Goal: Task Accomplishment & Management: Manage account settings

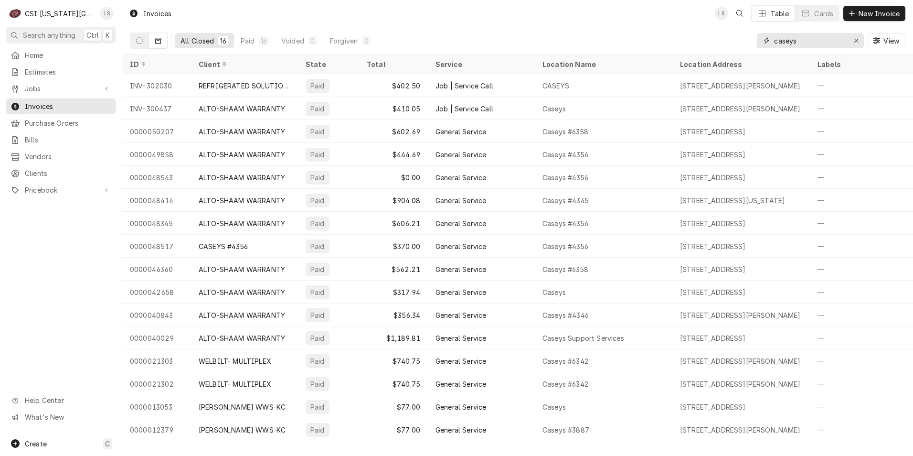
click at [805, 41] on input "caseys" at bounding box center [810, 40] width 72 height 15
click at [139, 44] on button "Dynamic Content Wrapper" at bounding box center [139, 40] width 18 height 15
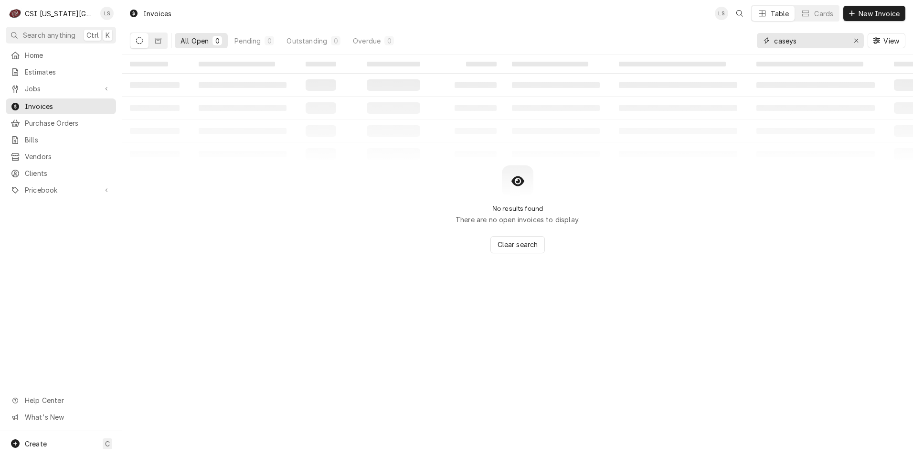
click at [800, 43] on input "caseys" at bounding box center [810, 40] width 72 height 15
type input "222727"
click at [160, 44] on button "Dynamic Content Wrapper" at bounding box center [158, 40] width 18 height 15
click at [791, 38] on input "222727" at bounding box center [810, 40] width 72 height 15
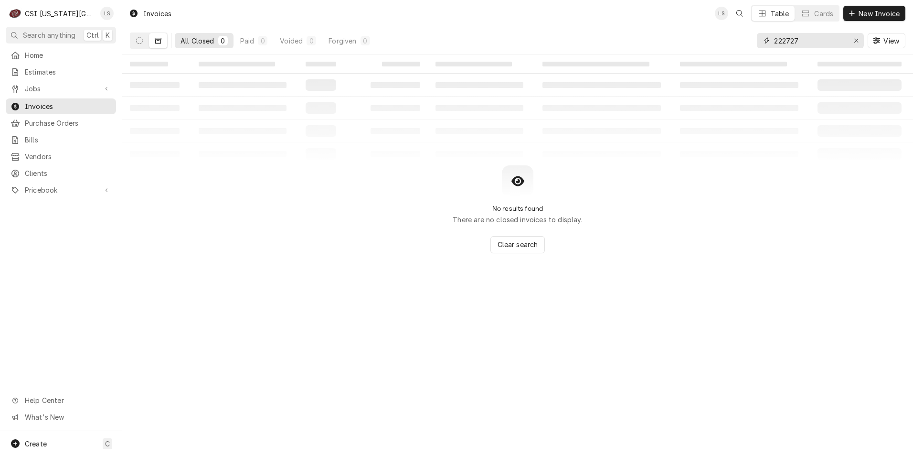
click at [791, 38] on input "222727" at bounding box center [810, 40] width 72 height 15
click at [34, 88] on span "Jobs" at bounding box center [61, 89] width 72 height 10
click at [49, 101] on span "Jobs" at bounding box center [68, 105] width 86 height 10
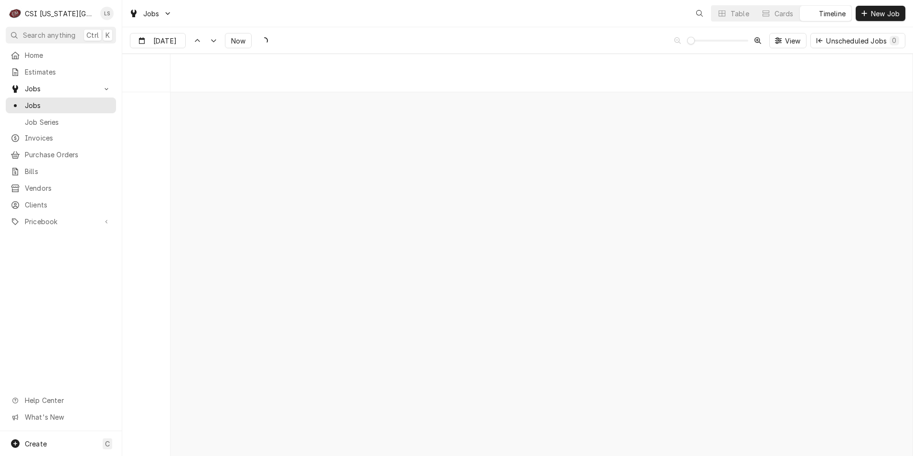
scroll to position [7565, 0]
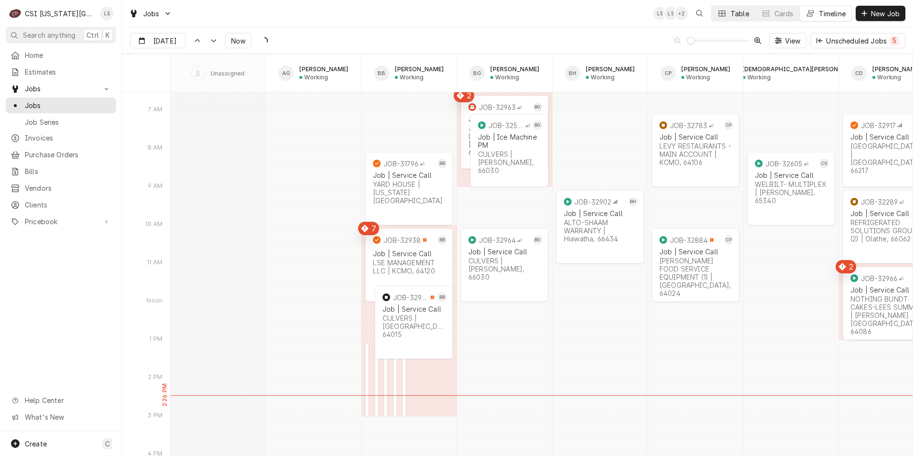
click at [727, 16] on button "Table" at bounding box center [733, 13] width 43 height 15
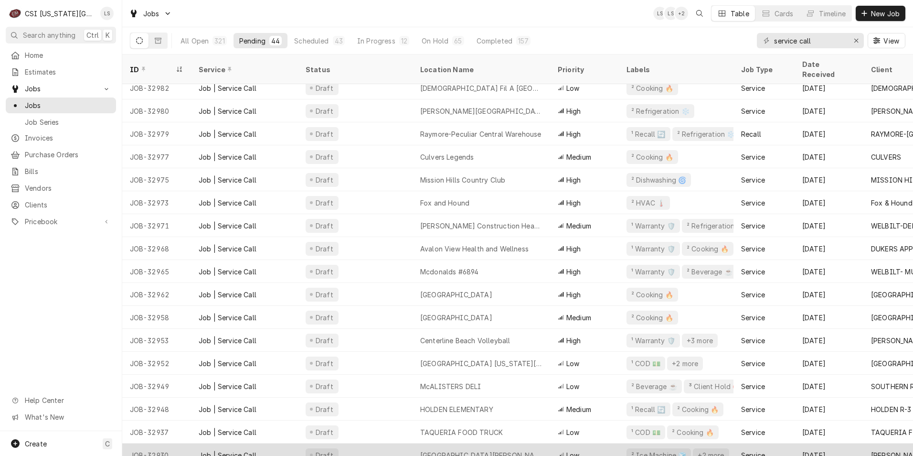
scroll to position [0, 0]
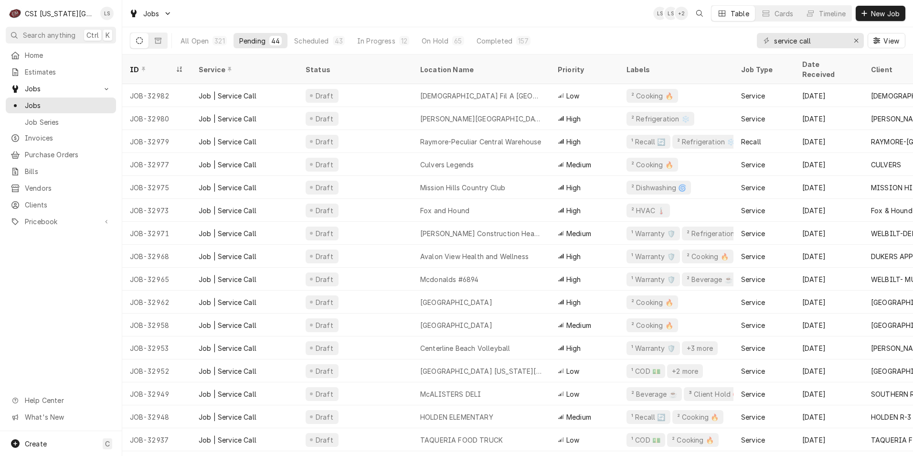
click at [395, 9] on div "Jobs LS LS + 2 Table Cards Timeline New Job" at bounding box center [517, 13] width 791 height 27
click at [56, 133] on span "Invoices" at bounding box center [68, 138] width 86 height 10
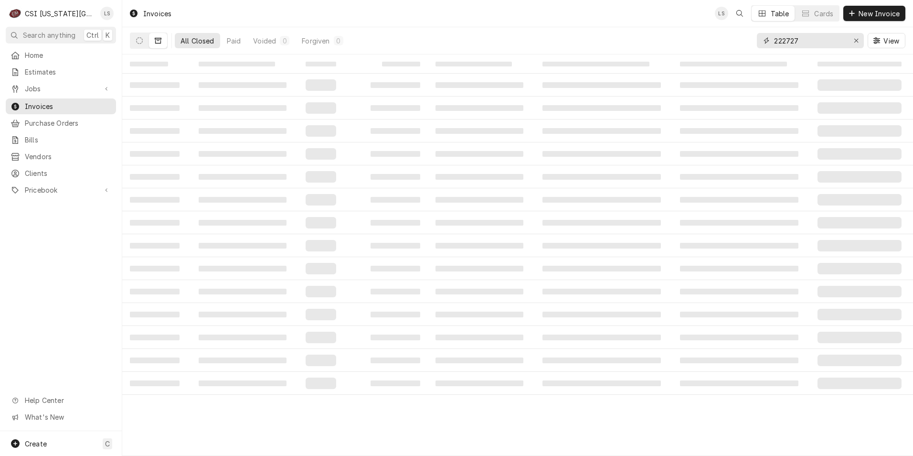
click at [818, 43] on input "222727" at bounding box center [810, 40] width 72 height 15
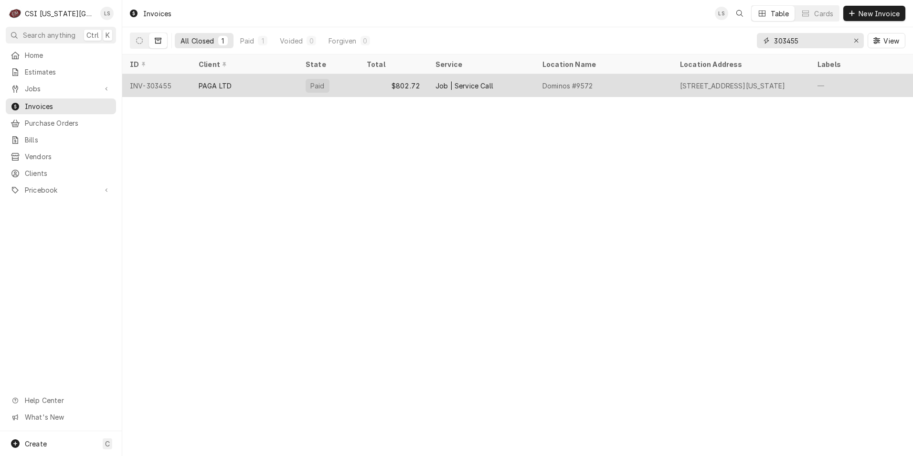
type input "303455"
click at [472, 92] on div "Job | Service Call" at bounding box center [481, 85] width 107 height 23
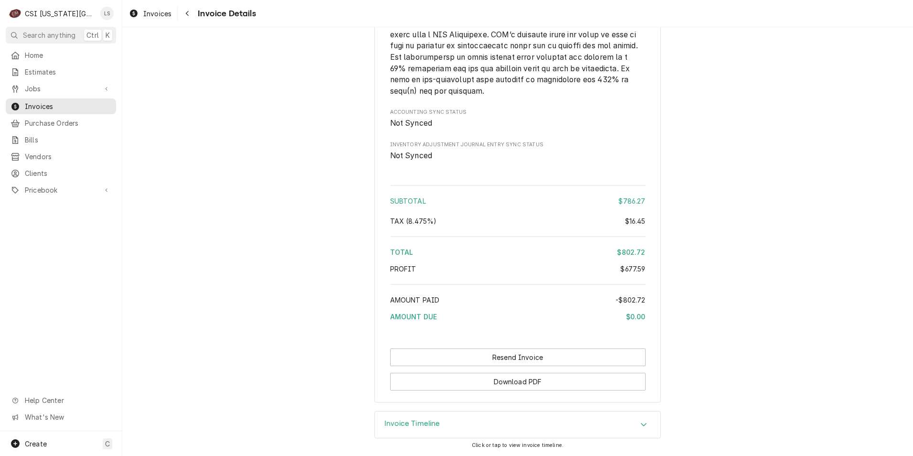
scroll to position [1883, 0]
click at [494, 356] on button "Resend Invoice" at bounding box center [517, 357] width 255 height 18
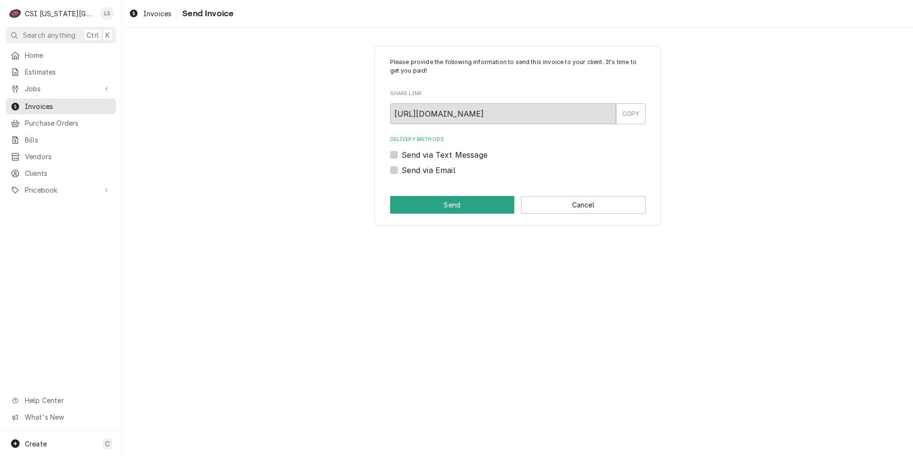
click at [429, 174] on label "Send via Email" at bounding box center [429, 169] width 54 height 11
click at [429, 174] on input "Send via Email" at bounding box center [529, 174] width 255 height 21
checkbox input "true"
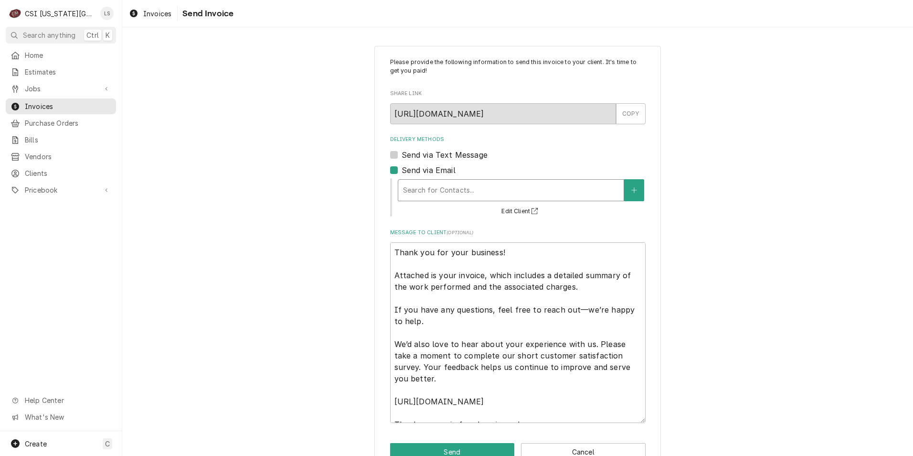
click at [456, 183] on div "Delivery Methods" at bounding box center [511, 189] width 216 height 17
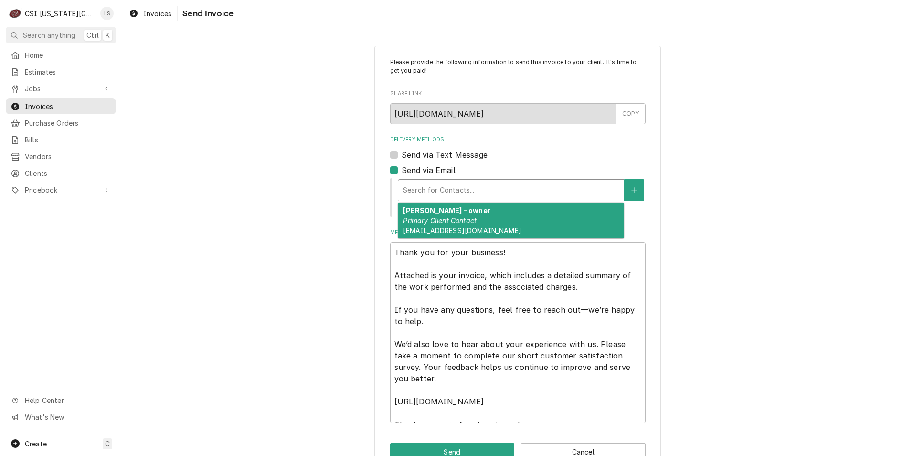
click at [456, 218] on em "Primary Client Contact" at bounding box center [440, 220] width 74 height 8
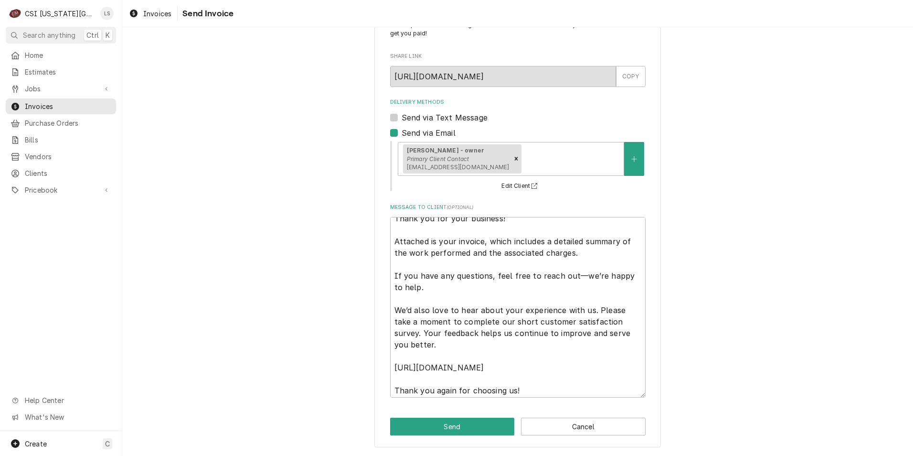
scroll to position [11, 0]
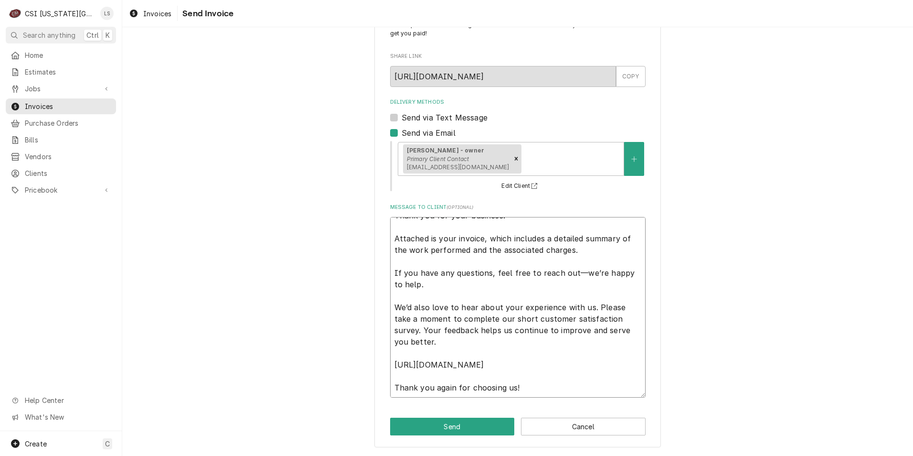
click at [562, 393] on textarea "Thank you for your business! Attached is your invoice, which includes a detaile…" at bounding box center [517, 307] width 255 height 181
type textarea "x"
type textarea "Thank you for your business! Attached is your invoice, which includes a detaile…"
type textarea "x"
type textarea "Thank you for your business! Attached is your invoice, which includes a detaile…"
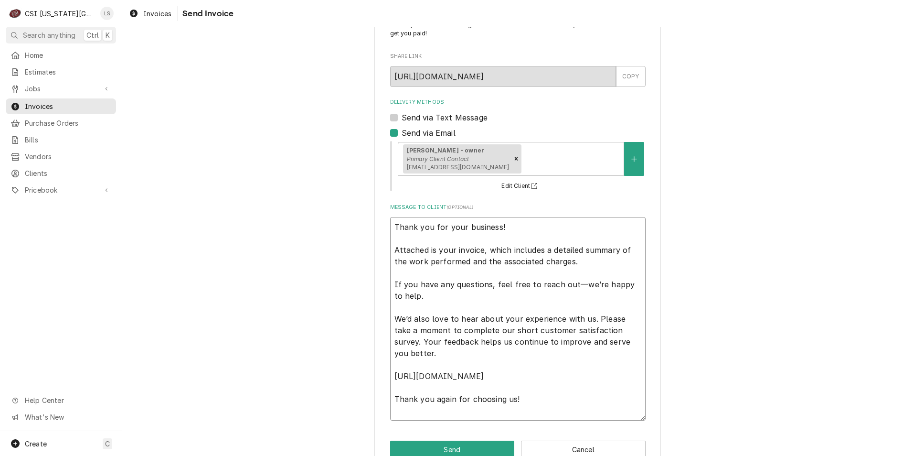
type textarea "x"
type textarea "Thank you for your business! Attached is your invoice, which includes a detaile…"
paste textarea "Commercial Services Inc Kansas City 1021 AB NE JIB COURT LEES SUMMIT, MO 63005 …"
type textarea "x"
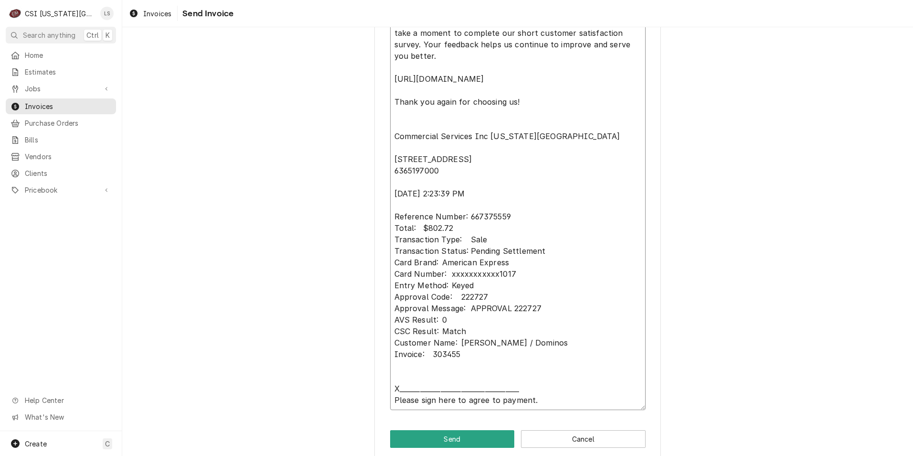
scroll to position [347, 0]
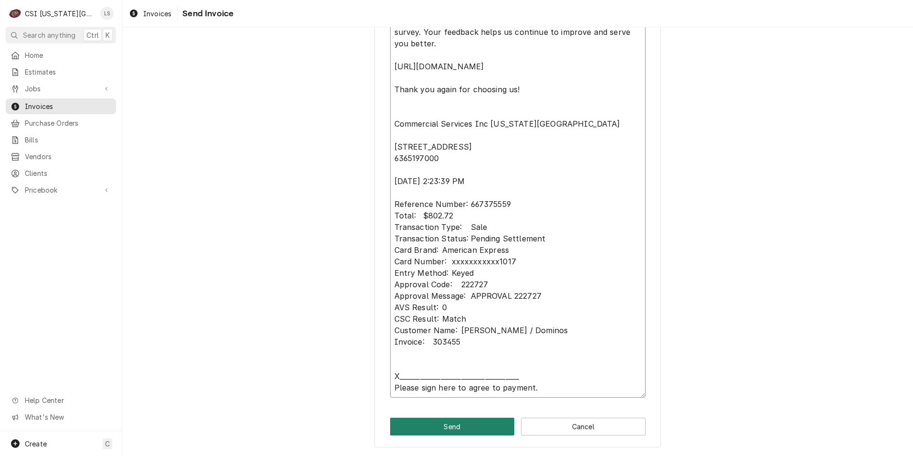
type textarea "Thank you for your business! Attached is your invoice, which includes a detaile…"
click at [451, 429] on button "Send" at bounding box center [452, 426] width 125 height 18
type textarea "x"
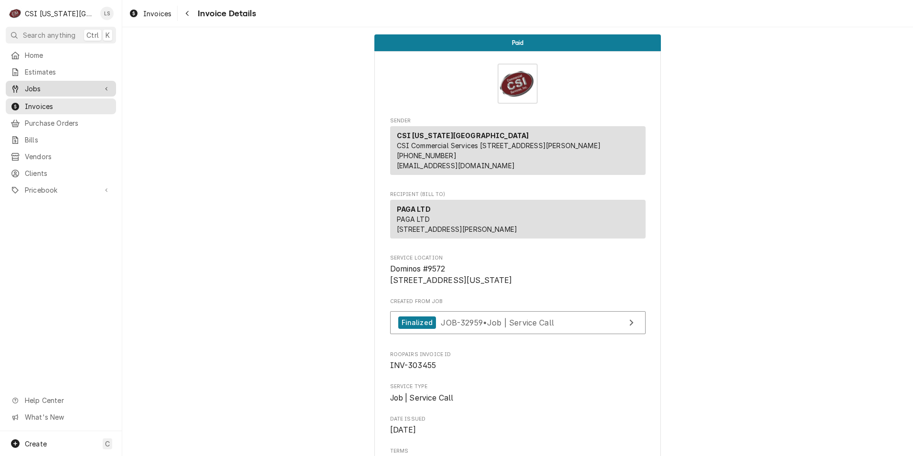
click at [78, 85] on span "Jobs" at bounding box center [61, 89] width 72 height 10
click at [64, 100] on span "Jobs" at bounding box center [68, 105] width 86 height 10
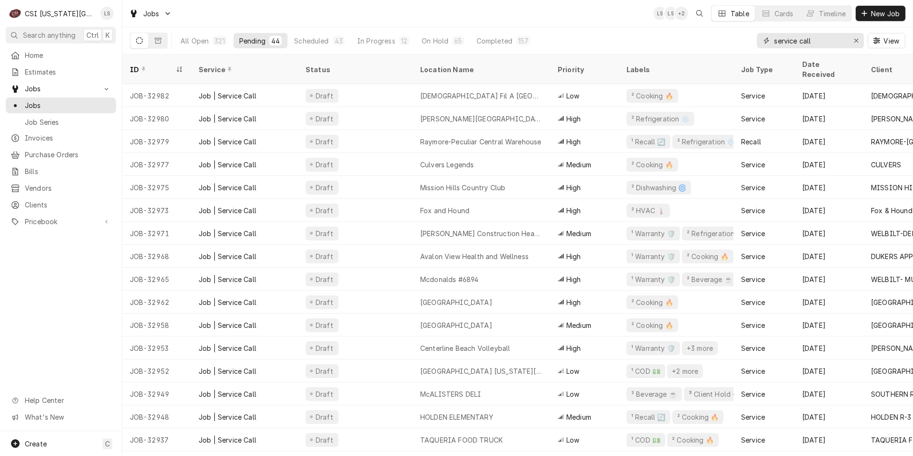
drag, startPoint x: 825, startPoint y: 46, endPoint x: 769, endPoint y: 35, distance: 57.4
click at [769, 35] on div "service call" at bounding box center [810, 40] width 107 height 15
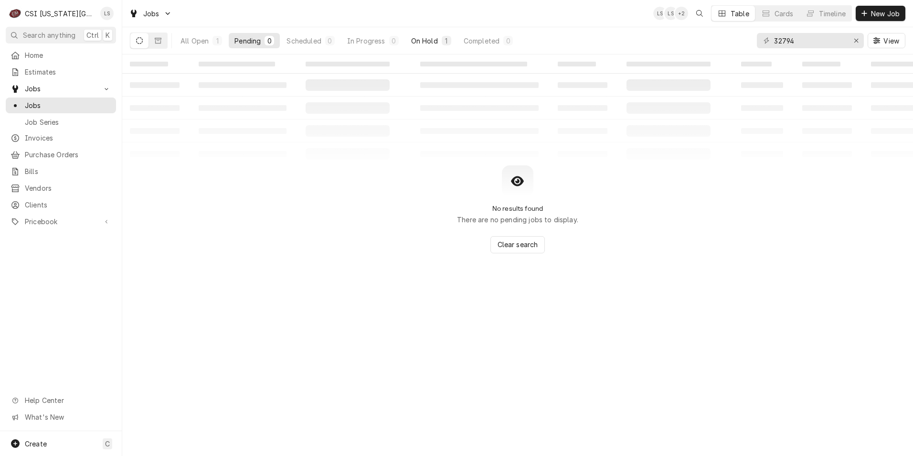
click at [421, 33] on div "All Open 1 Pending 0 Scheduled 0 In Progress 0 On Hold 1 Completed 0" at bounding box center [347, 40] width 344 height 27
click at [421, 36] on div "On Hold" at bounding box center [424, 41] width 27 height 10
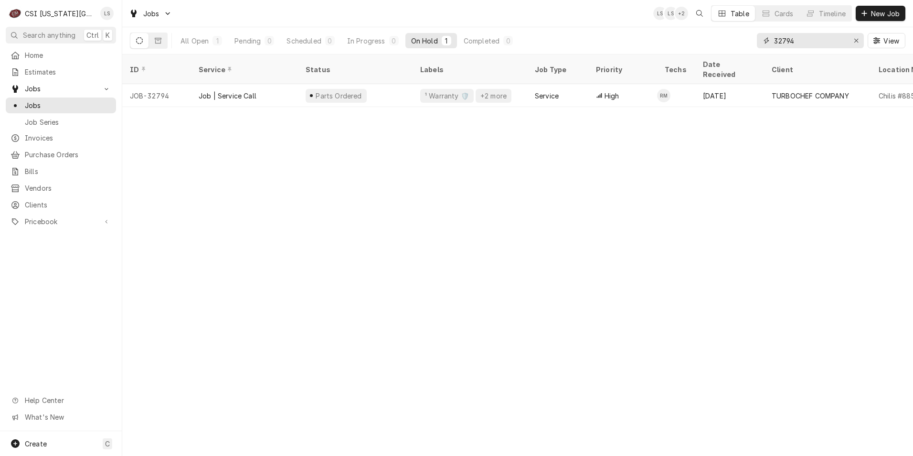
drag, startPoint x: 832, startPoint y: 44, endPoint x: 766, endPoint y: 40, distance: 66.0
click at [766, 40] on div "32794" at bounding box center [810, 40] width 107 height 15
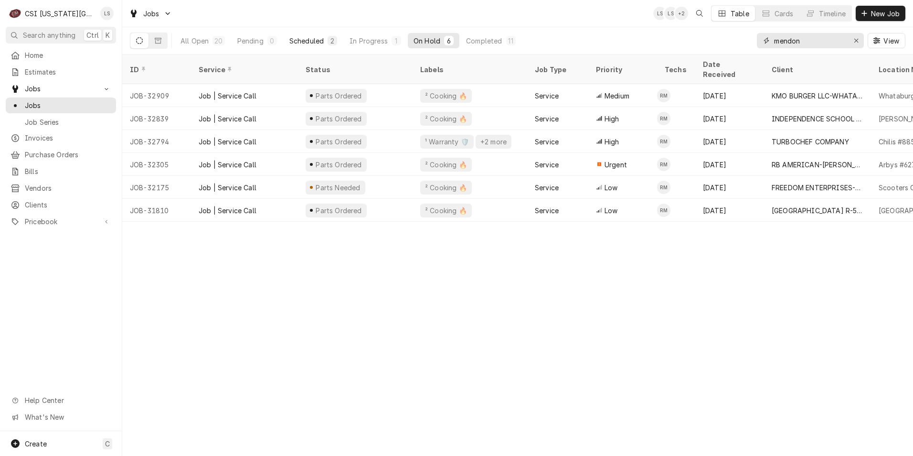
type input "mendon"
click at [322, 40] on div "Scheduled" at bounding box center [306, 41] width 34 height 10
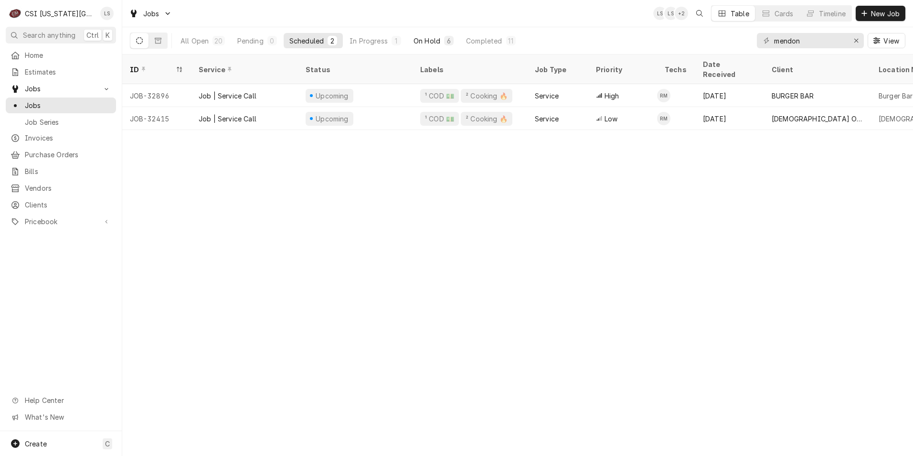
click at [438, 46] on button "On Hold 6" at bounding box center [434, 40] width 52 height 15
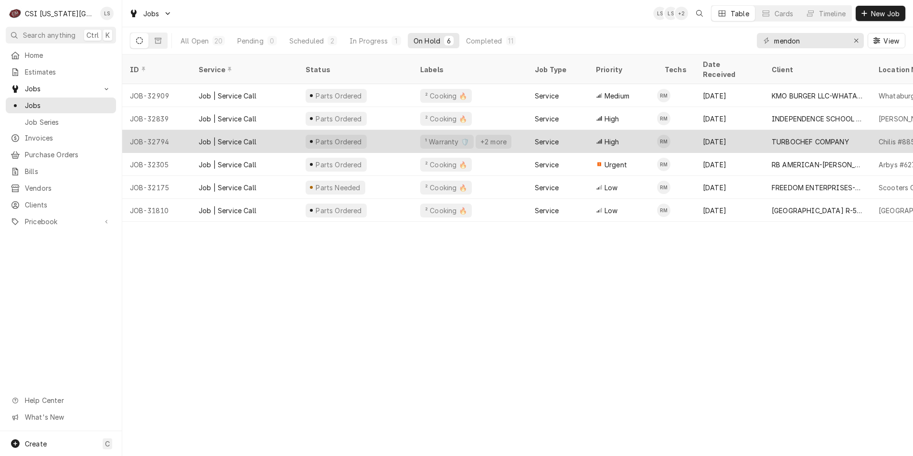
click at [711, 130] on div "Sep 16" at bounding box center [729, 141] width 69 height 23
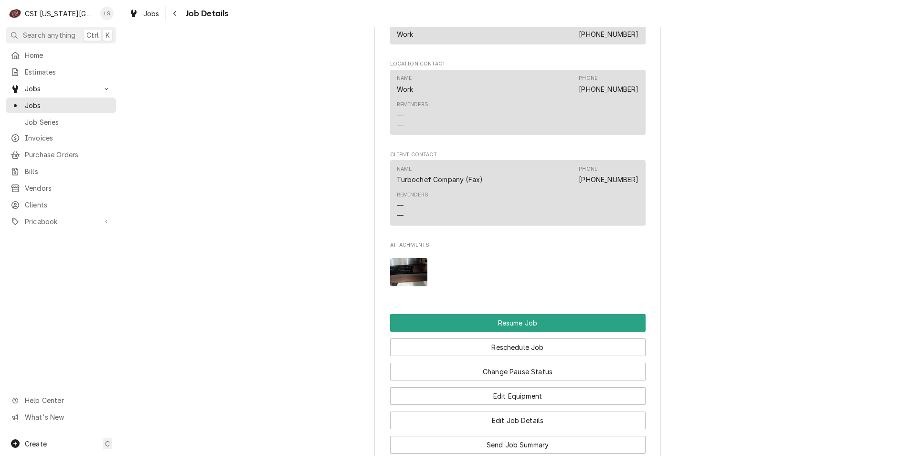
scroll to position [1513, 0]
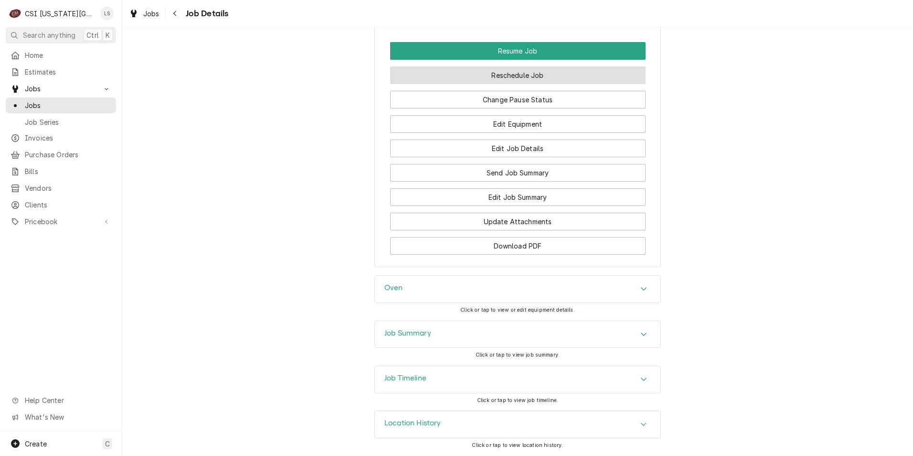
click at [500, 74] on button "Reschedule Job" at bounding box center [517, 75] width 255 height 18
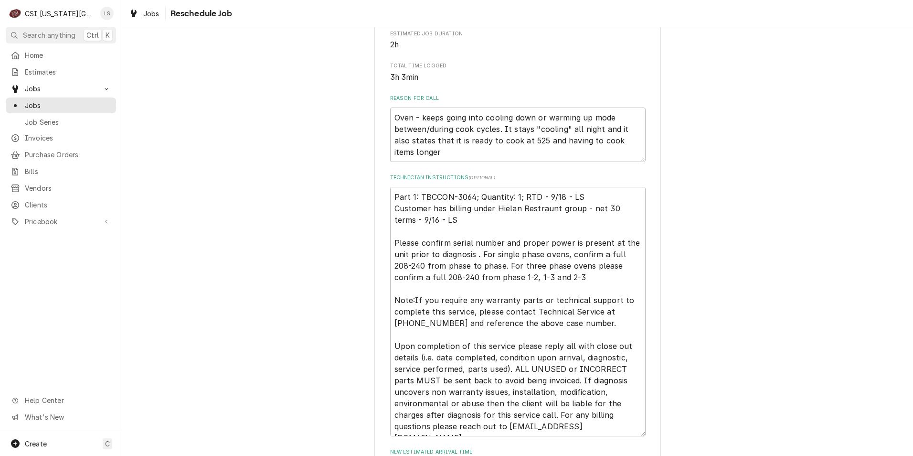
scroll to position [287, 0]
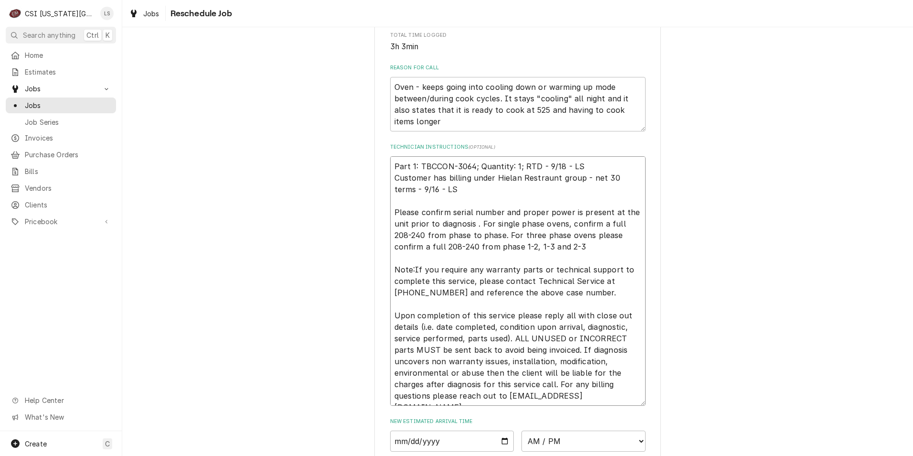
click at [390, 176] on textarea "Part 1: TBCCON-3064; Quantity: 1; RTD - 9/18 - LS Customer has billing under Hi…" at bounding box center [517, 280] width 255 height 249
type textarea "x"
type textarea "Part 1: TBCCON-3064; Quantity: 1; RTD - 9/18 - LS Customer has billing under Hi…"
type textarea "x"
type textarea "Part 1: TBCCON-3064; Quantity: 1; RTD - 9/18 - LS Customer has billing under Hi…"
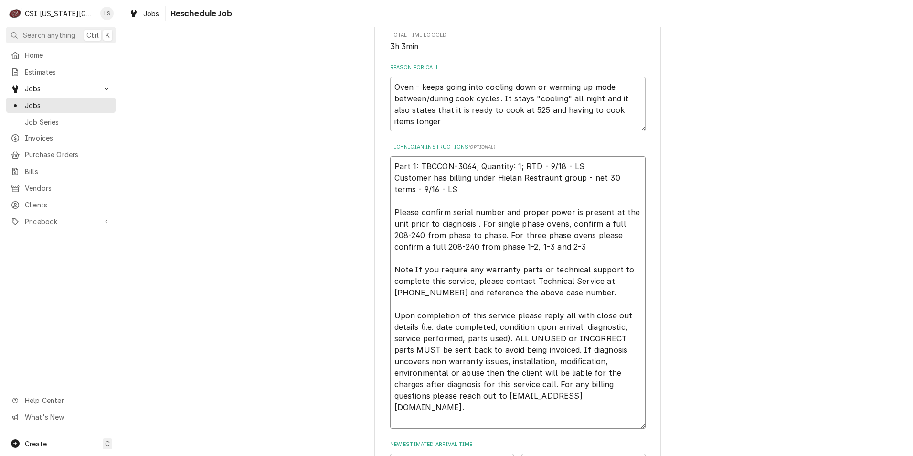
type textarea "x"
type textarea "P Part 1: TBCCON-3064; Quantity: 1; RTD - 9/18 - LS Customer has billing under …"
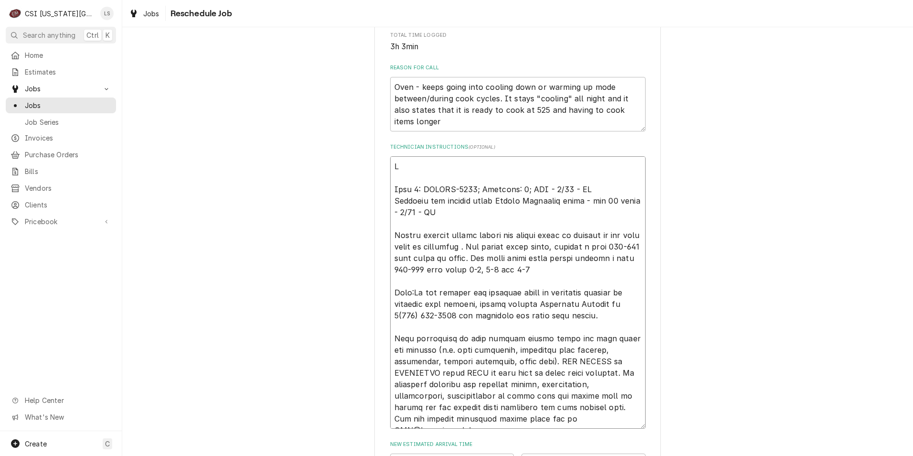
type textarea "x"
type textarea "Pa Part 1: TBCCON-3064; Quantity: 1; RTD - 9/18 - LS Customer has billing under…"
type textarea "x"
type textarea "Par Part 1: TBCCON-3064; Quantity: 1; RTD - 9/18 - LS Customer has billing unde…"
type textarea "x"
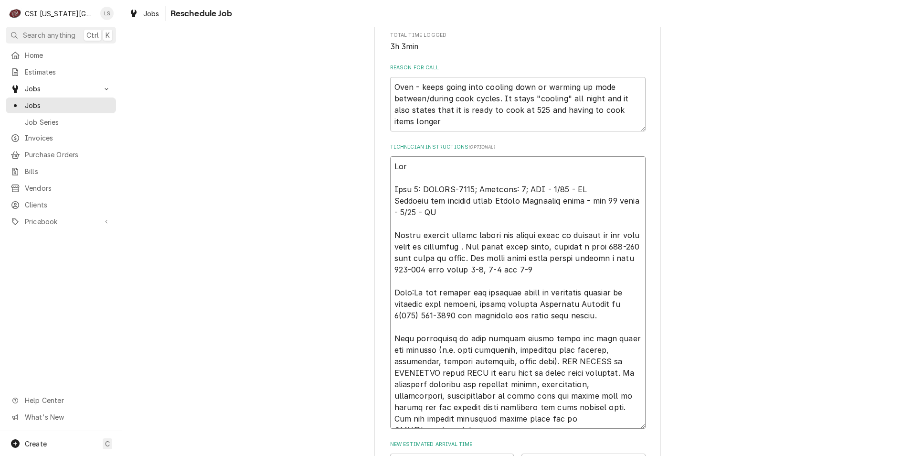
type textarea "Part Part 1: TBCCON-3064; Quantity: 1; RTD - 9/18 - LS Customer has billing und…"
type textarea "x"
type textarea "Parts Part 1: TBCCON-3064; Quantity: 1; RTD - 9/18 - LS Customer has billing un…"
type textarea "x"
type textarea "Parts Part 1: TBCCON-3064; Quantity: 1; RTD - 9/18 - LS Customer has billing un…"
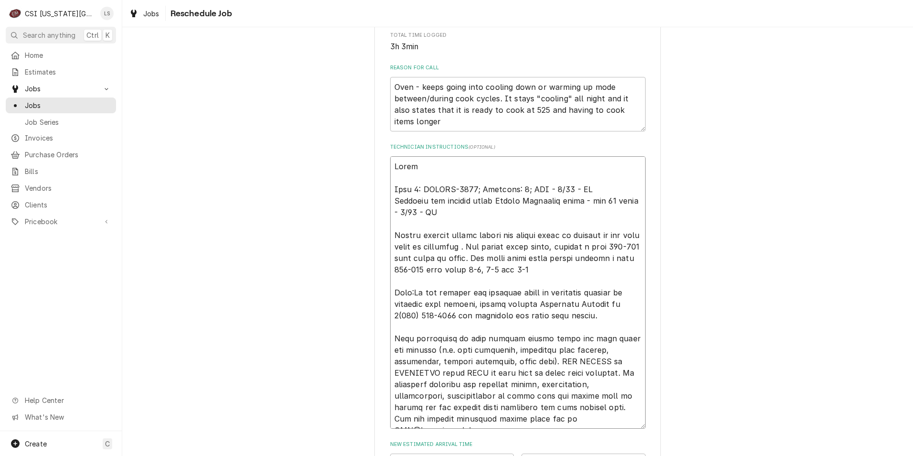
type textarea "x"
type textarea "Parts d Part 1: TBCCON-3064; Quantity: 1; RTD - 9/18 - LS Customer has billing …"
type textarea "x"
type textarea "Parts de Part 1: TBCCON-3064; Quantity: 1; RTD - 9/18 - LS Customer has billing…"
type textarea "x"
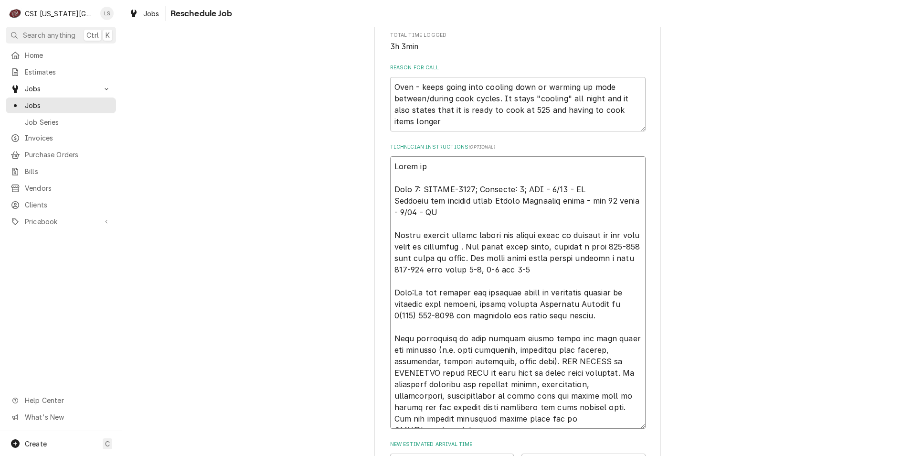
type textarea "Parts del Part 1: TBCCON-3064; Quantity: 1; RTD - 9/18 - LS Customer has billin…"
type textarea "x"
type textarea "Parts deli Part 1: TBCCON-3064; Quantity: 1; RTD - 9/18 - LS Customer has billi…"
type textarea "x"
type textarea "Parts deliv Part 1: TBCCON-3064; Quantity: 1; RTD - 9/18 - LS Customer has bill…"
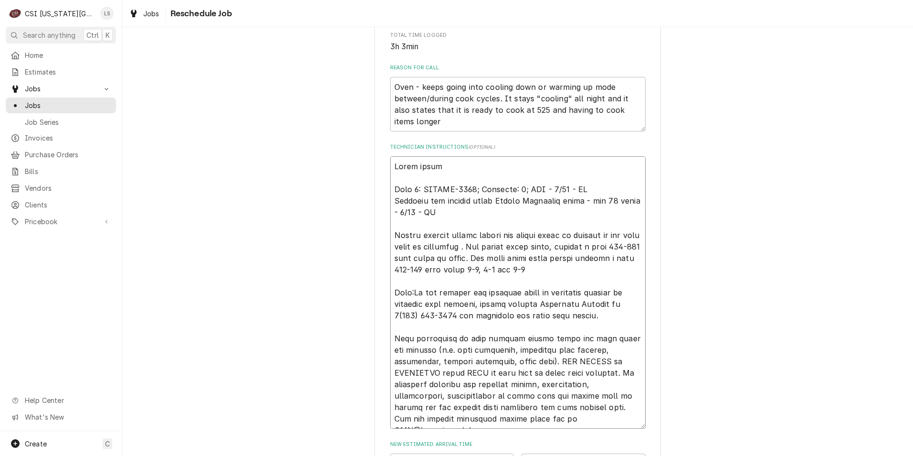
type textarea "x"
type textarea "Parts delive Part 1: TBCCON-3064; Quantity: 1; RTD - 9/18 - LS Customer has bil…"
type textarea "x"
type textarea "Parts deliver Part 1: TBCCON-3064; Quantity: 1; RTD - 9/18 - LS Customer has bi…"
type textarea "x"
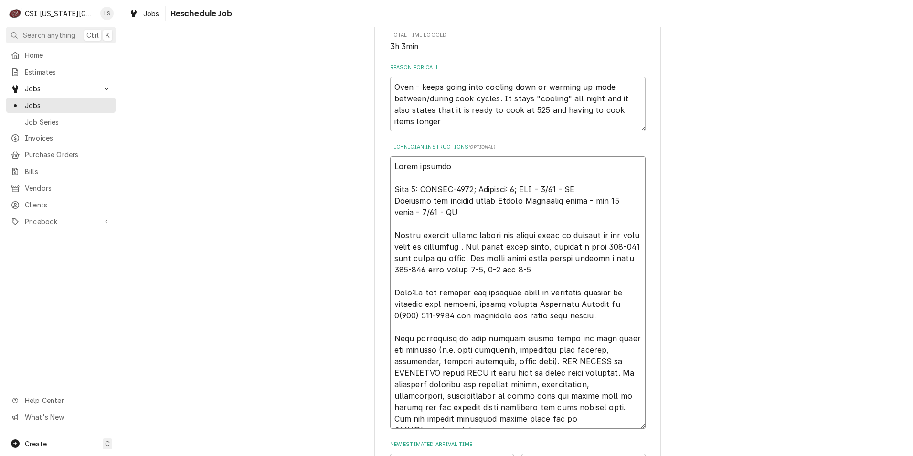
type textarea "Parts delivere Part 1: TBCCON-3064; Quantity: 1; RTD - 9/18 - LS Customer has b…"
type textarea "x"
type textarea "Parts delivered Part 1: TBCCON-3064; Quantity: 1; RTD - 9/18 - LS Customer has …"
type textarea "x"
type textarea "Parts delivered Part 1: TBCCON-3064; Quantity: 1; RTD - 9/18 - LS Customer has …"
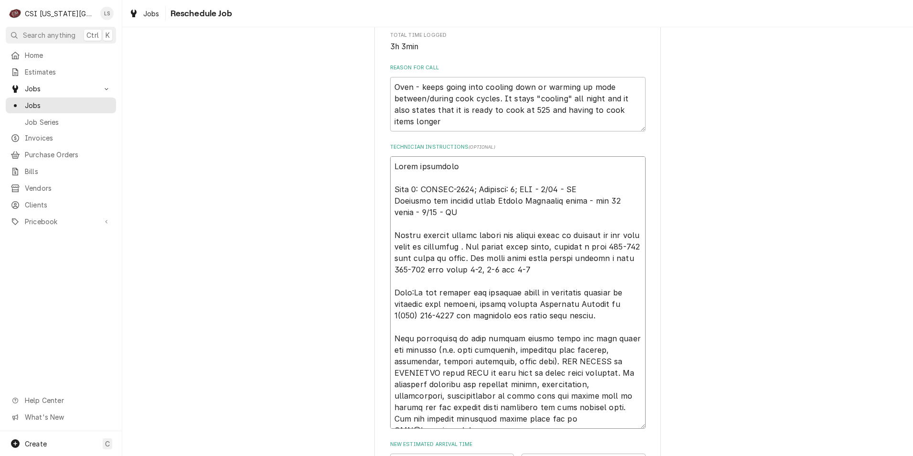
type textarea "x"
type textarea "Parts delivered t Part 1: TBCCON-3064; Quantity: 1; RTD - 9/18 - LS Customer ha…"
type textarea "x"
type textarea "Parts delivered to Part 1: TBCCON-3064; Quantity: 1; RTD - 9/18 - LS Customer h…"
type textarea "x"
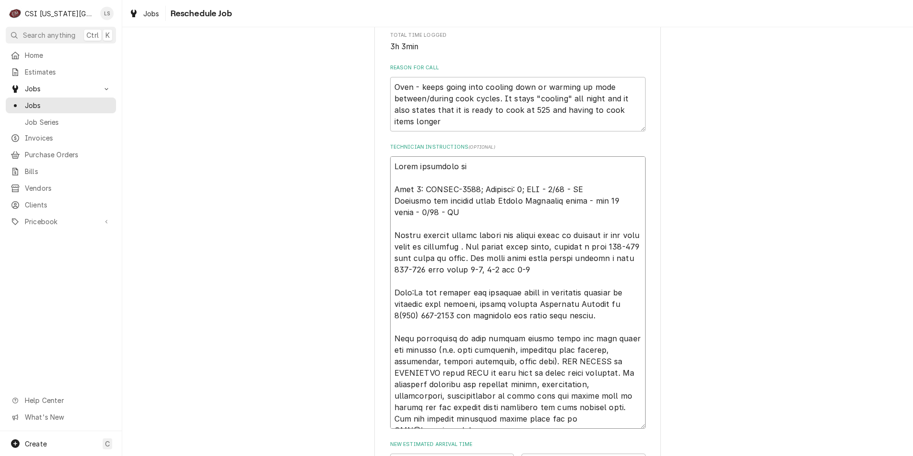
type textarea "Parts delivered to Part 1: TBCCON-3064; Quantity: 1; RTD - 9/18 - LS Customer h…"
type textarea "x"
type textarea "Parts delivered to s Part 1: TBCCON-3064; Quantity: 1; RTD - 9/18 - LS Customer…"
type textarea "x"
type textarea "Parts delivered to si Part 1: TBCCON-3064; Quantity: 1; RTD - 9/18 - LS Custome…"
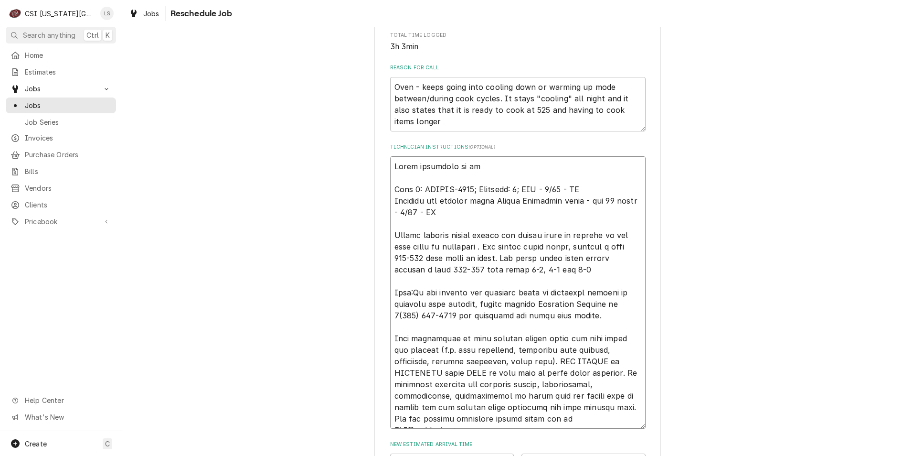
type textarea "x"
type textarea "Parts delivered to sit Part 1: TBCCON-3064; Quantity: 1; RTD - 9/18 - LS Custom…"
type textarea "x"
type textarea "Parts delivered to site Part 1: TBCCON-3064; Quantity: 1; RTD - 9/18 - LS Custo…"
type textarea "x"
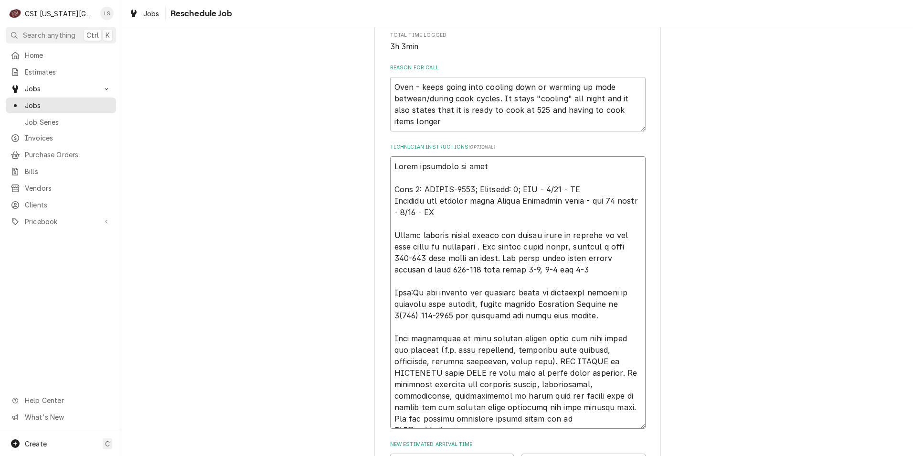
type textarea "Parts delivered to sit Part 1: TBCCON-3064; Quantity: 1; RTD - 9/18 - LS Custom…"
type textarea "x"
type textarea "Parts delivered to si Part 1: TBCCON-3064; Quantity: 1; RTD - 9/18 - LS Custome…"
type textarea "x"
type textarea "Parts delivered to s Part 1: TBCCON-3064; Quantity: 1; RTD - 9/18 - LS Customer…"
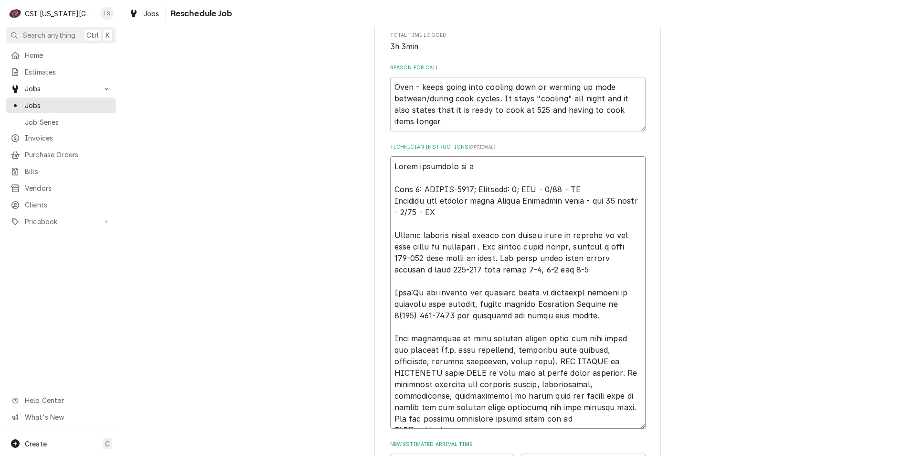
type textarea "x"
type textarea "Parts delivered to Part 1: TBCCON-3064; Quantity: 1; RTD - 9/18 - LS Customer h…"
type textarea "x"
type textarea "Parts delivered to Part 1: TBCCON-3064; Quantity: 1; RTD - 9/18 - LS Customer h…"
type textarea "x"
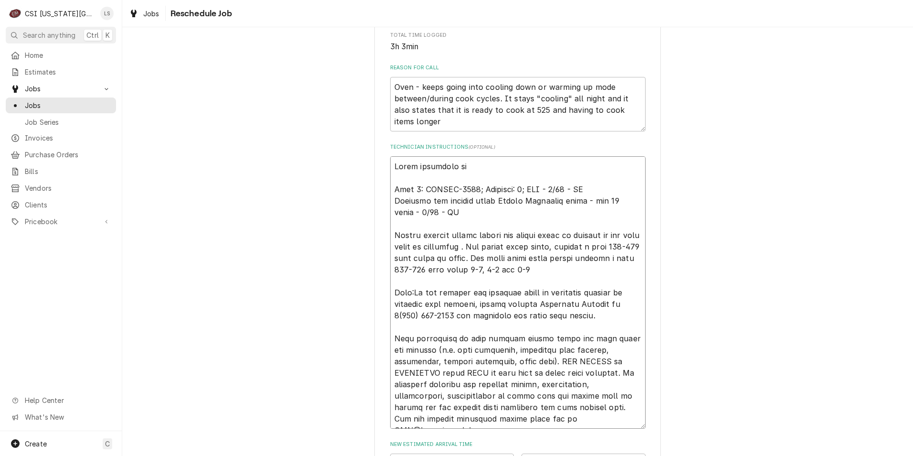
type textarea "Parts delivered t Part 1: TBCCON-3064; Quantity: 1; RTD - 9/18 - LS Customer ha…"
type textarea "x"
type textarea "Parts delivered Part 1: TBCCON-3064; Quantity: 1; RTD - 9/18 - LS Customer has …"
type textarea "x"
type textarea "Parts delivered Part 1: TBCCON-3064; Quantity: 1; RTD - 9/18 - LS Customer has …"
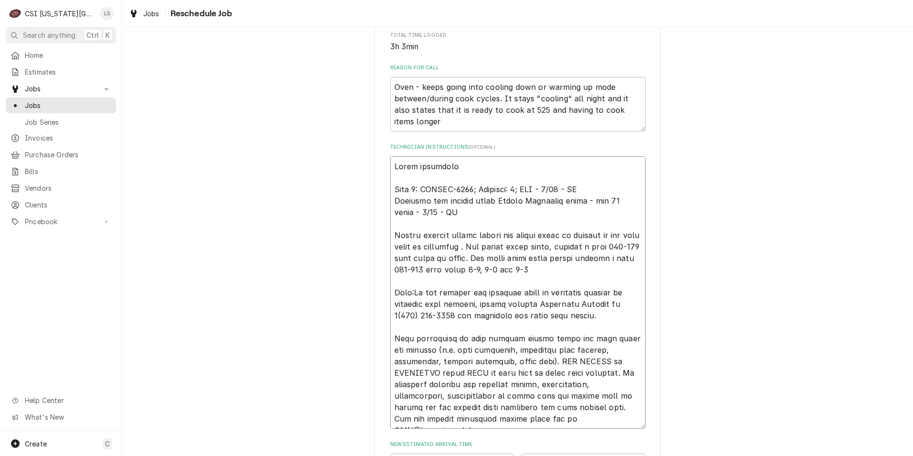
type textarea "x"
type textarea "Parts delivere Part 1: TBCCON-3064; Quantity: 1; RTD - 9/18 - LS Customer has b…"
type textarea "x"
type textarea "Parts deliver Part 1: TBCCON-3064; Quantity: 1; RTD - 9/18 - LS Customer has bi…"
type textarea "x"
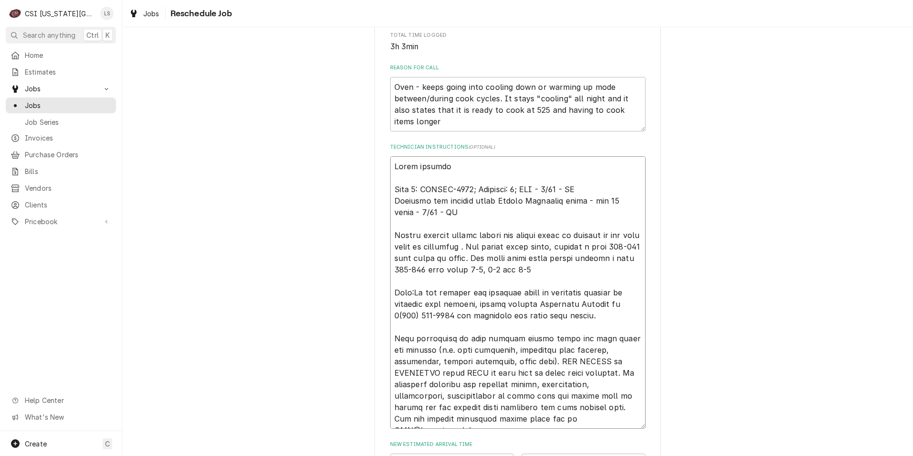
type textarea "Parts delive Part 1: TBCCON-3064; Quantity: 1; RTD - 9/18 - LS Customer has bil…"
type textarea "x"
type textarea "Parts deliv Part 1: TBCCON-3064; Quantity: 1; RTD - 9/18 - LS Customer has bill…"
type textarea "x"
type textarea "Parts deli Part 1: TBCCON-3064; Quantity: 1; RTD - 9/18 - LS Customer has billi…"
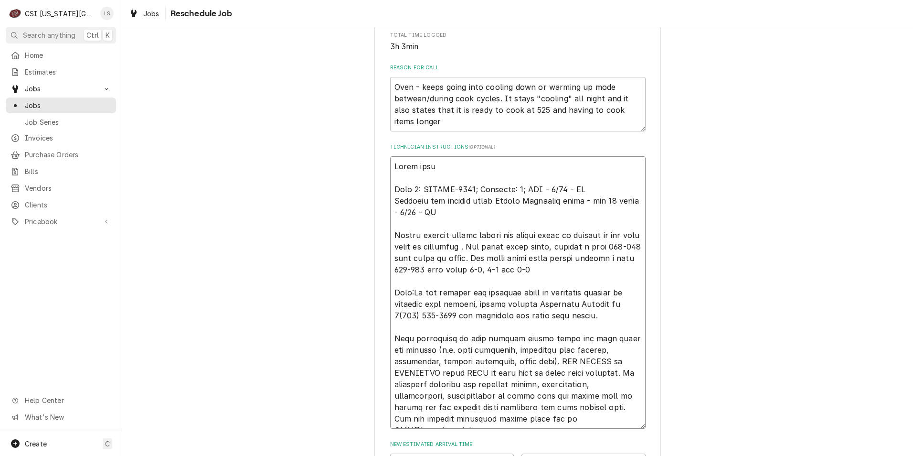
type textarea "x"
type textarea "Parts del Part 1: TBCCON-3064; Quantity: 1; RTD - 9/18 - LS Customer has billin…"
type textarea "x"
type textarea "Parts de Part 1: TBCCON-3064; Quantity: 1; RTD - 9/18 - LS Customer has billing…"
type textarea "x"
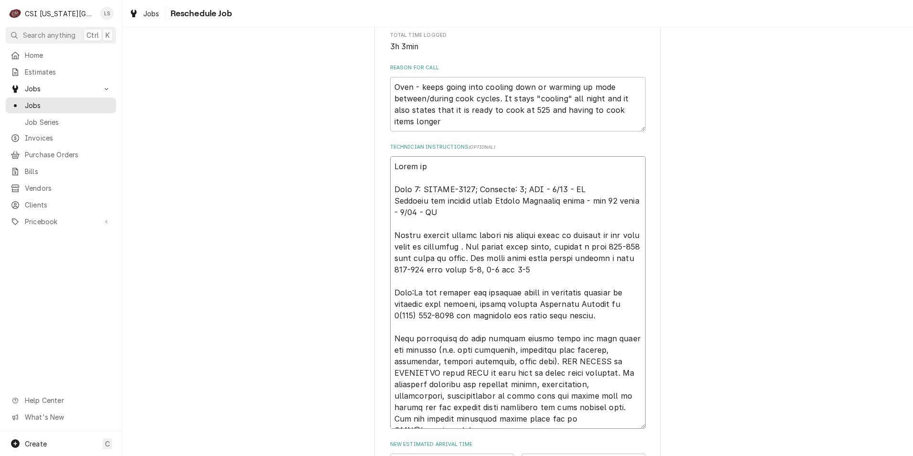
type textarea "Parts d Part 1: TBCCON-3064; Quantity: 1; RTD - 9/18 - LS Customer has billing …"
type textarea "x"
type textarea "Parts Part 1: TBCCON-3064; Quantity: 1; RTD - 9/18 - LS Customer has billing un…"
type textarea "x"
type textarea "Parts a Part 1: TBCCON-3064; Quantity: 1; RTD - 9/18 - LS Customer has billing …"
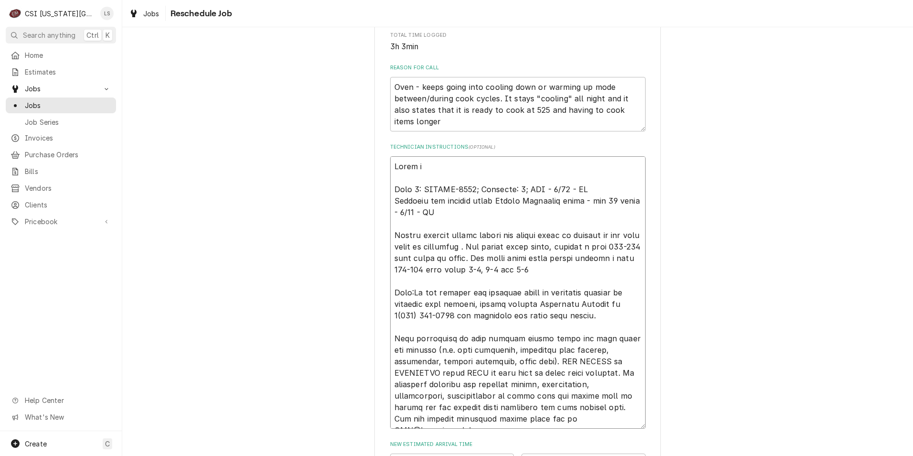
type textarea "x"
type textarea "Parts ar Part 1: TBCCON-3064; Quantity: 1; RTD - 9/18 - LS Customer has billing…"
type textarea "x"
type textarea "Parts arr Part 1: TBCCON-3064; Quantity: 1; RTD - 9/18 - LS Customer has billin…"
type textarea "x"
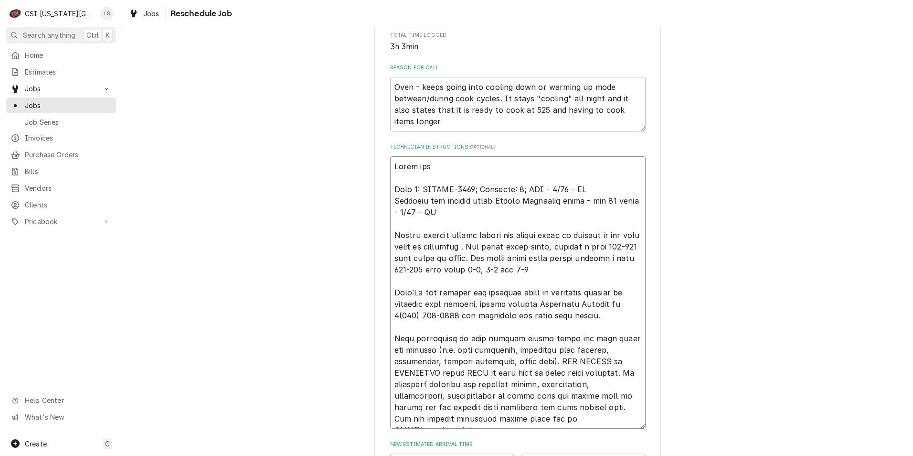
type textarea "Parts arri Part 1: TBCCON-3064; Quantity: 1; RTD - 9/18 - LS Customer has billi…"
type textarea "x"
type textarea "Parts arriv Part 1: TBCCON-3064; Quantity: 1; RTD - 9/18 - LS Customer has bill…"
type textarea "x"
type textarea "Parts arrive Part 1: TBCCON-3064; Quantity: 1; RTD - 9/18 - LS Customer has bil…"
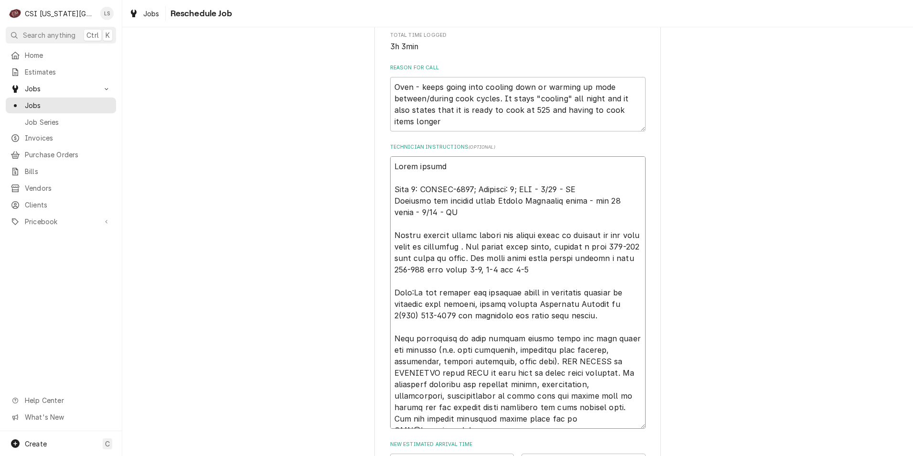
type textarea "x"
type textarea "Parts arrived Part 1: TBCCON-3064; Quantity: 1; RTD - 9/18 - LS Customer has bi…"
type textarea "x"
type textarea "Parts arrived Part 1: TBCCON-3064; Quantity: 1; RTD - 9/18 - LS Customer has bi…"
type textarea "x"
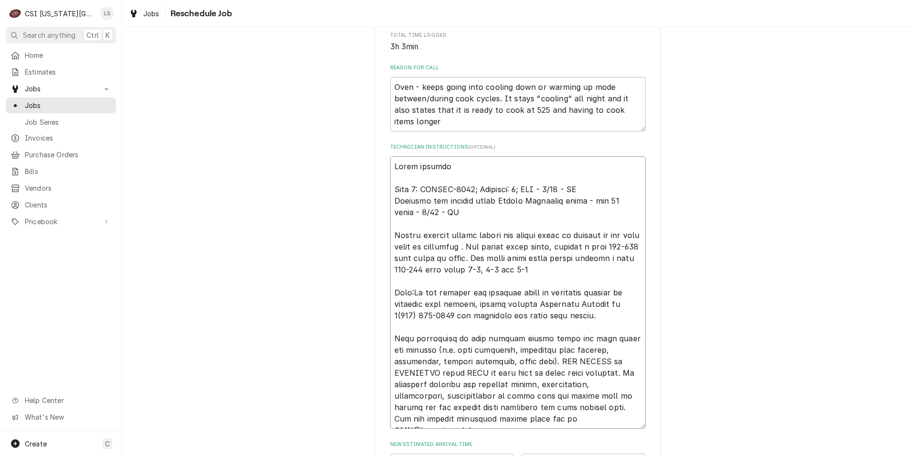
type textarea "Parts arrived o Part 1: TBCCON-3064; Quantity: 1; RTD - 9/18 - LS Customer has …"
type textarea "x"
type textarea "Parts arrived on Part 1: TBCCON-3064; Quantity: 1; RTD - 9/18 - LS Customer has…"
type textarea "x"
type textarea "Parts arrived on Part 1: TBCCON-3064; Quantity: 1; RTD - 9/18 - LS Customer has…"
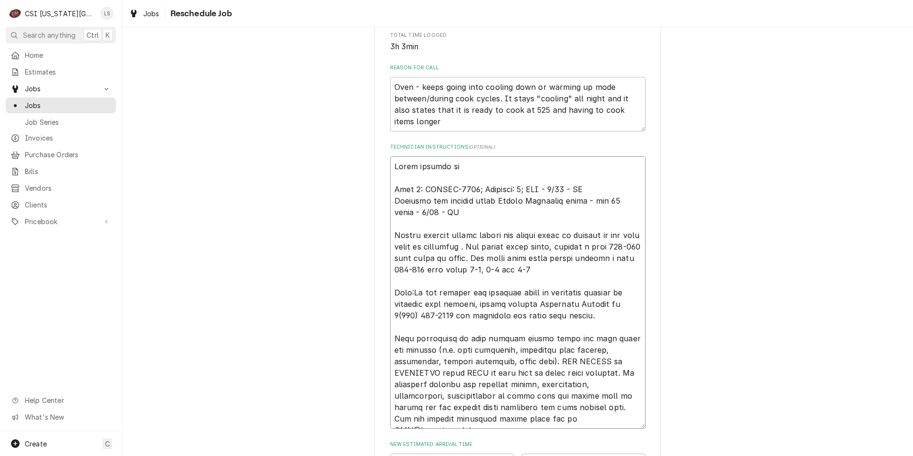
type textarea "x"
type textarea "Parts arrived on s Part 1: TBCCON-3064; Quantity: 1; RTD - 9/18 - LS Customer h…"
type textarea "x"
type textarea "Parts arrived on si Part 1: TBCCON-3064; Quantity: 1; RTD - 9/18 - LS Customer …"
type textarea "x"
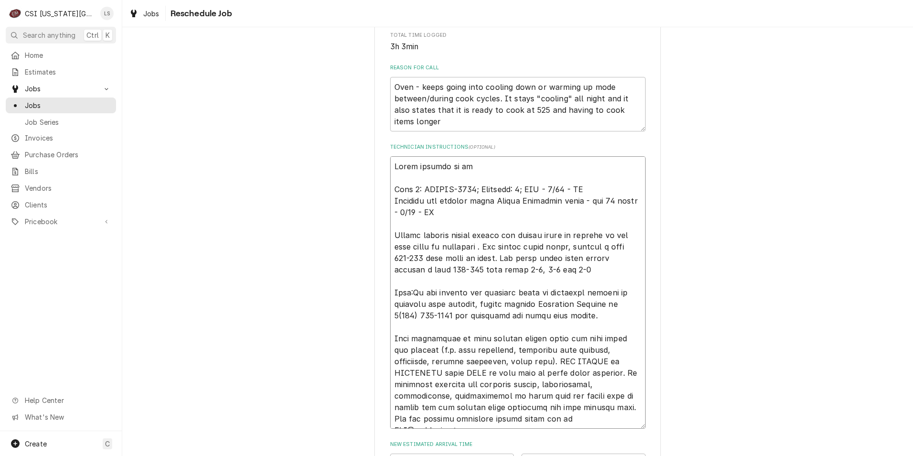
type textarea "Parts arrived on sit Part 1: TBCCON-3064; Quantity: 1; RTD - 9/18 - LS Customer…"
type textarea "x"
type textarea "Parts arrived on site Part 1: TBCCON-3064; Quantity: 1; RTD - 9/18 - LS Custome…"
click at [701, 172] on div "Please provide some additional details to reschedule this job. Roopairs Job ID …" at bounding box center [517, 220] width 791 height 938
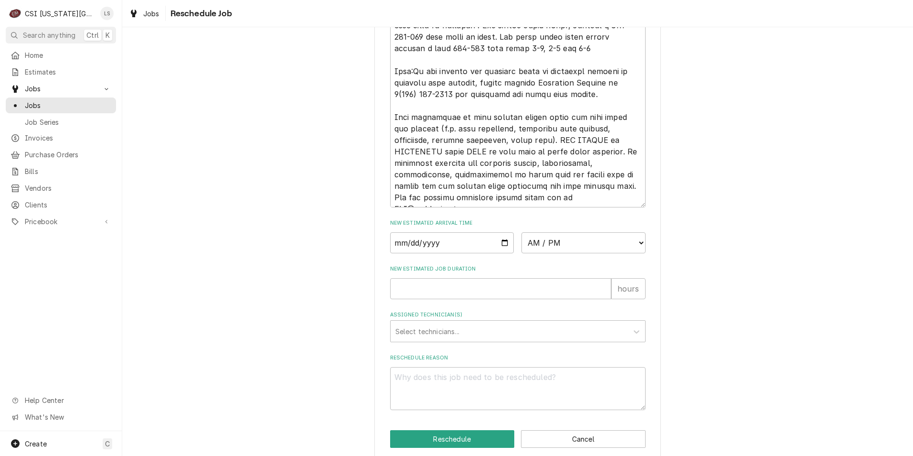
scroll to position [532, 0]
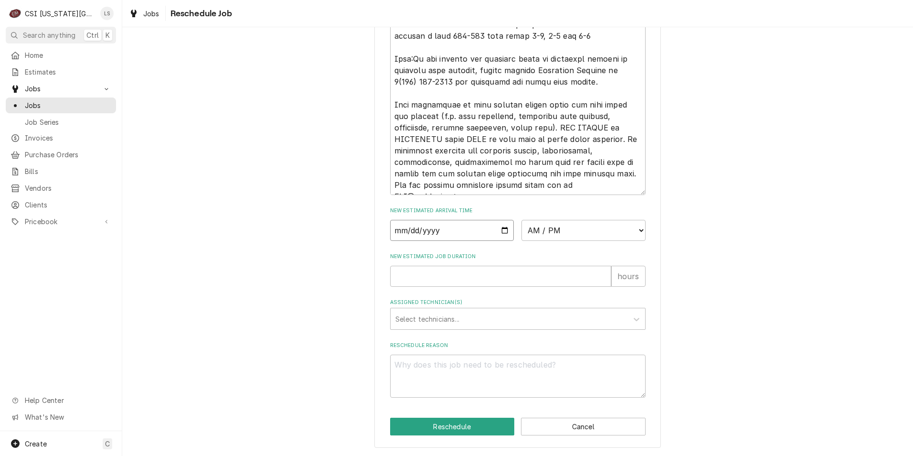
click at [504, 229] on input "Date" at bounding box center [452, 230] width 124 height 21
type textarea "x"
type input "2025-09-25"
click at [550, 232] on select "AM / PM 6:00 AM 6:15 AM 6:30 AM 6:45 AM 7:00 AM 7:15 AM 7:30 AM 7:45 AM 8:00 AM…" at bounding box center [583, 230] width 124 height 21
select select "10:00:00"
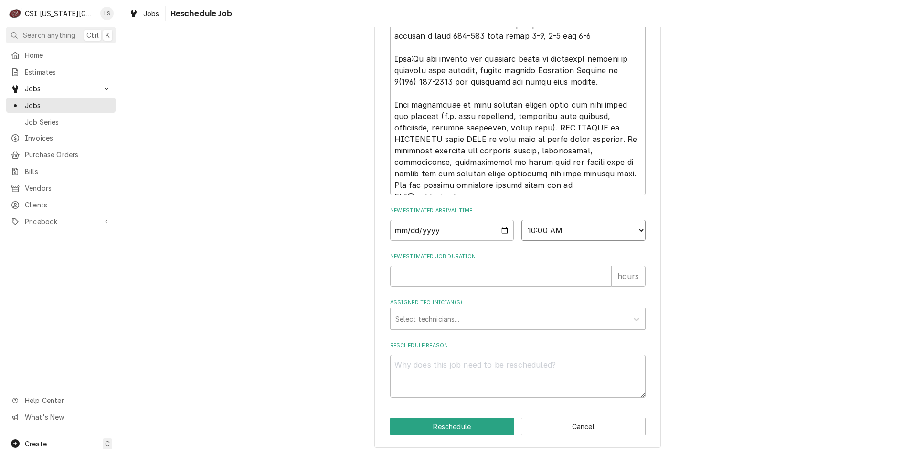
click at [521, 220] on select "AM / PM 6:00 AM 6:15 AM 6:30 AM 6:45 AM 7:00 AM 7:15 AM 7:30 AM 7:45 AM 8:00 AM…" at bounding box center [583, 230] width 124 height 21
click at [553, 269] on input "New Estimated Job Duration" at bounding box center [500, 276] width 221 height 21
type textarea "x"
type input "2"
click at [549, 316] on div "Assigned Technician(s)" at bounding box center [509, 318] width 228 height 17
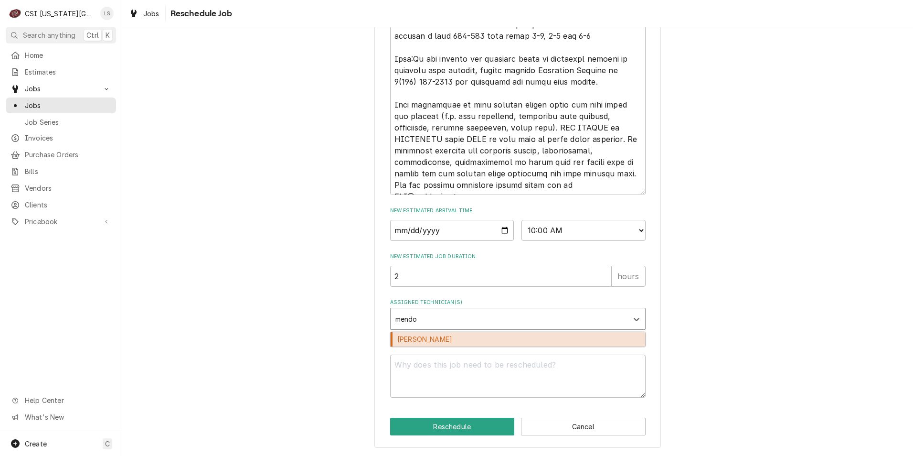
type input "mendon"
click at [540, 343] on div "Robert Mendon" at bounding box center [518, 339] width 255 height 15
type textarea "x"
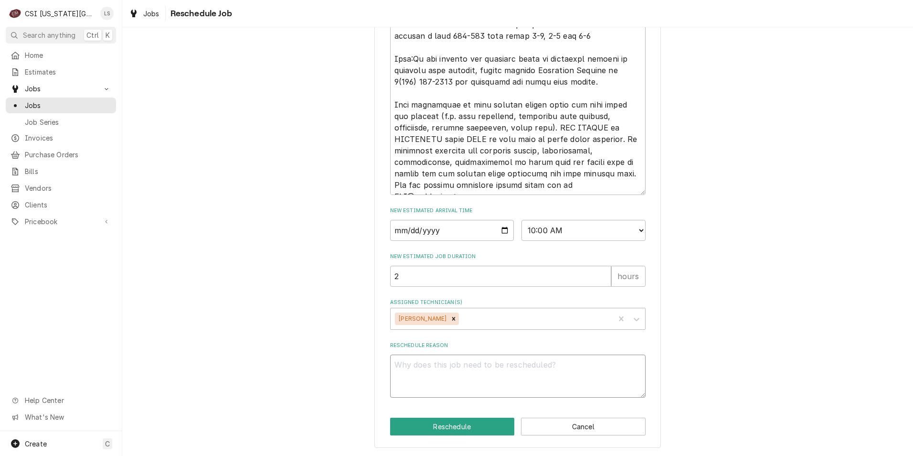
click at [546, 384] on textarea "Reschedule Reason" at bounding box center [517, 375] width 255 height 43
type textarea "x"
type textarea "R"
type textarea "x"
type textarea "Re"
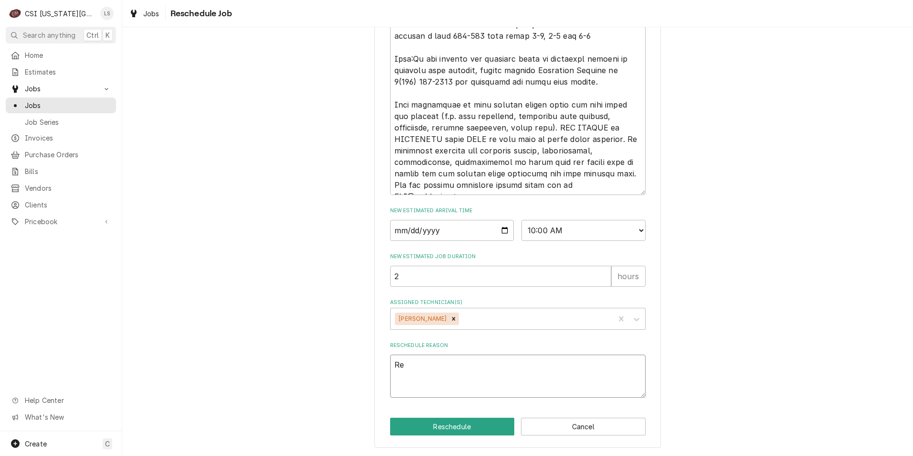
type textarea "x"
type textarea "Ret"
type textarea "x"
type textarea "Retu"
type textarea "x"
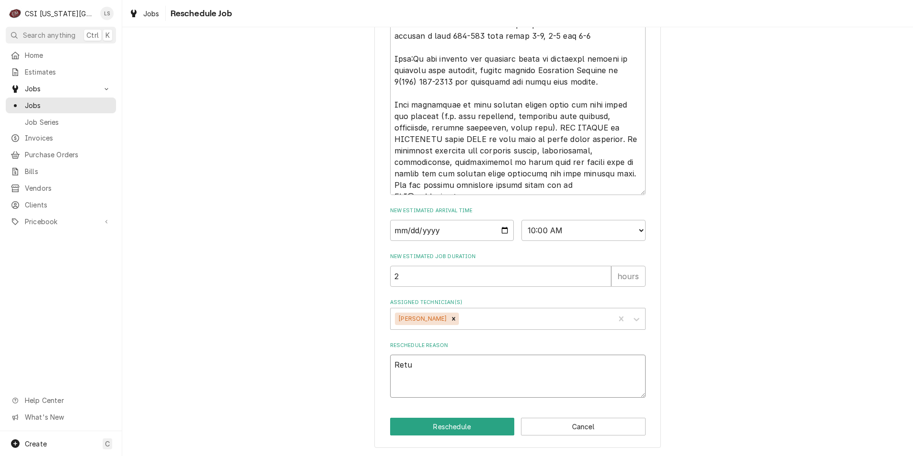
type textarea "Retur"
type textarea "x"
type textarea "Return"
type textarea "x"
type textarea "Return"
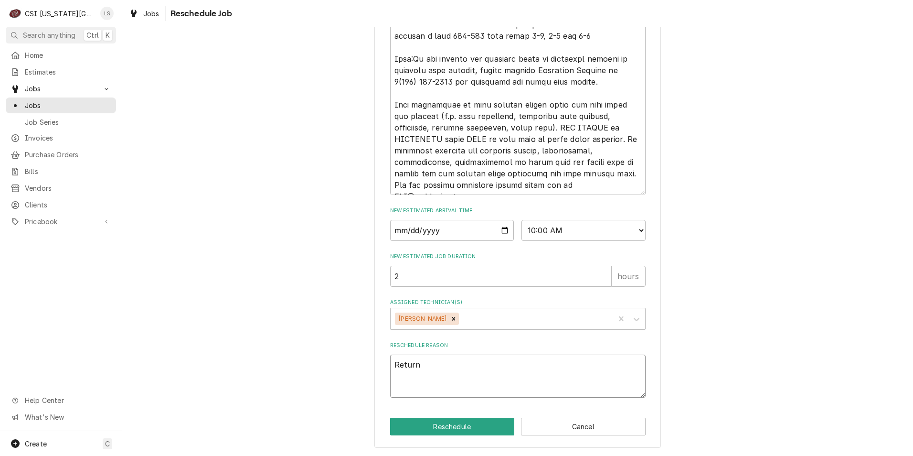
type textarea "x"
type textarea "Return f"
type textarea "x"
type textarea "Return for"
type textarea "x"
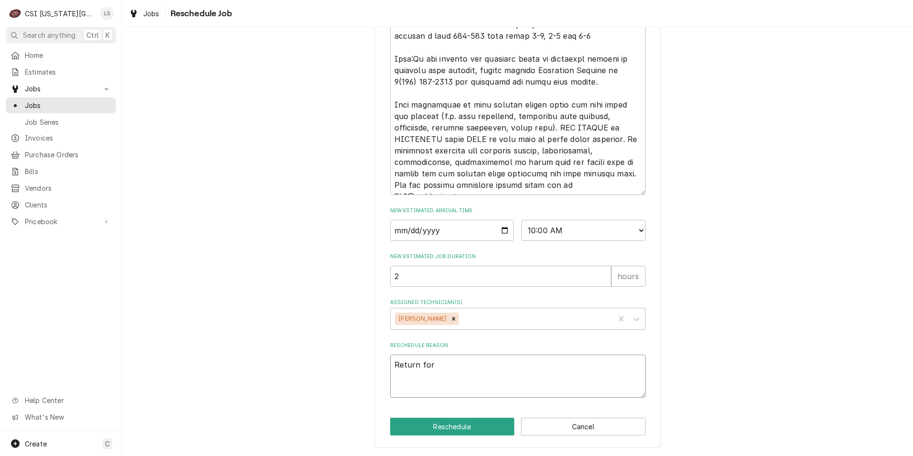
type textarea "Return for"
type textarea "x"
type textarea "Return for r"
type textarea "x"
type textarea "Return for re"
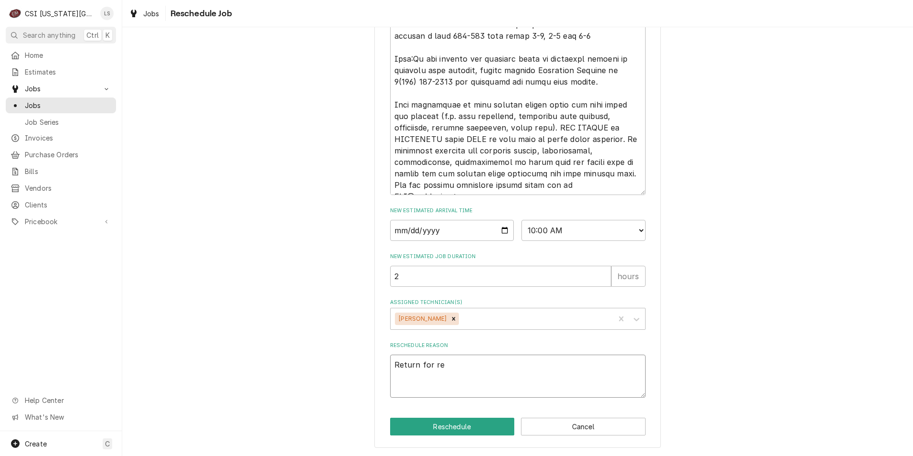
type textarea "x"
type textarea "Return for rep"
type textarea "x"
type textarea "Return for repa"
type textarea "x"
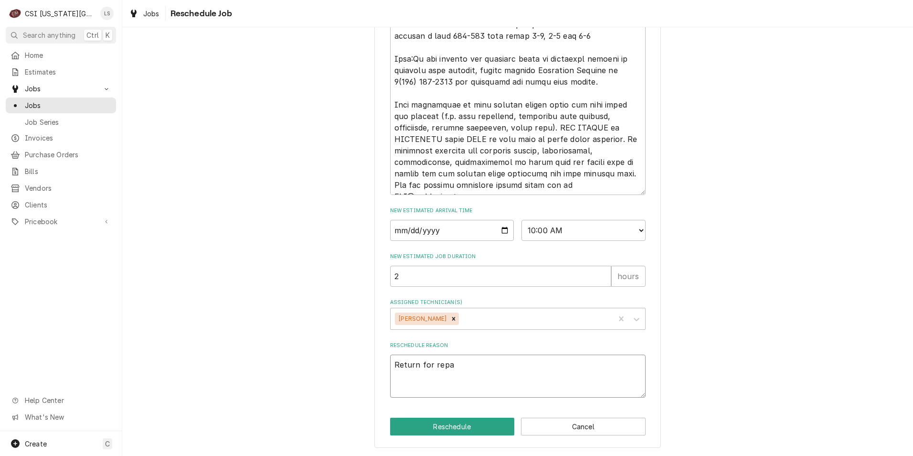
type textarea "Return for repar"
type textarea "x"
type textarea "Return for repari"
type textarea "x"
type textarea "Return for reparis"
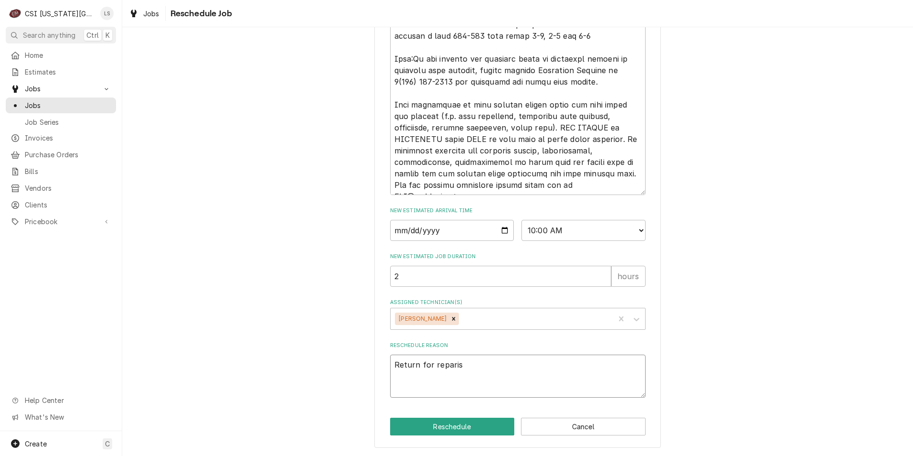
type textarea "x"
type textarea "Return for repari"
type textarea "x"
type textarea "Return for repar"
type textarea "x"
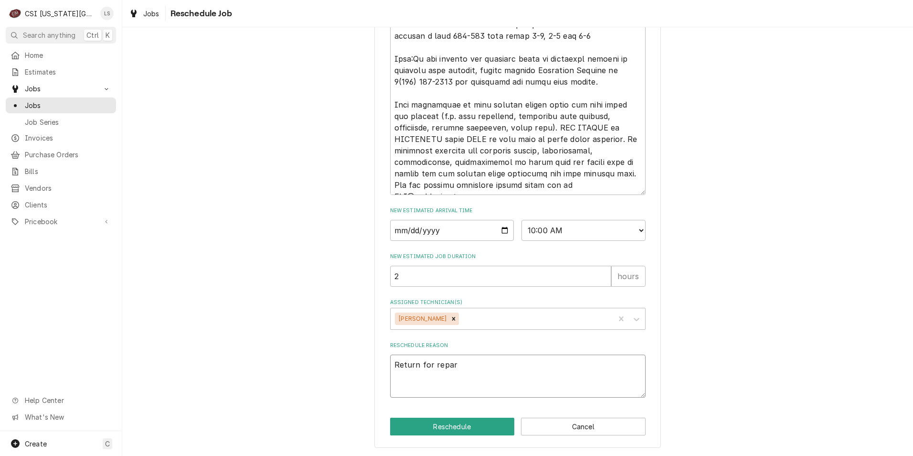
type textarea "Return for repa"
type textarea "x"
type textarea "Return for repai"
type textarea "x"
type textarea "Return for repair"
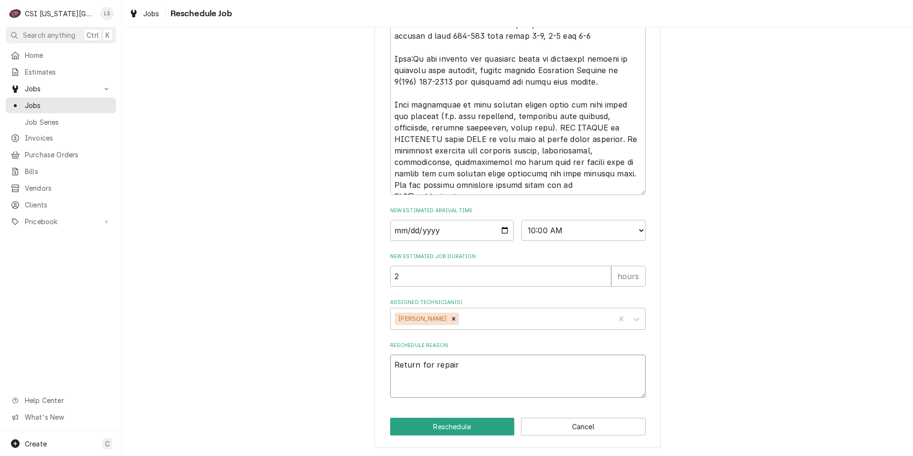
type textarea "x"
type textarea "Return for repairs"
click at [459, 428] on button "Reschedule" at bounding box center [452, 426] width 125 height 18
type textarea "x"
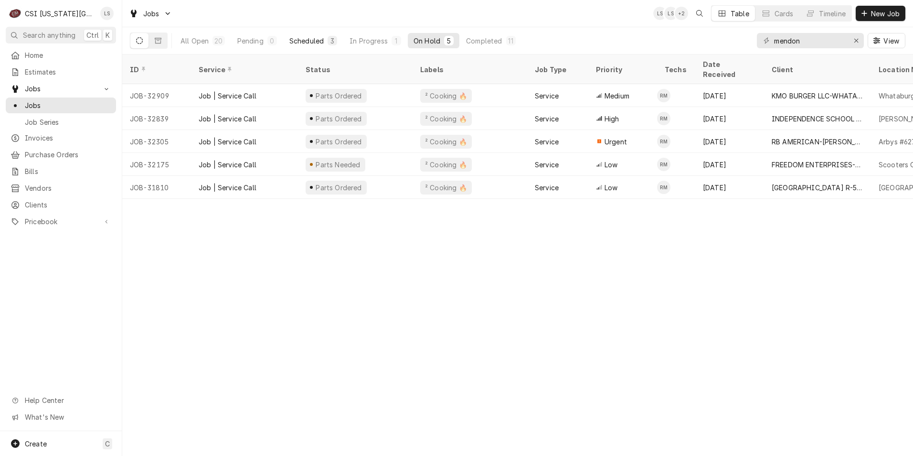
click at [323, 42] on div "Scheduled" at bounding box center [306, 41] width 34 height 10
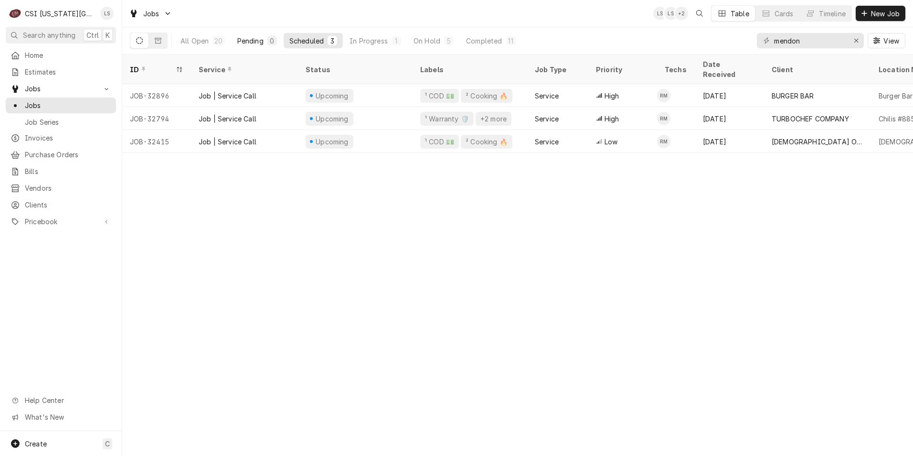
click at [254, 35] on button "Pending 0" at bounding box center [257, 40] width 51 height 15
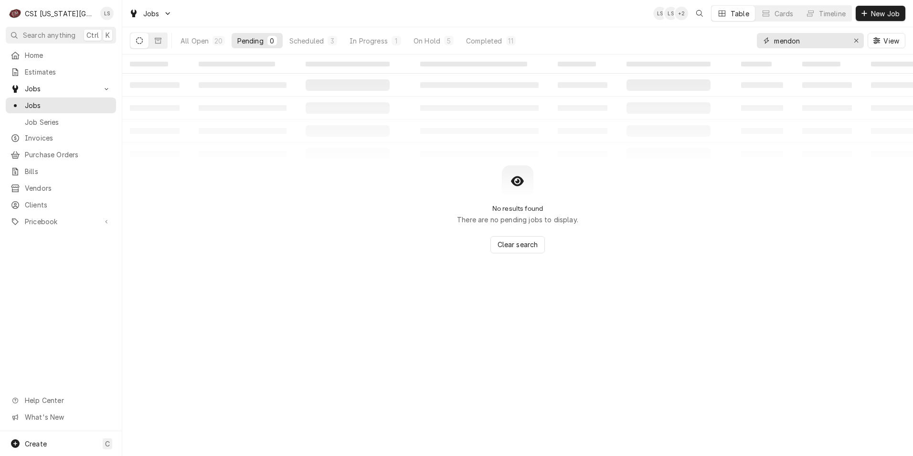
click at [800, 42] on input "mendon" at bounding box center [810, 40] width 72 height 15
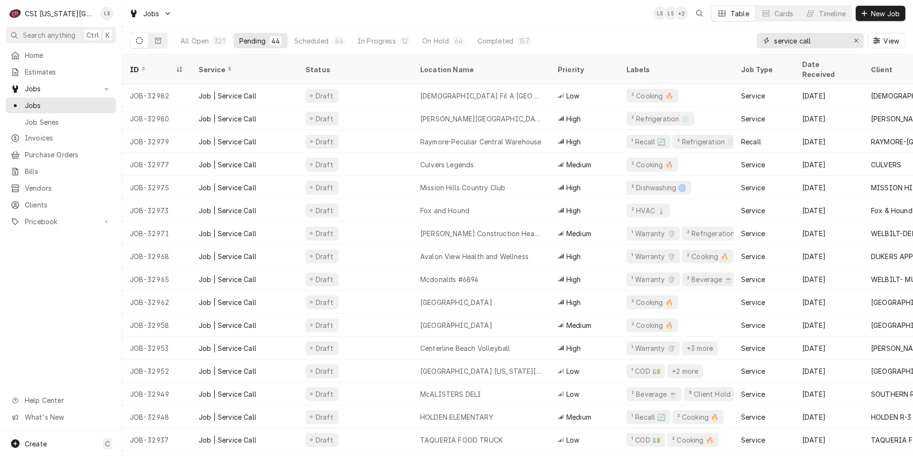
type input "service call"
click at [605, 15] on div "Jobs LS LS + 2 Table Cards Timeline New Job" at bounding box center [517, 13] width 791 height 27
click at [870, 17] on span "New Job" at bounding box center [885, 14] width 32 height 10
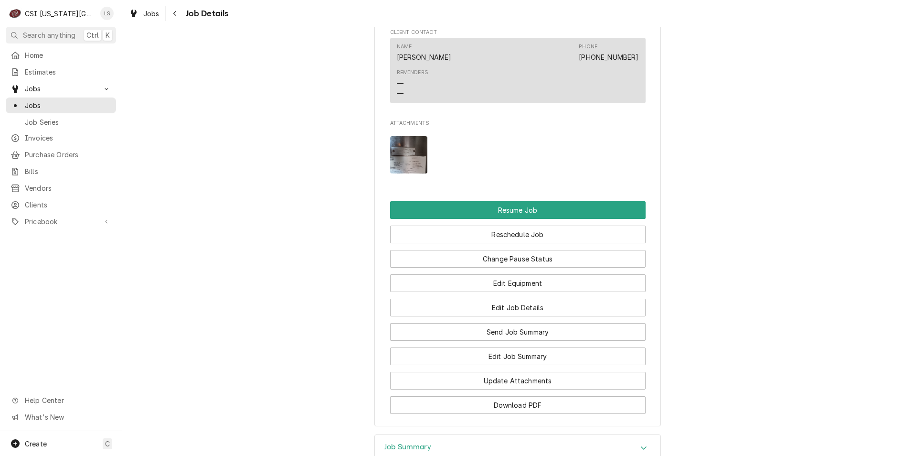
scroll to position [1242, 0]
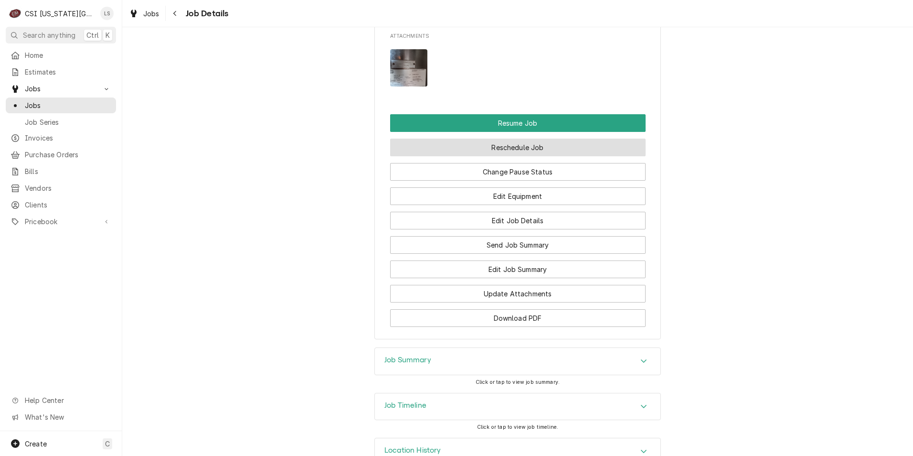
click at [517, 156] on button "Reschedule Job" at bounding box center [517, 147] width 255 height 18
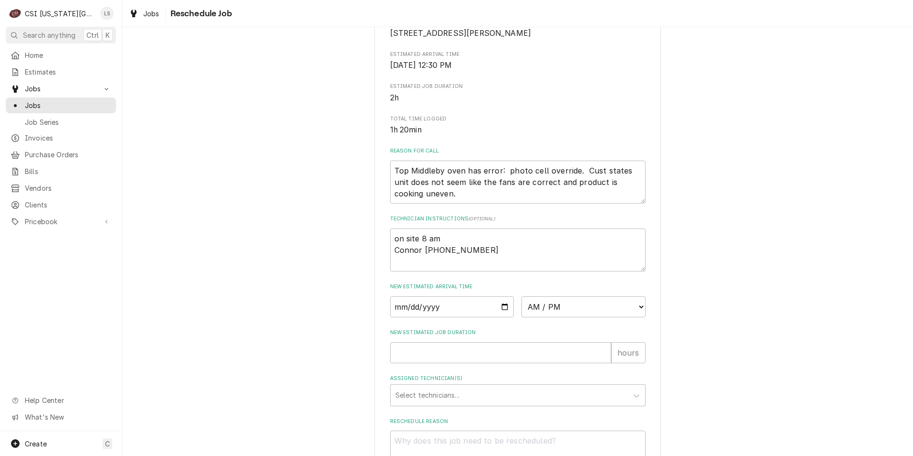
scroll to position [258, 0]
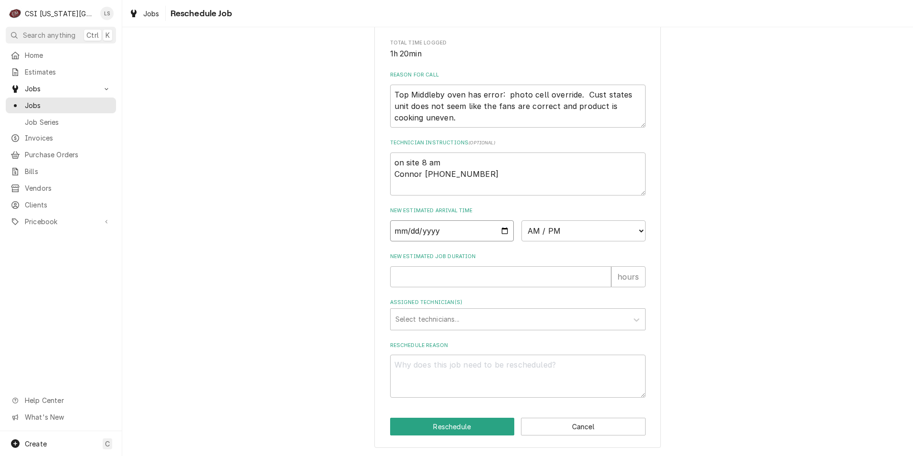
click at [501, 232] on input "Date" at bounding box center [452, 230] width 124 height 21
type input "2025-09-29"
type textarea "x"
click at [547, 234] on select "AM / PM 6:00 AM 6:15 AM 6:30 AM 6:45 AM 7:00 AM 7:15 AM 7:30 AM 7:45 AM 8:00 AM…" at bounding box center [583, 230] width 124 height 21
select select "08:00:00"
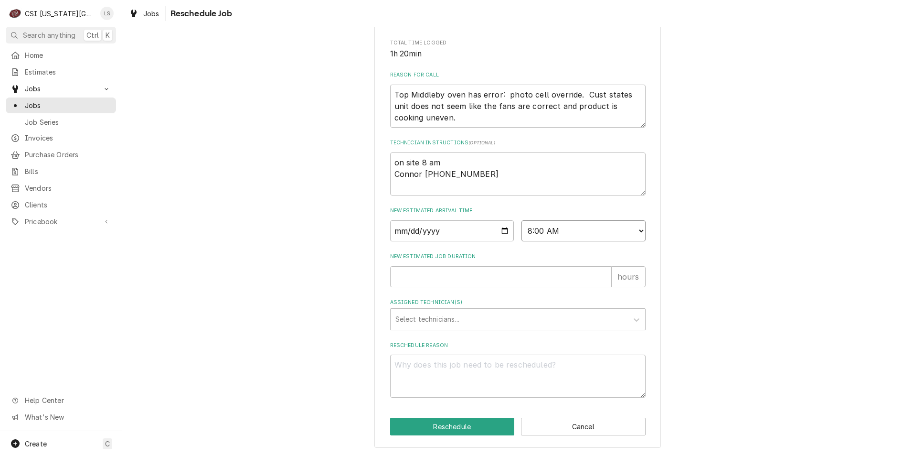
click at [521, 220] on select "AM / PM 6:00 AM 6:15 AM 6:30 AM 6:45 AM 7:00 AM 7:15 AM 7:30 AM 7:45 AM 8:00 AM…" at bounding box center [583, 230] width 124 height 21
click at [549, 282] on input "New Estimated Job Duration" at bounding box center [500, 276] width 221 height 21
type textarea "x"
type input "2"
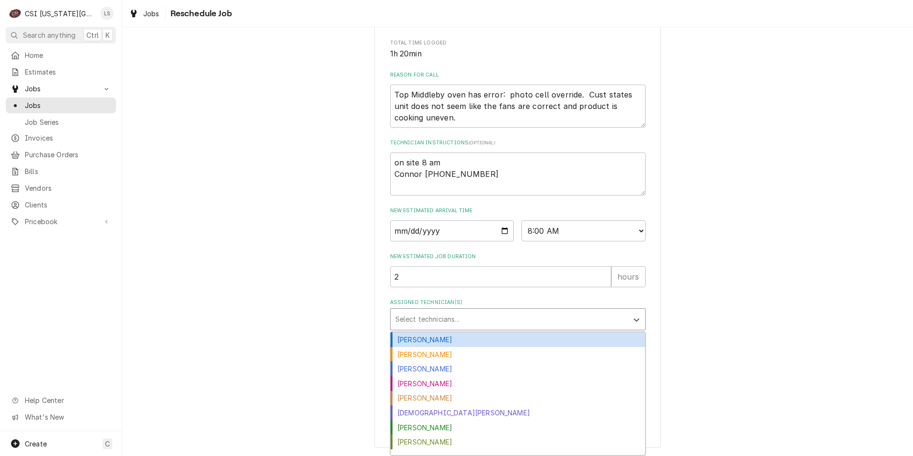
click at [544, 319] on div "Assigned Technician(s)" at bounding box center [509, 318] width 228 height 17
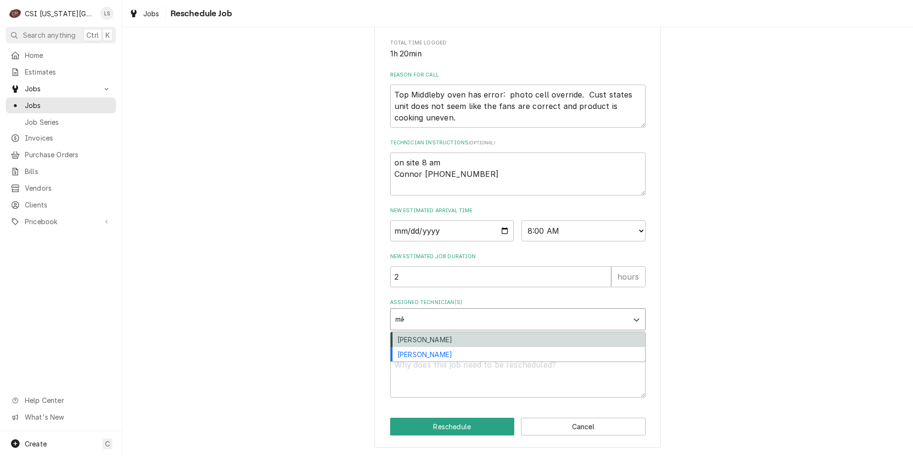
type input "mike"
click at [540, 333] on div "Mike Schupp" at bounding box center [518, 339] width 255 height 15
type textarea "x"
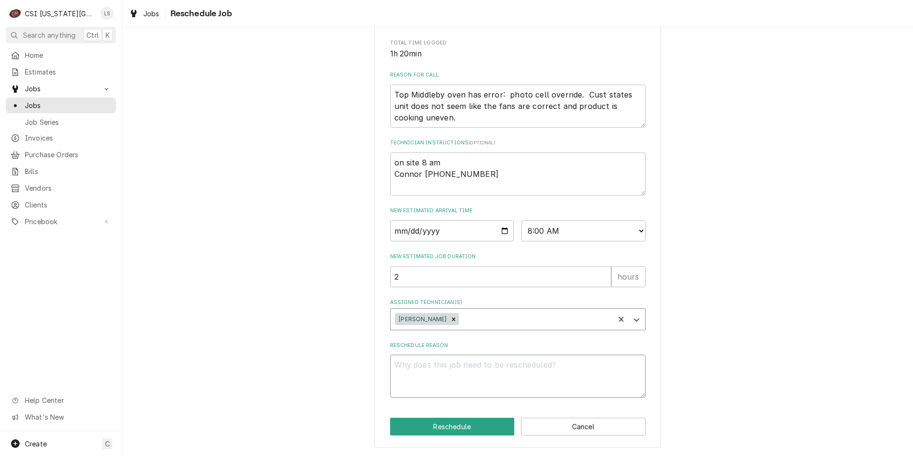
click at [544, 370] on textarea "Reschedule Reason" at bounding box center [517, 375] width 255 height 43
type textarea "x"
type textarea "R"
type textarea "x"
type textarea "Re"
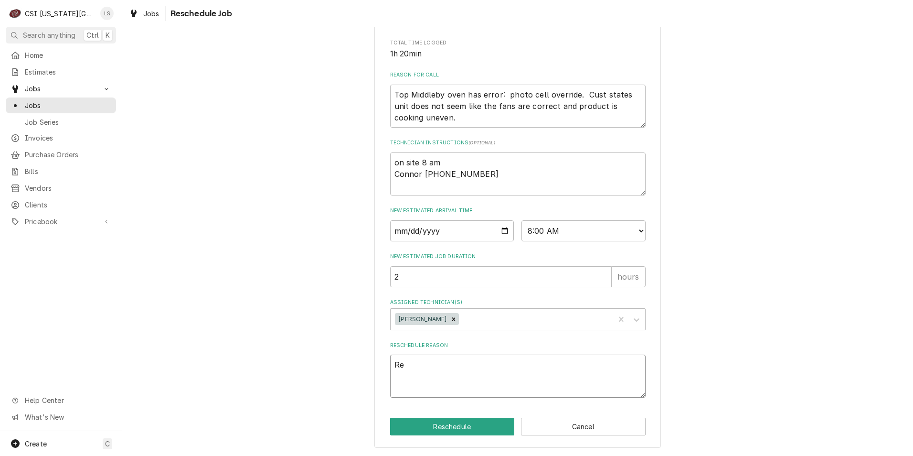
type textarea "x"
type textarea "Res"
type textarea "x"
type textarea "Resc"
type textarea "x"
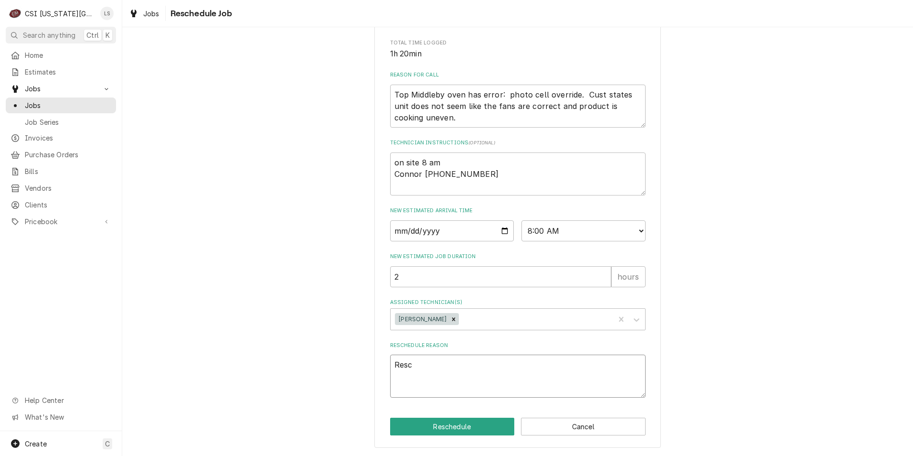
type textarea "[PERSON_NAME]"
type textarea "x"
type textarea "Reschd"
type textarea "x"
type textarea "Reschdu"
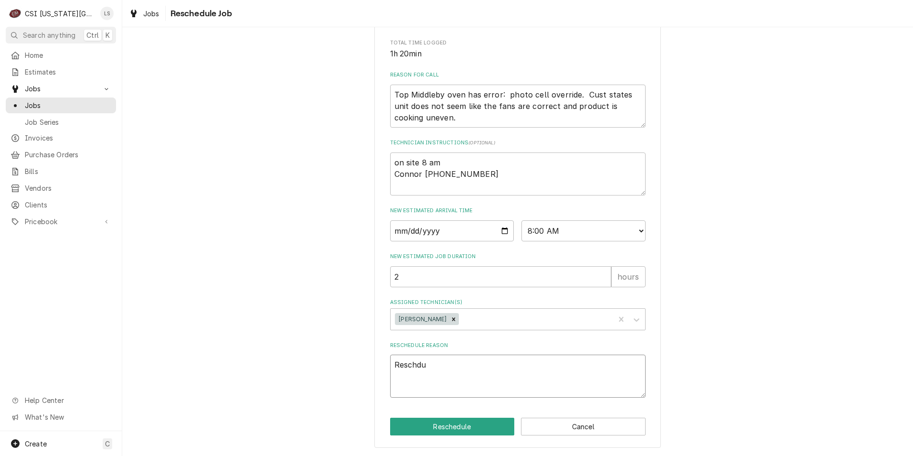
type textarea "x"
type textarea "Reschdul"
type textarea "x"
type textarea "Reschdule"
type textarea "x"
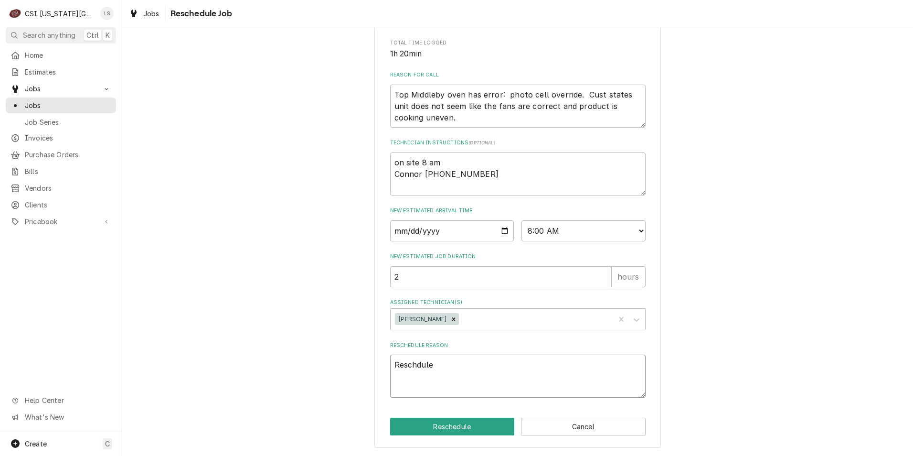
type textarea "Reschdul"
type textarea "x"
type textarea "Reschdu"
type textarea "x"
type textarea "Reschd"
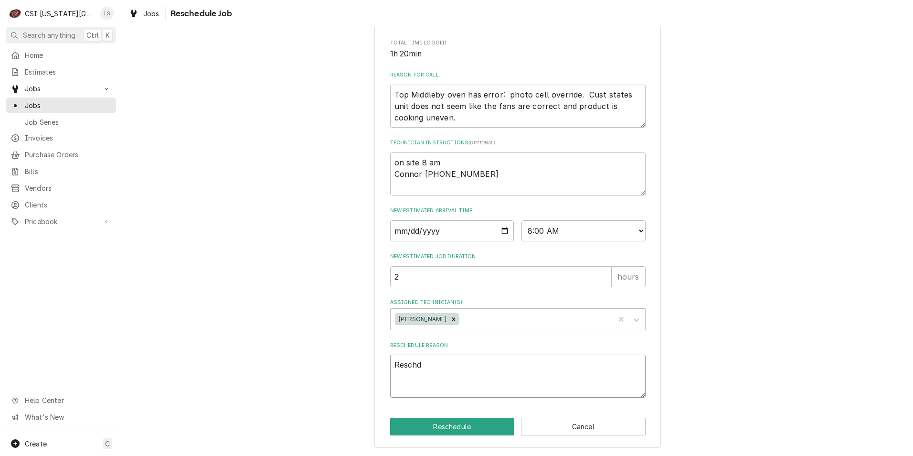
type textarea "x"
type textarea "[PERSON_NAME]"
type textarea "x"
type textarea "Resc"
type textarea "x"
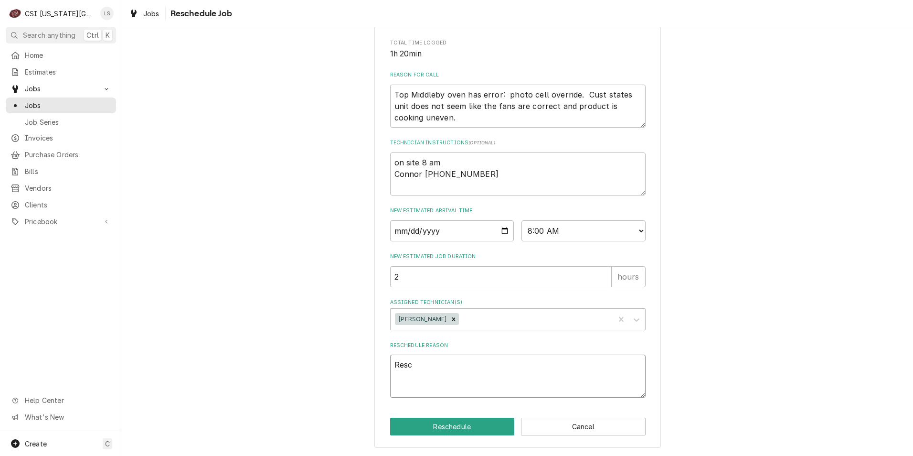
type textarea "Resch"
type textarea "x"
type textarea "Resche"
type textarea "x"
type textarea "Resched"
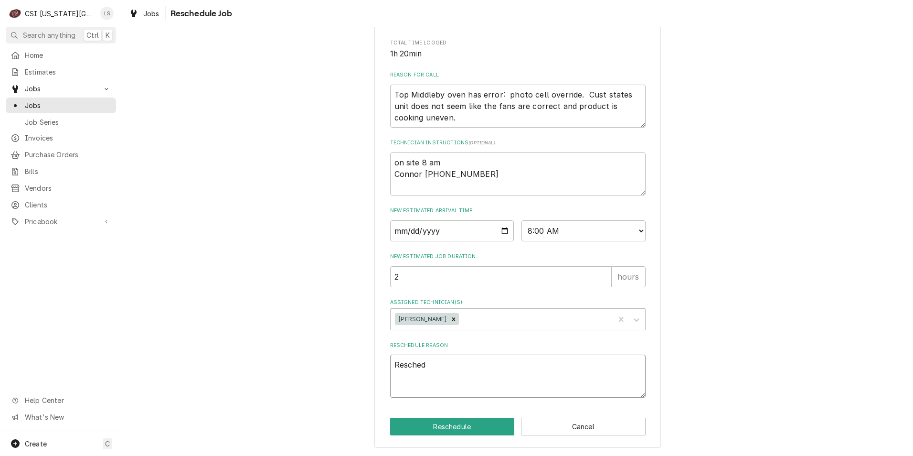
type textarea "x"
type textarea "Reschedu"
type textarea "x"
type textarea "Reschedul"
type textarea "x"
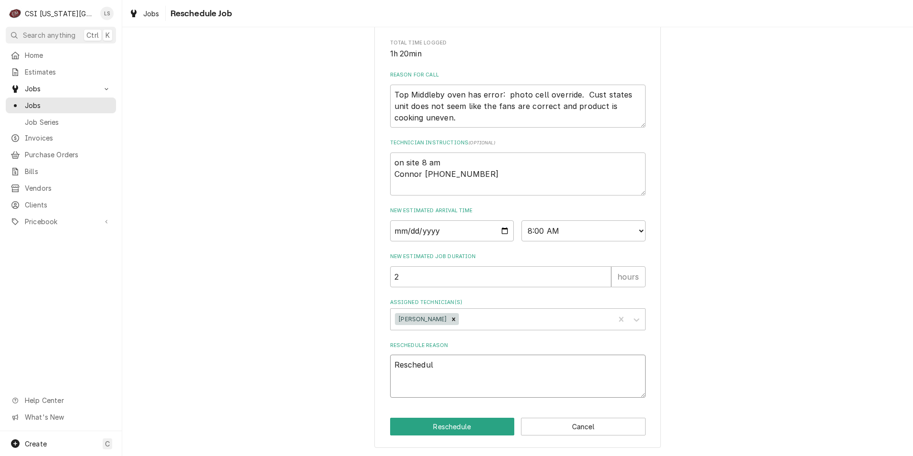
type textarea "Rescheduli"
type textarea "x"
type textarea "Reschedulin"
type textarea "x"
type textarea "Rescheduling"
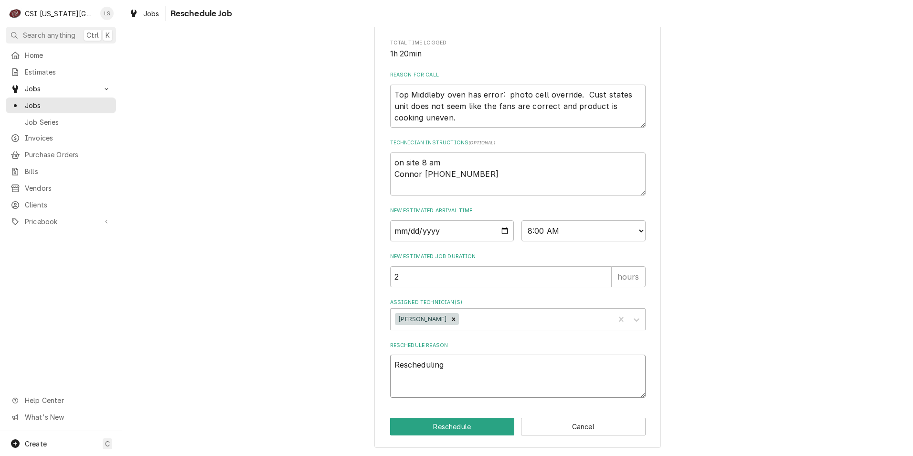
type textarea "x"
type textarea "Rescheduling"
type textarea "x"
type textarea "Rescheduling a"
type textarea "x"
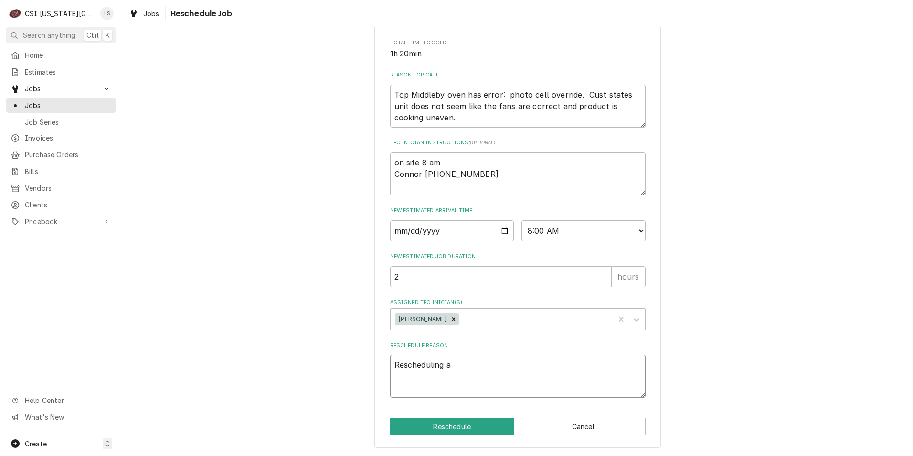
type textarea "Rescheduling at"
type textarea "x"
type textarea "Rescheduling at"
type textarea "x"
type textarea "Rescheduling at c"
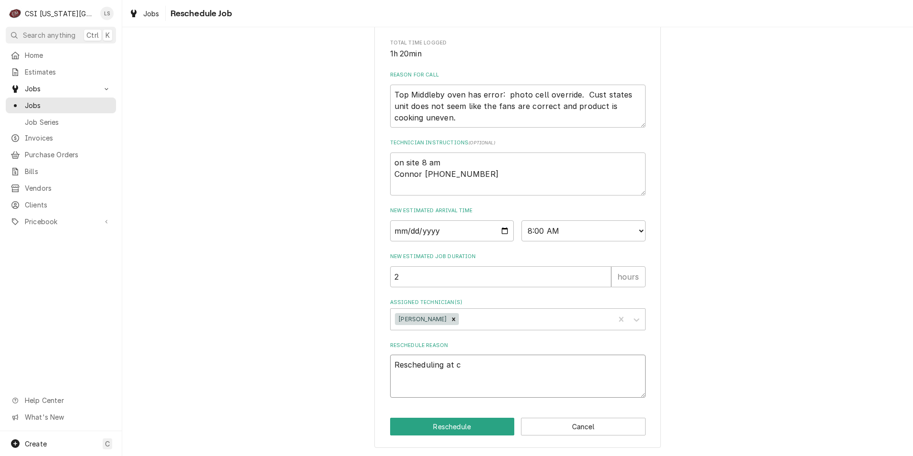
type textarea "x"
type textarea "Rescheduling at cu"
type textarea "x"
type textarea "Rescheduling at cut"
type textarea "x"
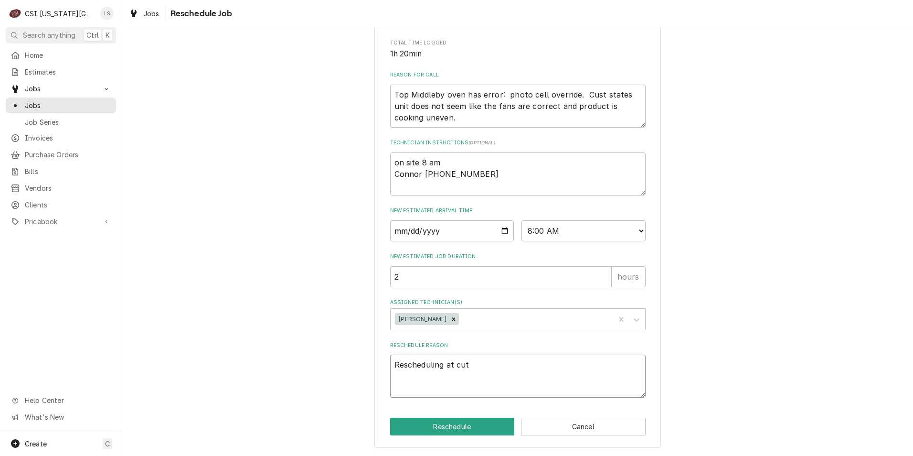
type textarea "Rescheduling at cu"
type textarea "x"
type textarea "Rescheduling at cus"
type textarea "x"
type textarea "Rescheduling at cust"
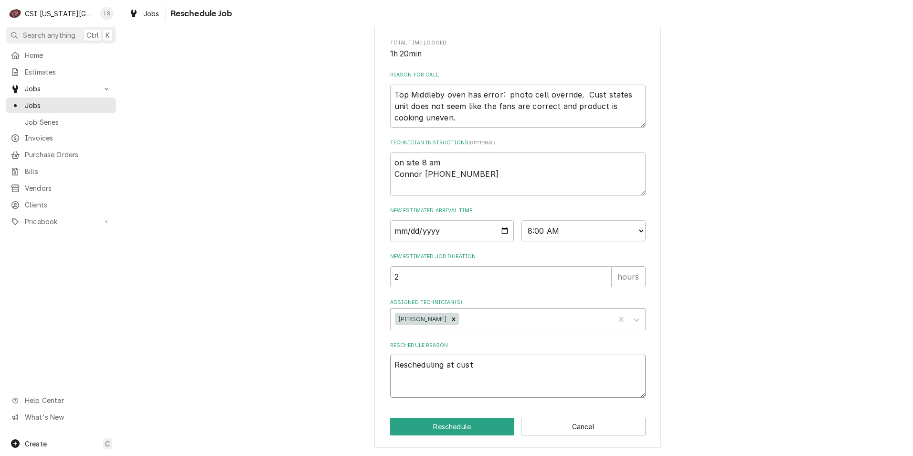
type textarea "x"
type textarea "Rescheduling at custo"
type textarea "x"
type textarea "Rescheduling at custom"
type textarea "x"
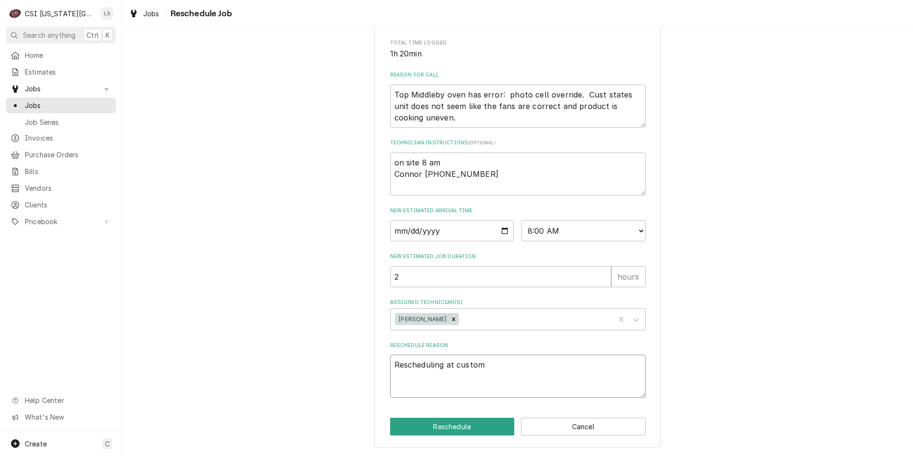
type textarea "Rescheduling at custome"
type textarea "x"
type textarea "Rescheduling at customer"
type textarea "x"
type textarea "Rescheduling at customer'"
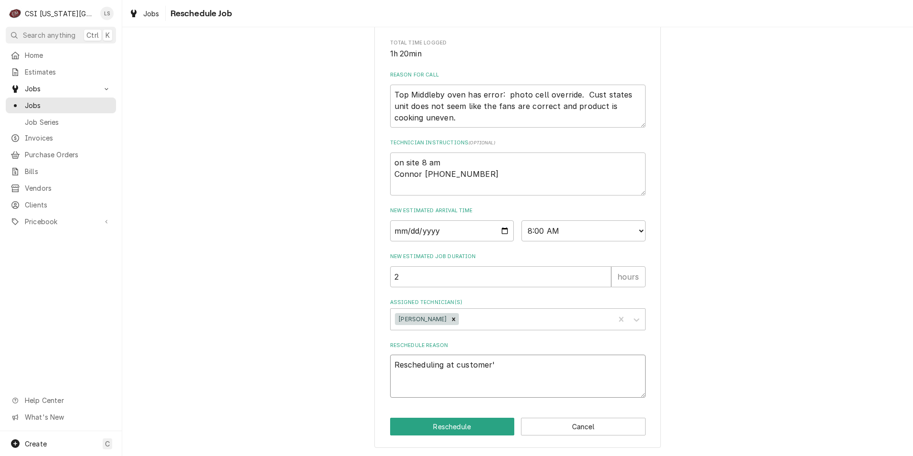
type textarea "x"
type textarea "Rescheduling at customer's"
type textarea "x"
type textarea "Rescheduling at customer's"
type textarea "x"
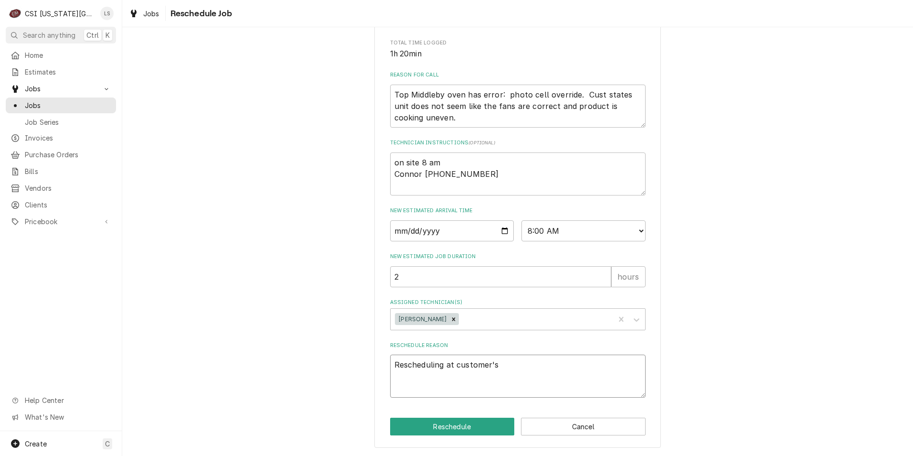
type textarea "Rescheduling at customer's r"
type textarea "x"
type textarea "Rescheduling at customer's re"
type textarea "x"
type textarea "Rescheduling at customer's req"
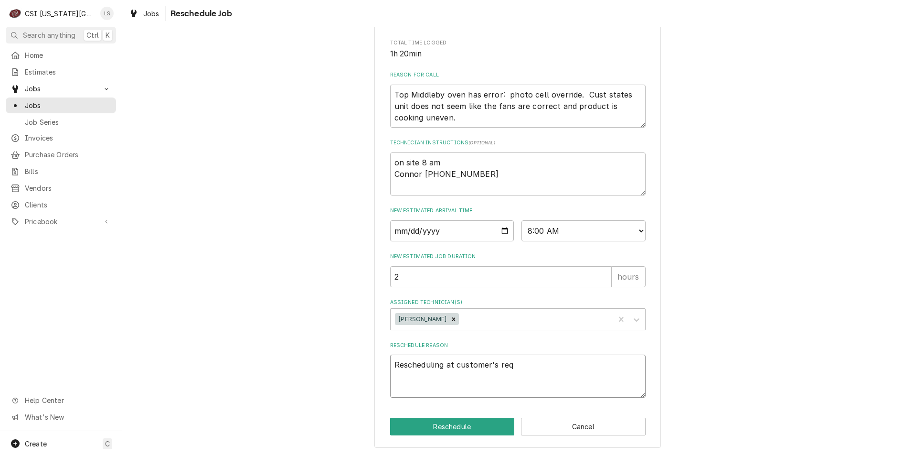
type textarea "x"
type textarea "Rescheduling at customer's requ"
type textarea "x"
type textarea "Rescheduling at customer's reque"
type textarea "x"
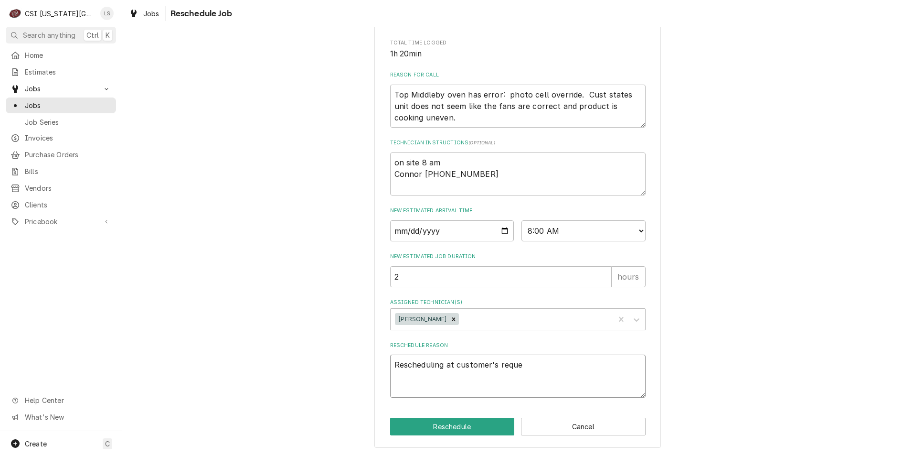
type textarea "Rescheduling at customer's reques"
type textarea "x"
type textarea "Rescheduling at customer's request"
click at [447, 426] on button "Reschedule" at bounding box center [452, 426] width 125 height 18
type textarea "x"
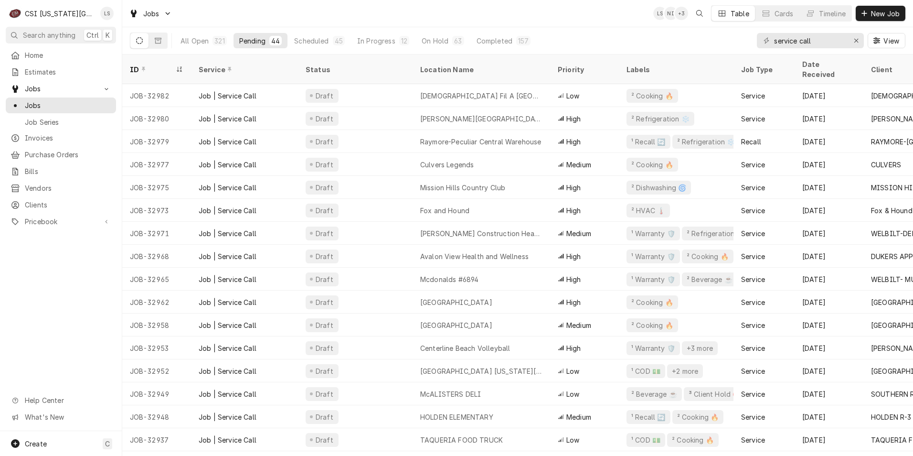
click at [466, 20] on div "Jobs LS NI + 3 Table Cards Timeline New Job" at bounding box center [517, 13] width 791 height 27
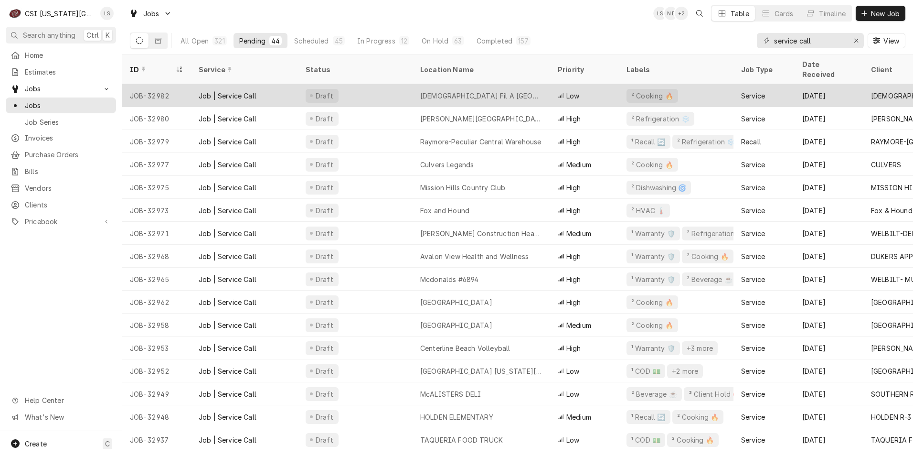
click at [440, 84] on div "[DEMOGRAPHIC_DATA] Fil A [GEOGRAPHIC_DATA]" at bounding box center [482, 95] width 138 height 23
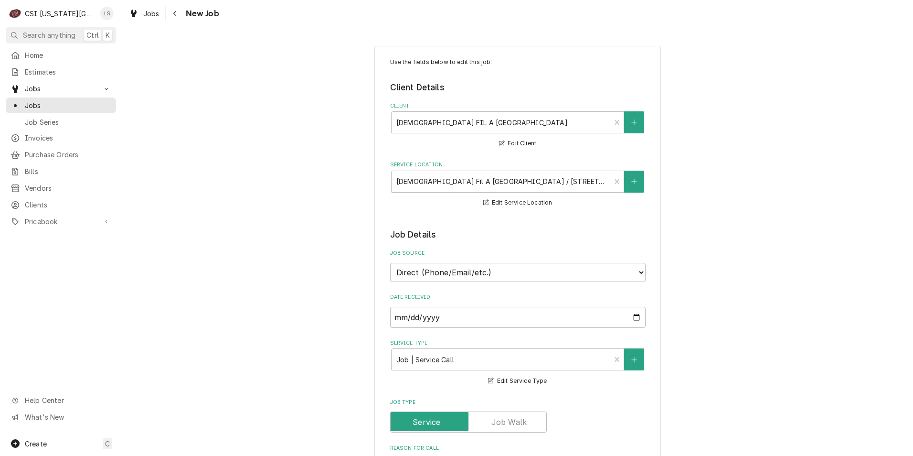
type textarea "x"
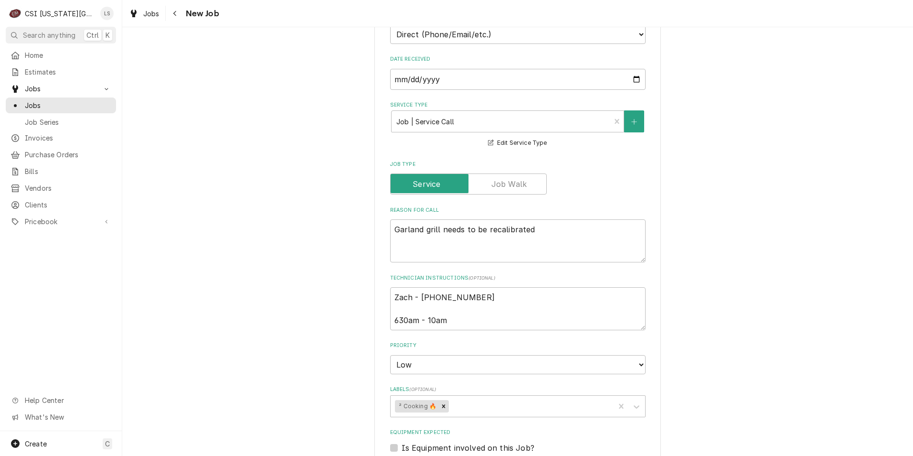
scroll to position [239, 0]
click at [88, 100] on span "Jobs" at bounding box center [68, 105] width 86 height 10
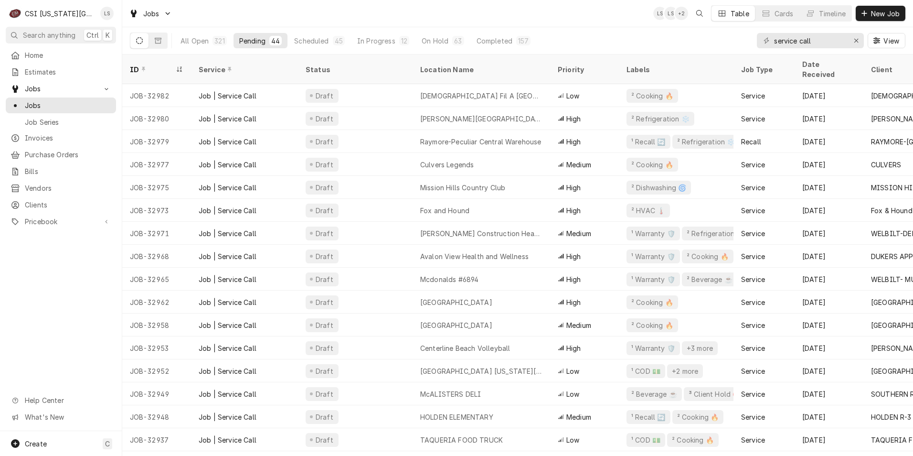
click at [368, 19] on div "Jobs LS LS + 2 Table Cards Timeline New Job" at bounding box center [517, 13] width 791 height 27
click at [524, 14] on div "Jobs LS LS + 2 Table Cards Timeline New Job" at bounding box center [517, 13] width 791 height 27
click at [830, 12] on div "Timeline" at bounding box center [832, 14] width 27 height 10
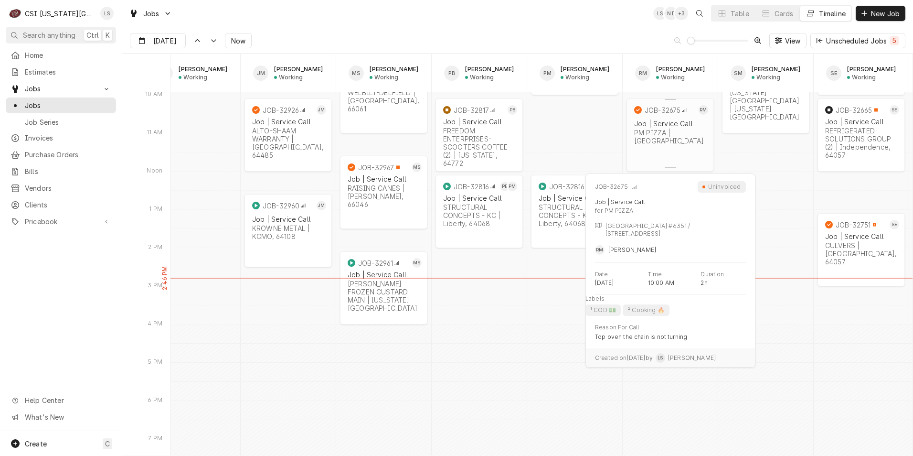
click at [686, 138] on div "PM PIZZA | Overland Park, 62207" at bounding box center [670, 136] width 72 height 16
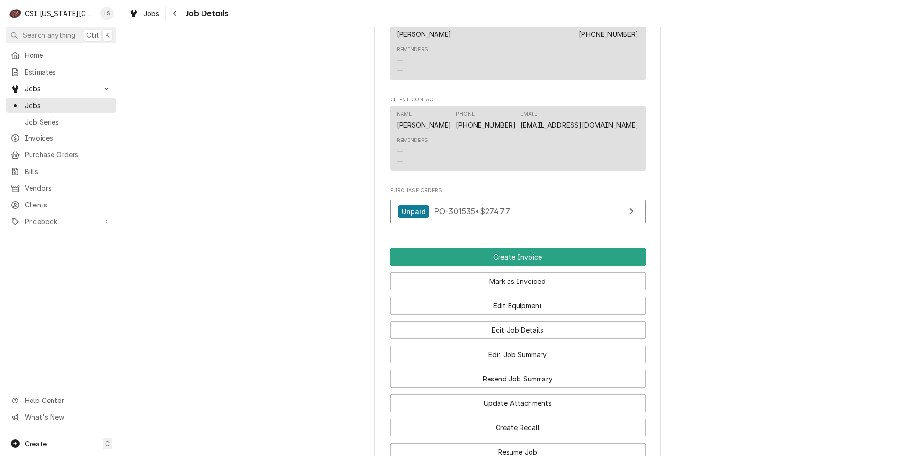
scroll to position [960, 0]
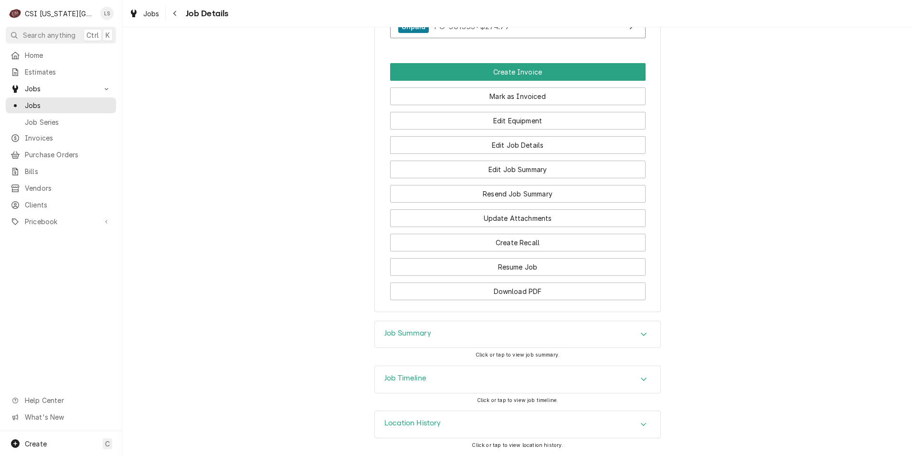
click at [620, 337] on div "Job Summary" at bounding box center [518, 334] width 286 height 27
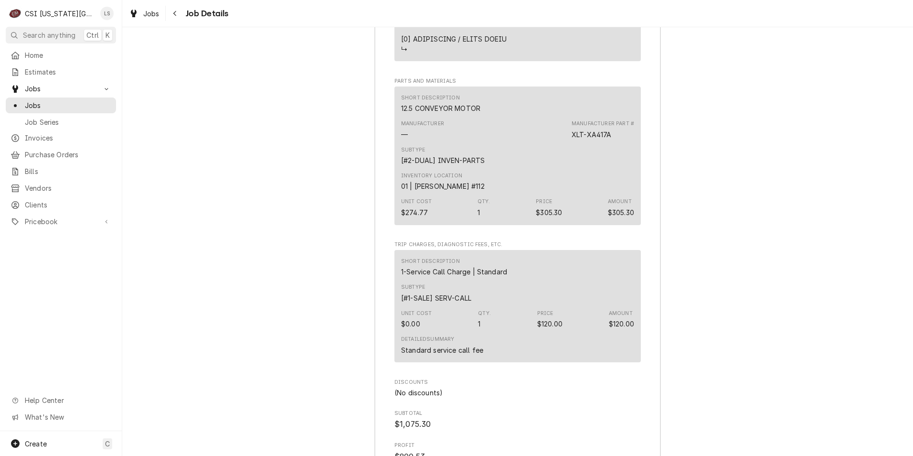
scroll to position [2639, 0]
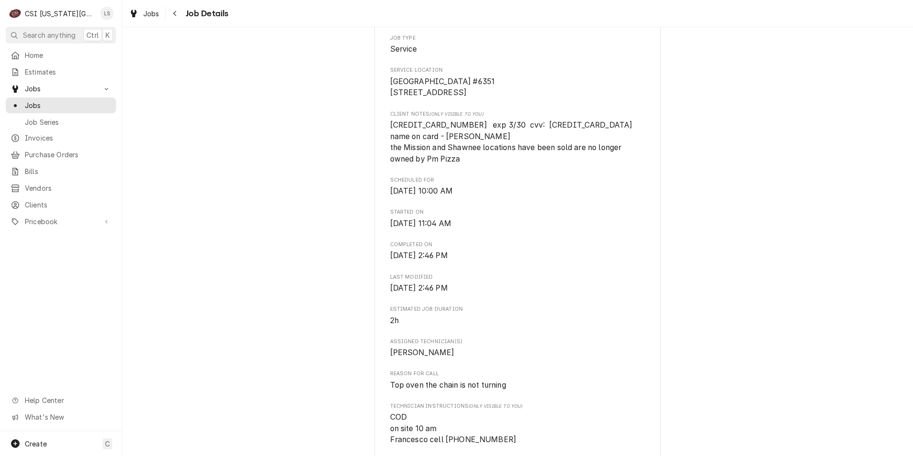
scroll to position [287, 0]
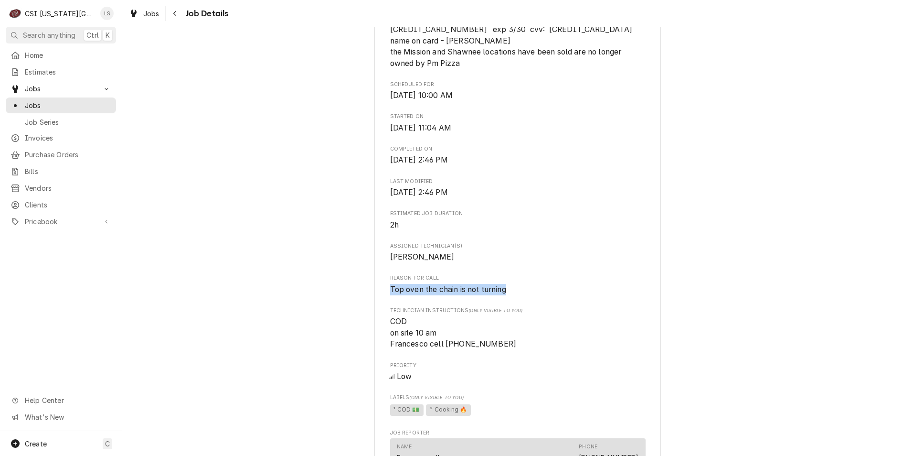
drag, startPoint x: 509, startPoint y: 301, endPoint x: 386, endPoint y: 300, distance: 122.7
click at [390, 295] on span "Top oven the chain is not turning" at bounding box center [517, 289] width 255 height 11
copy span "Top oven the chain is not turning"
click at [714, 108] on div "Completed and Uninvoiced PM PIZZA Dominos [GEOGRAPHIC_DATA] #6351 / [STREET_ADD…" at bounding box center [517, 367] width 791 height 1232
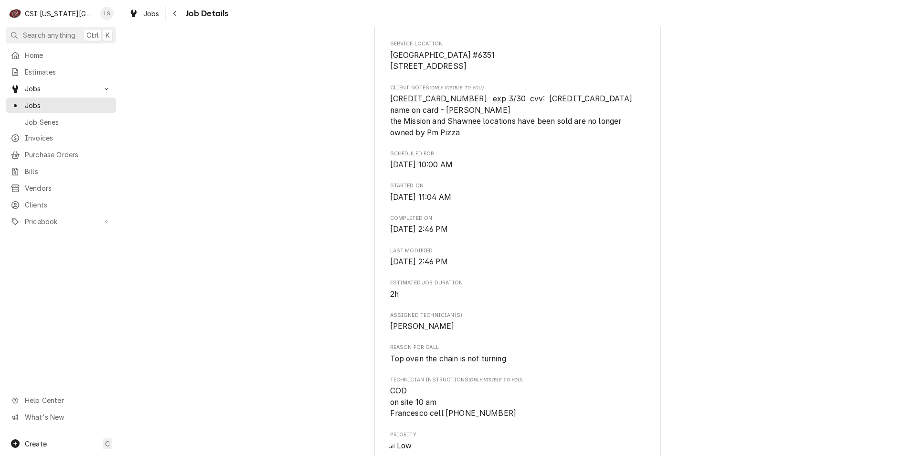
scroll to position [143, 0]
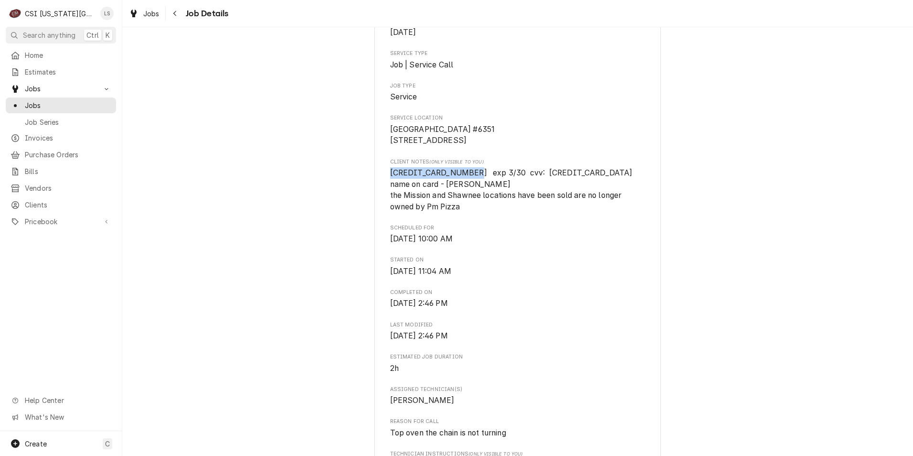
drag, startPoint x: 464, startPoint y: 182, endPoint x: 388, endPoint y: 181, distance: 76.0
click at [390, 181] on span "5589 6210 5138 7323 exp 3/30 cvv: 331 name on card - MIKE SCHWEITZER the Missio…" at bounding box center [513, 189] width 246 height 43
copy span "5589 6210 5138 7323"
drag, startPoint x: 437, startPoint y: 194, endPoint x: 601, endPoint y: 184, distance: 163.6
click at [601, 184] on span "5589 6210 5138 7323 exp 3/30 cvv: 331 name on card - MIKE SCHWEITZER the Missio…" at bounding box center [517, 189] width 255 height 45
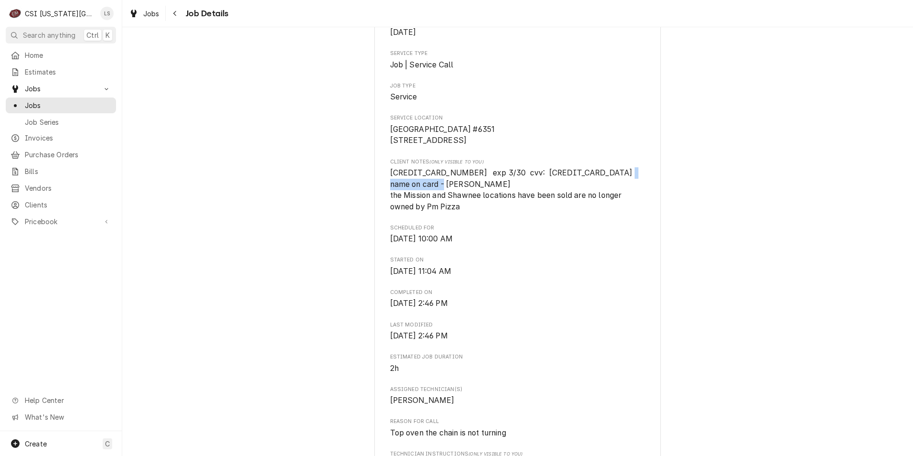
copy span "MIKE SCHWEITZER"
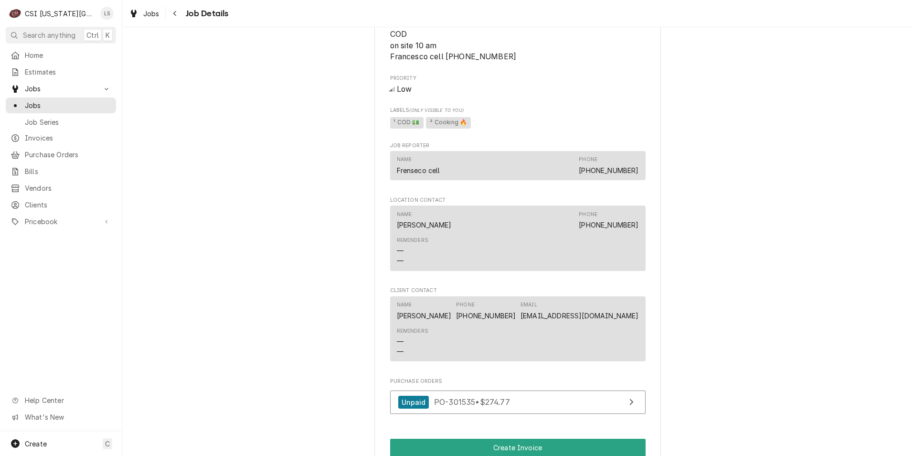
scroll to position [621, 0]
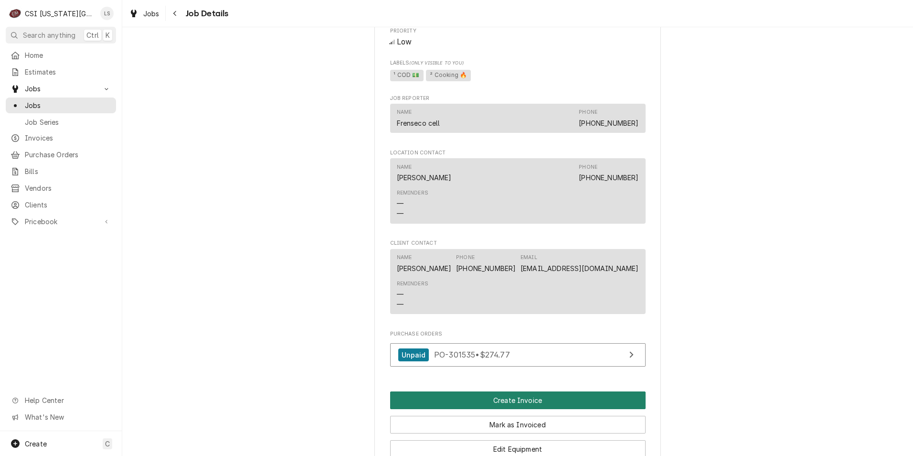
click at [518, 409] on button "Create Invoice" at bounding box center [517, 400] width 255 height 18
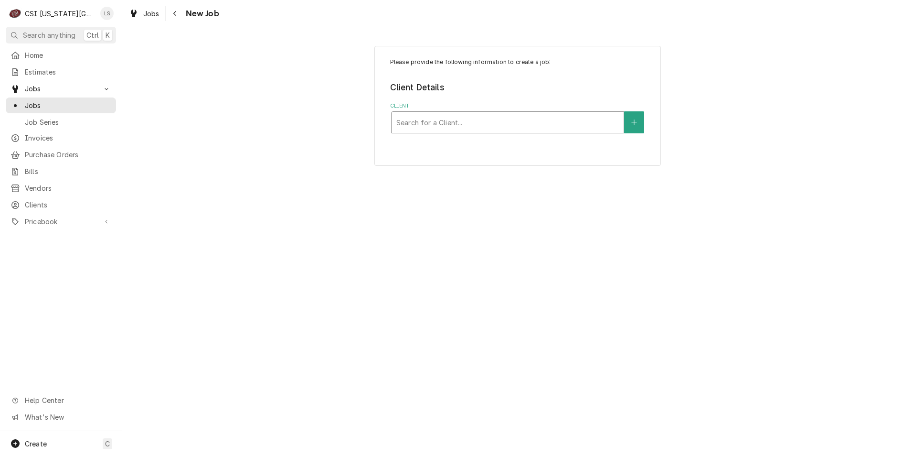
click at [457, 121] on div "Client" at bounding box center [507, 122] width 223 height 17
type input "pembroke"
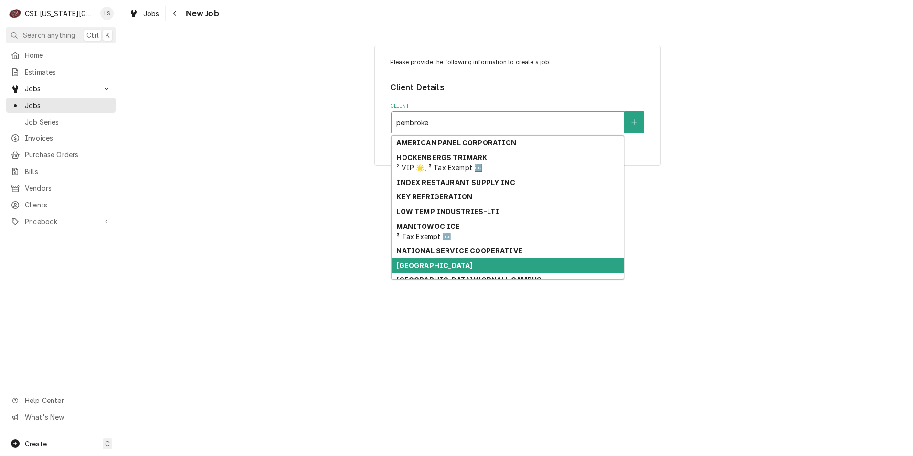
scroll to position [19, 0]
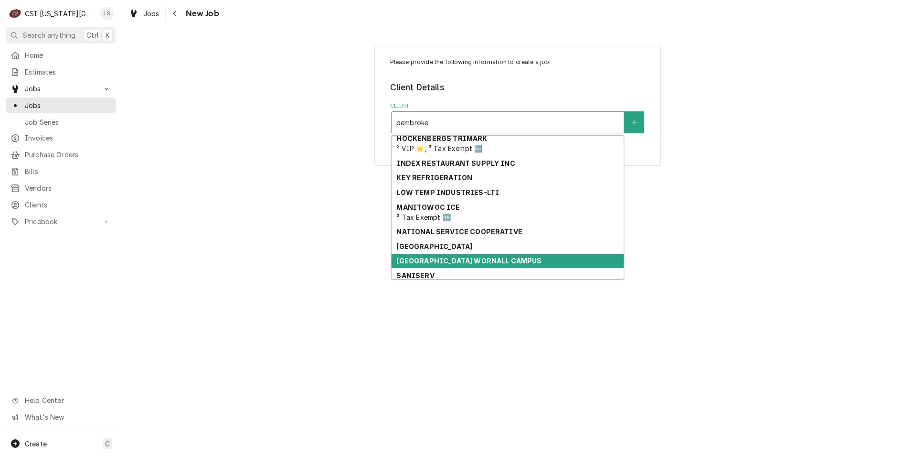
click at [530, 261] on div "[GEOGRAPHIC_DATA] WORNALL CAMPUS" at bounding box center [508, 261] width 232 height 15
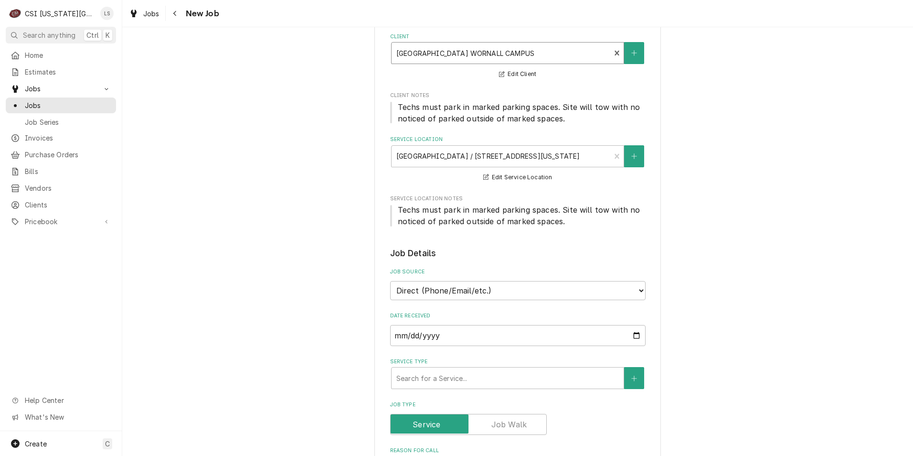
scroll to position [143, 0]
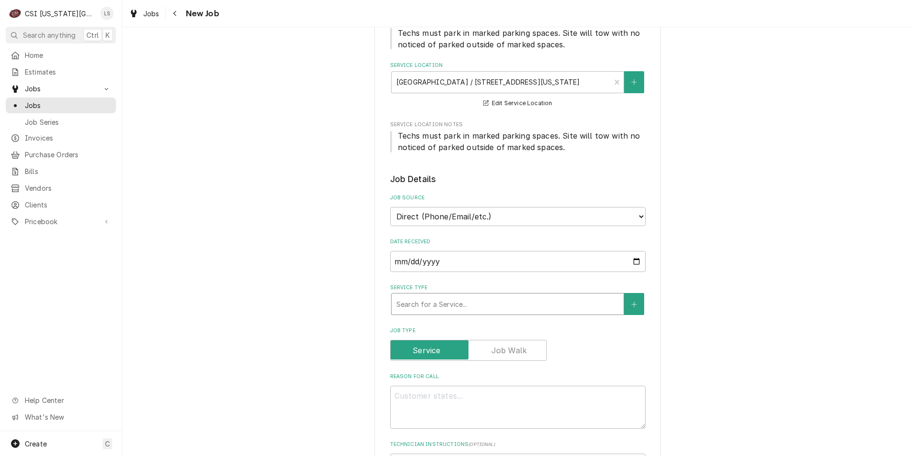
click at [472, 300] on div "Service Type" at bounding box center [507, 303] width 223 height 17
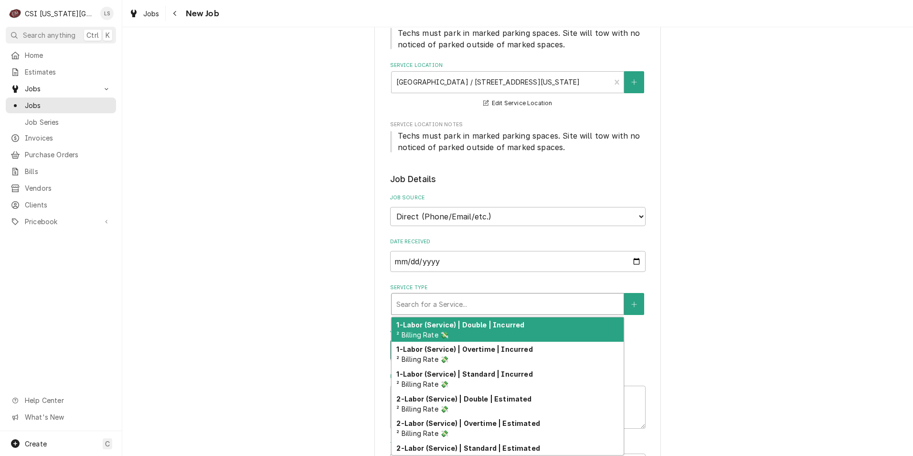
type textarea "x"
type input "s"
type textarea "x"
type input "se"
type textarea "x"
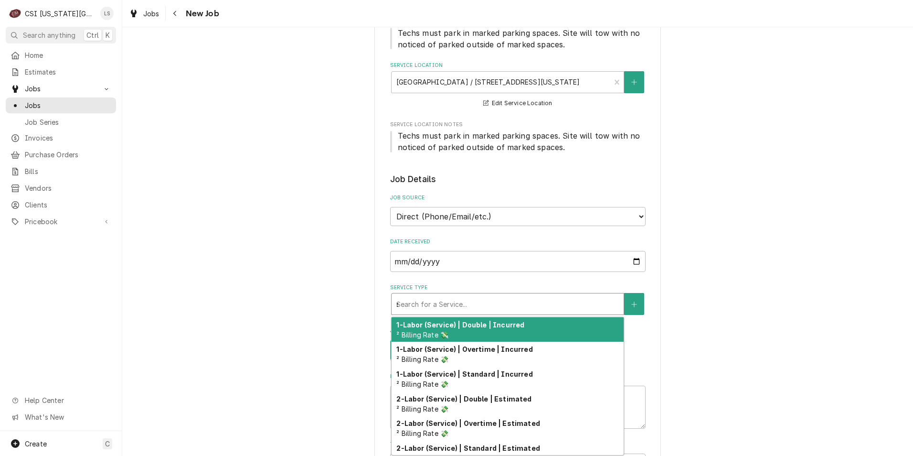
type input "ser"
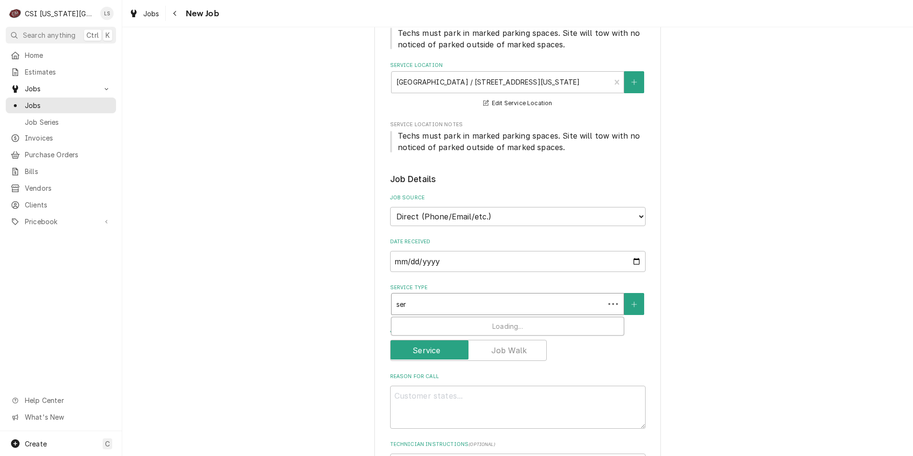
type textarea "x"
type input "serv"
type textarea "x"
type input "servi"
type textarea "x"
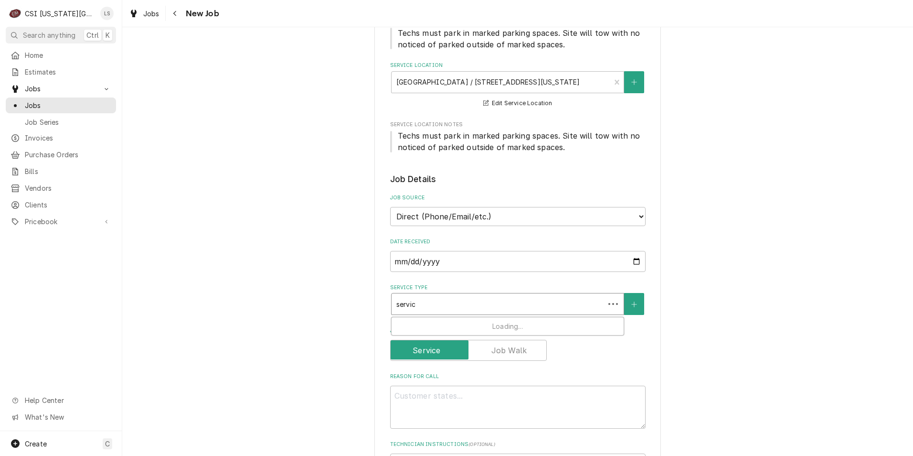
type input "service"
type textarea "x"
type input "service"
type textarea "x"
type input "service c"
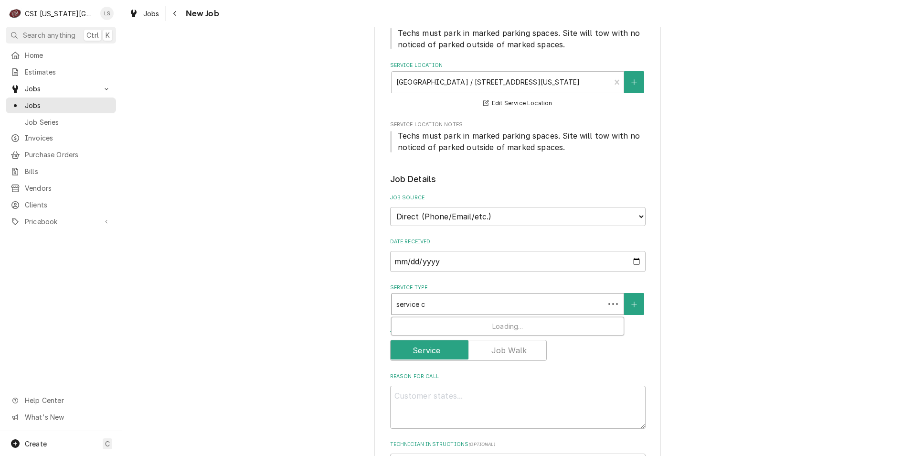
type textarea "x"
type input "service cal"
type textarea "x"
type input "service call"
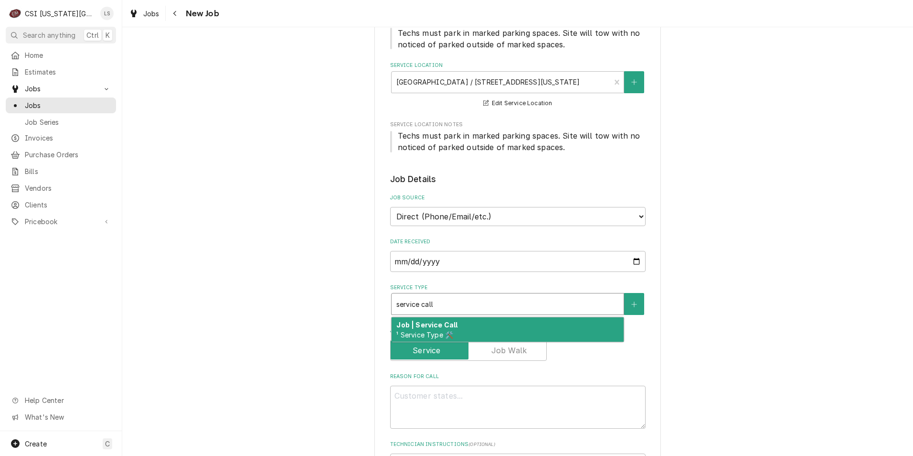
click at [472, 322] on div "Job | Service Call ¹ Service Type 🛠️" at bounding box center [508, 329] width 232 height 25
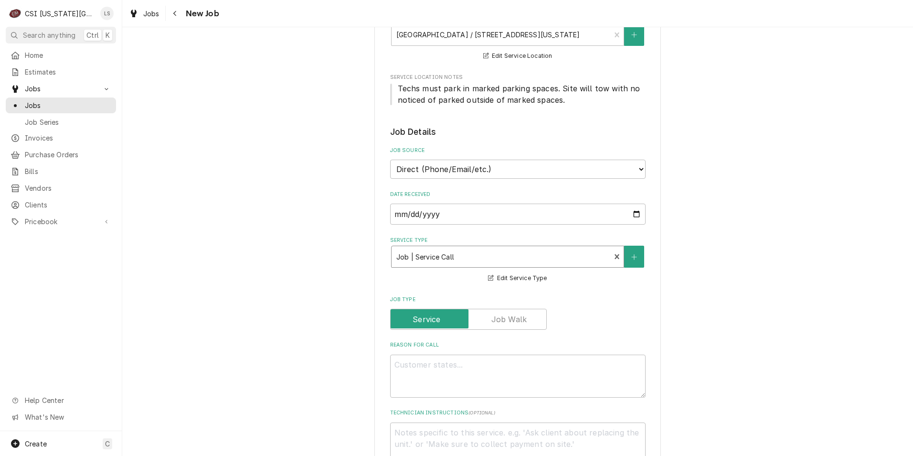
scroll to position [287, 0]
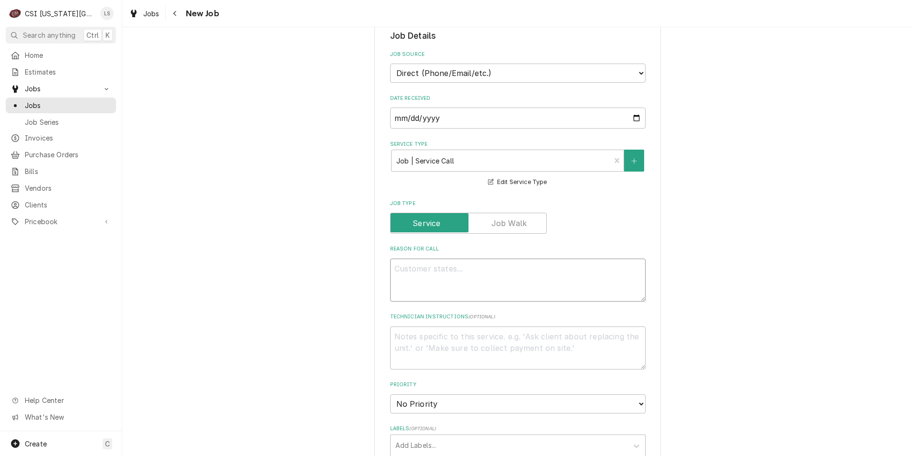
click at [474, 278] on textarea "Reason For Call" at bounding box center [517, 279] width 255 height 43
type textarea "x"
type textarea "W"
type textarea "x"
type textarea "WI"
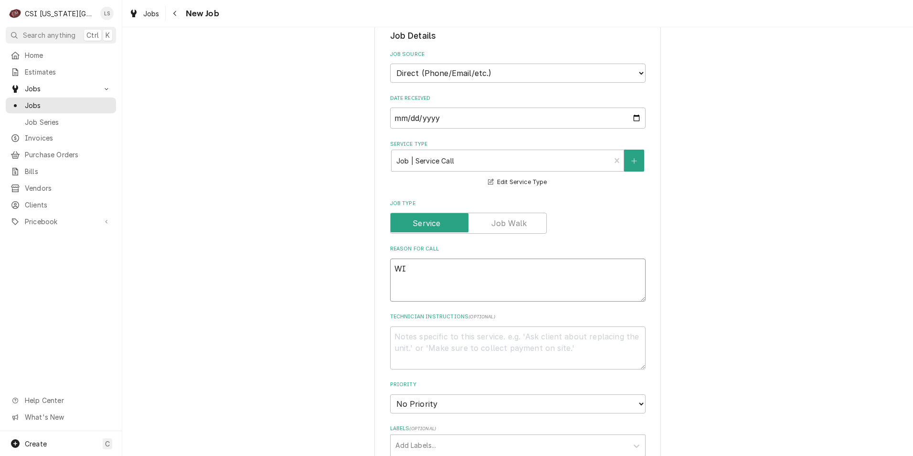
type textarea "x"
type textarea "WIC"
type textarea "x"
type textarea "WIC"
type textarea "x"
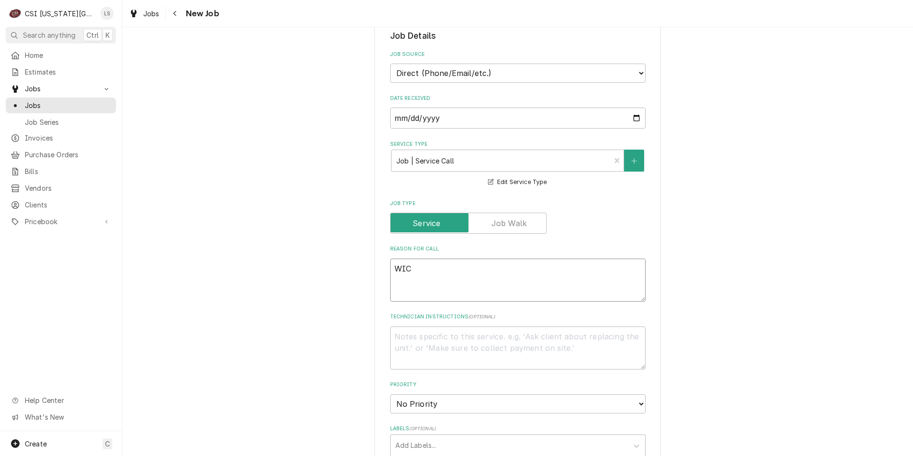
type textarea "WIC a"
type textarea "x"
type textarea "WIC ab"
type textarea "x"
type textarea "WIC abo"
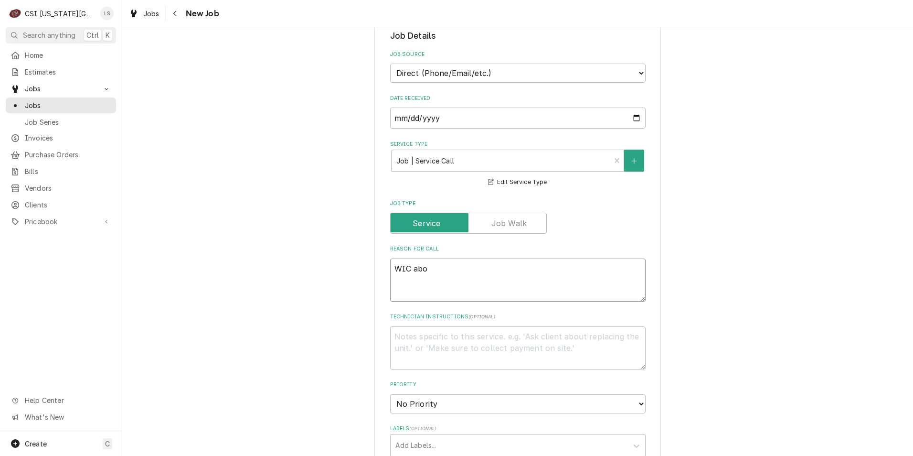
type textarea "x"
type textarea "WIC abov"
type textarea "x"
type textarea "WIC above"
type textarea "x"
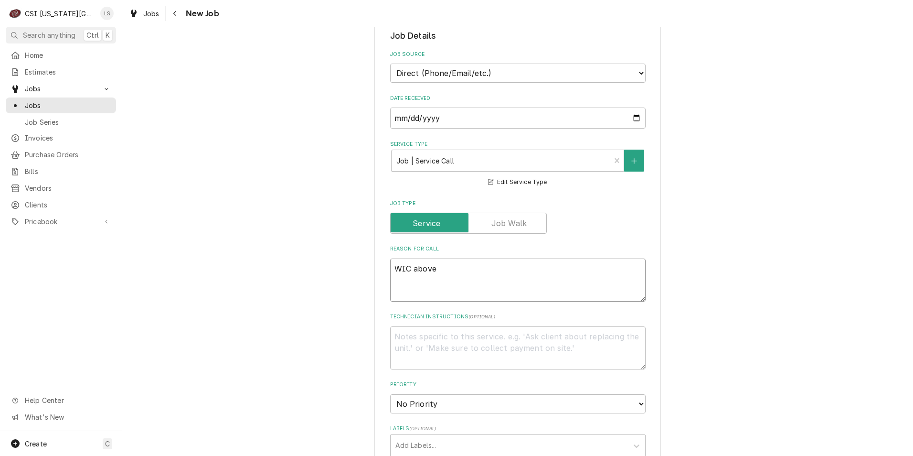
type textarea "WIC above"
type textarea "x"
type textarea "WIC above 5"
type textarea "x"
type textarea "WIC above 50"
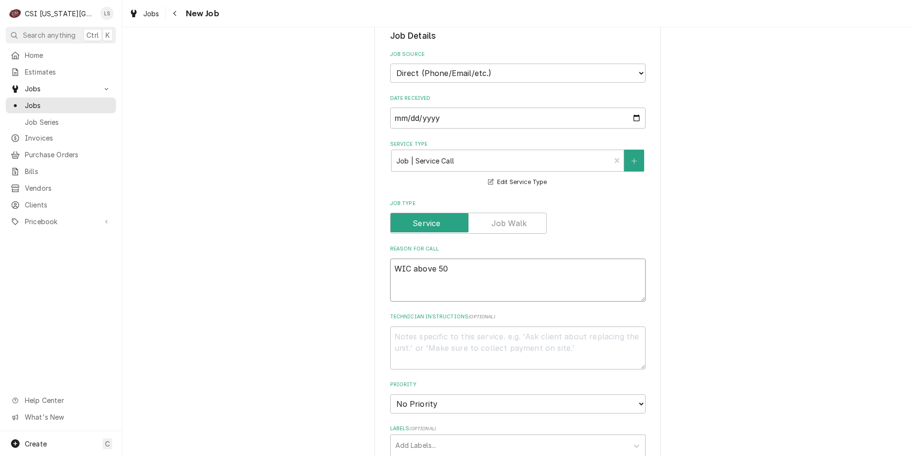
type textarea "x"
type textarea "WIC above 50"
type textarea "x"
type textarea "WIC above 50 d"
type textarea "x"
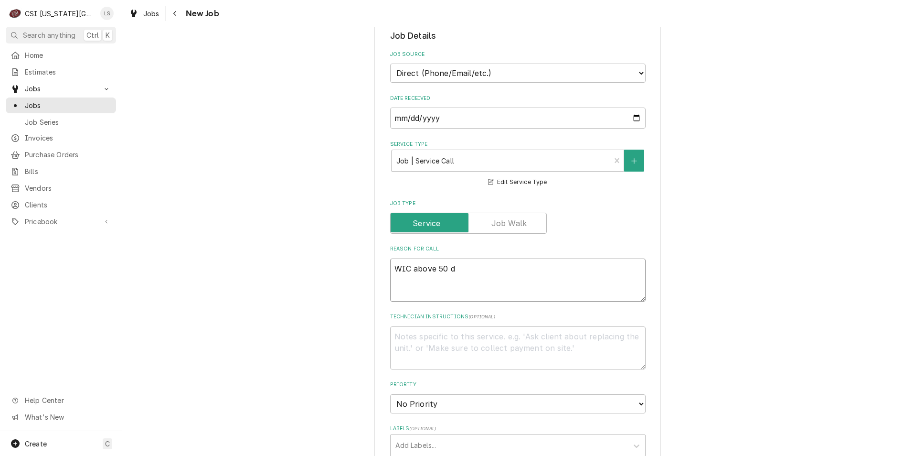
type textarea "WIC above 50 de"
type textarea "x"
type textarea "WIC above 50 def"
type textarea "x"
type textarea "WIC above 50 de"
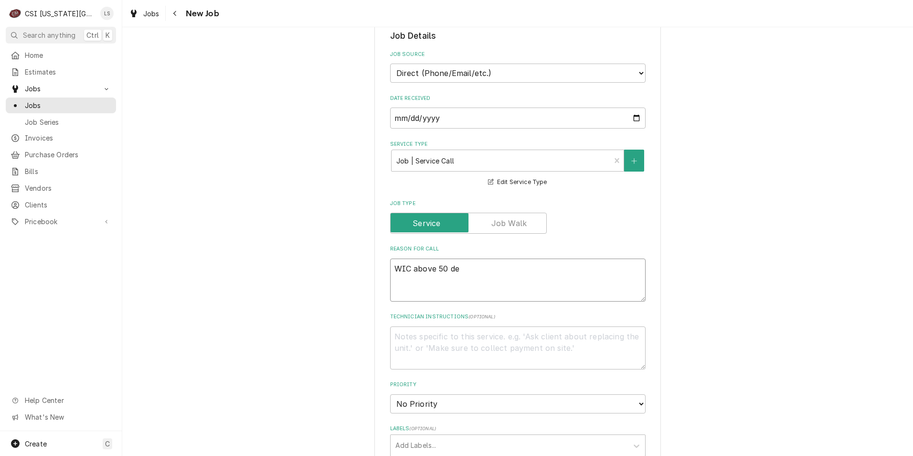
type textarea "x"
type textarea "WIC above 50 deg"
type textarea "x"
type textarea "WIC above 50 degr"
type textarea "x"
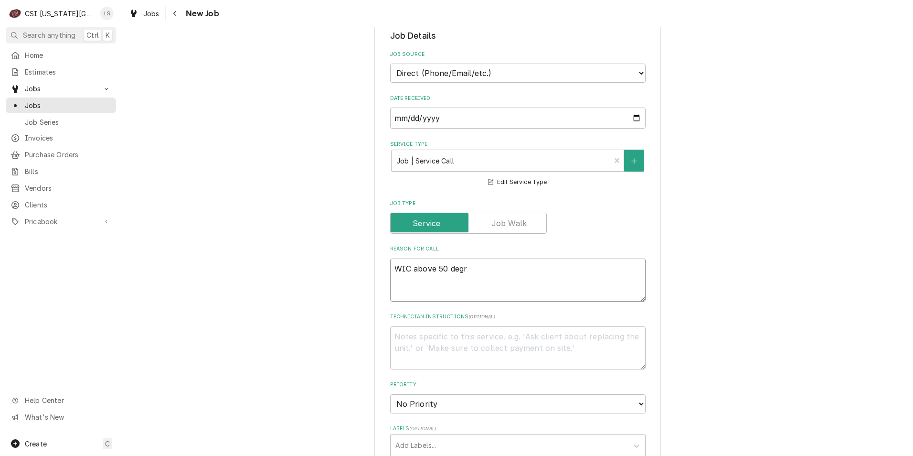
type textarea "WIC above 50 degre"
type textarea "x"
type textarea "WIC above 50 degree"
type textarea "x"
type textarea "WIC above 50 degrees"
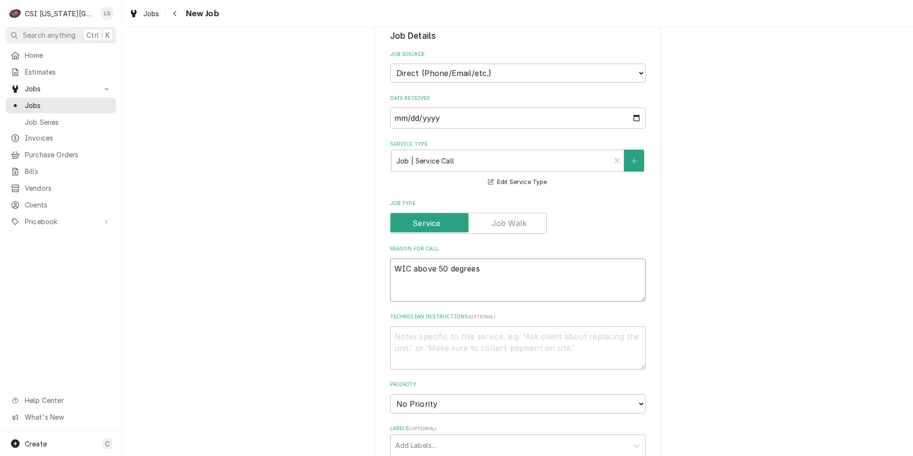
type textarea "x"
type textarea "WIC above 50 degrees"
click at [770, 250] on div "Please provide the following information to create a job: Client Details Client…" at bounding box center [517, 394] width 791 height 1287
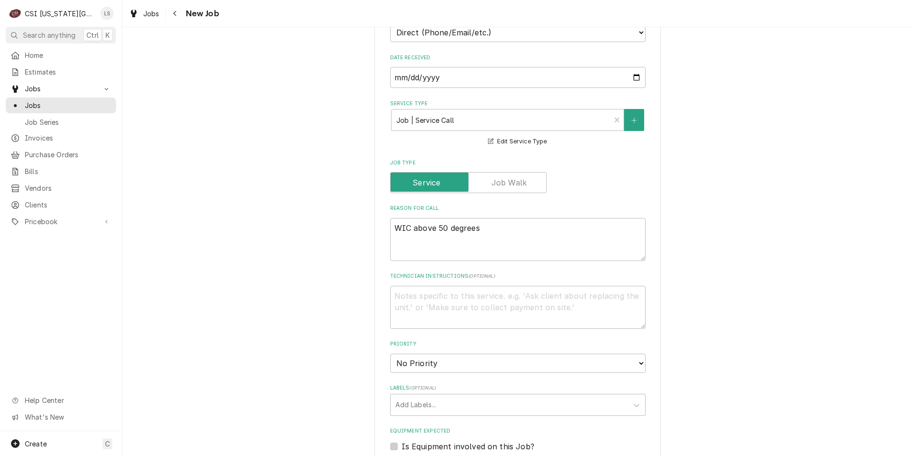
scroll to position [382, 0]
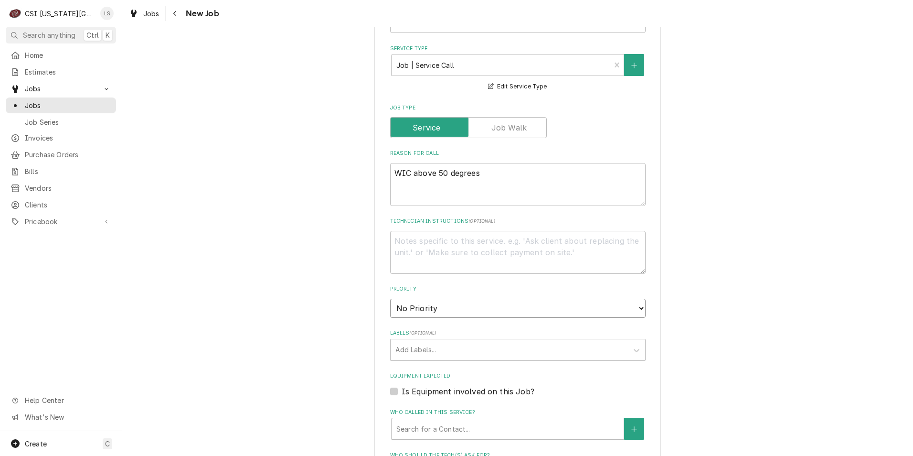
click at [509, 312] on select "No Priority Urgent High Medium Low" at bounding box center [517, 307] width 255 height 19
select select "1"
click at [390, 298] on select "No Priority Urgent High Medium Low" at bounding box center [517, 307] width 255 height 19
type textarea "x"
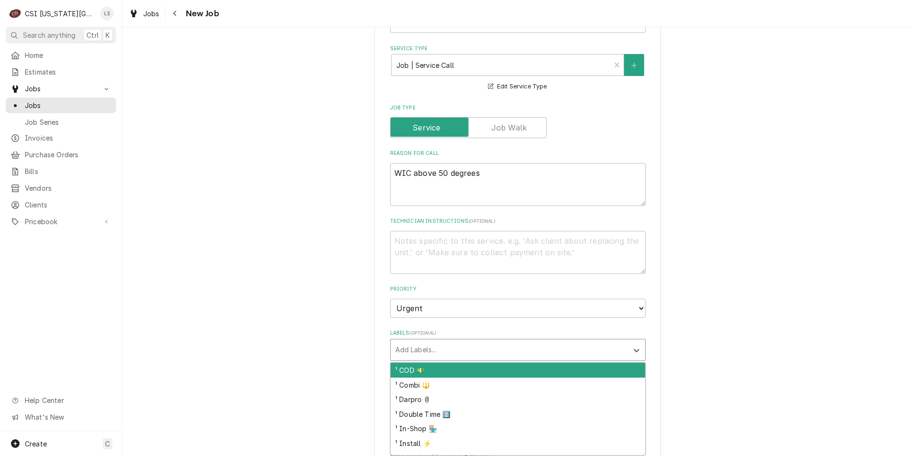
click at [479, 346] on div "Labels" at bounding box center [509, 349] width 228 height 17
type input "ref"
type textarea "x"
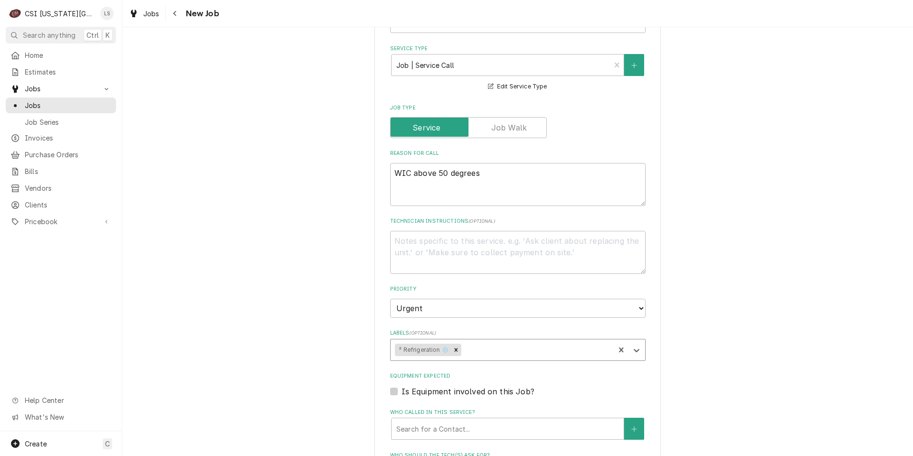
type textarea "x"
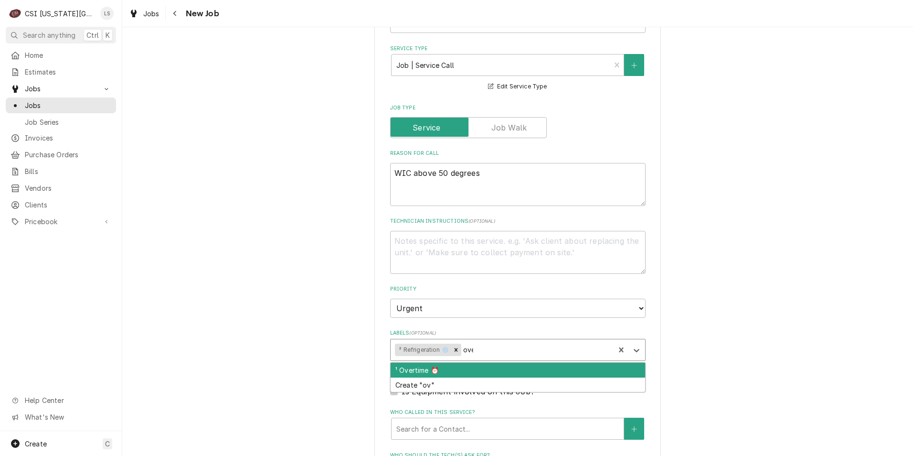
type input "over"
click at [479, 366] on div "¹ Overtime ⏰" at bounding box center [518, 369] width 255 height 15
type textarea "x"
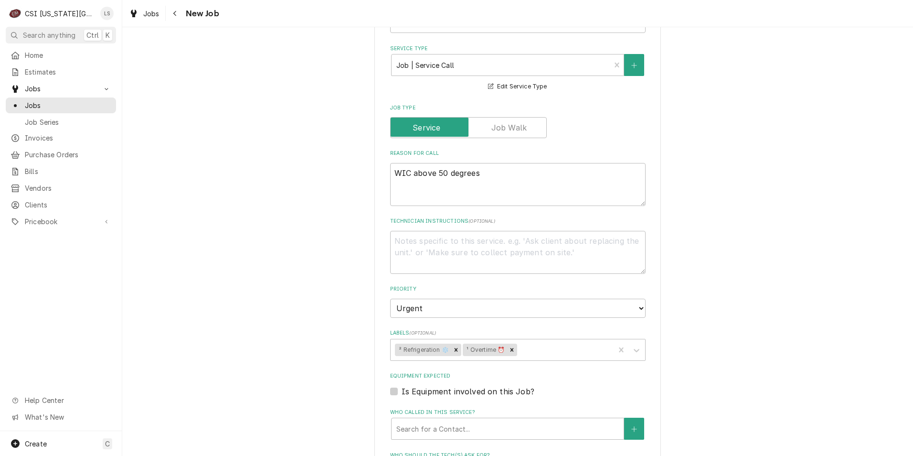
click at [703, 323] on div "Please provide the following information to create a job: Client Details Client…" at bounding box center [517, 298] width 791 height 1287
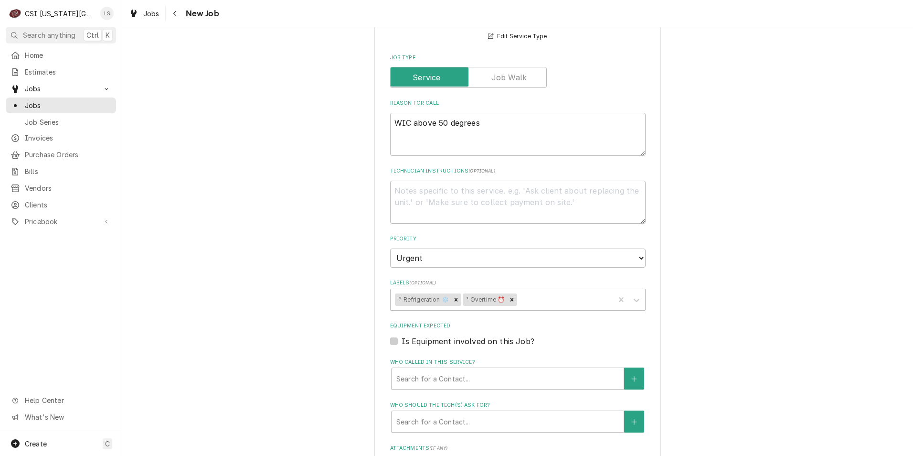
scroll to position [525, 0]
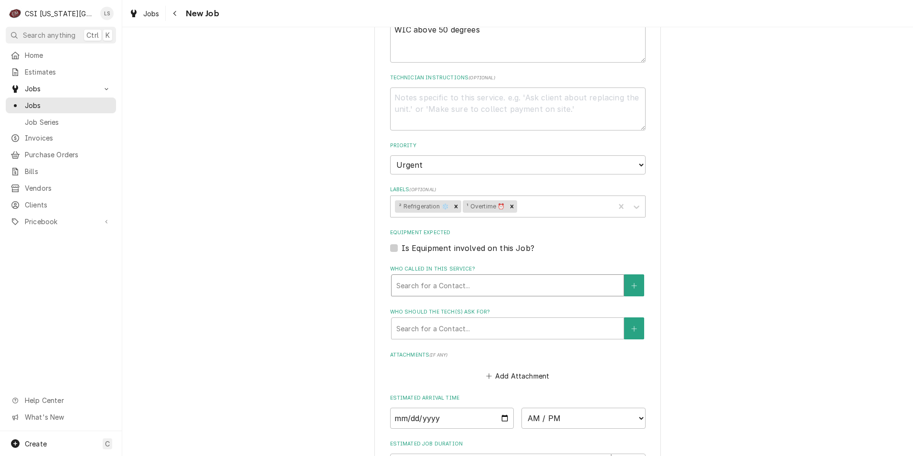
click at [533, 290] on div "Who called in this service?" at bounding box center [507, 285] width 223 height 17
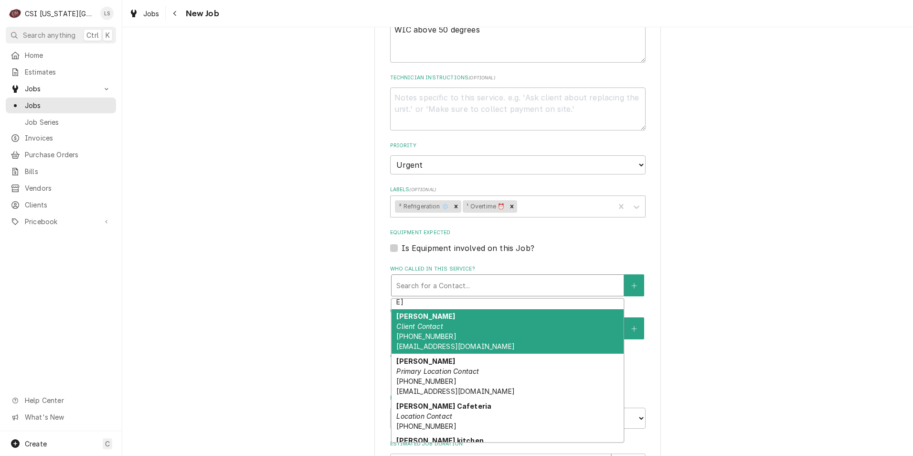
scroll to position [48, 0]
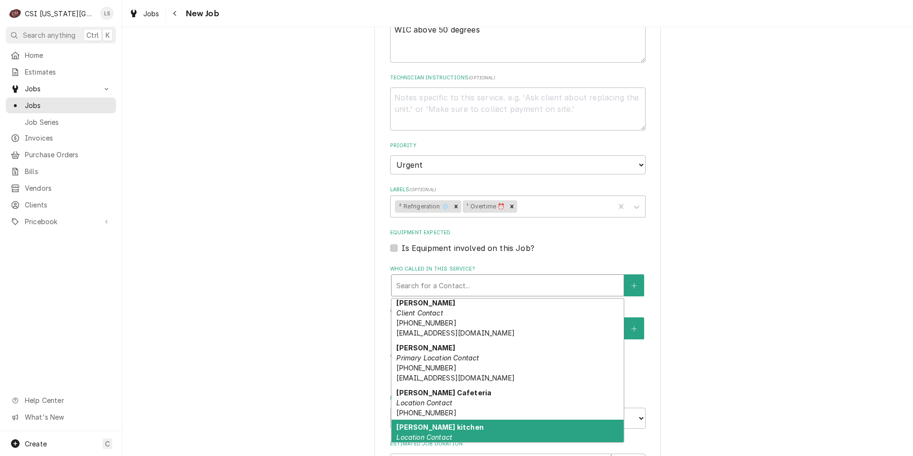
click at [450, 423] on strong "Carrie Weir kitchen" at bounding box center [439, 427] width 87 height 8
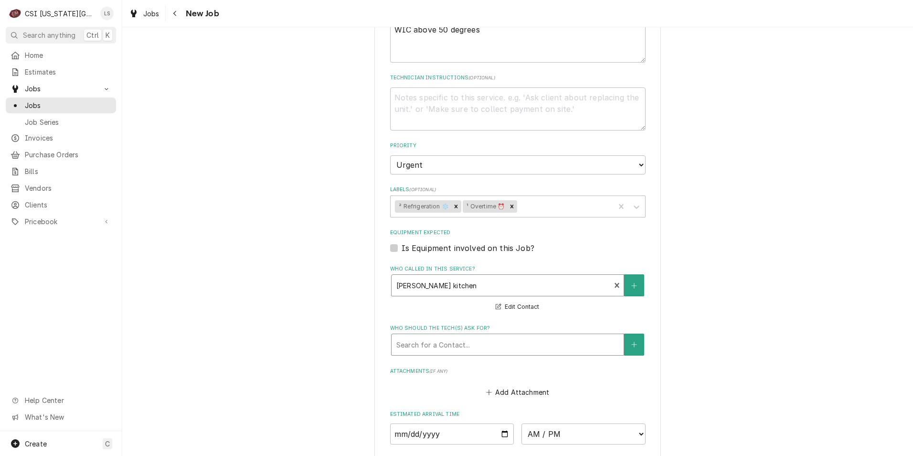
click at [463, 347] on div "Who should the tech(s) ask for?" at bounding box center [507, 344] width 223 height 17
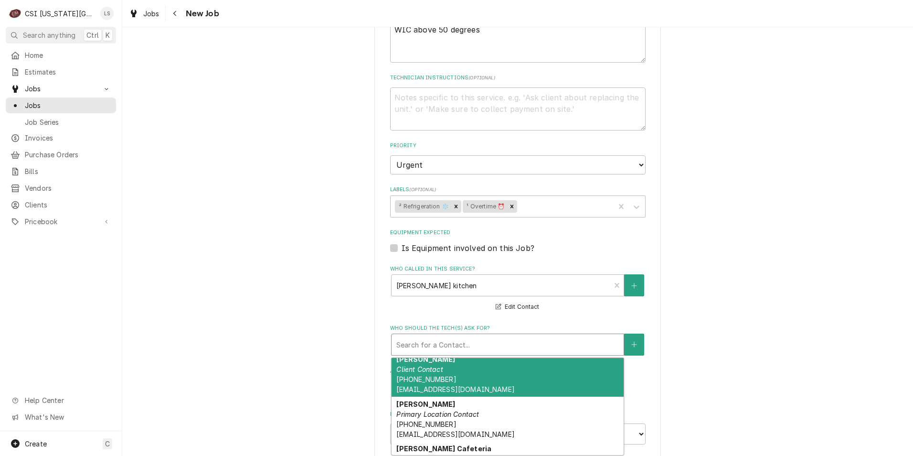
scroll to position [96, 0]
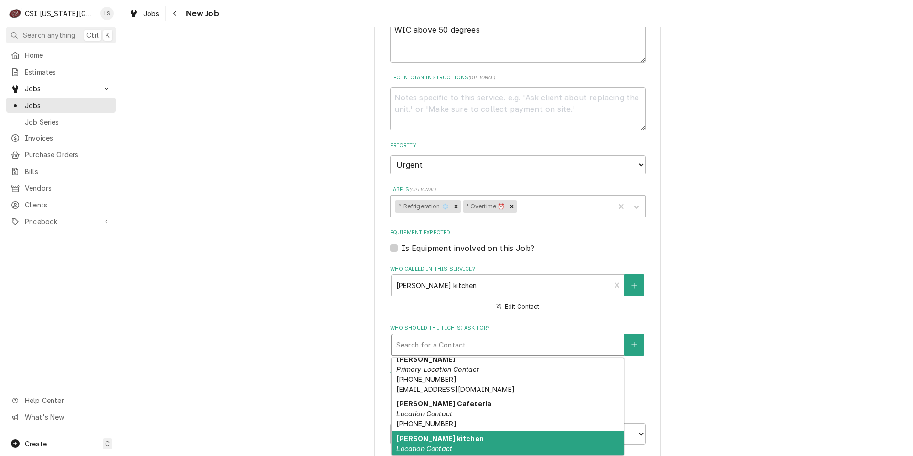
click at [457, 434] on strong "Carrie Weir kitchen" at bounding box center [439, 438] width 87 height 8
type textarea "x"
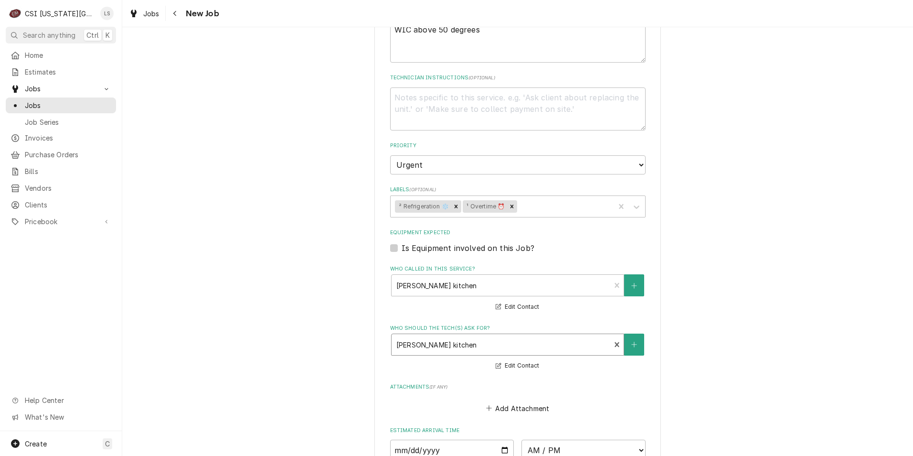
click at [712, 340] on div "Please provide the following information to create a job: Client Details Client…" at bounding box center [517, 171] width 791 height 1319
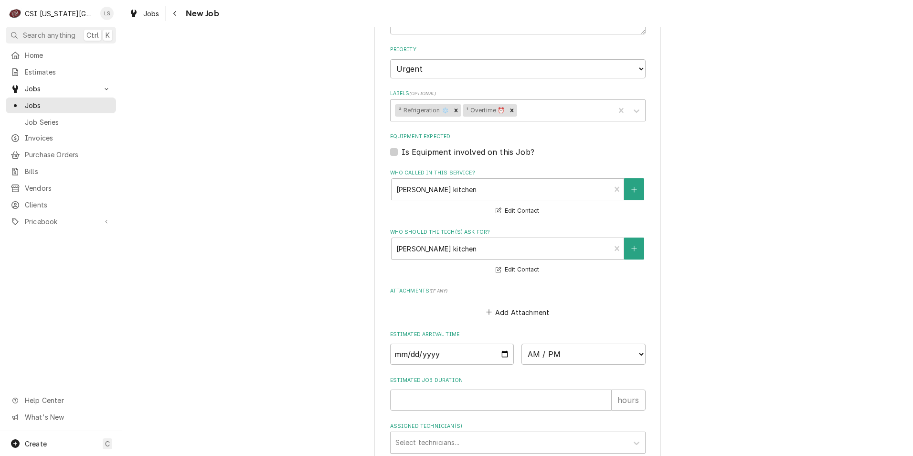
scroll to position [716, 0]
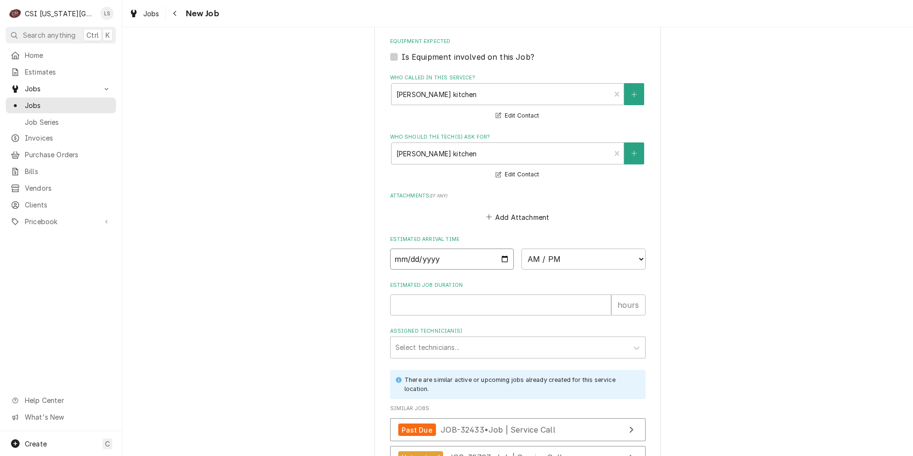
click at [500, 261] on input "Date" at bounding box center [452, 258] width 124 height 21
type input "2025-09-24"
type textarea "x"
click at [567, 262] on select "AM / PM 6:00 AM 6:15 AM 6:30 AM 6:45 AM 7:00 AM 7:15 AM 7:30 AM 7:45 AM 8:00 AM…" at bounding box center [583, 258] width 124 height 21
select select "16:00:00"
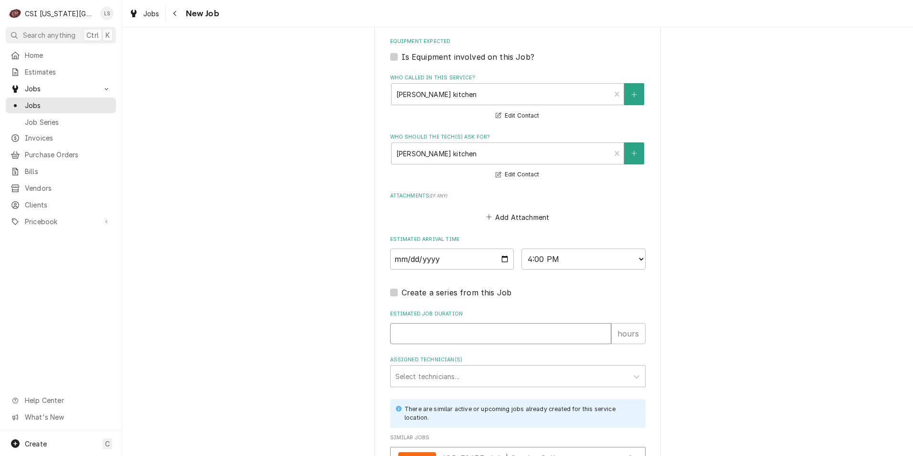
click at [554, 332] on input "Estimated Job Duration" at bounding box center [500, 333] width 221 height 21
type textarea "x"
type input "2"
type textarea "x"
type input "2"
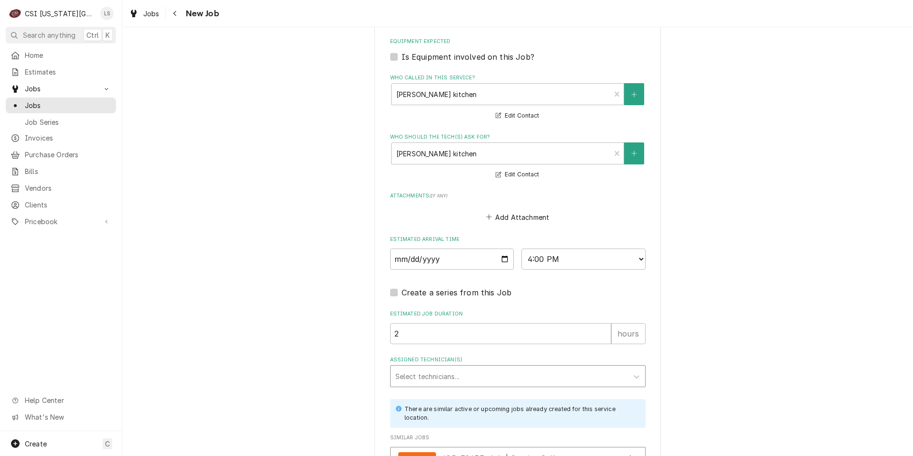
click at [535, 378] on div "Assigned Technician(s)" at bounding box center [509, 375] width 228 height 17
type input "phil"
click at [533, 393] on div "Phil Bustamante" at bounding box center [518, 396] width 255 height 15
type textarea "x"
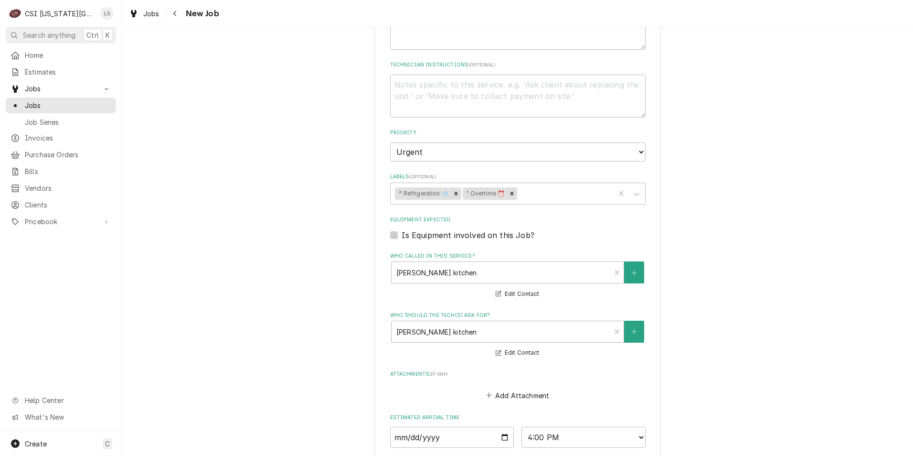
scroll to position [478, 0]
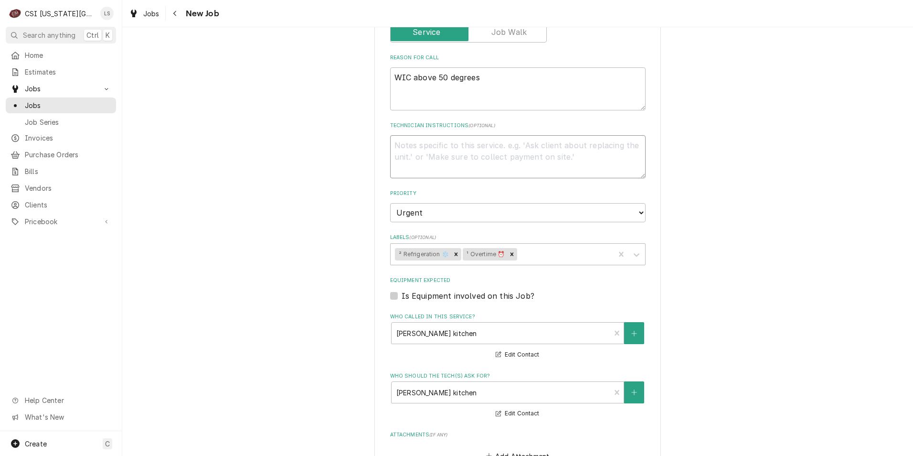
click at [494, 156] on textarea "Technician Instructions ( optional )" at bounding box center [517, 156] width 255 height 43
type textarea "x"
type textarea "U"
type textarea "x"
type textarea "Un"
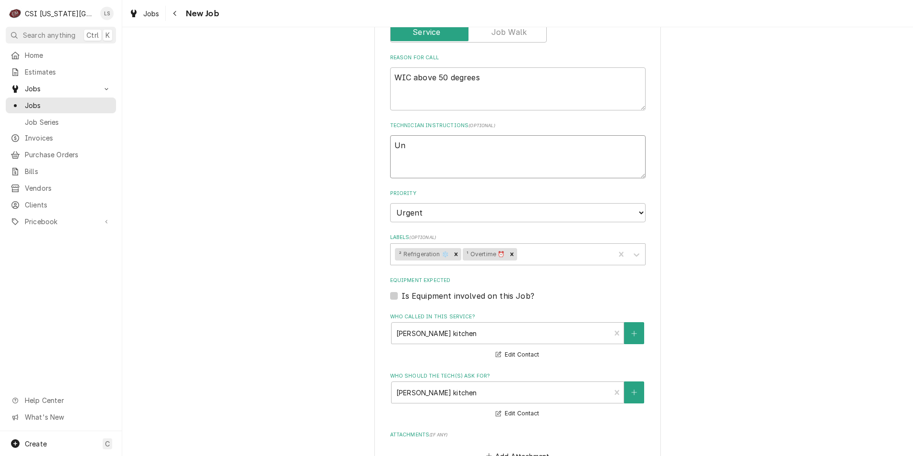
type textarea "x"
type textarea "Uni"
type textarea "x"
type textarea "Unit"
type textarea "x"
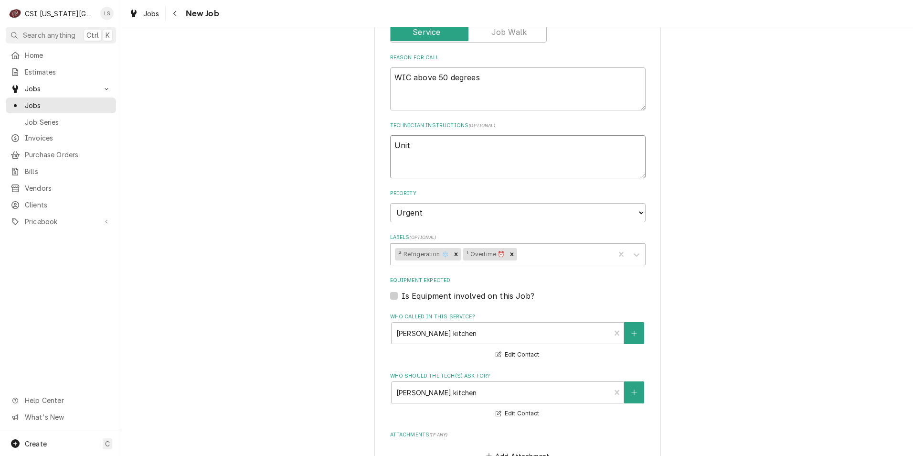
type textarea "Unit p"
type textarea "x"
type textarea "Unit po"
type textarea "x"
type textarea "Unit pos"
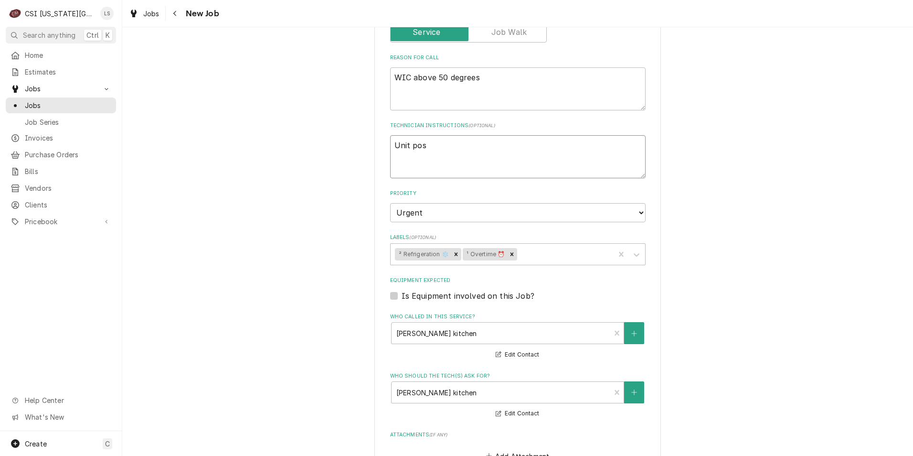
type textarea "x"
type textarea "Unit poss"
type textarea "x"
type textarea "Unit possi"
type textarea "x"
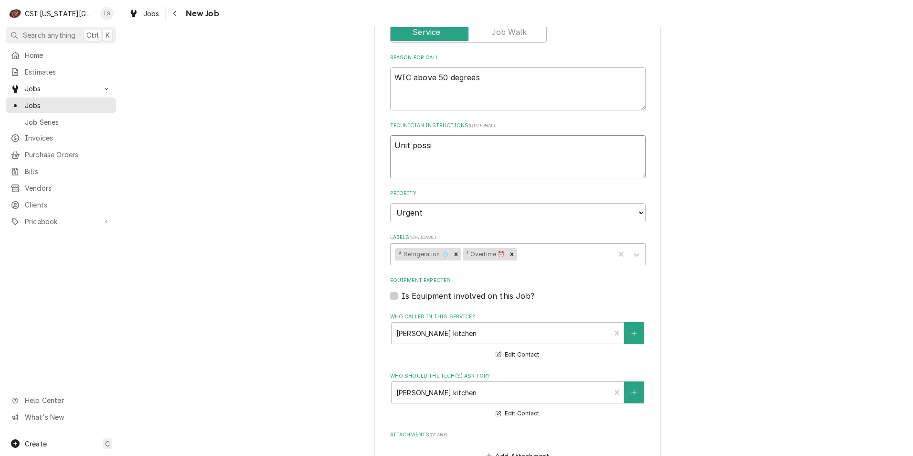
type textarea "Unit possib"
type textarea "x"
type textarea "Unit possibl"
type textarea "x"
type textarea "Unit possibly"
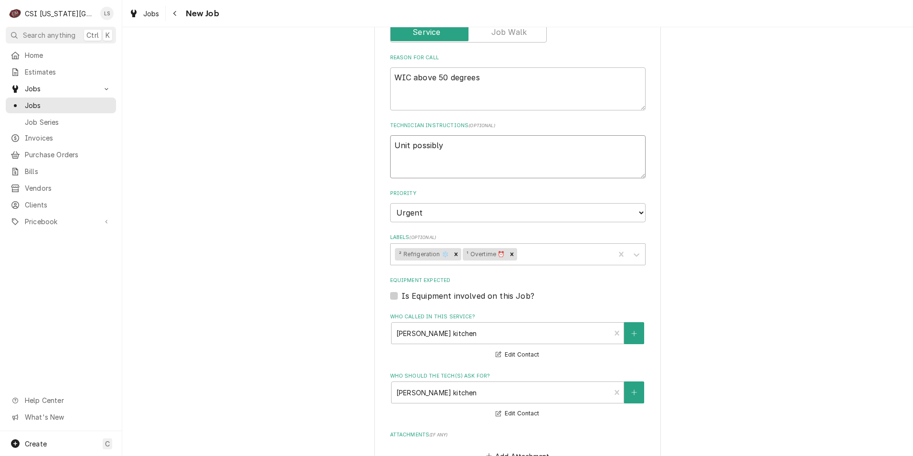
type textarea "x"
type textarea "Unit possibly"
type textarea "x"
type textarea "Unit possibly f"
type textarea "x"
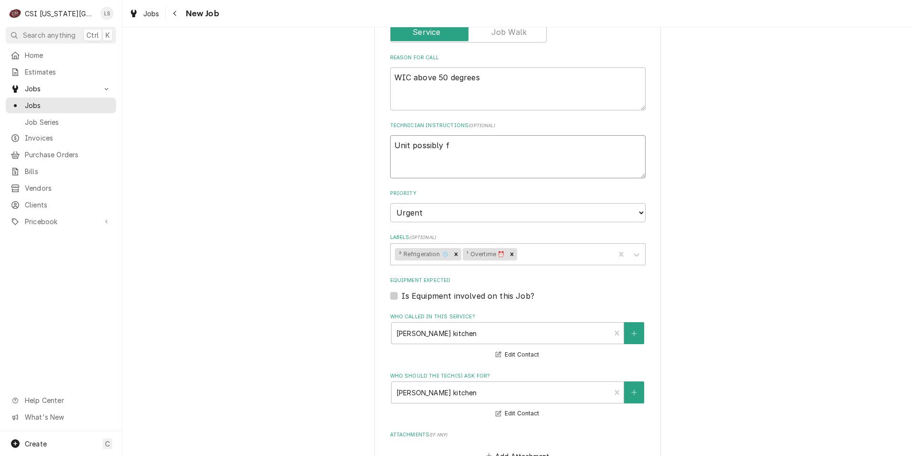
type textarea "Unit possibly fr"
type textarea "x"
type textarea "Unit possibly fro"
type textarea "x"
type textarea "Unit possibly froz"
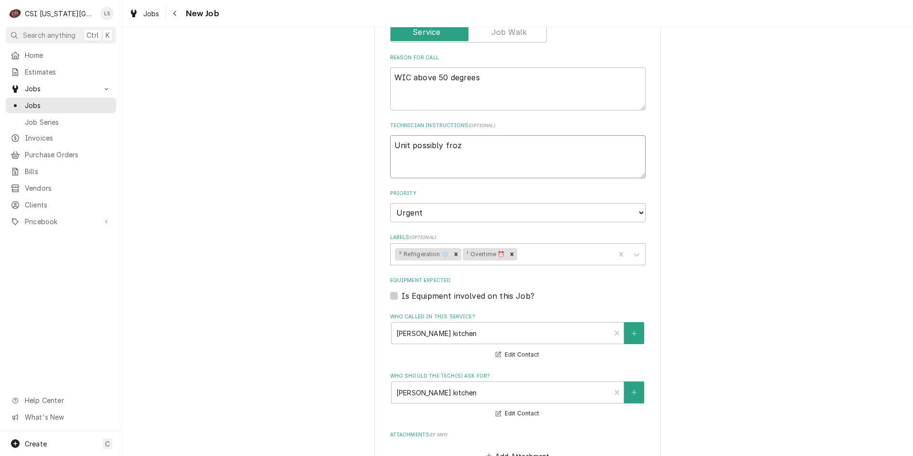
type textarea "x"
type textarea "Unit possibly froze"
type textarea "x"
type textarea "Unit possibly frozen"
type textarea "x"
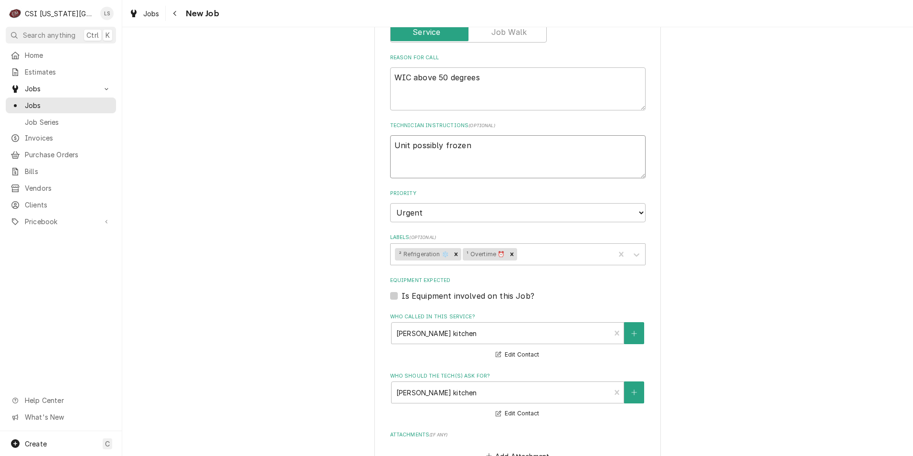
type textarea "Unit possibly frozen"
type textarea "x"
type textarea "Unit possibly frozen S"
type textarea "x"
type textarea "Unit possibly frozen St"
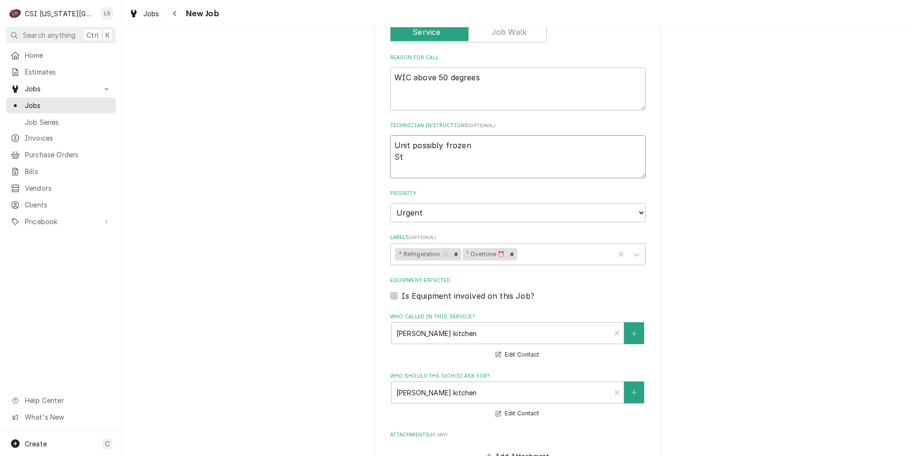
type textarea "x"
type textarea "Unit possibly frozen Sti"
type textarea "x"
type textarea "Unit possibly frozen St"
type textarea "x"
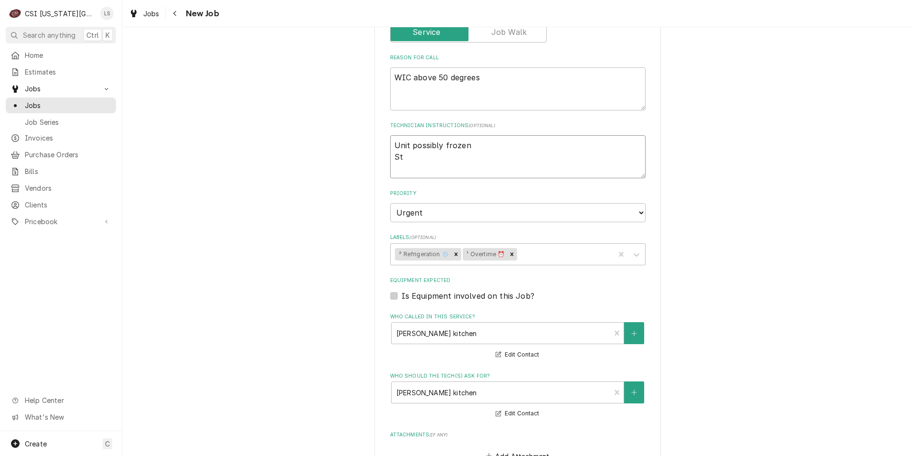
type textarea "Unit possibly frozen Str"
type textarea "x"
type textarea "Unit possibly frozen Stri"
type textarea "x"
type textarea "Unit possibly frozen Strip"
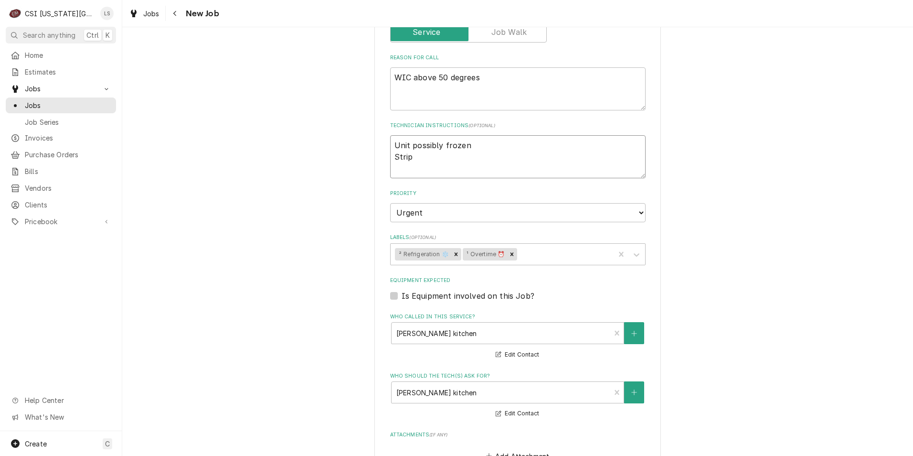
type textarea "x"
type textarea "Unit possibly frozen Strip"
type textarea "x"
type textarea "Unit possibly frozen Strip c"
type textarea "x"
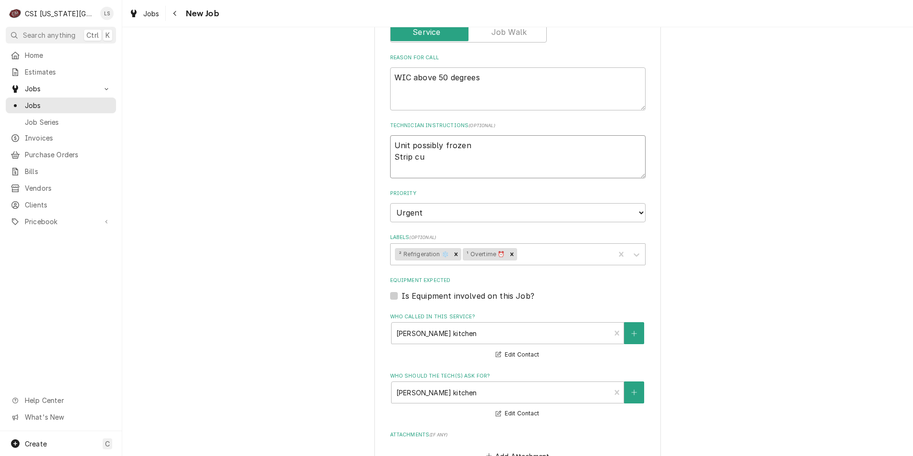
type textarea "Unit possibly frozen Strip cur"
type textarea "x"
type textarea "Unit possibly frozen Strip curt"
type textarea "x"
type textarea "Unit possibly frozen Strip curta"
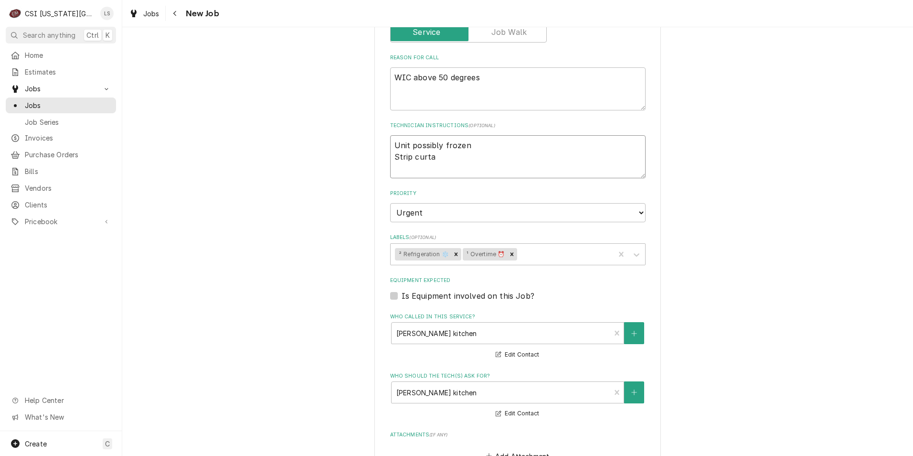
type textarea "x"
type textarea "Unit possibly frozen Strip curtai"
type textarea "x"
type textarea "Unit possibly frozen Strip curtain"
type textarea "x"
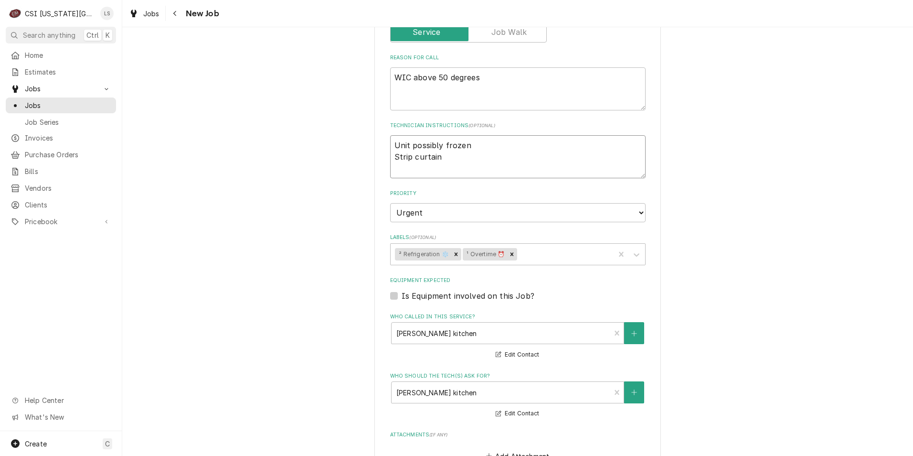
type textarea "Unit possibly frozen Strip curtains"
type textarea "x"
type textarea "Unit possibly frozen Strip curtains"
type textarea "x"
type textarea "Unit possibly frozen Strip curtains a"
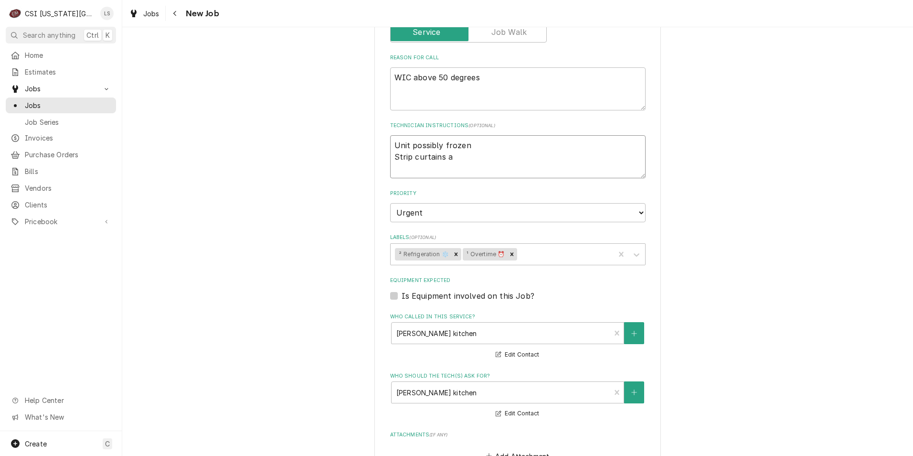
type textarea "x"
type textarea "Unit possibly frozen Strip curtains ar"
type textarea "x"
type textarea "Unit possibly frozen Strip curtains are"
type textarea "x"
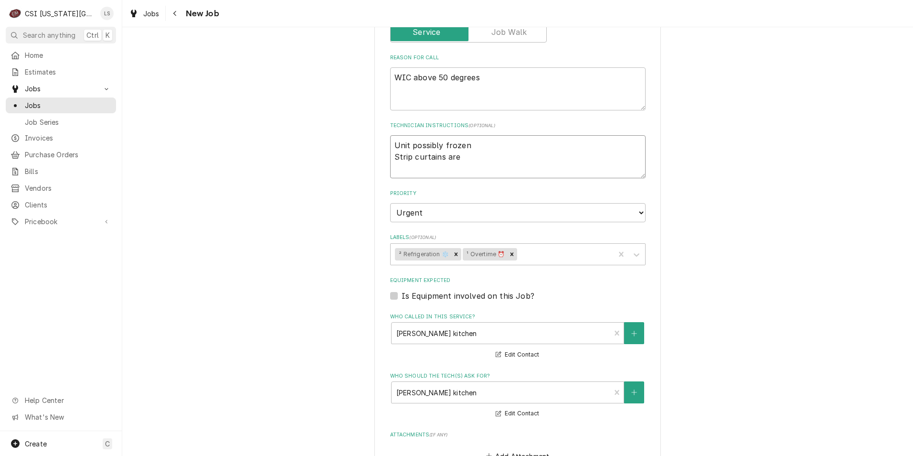
type textarea "Unit possibly frozen Strip curtains are"
type textarea "x"
type textarea "Unit possibly frozen Strip curtains are b"
type textarea "x"
type textarea "Unit possibly frozen Strip curtains are be"
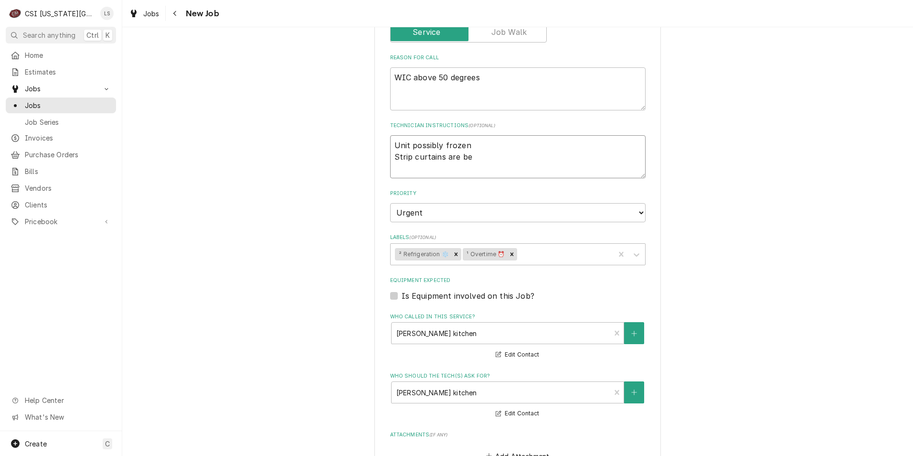
type textarea "x"
type textarea "Unit possibly frozen Strip curtains are bei"
type textarea "x"
type textarea "Unit possibly frozen Strip curtains are being"
type textarea "x"
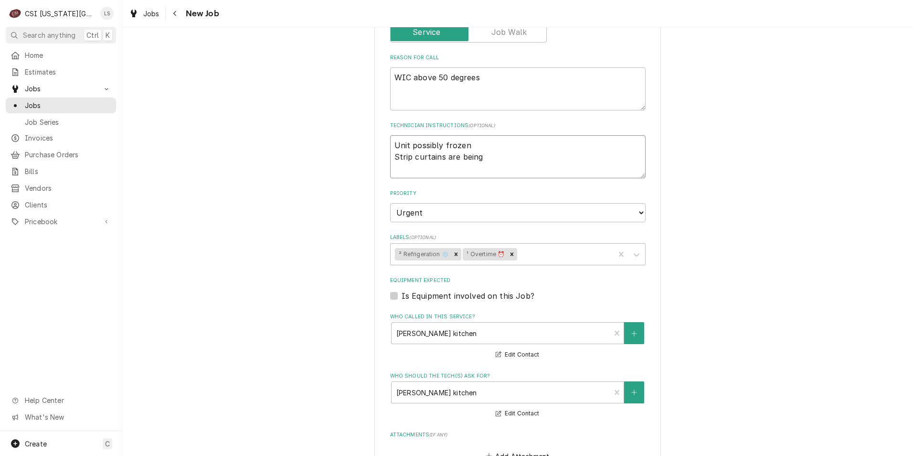
type textarea "Unit possibly frozen Strip curtains are being"
type textarea "x"
type textarea "Unit possibly frozen Strip curtains are being o"
type textarea "x"
type textarea "Unit possibly frozen Strip curtains are being or"
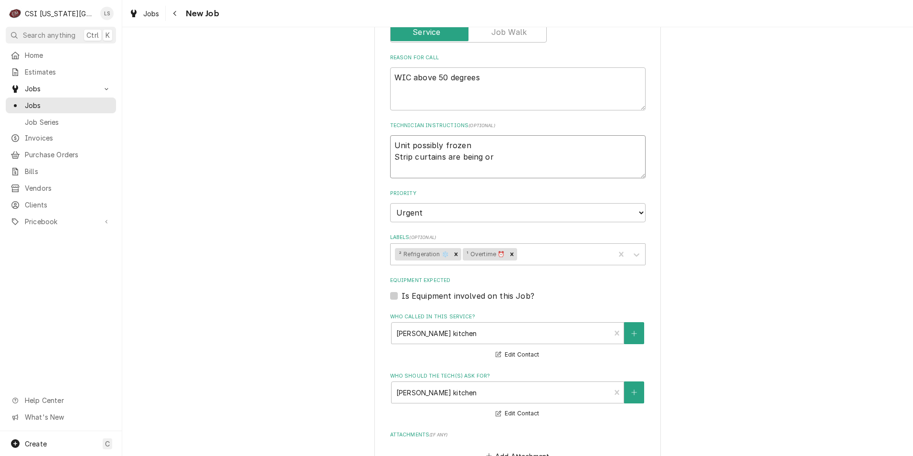
type textarea "x"
type textarea "Unit possibly frozen Strip curtains are being ord"
type textarea "x"
type textarea "Unit possibly frozen Strip curtains are being orde"
type textarea "x"
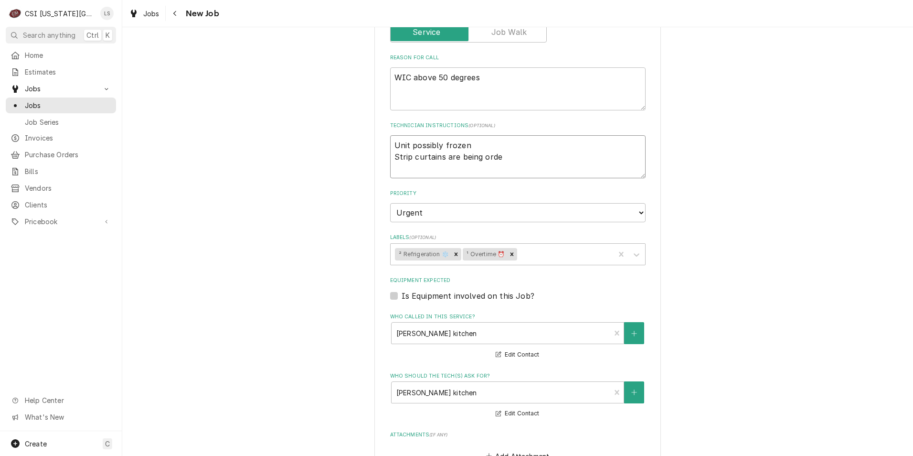
type textarea "Unit possibly frozen Strip curtains are being order"
type textarea "x"
type textarea "Unit possibly frozen Strip curtains are being ordere"
type textarea "x"
type textarea "Unit possibly frozen Strip curtains are being ordered"
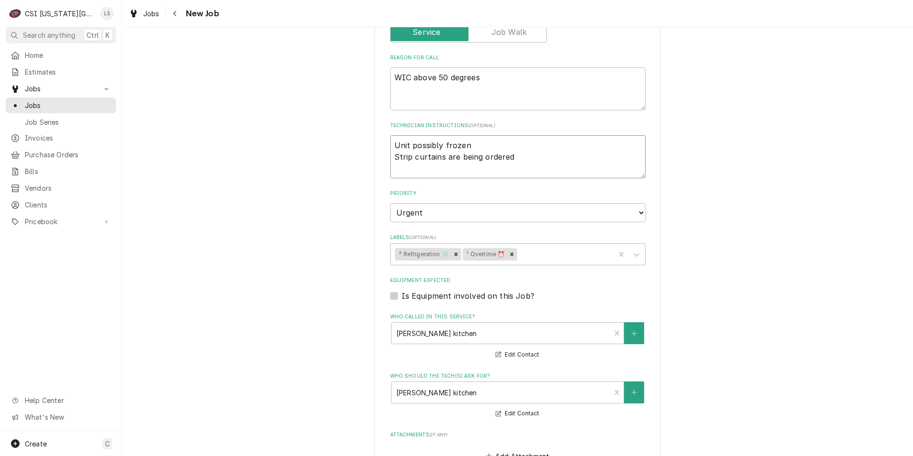
type textarea "x"
type textarea "Unit possibly frozen Strip curtains are being ordered n"
type textarea "x"
type textarea "Unit possibly frozen Strip curtains are being ordered no"
type textarea "x"
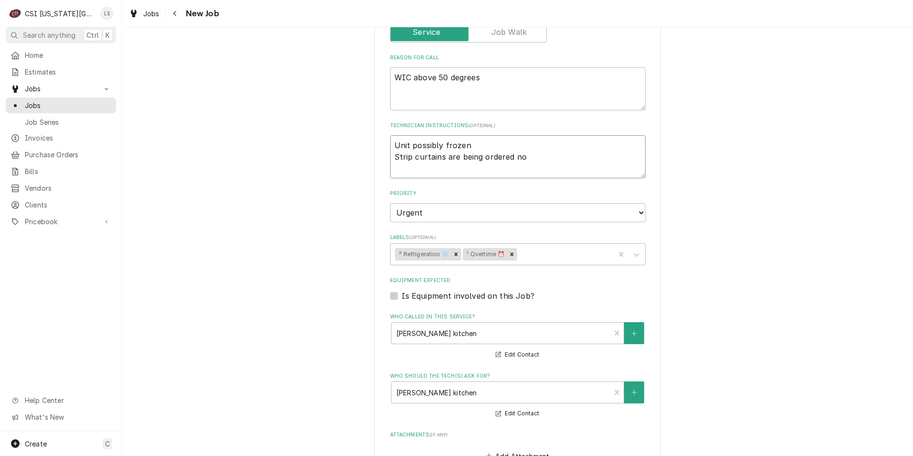
type textarea "Unit possibly frozen Strip curtains are being ordered n"
type textarea "x"
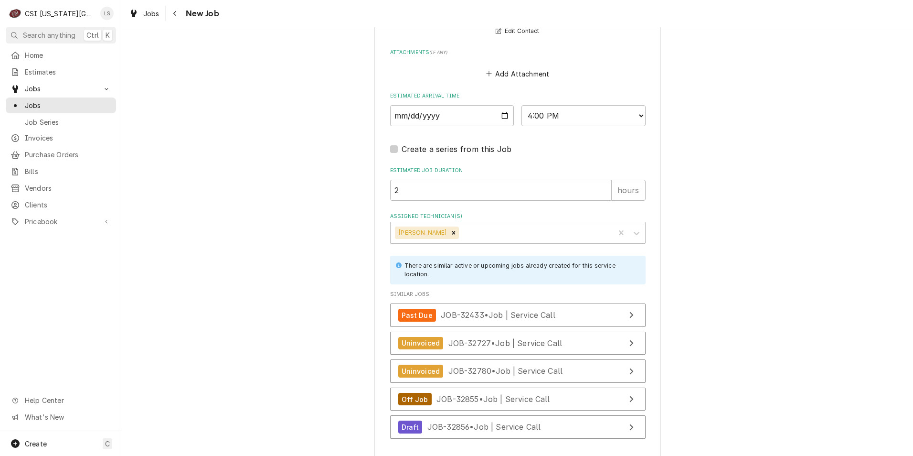
scroll to position [930, 0]
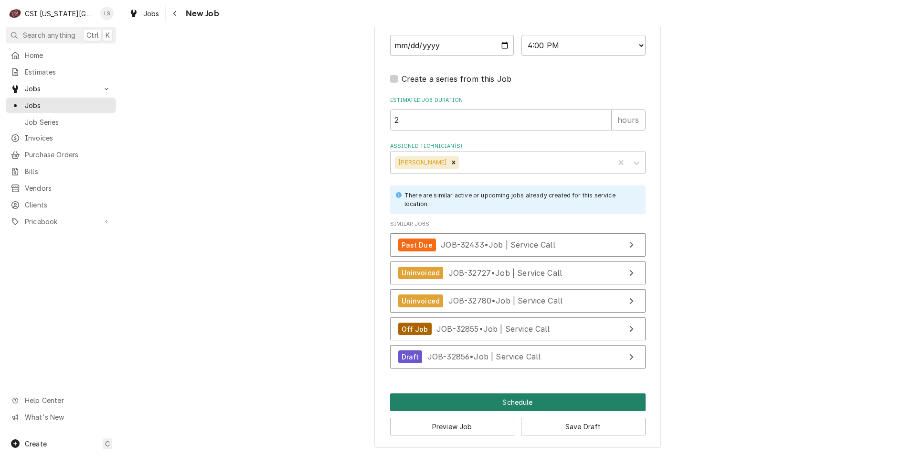
click at [456, 406] on button "Schedule" at bounding box center [517, 402] width 255 height 18
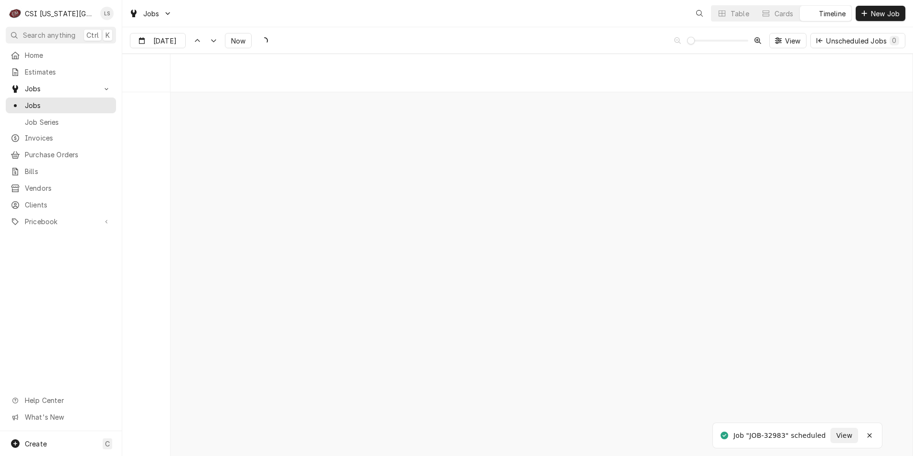
scroll to position [7562, 0]
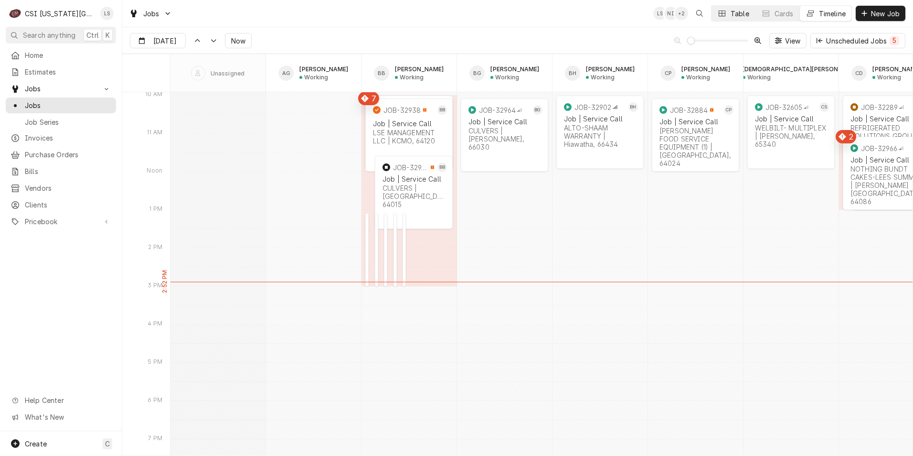
click at [722, 18] on button "Table" at bounding box center [733, 13] width 43 height 15
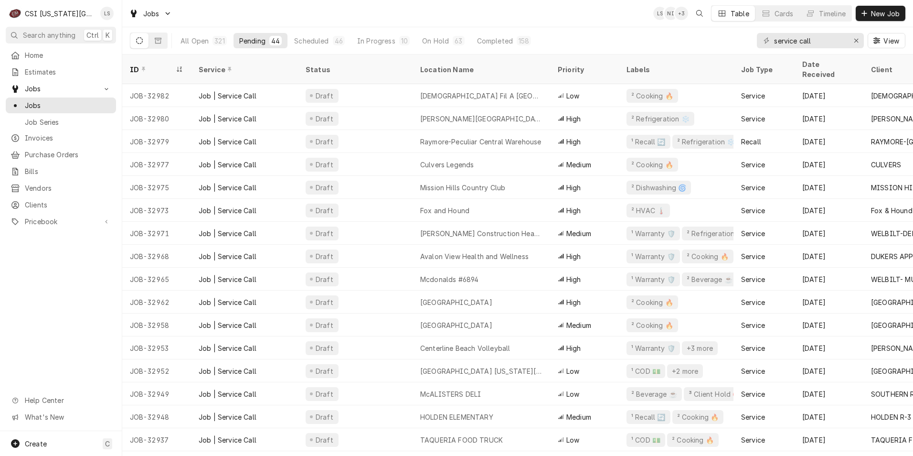
click at [373, 17] on div "Jobs LS NI + 3 Table Cards Timeline New Job" at bounding box center [517, 13] width 791 height 27
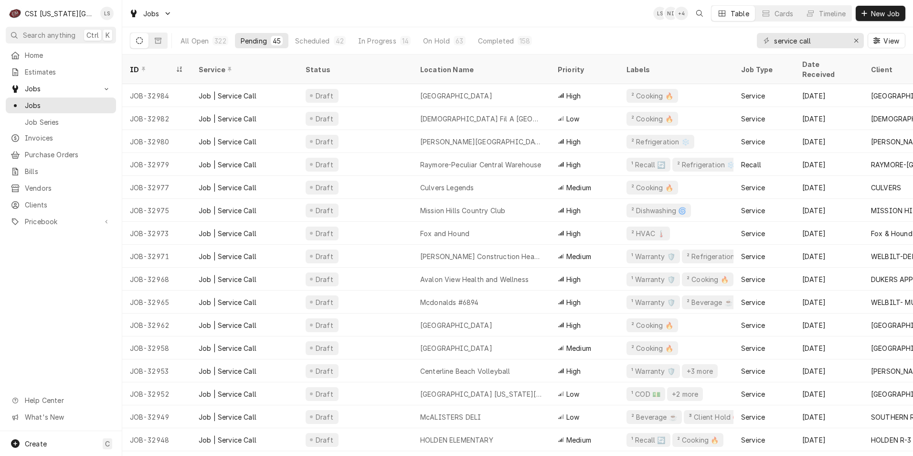
click at [398, 21] on div "Jobs LS NI + 4 Table Cards Timeline New Job" at bounding box center [517, 13] width 791 height 27
click at [511, 21] on div "Jobs LS NI + 3 Table Cards Timeline New Job" at bounding box center [517, 13] width 791 height 27
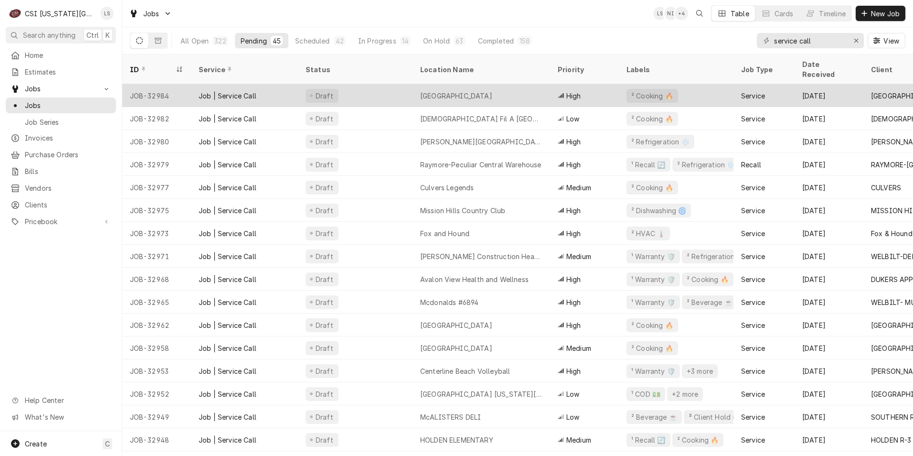
click at [479, 84] on div "[GEOGRAPHIC_DATA]" at bounding box center [482, 95] width 138 height 23
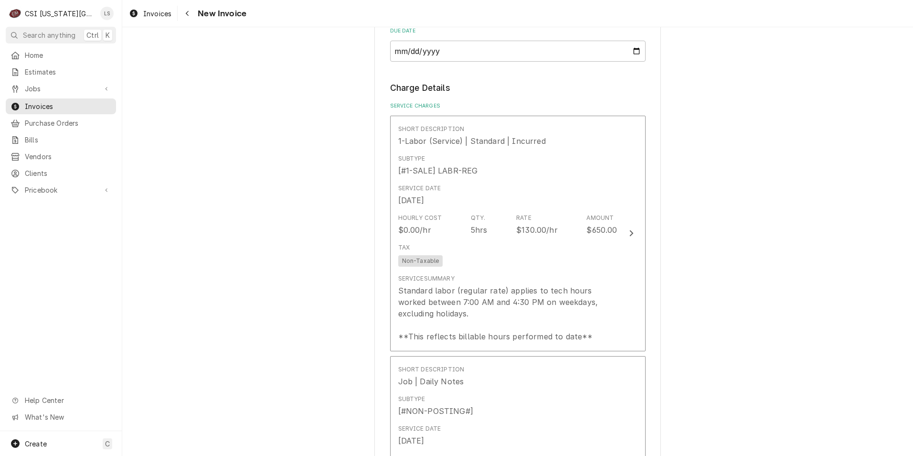
scroll to position [764, 0]
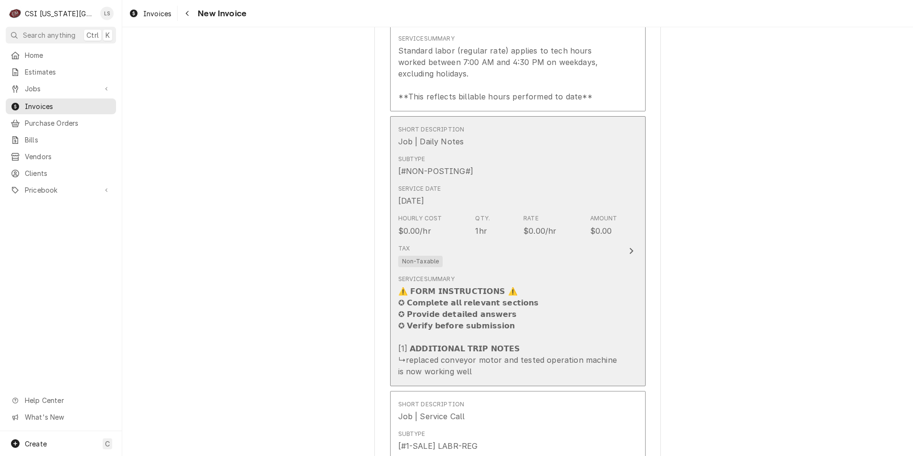
click at [564, 255] on div "Tax Non-Taxable" at bounding box center [507, 255] width 219 height 31
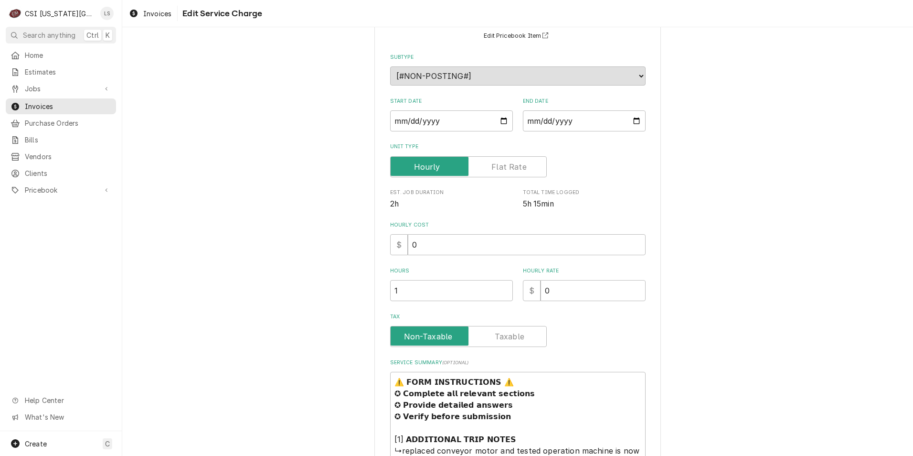
scroll to position [186, 0]
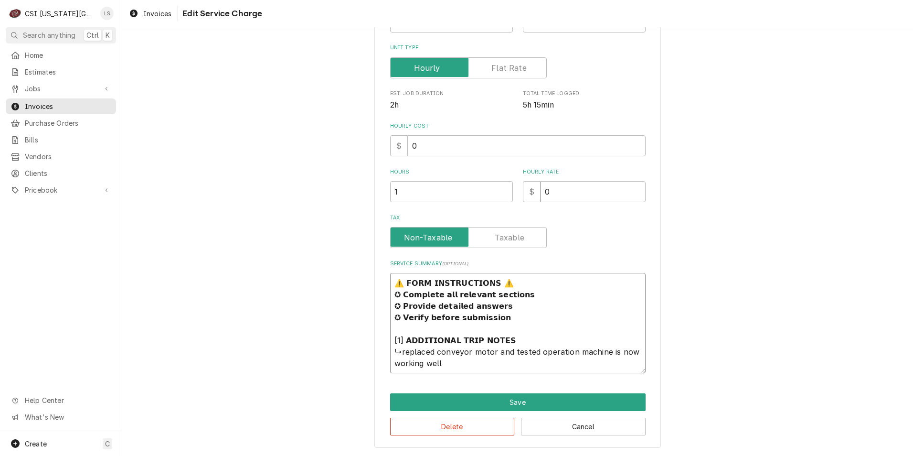
drag, startPoint x: 455, startPoint y: 362, endPoint x: 390, endPoint y: 350, distance: 66.0
click at [390, 350] on textarea "⚠️ 𝗙𝗢𝗥𝗠 𝗜𝗡𝗦𝗧𝗥𝗨𝗖𝗧𝗜𝗢𝗡𝗦 ⚠️ ✪ 𝗖𝗼𝗺𝗽𝗹𝗲𝘁𝗲 𝗮𝗹𝗹 𝗿𝗲𝗹𝗲𝘃𝗮𝗻𝘁 𝘀𝗲𝗰𝘁𝗶𝗼𝗻𝘀 ✪ 𝗣𝗿𝗼𝘃𝗶𝗱𝗲 𝗱𝗲𝘁𝗮𝗶𝗹𝗲𝗱 𝗮𝗻𝘀…" at bounding box center [517, 323] width 255 height 100
click at [454, 421] on button "Delete" at bounding box center [452, 426] width 125 height 18
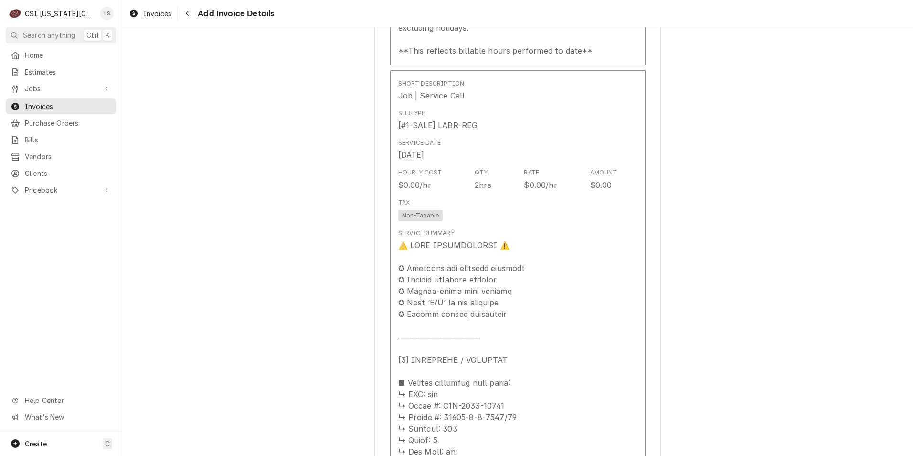
scroll to position [1212, 0]
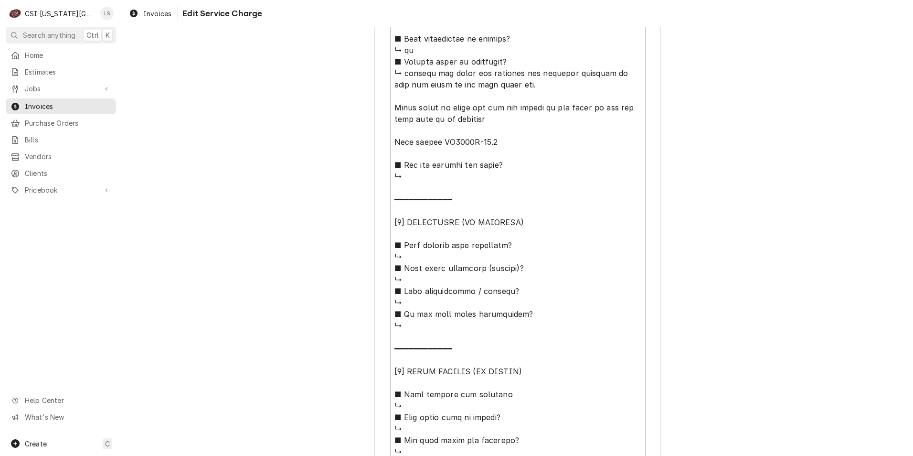
scroll to position [690, 0]
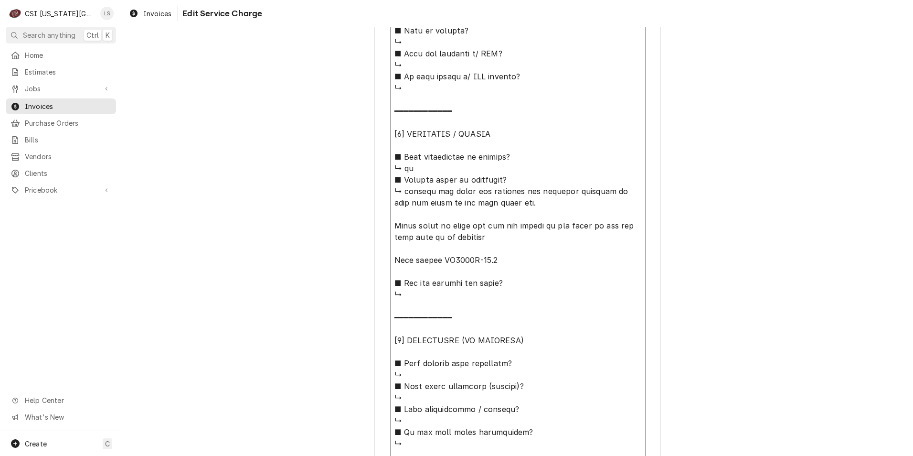
drag, startPoint x: 472, startPoint y: 235, endPoint x: 386, endPoint y: 193, distance: 95.5
click at [390, 193] on textarea "Service Summary ( optional )" at bounding box center [517, 213] width 255 height 891
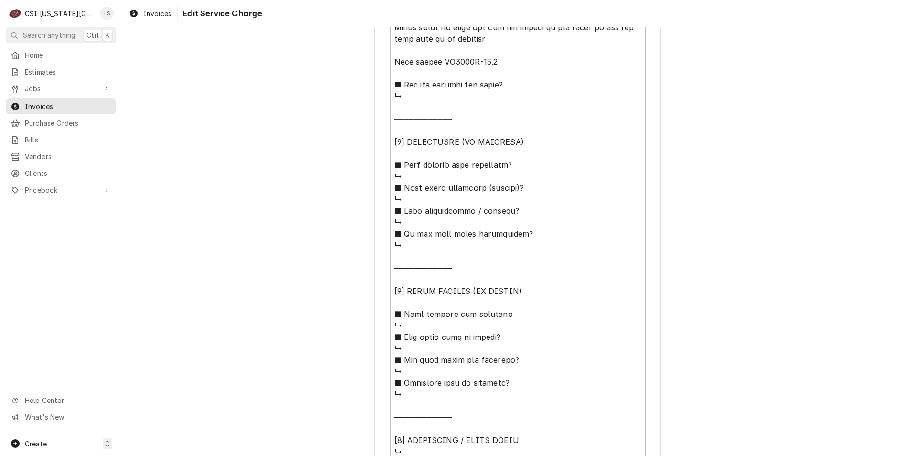
scroll to position [977, 0]
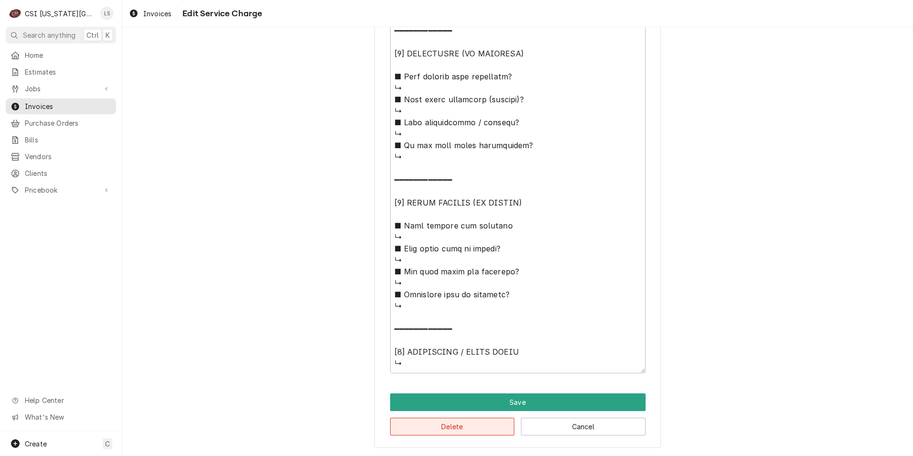
click at [395, 421] on button "Delete" at bounding box center [452, 426] width 125 height 18
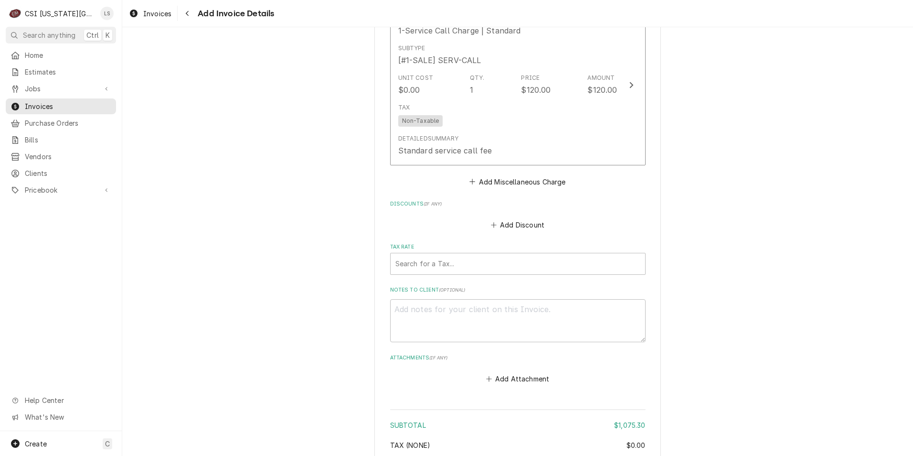
scroll to position [1526, 0]
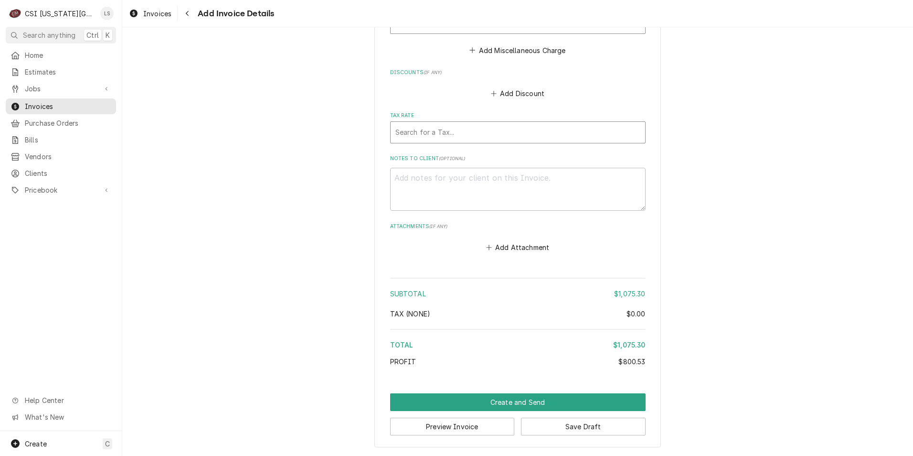
click at [531, 132] on div "Tax Rate" at bounding box center [517, 132] width 245 height 17
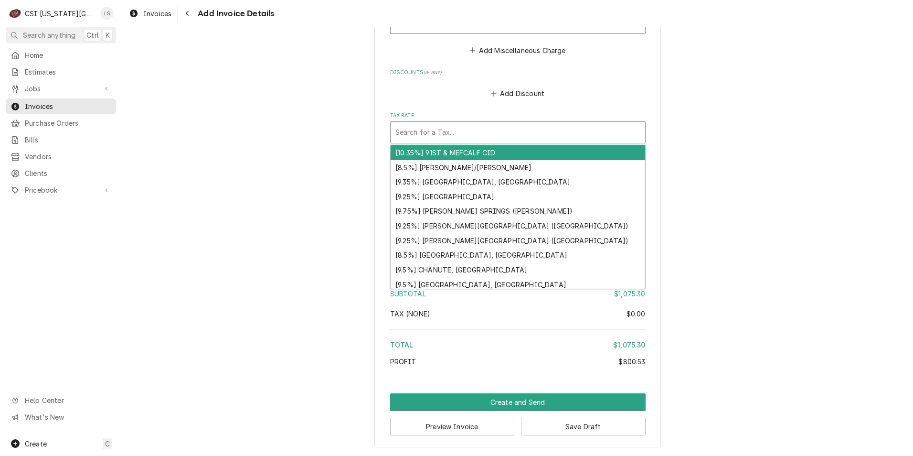
type textarea "x"
type input "o"
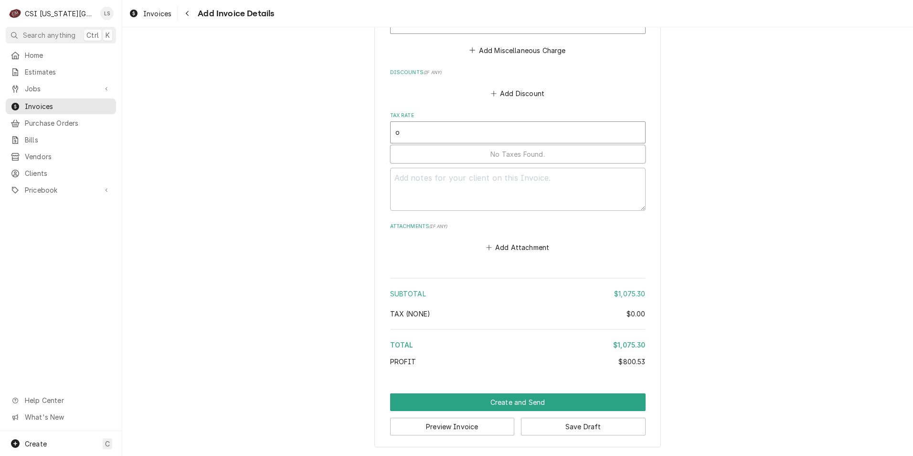
type textarea "x"
type input "ov"
type textarea "x"
type input "ove"
type textarea "x"
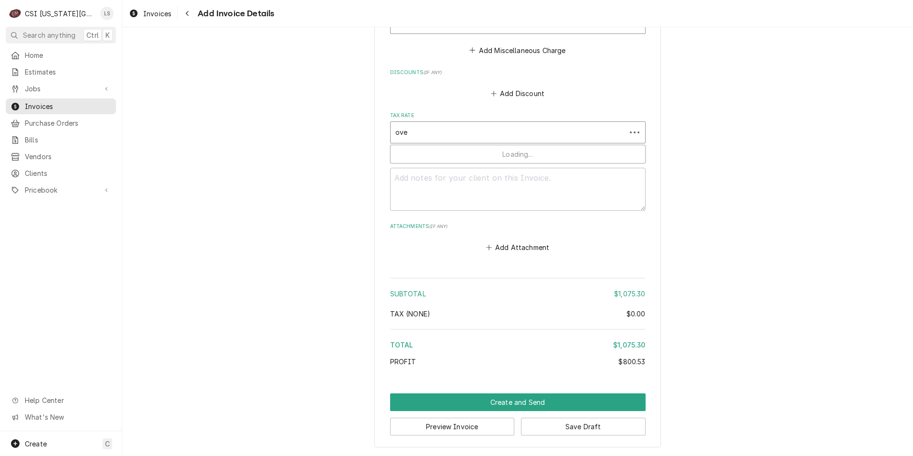
type input "over"
type textarea "x"
type input "overl"
type textarea "x"
type input "overla"
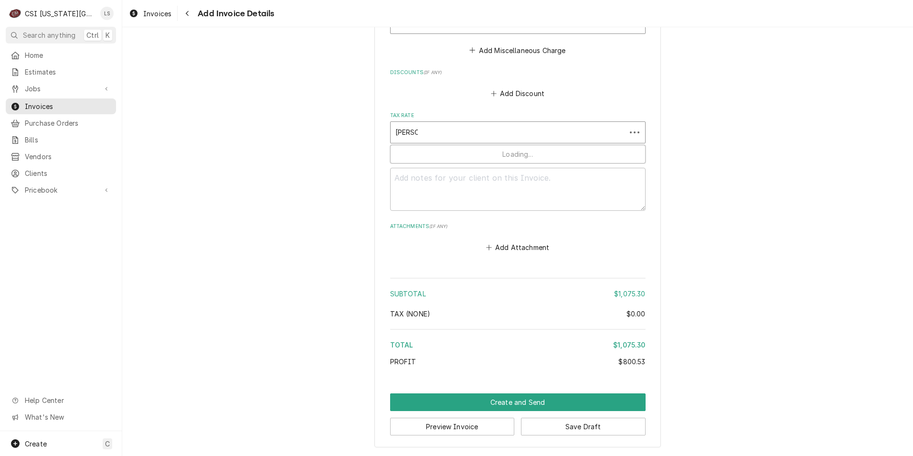
type textarea "x"
type input "overlan"
type textarea "x"
type input "overland"
type textarea "x"
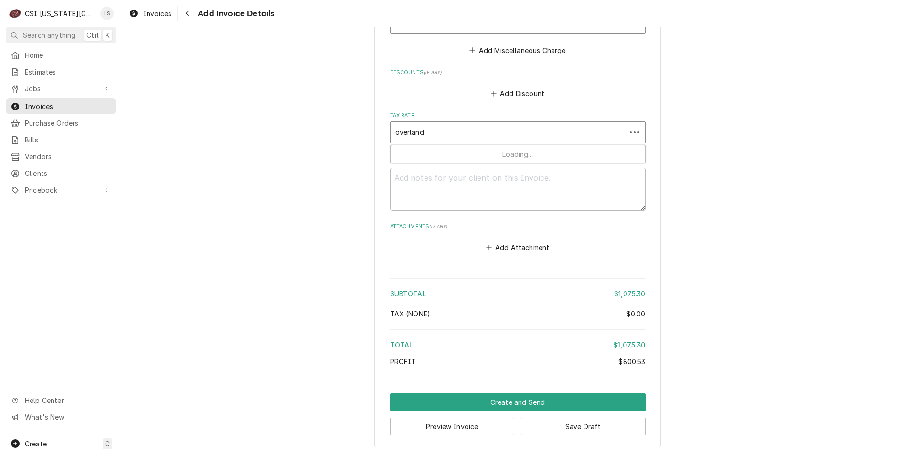
type input "overland"
type textarea "x"
type input "overland a"
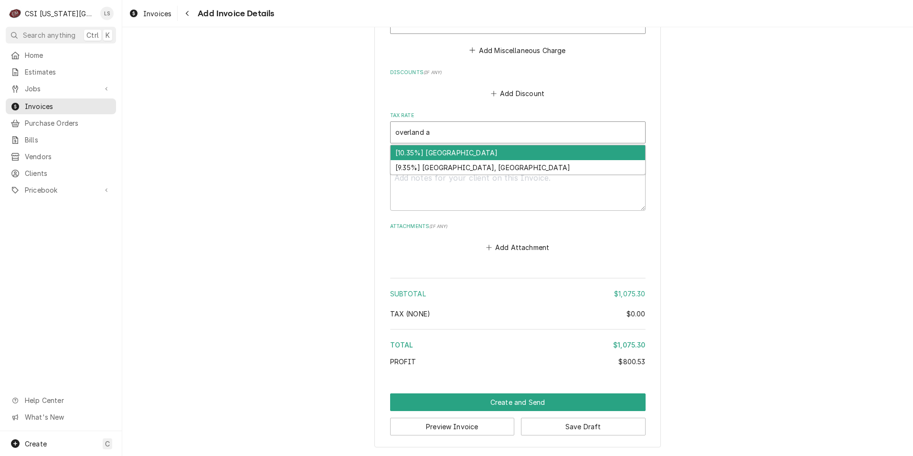
type textarea "x"
type input "overland"
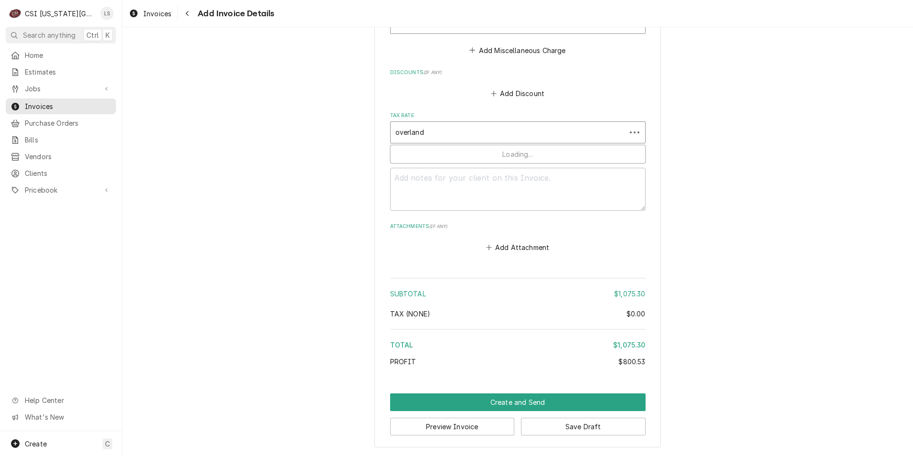
type textarea "x"
type input "overland p"
type textarea "x"
type input "overland pa"
type textarea "x"
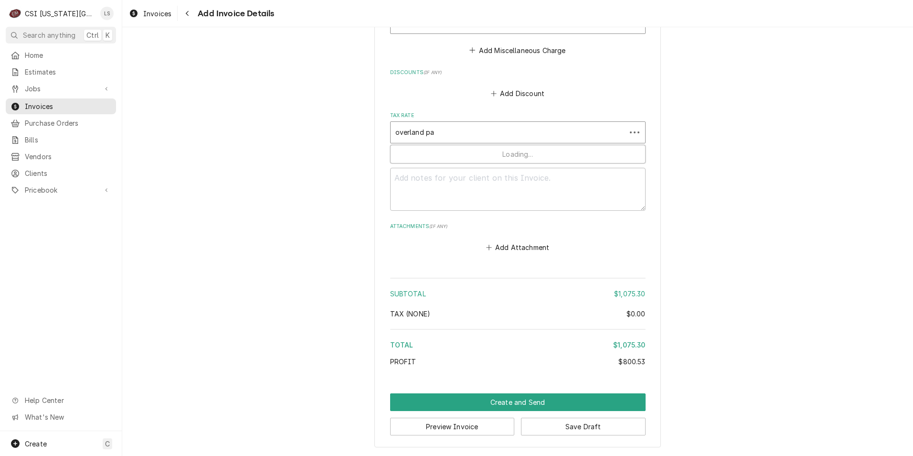
type input "overland par"
type textarea "x"
type input "overland park"
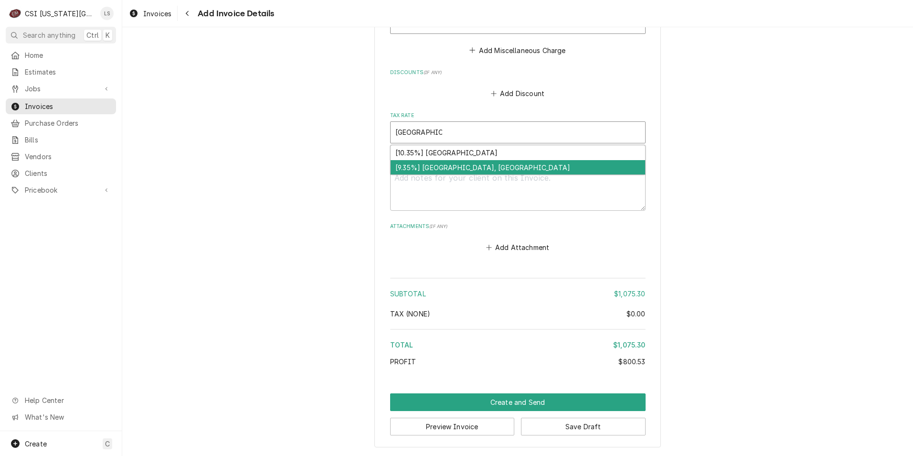
click at [517, 165] on div "[9.35%] OVERLAND PARK, KS" at bounding box center [518, 167] width 255 height 15
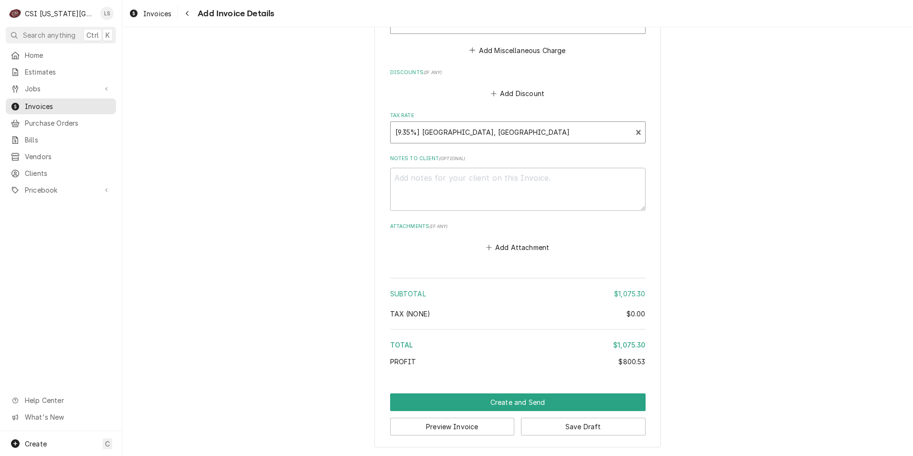
type textarea "x"
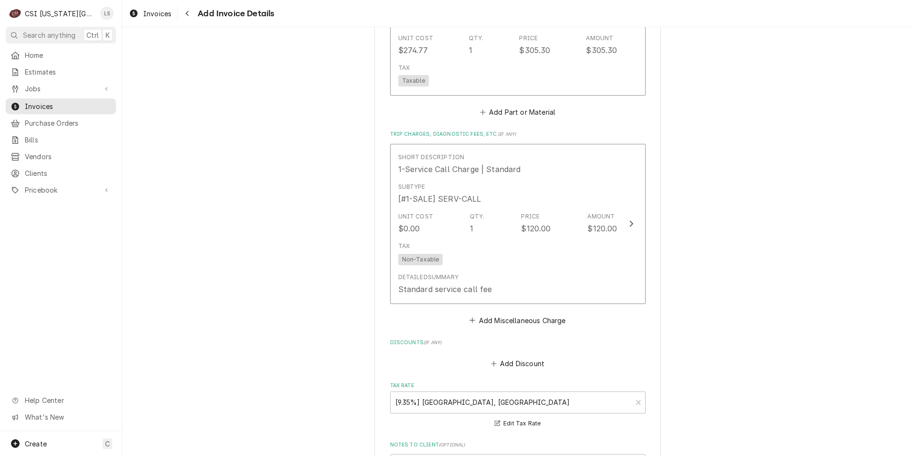
scroll to position [1239, 0]
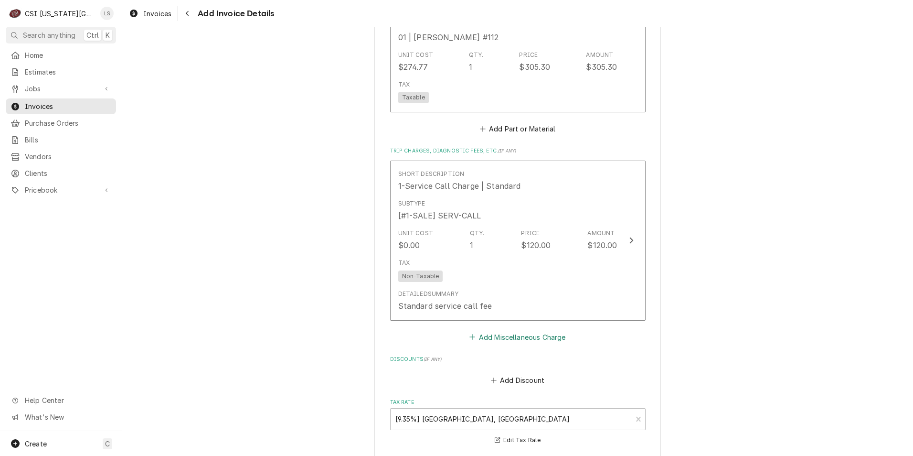
click at [525, 337] on button "Add Miscellaneous Charge" at bounding box center [517, 336] width 99 height 13
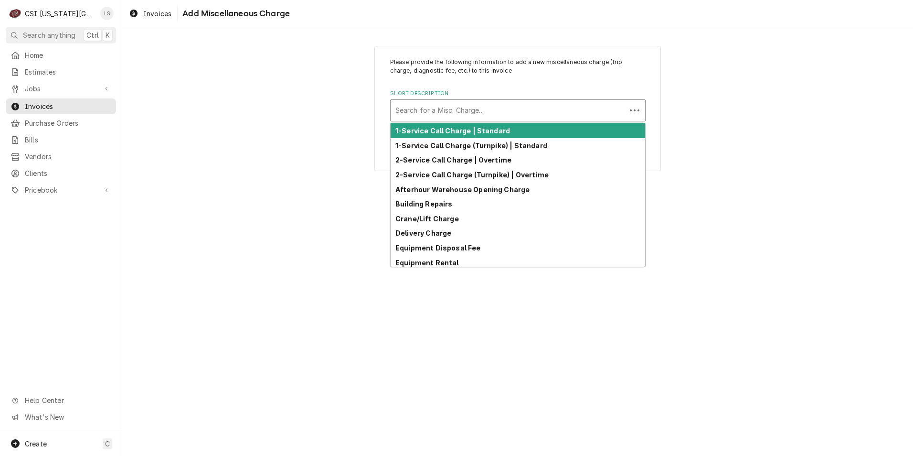
click at [573, 116] on div "Short Description" at bounding box center [508, 110] width 226 height 17
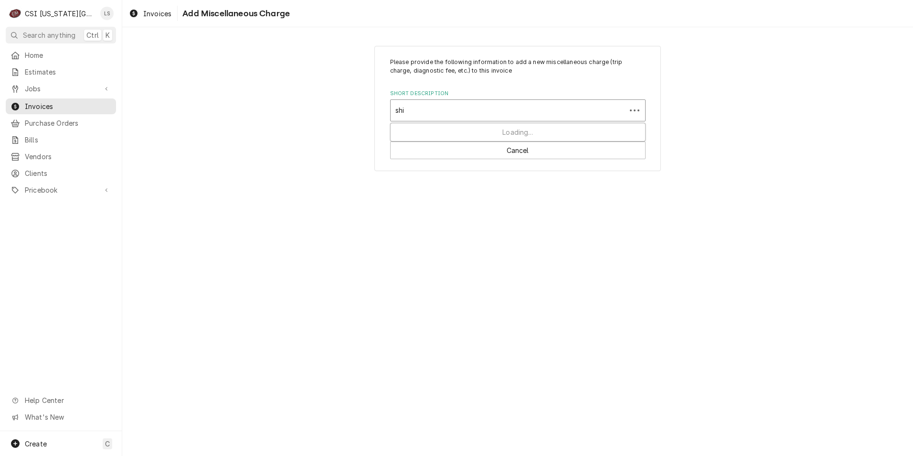
type input "ship"
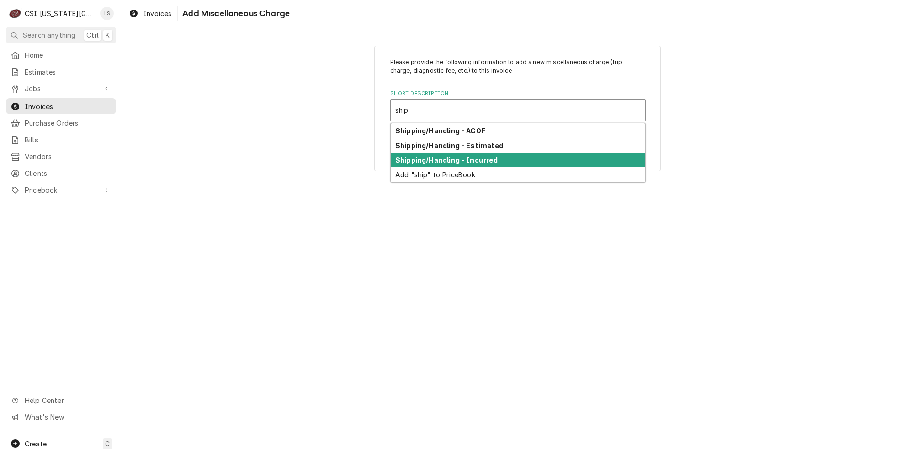
click at [520, 158] on div "Shipping/Handling - Incurred" at bounding box center [518, 160] width 255 height 15
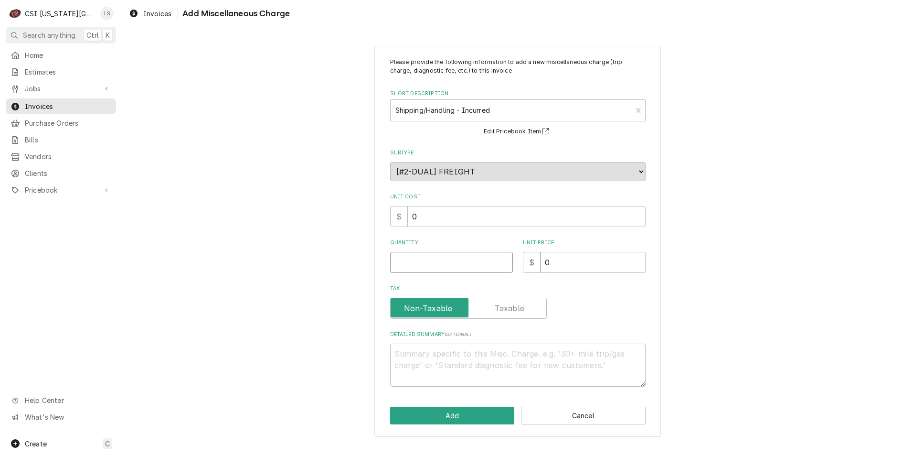
click at [462, 261] on input "Quantity" at bounding box center [451, 262] width 123 height 21
type textarea "x"
type input "1"
drag, startPoint x: 561, startPoint y: 265, endPoint x: 530, endPoint y: 264, distance: 31.1
click at [530, 264] on div "$ 0" at bounding box center [584, 262] width 123 height 21
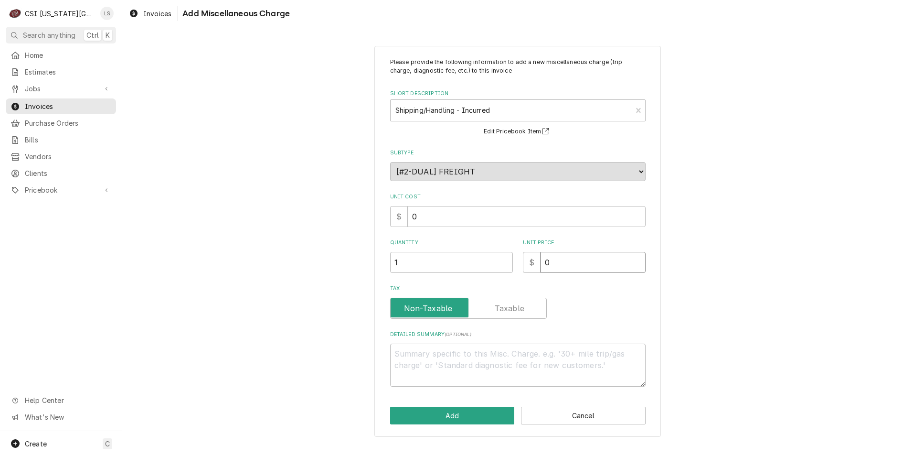
type textarea "x"
type input "2"
type textarea "x"
type input "23"
type textarea "x"
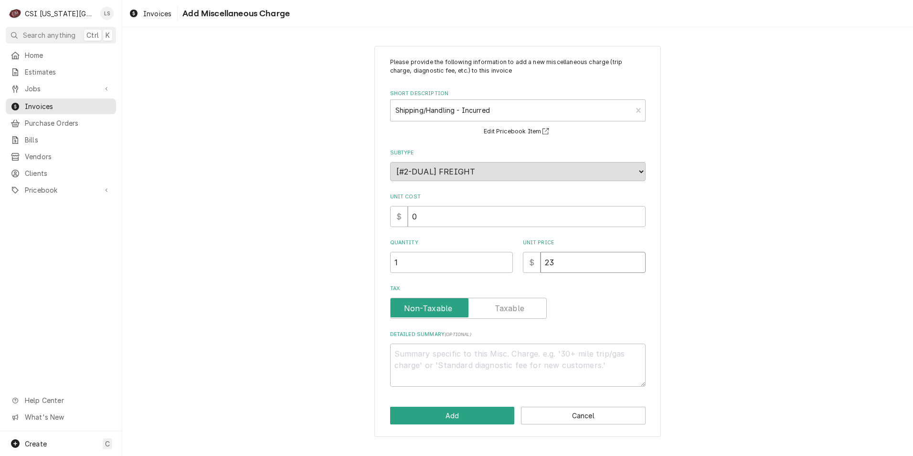
type input "23.0"
type textarea "x"
type input "23.07"
click at [772, 233] on div "Please provide the following information to add a new miscellaneous charge (tri…" at bounding box center [517, 240] width 791 height 407
click at [437, 412] on button "Add" at bounding box center [452, 415] width 125 height 18
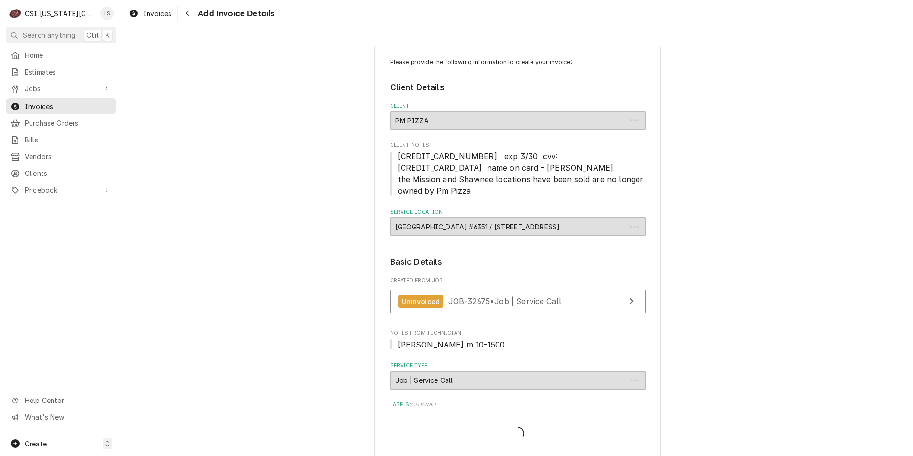
scroll to position [1287, 0]
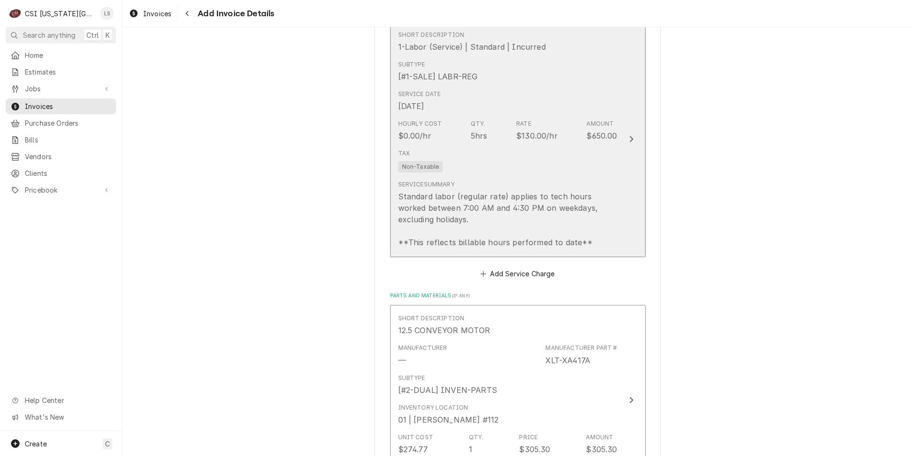
click at [565, 171] on div "Tax Non-Taxable" at bounding box center [507, 160] width 219 height 31
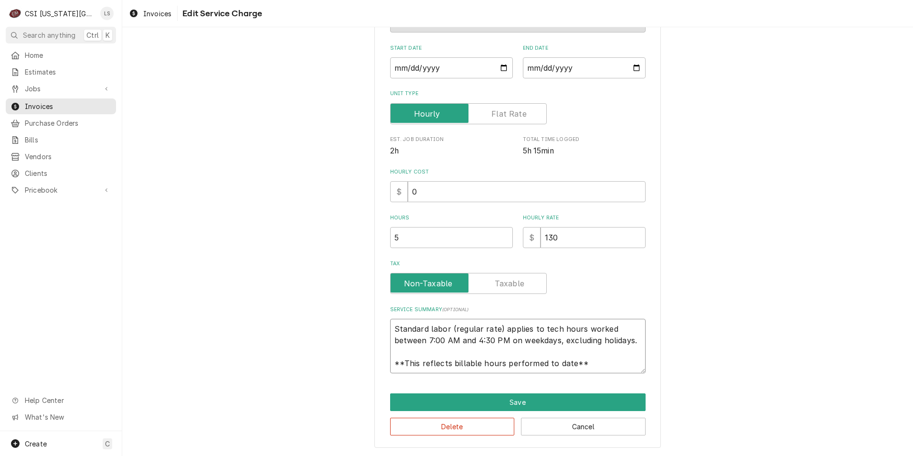
drag, startPoint x: 603, startPoint y: 366, endPoint x: 371, endPoint y: 303, distance: 241.0
click at [374, 303] on div "Use the fields below to edit this service charge Short Description 1-Labor (Ser…" at bounding box center [517, 177] width 287 height 542
type textarea "x"
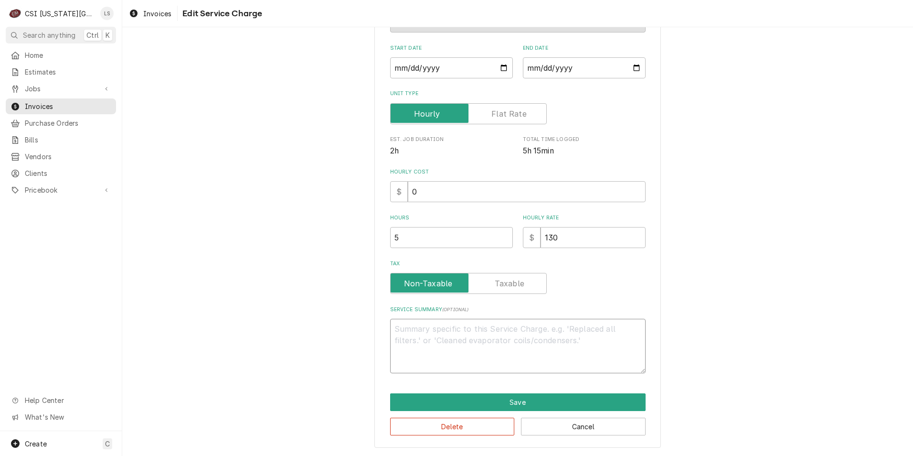
scroll to position [128, 0]
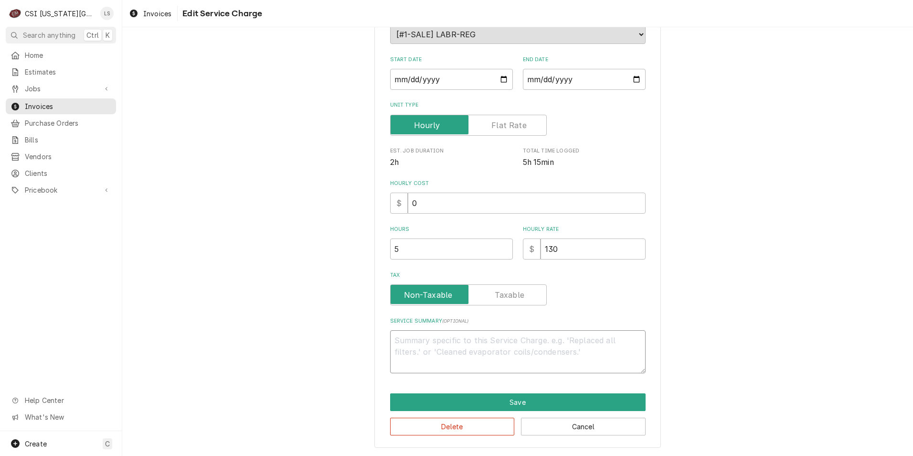
type textarea "x"
type textarea "T"
type textarea "x"
type textarea "To"
type textarea "x"
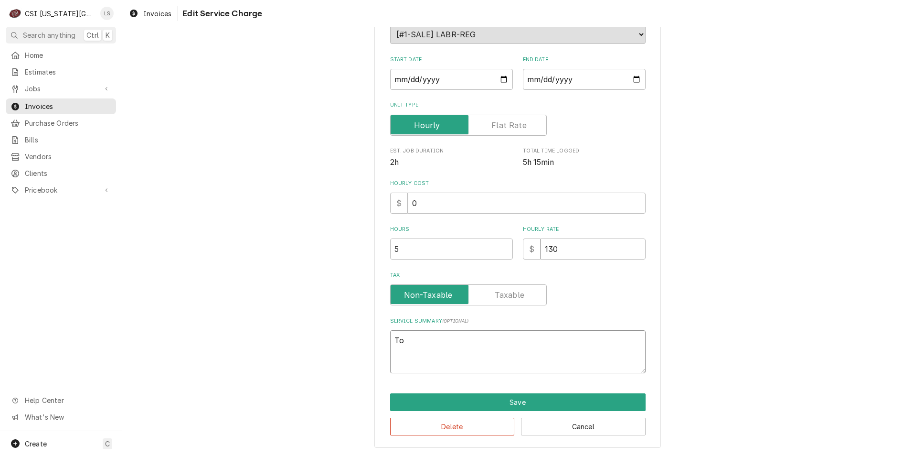
type textarea "Top"
type textarea "x"
type textarea "Top"
type textarea "x"
type textarea "Top o"
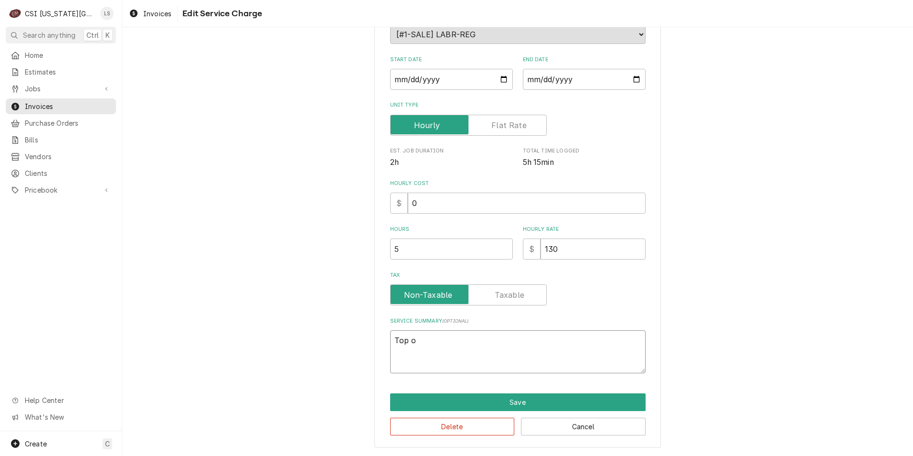
type textarea "x"
type textarea "Top ov"
type textarea "x"
type textarea "Top ove"
type textarea "x"
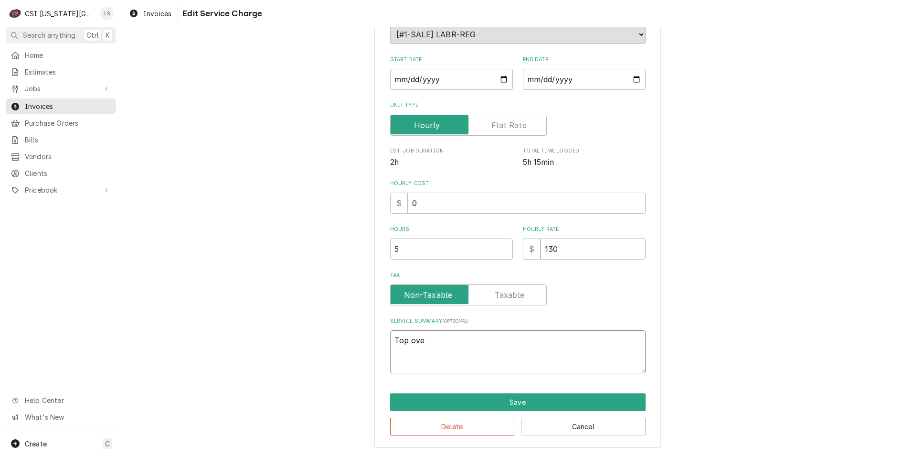
type textarea "Top oven"
type textarea "x"
type textarea "Top oven"
type textarea "x"
type textarea "Top oven c"
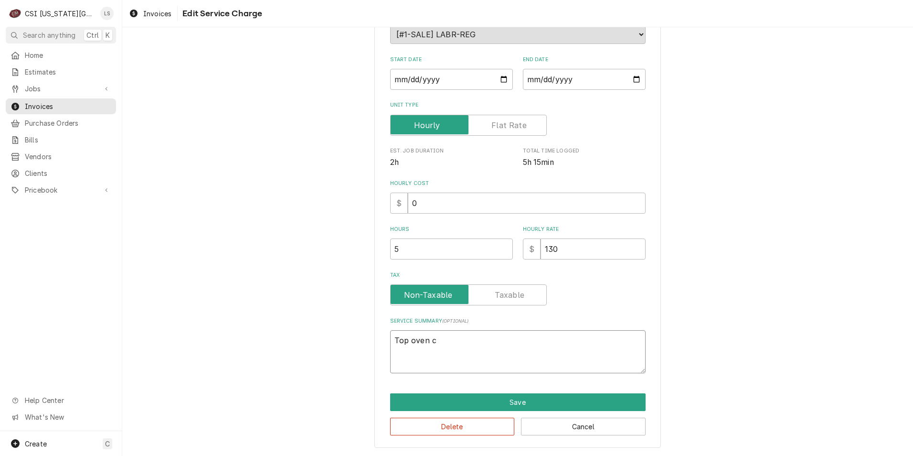
type textarea "x"
type textarea "Top oven co"
type textarea "x"
type textarea "Top oven con"
type textarea "x"
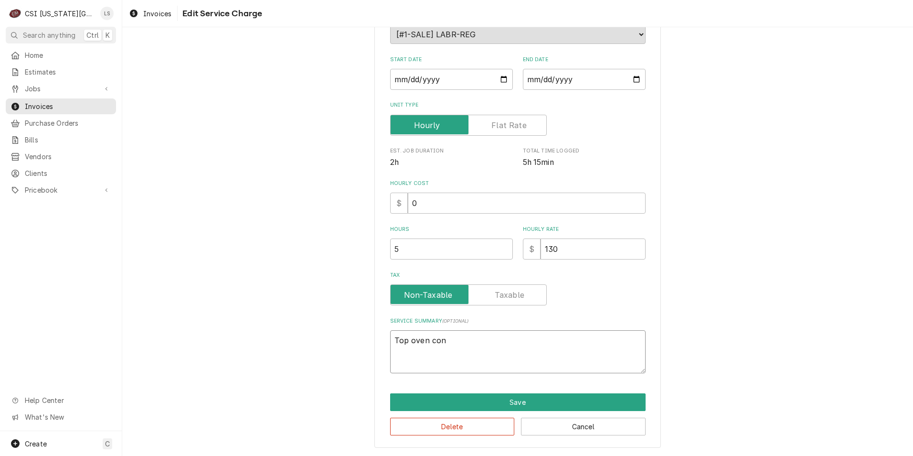
type textarea "Top oven conv"
type textarea "x"
type textarea "Top oven conve"
type textarea "x"
type textarea "Top oven convey"
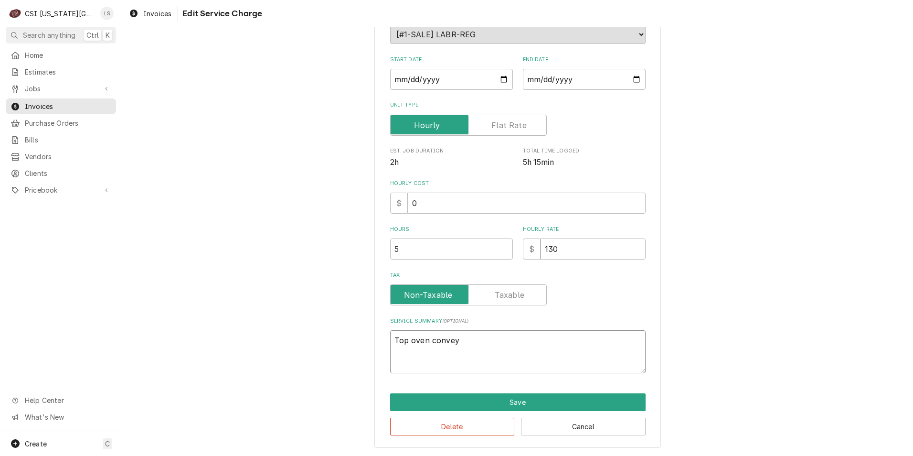
type textarea "x"
type textarea "Top oven conveyo"
type textarea "x"
type textarea "Top oven conveyor"
type textarea "x"
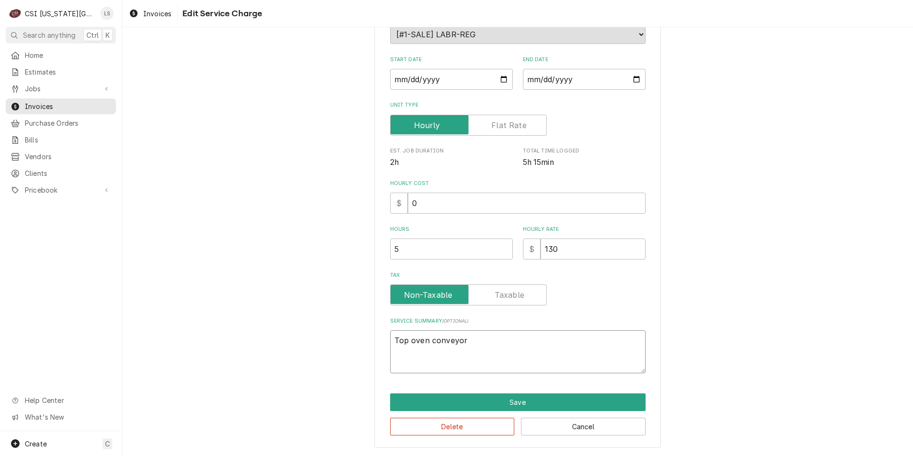
type textarea "Top oven conveyor"
type textarea "x"
type textarea "Top oven conveyor i"
type textarea "x"
type textarea "Top oven conveyor is"
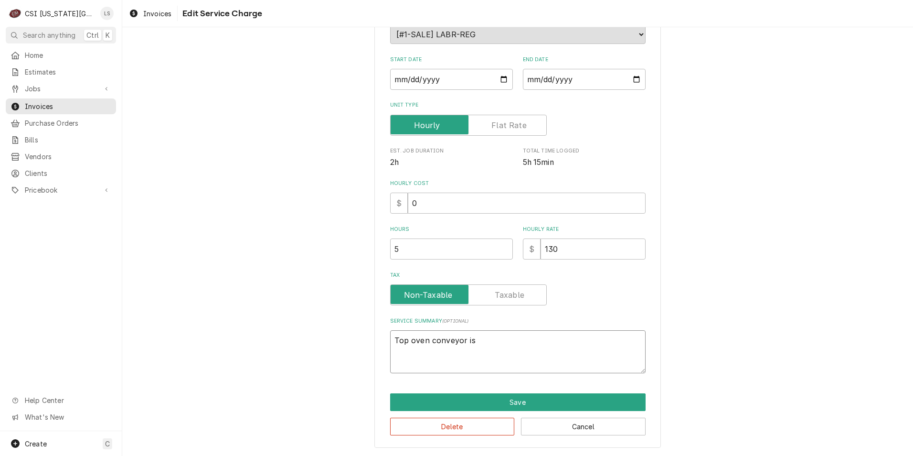
type textarea "x"
type textarea "Top oven conveyor isn"
type textarea "x"
type textarea "Top oven conveyor isn'"
type textarea "x"
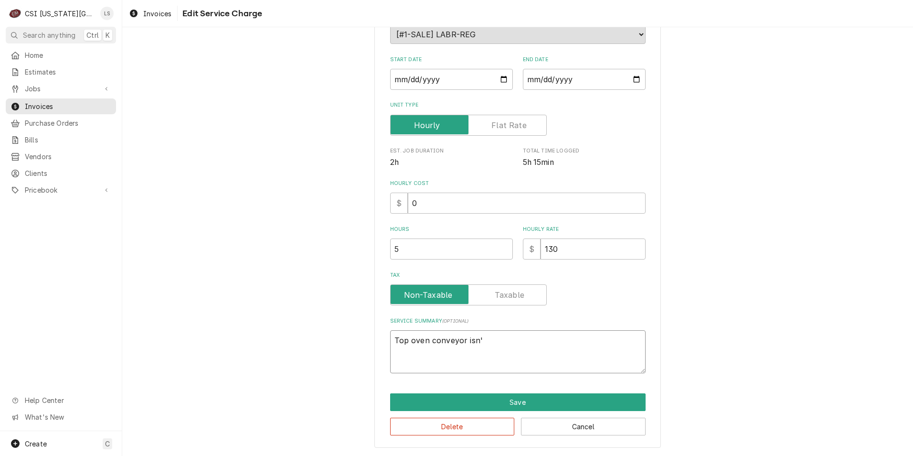
type textarea "Top oven conveyor isn't"
type textarea "x"
type textarea "Top oven conveyor isn't"
type textarea "x"
type textarea "Top oven conveyor isn't t"
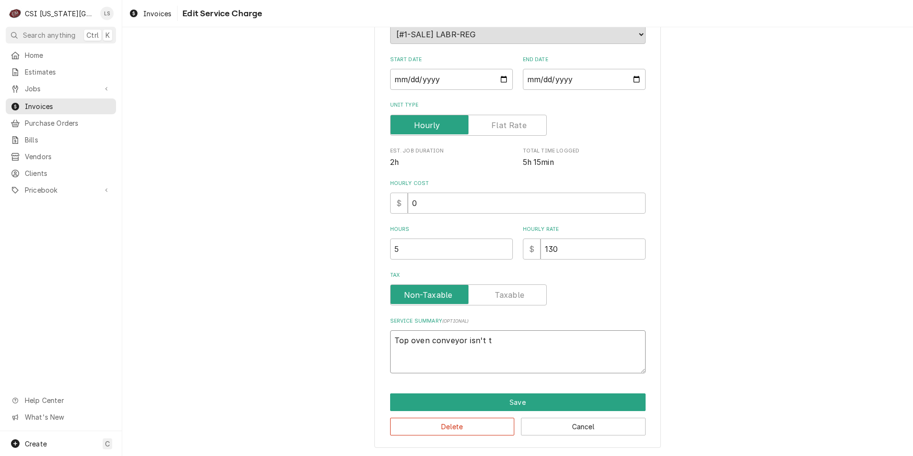
type textarea "x"
type textarea "Top oven conveyor isn't tu"
type textarea "x"
type textarea "Top oven conveyor isn't tur"
type textarea "x"
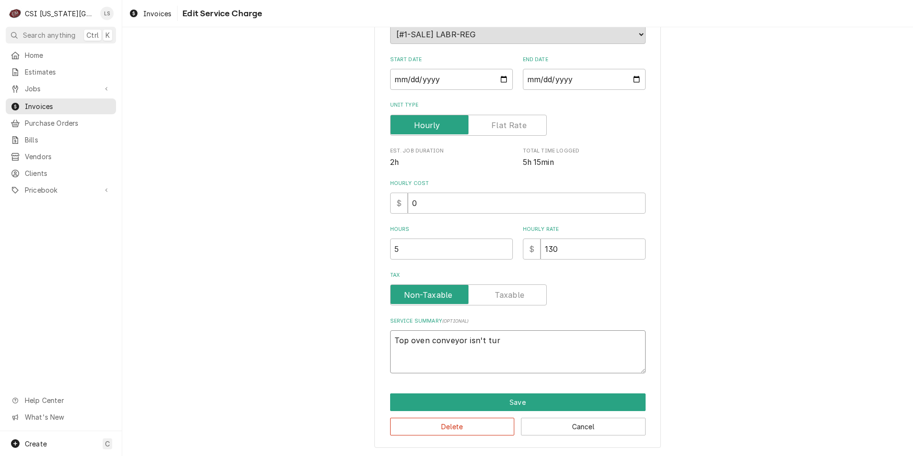
type textarea "Top oven conveyor isn't turn"
type textarea "x"
type textarea "Top oven conveyor isn't turni"
type textarea "x"
type textarea "Top oven conveyor isn't turnin"
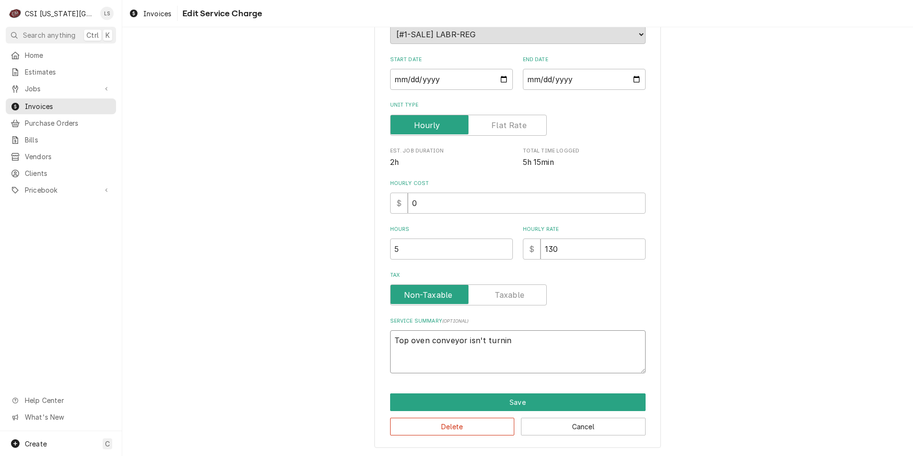
type textarea "x"
type textarea "Top oven conveyor isn't turning"
type textarea "x"
type textarea "Top oven conveyor isn't turning:"
type textarea "x"
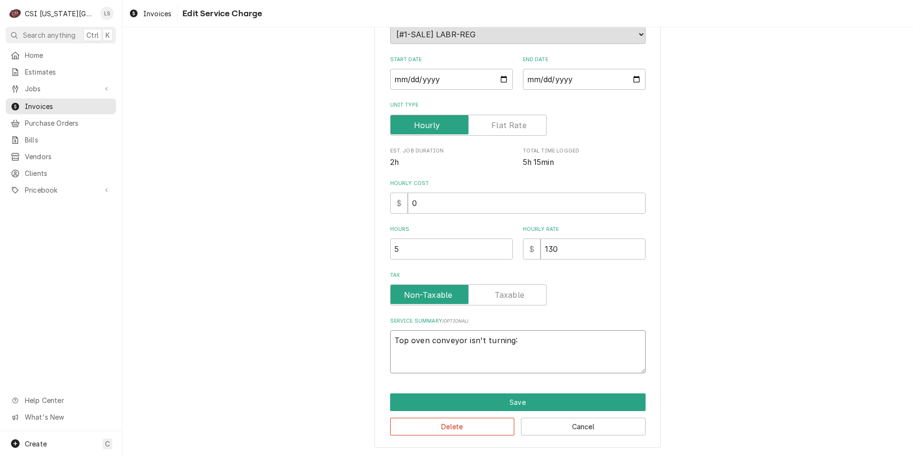
type textarea "Top oven conveyor isn't turning:"
type textarea "x"
type textarea "Top oven conveyor isn't turning: C"
type textarea "x"
type textarea "Top oven conveyor isn't turning: Ch"
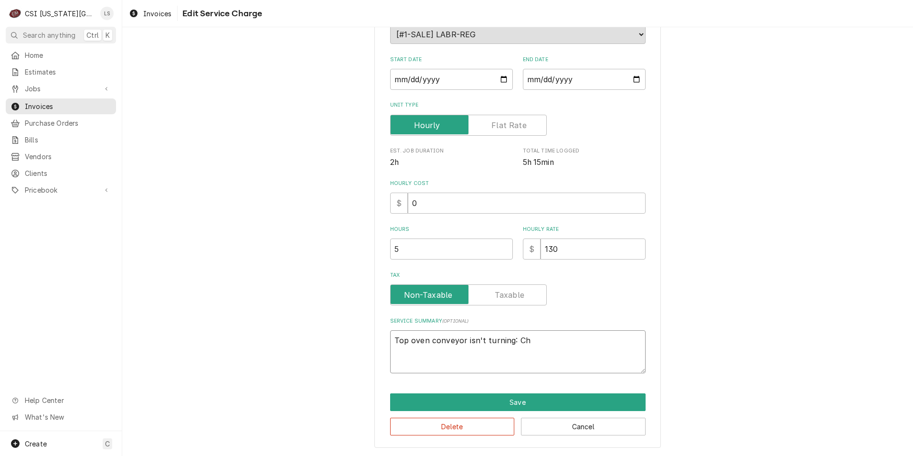
type textarea "x"
type textarea "Top oven conveyor isn't turning: Che"
type textarea "x"
type textarea "Top oven conveyor isn't turning: Chec"
type textarea "x"
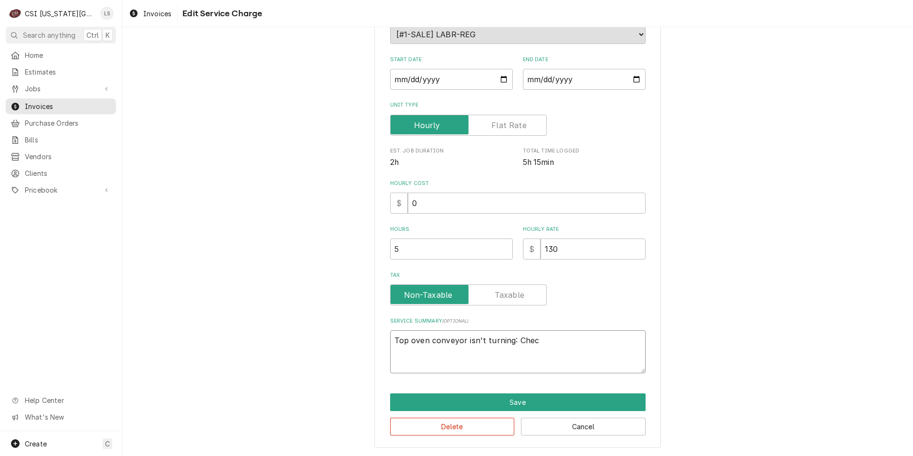
type textarea "Top oven conveyor isn't turning: Chece"
type textarea "x"
type textarea "Top oven conveyor isn't turning: Checek"
type textarea "x"
type textarea "Top oven conveyor isn't turning: Checekd"
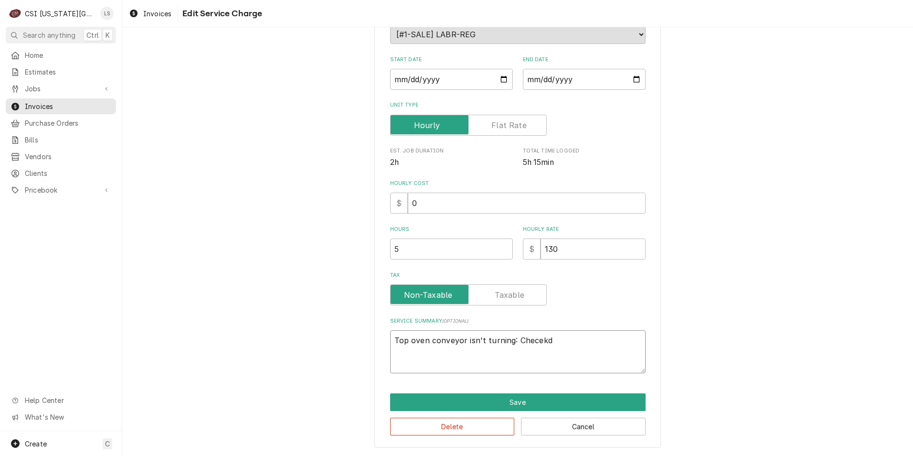
type textarea "x"
type textarea "Top oven conveyor isn't turning: Checekd"
type textarea "x"
type textarea "Top oven conveyor isn't turning: Checekd"
type textarea "x"
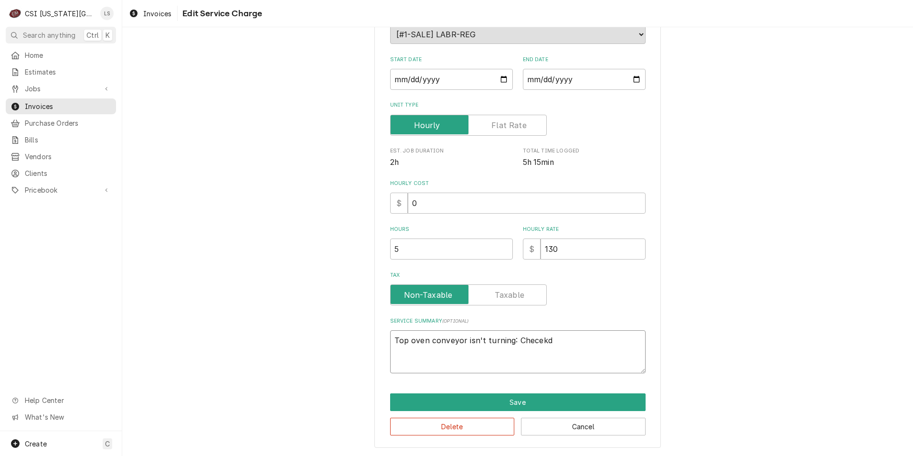
type textarea "Top oven conveyor isn't turning: Checek"
type textarea "x"
type textarea "Top oven conveyor isn't turning: Chece"
type textarea "x"
type textarea "Top oven conveyor isn't turning: Chec"
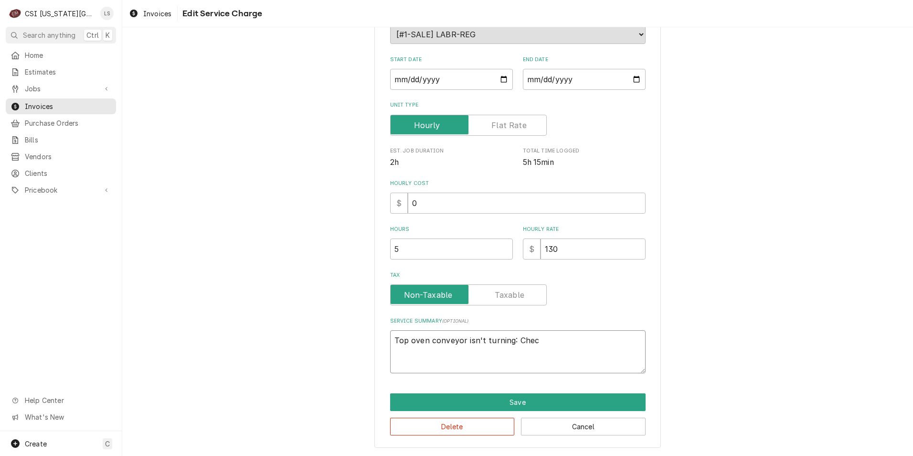
type textarea "x"
type textarea "Top oven conveyor isn't turning: Check"
type textarea "x"
type textarea "Top oven conveyor isn't turning: Checke"
type textarea "x"
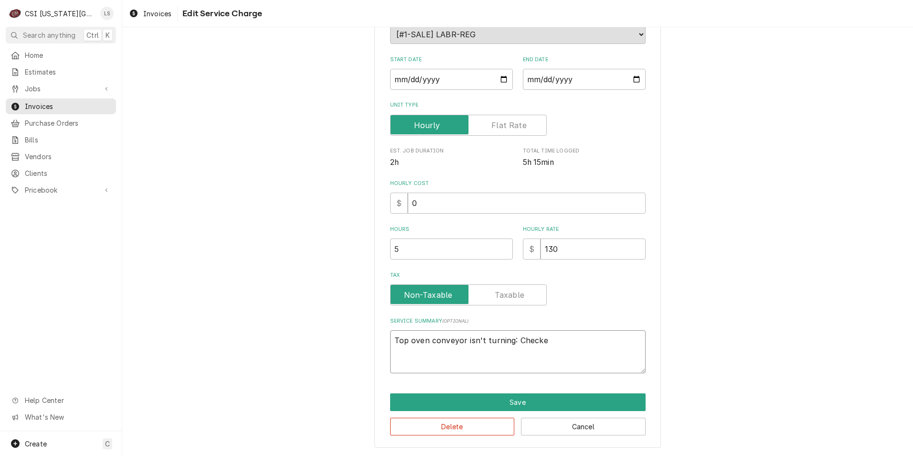
type textarea "Top oven conveyor isn't turning: Checked"
type textarea "x"
type textarea "Top oven conveyor isn't turning: Checked"
type textarea "x"
type textarea "Top oven conveyor isn't turning: Checked o"
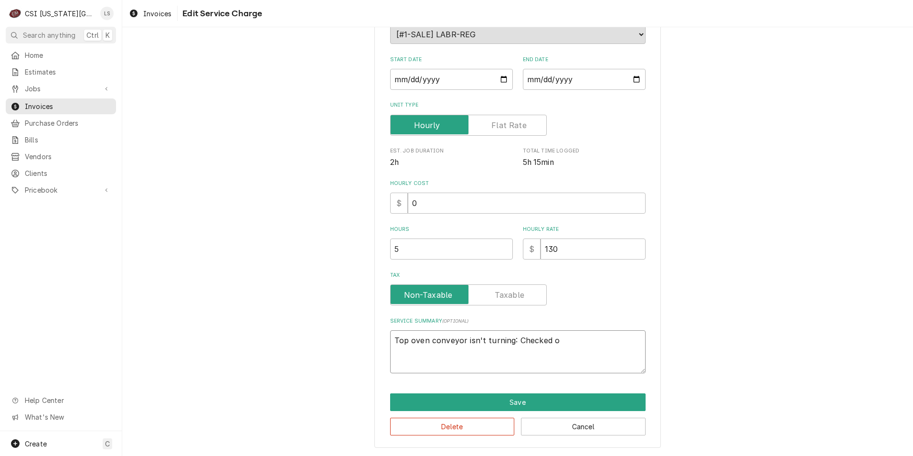
type textarea "x"
type textarea "Top oven conveyor isn't turning: Checked ov"
type textarea "x"
type textarea "Top oven conveyor isn't turning: Checked ove"
type textarea "x"
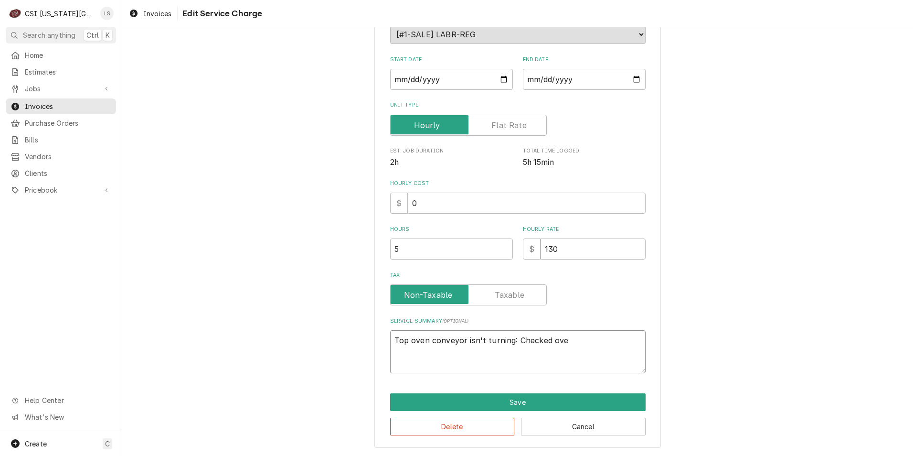
type textarea "Top oven conveyor isn't turning: Checked over"
type textarea "x"
type textarea "Top oven conveyor isn't turning: Checked over"
type textarea "x"
type textarea "Top oven conveyor isn't turning: Checked over f"
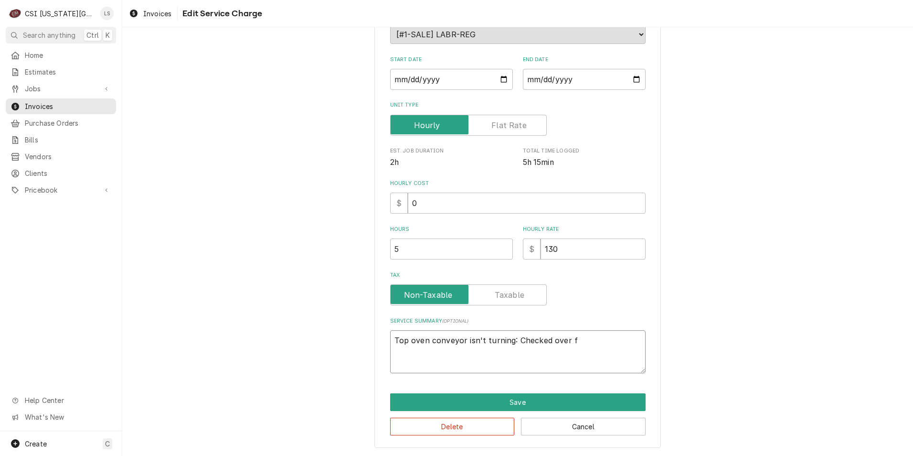
type textarea "x"
type textarea "Top oven conveyor isn't turning: Checked over fu"
type textarea "x"
type textarea "Top oven conveyor isn't turning: Checked over fun"
type textarea "x"
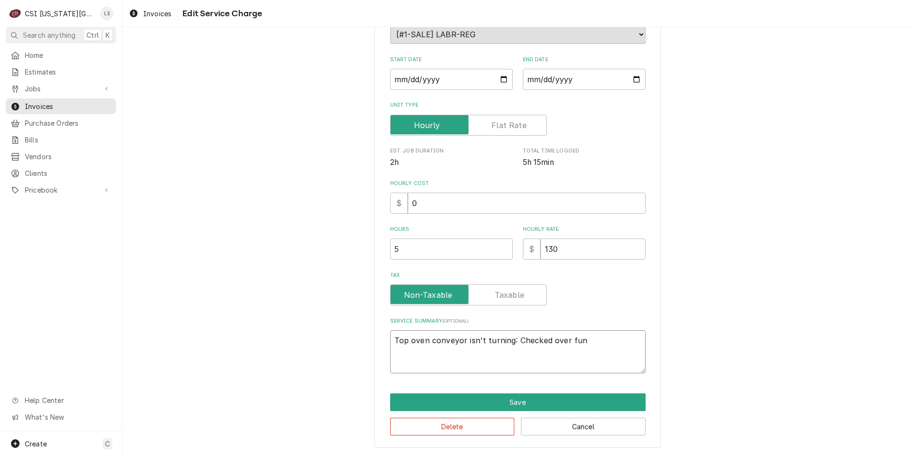
type textarea "Top oven conveyor isn't turning: Checked over func"
type textarea "x"
type textarea "Top oven conveyor isn't turning: Checked over funct"
type textarea "x"
type textarea "Top oven conveyor isn't turning: Checked over functi"
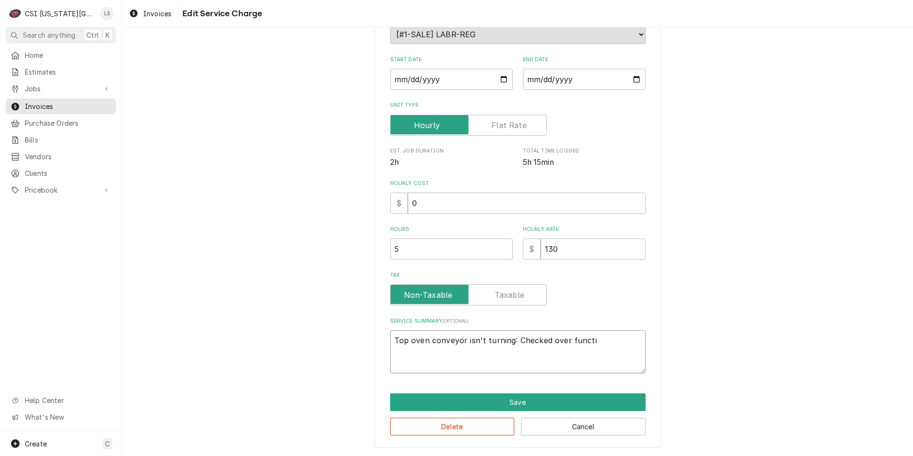
type textarea "x"
type textarea "Top oven conveyor isn't turning: Checked over functio"
type textarea "x"
type textarea "Top oven conveyor isn't turning: Checked over function"
type textarea "x"
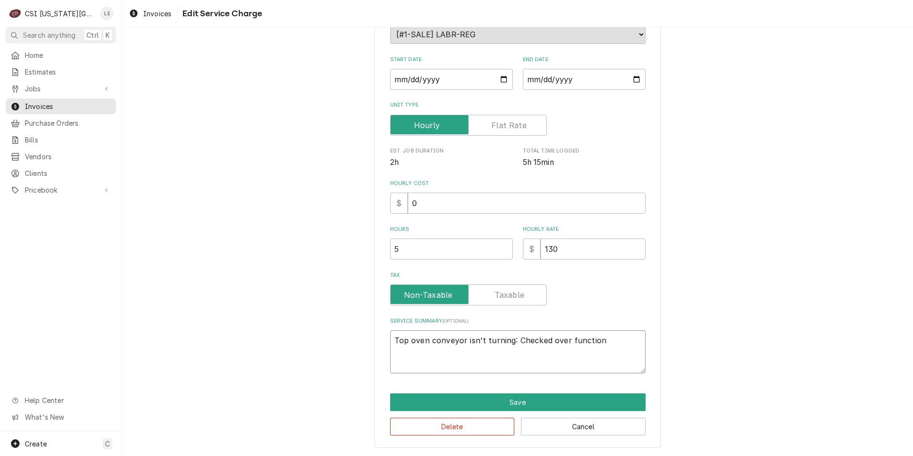
type textarea "Top oven conveyor isn't turning: Checked over functions"
type textarea "x"
type textarea "Top oven conveyor isn't turning: Checked over functions"
type textarea "x"
type textarea "Top oven conveyor isn't turning: Checked over functions a"
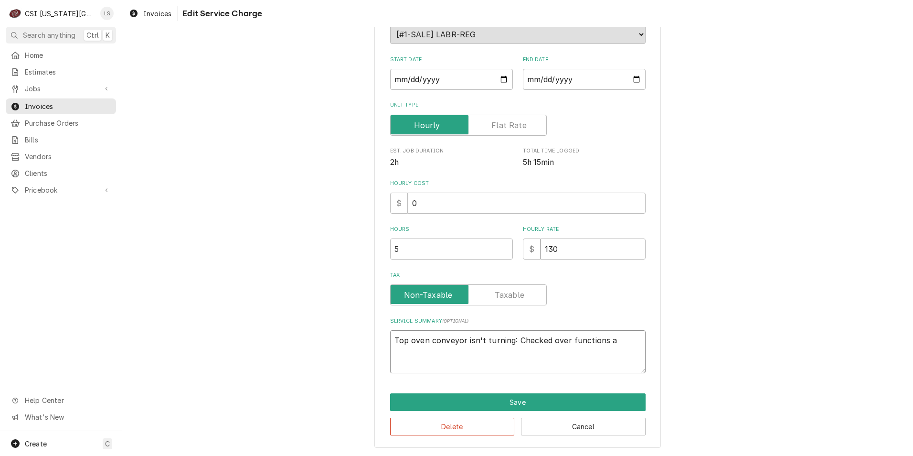
type textarea "x"
type textarea "Top oven conveyor isn't turning: Checked over functions an"
type textarea "x"
type textarea "Top oven conveyor isn't turning: Checked over functions and"
type textarea "x"
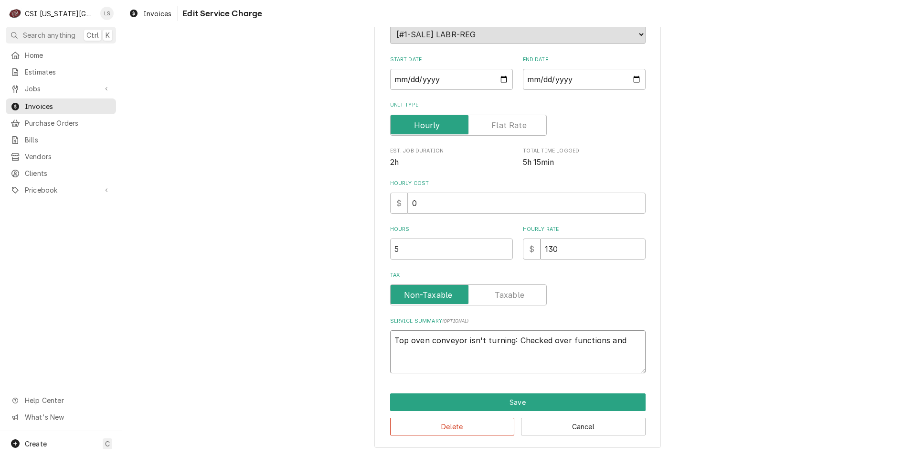
type textarea "Top oven conveyor isn't turning: Checked over functions and f"
type textarea "x"
type textarea "Top oven conveyor isn't turning: Checked over functions and fo"
type textarea "x"
type textarea "Top oven conveyor isn't turning: Checked over functions and fou"
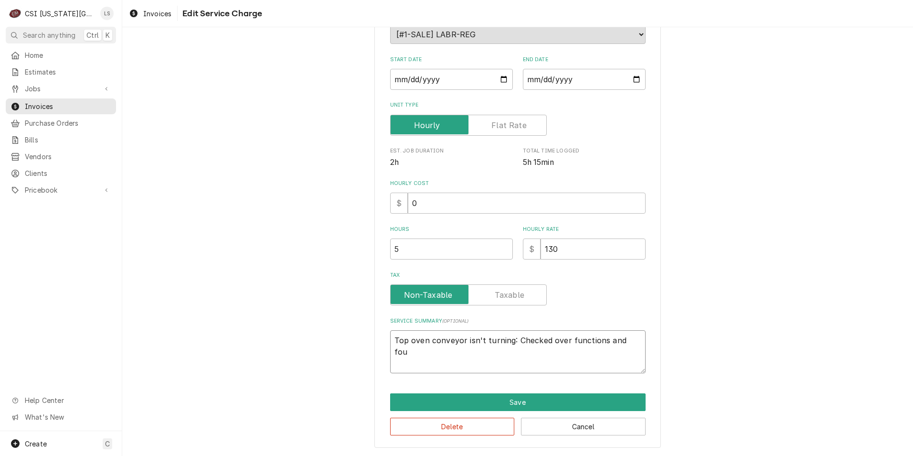
type textarea "x"
type textarea "Top oven conveyor isn't turning: Checked over functions and foun"
type textarea "x"
type textarea "Top oven conveyor isn't turning: Checked over functions and found"
type textarea "x"
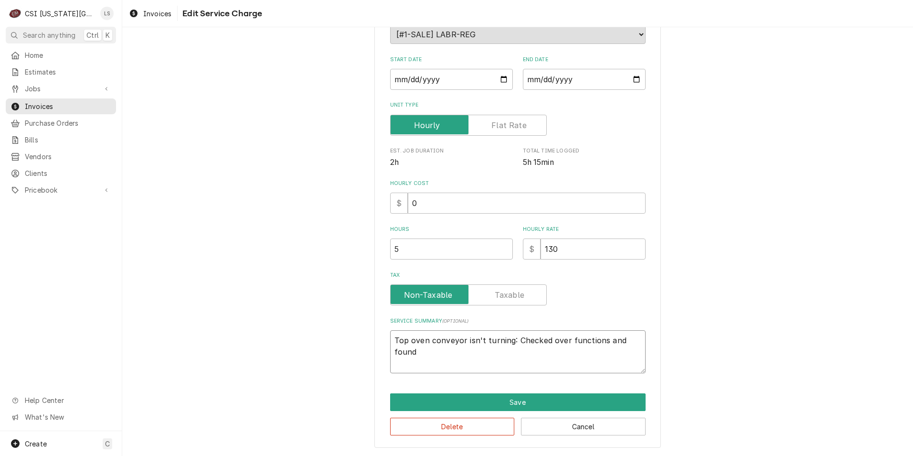
type textarea "Top oven conveyor isn't turning: Checked over functions and found"
type textarea "x"
type textarea "Top oven conveyor isn't turning: Checked over functions and found f"
type textarea "x"
type textarea "Top oven conveyor isn't turning: Checked over functions and found fa"
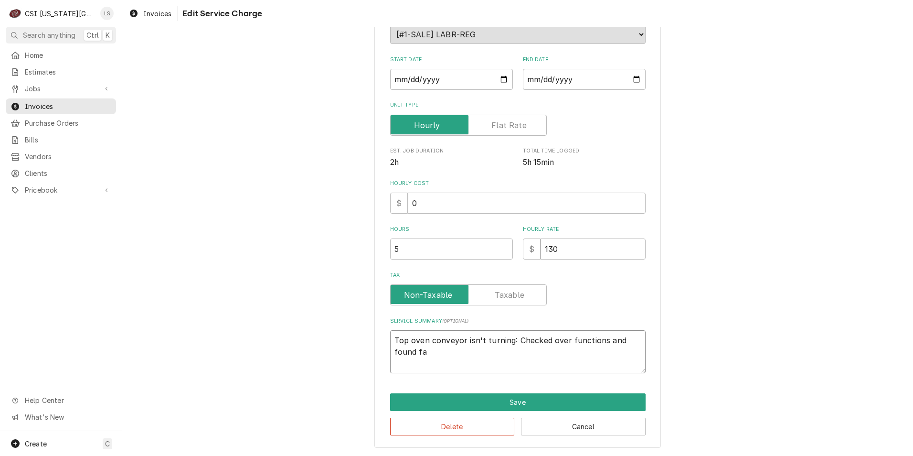
type textarea "x"
type textarea "Top oven conveyor isn't turning: Checked over functions and found fau"
type textarea "x"
type textarea "Top oven conveyor isn't turning: Checked over functions and found faul"
click at [746, 330] on div "Use the fields below to edit this service charge Short Description 1-Labor (Ser…" at bounding box center [517, 182] width 791 height 547
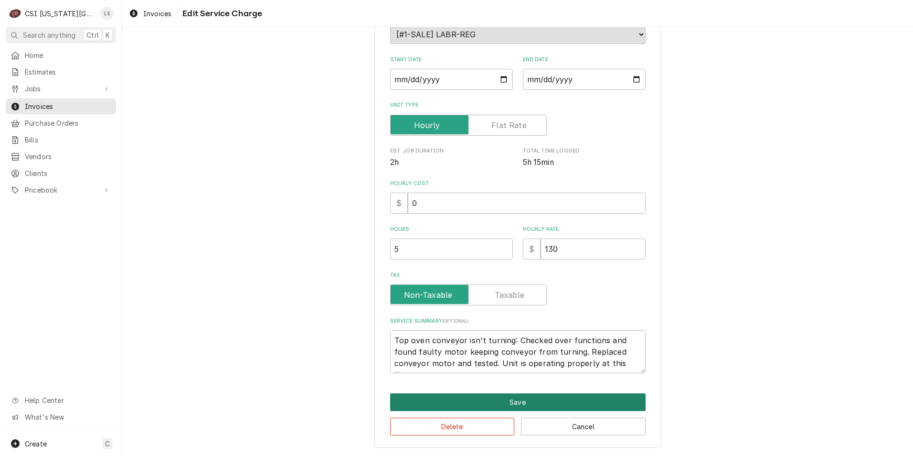
click at [516, 404] on button "Save" at bounding box center [517, 402] width 255 height 18
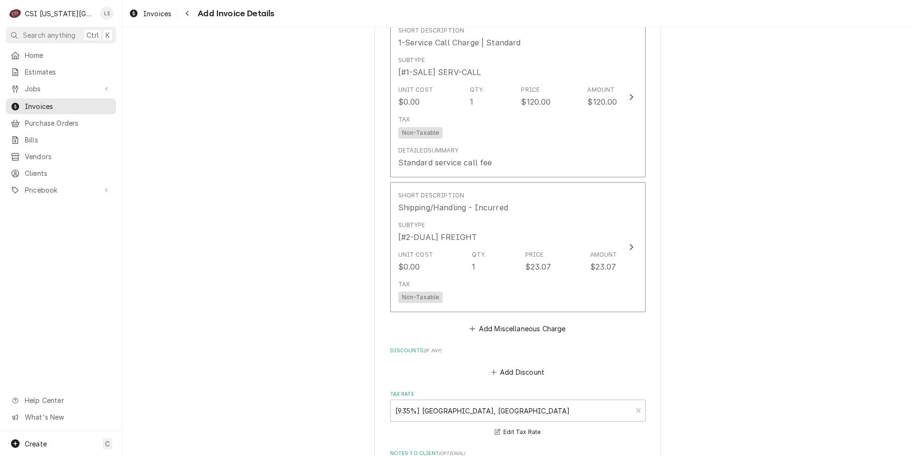
scroll to position [1665, 0]
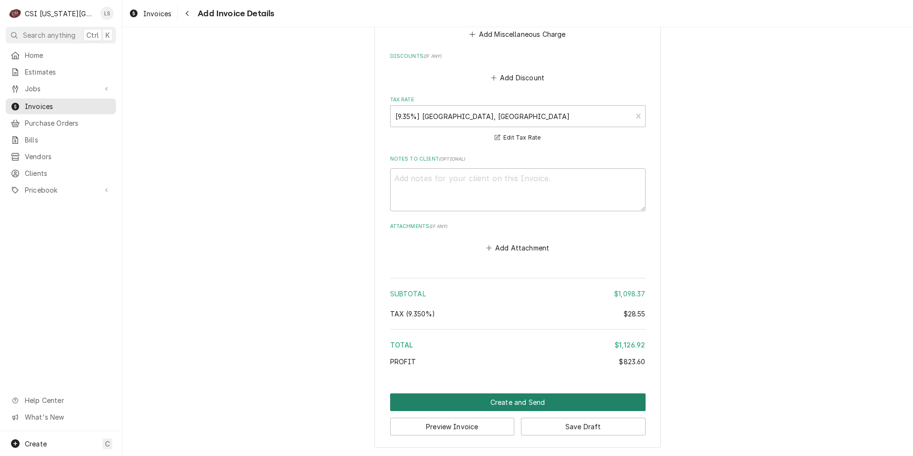
click at [500, 404] on button "Create and Send" at bounding box center [517, 402] width 255 height 18
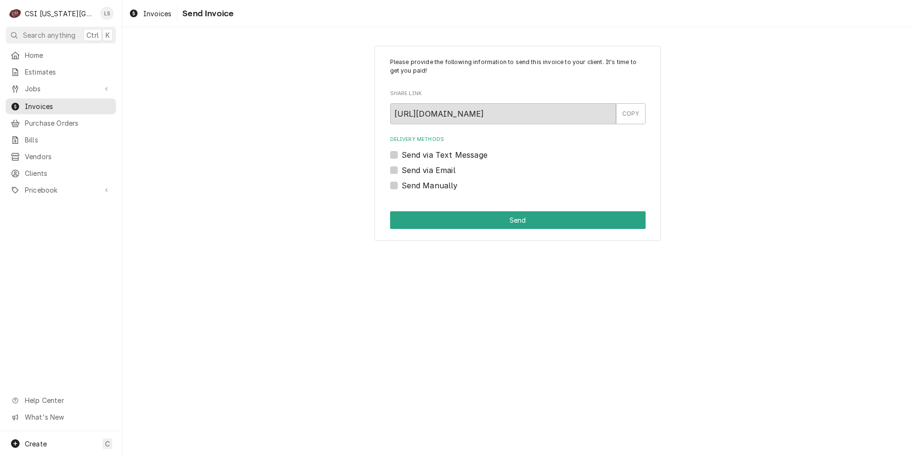
click at [438, 187] on label "Send Manually" at bounding box center [430, 185] width 56 height 11
click at [438, 187] on input "Send Manually" at bounding box center [529, 190] width 255 height 21
checkbox input "true"
click at [505, 222] on button "Send" at bounding box center [517, 220] width 255 height 18
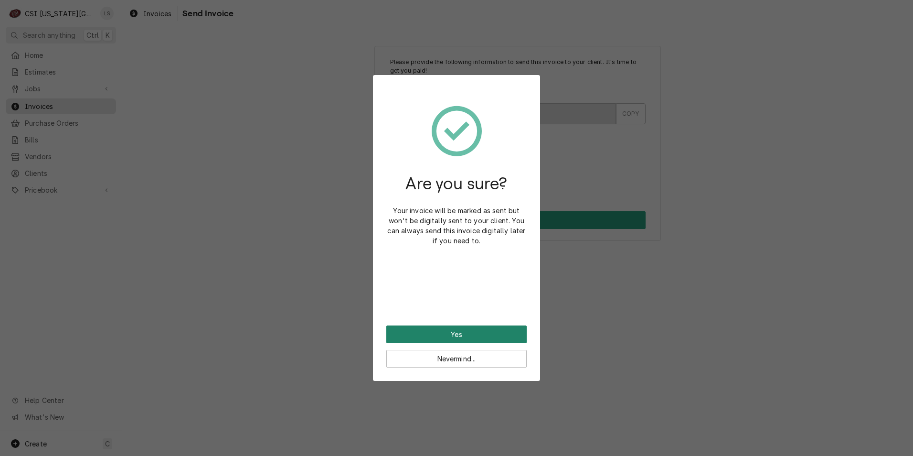
click at [439, 338] on button "Yes" at bounding box center [456, 334] width 140 height 18
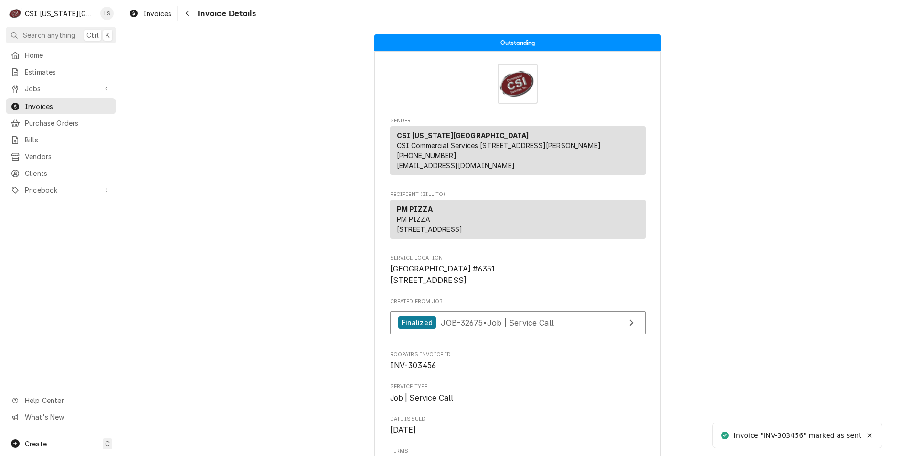
click at [413, 370] on span "INV-303456" at bounding box center [413, 365] width 46 height 9
copy span "303456"
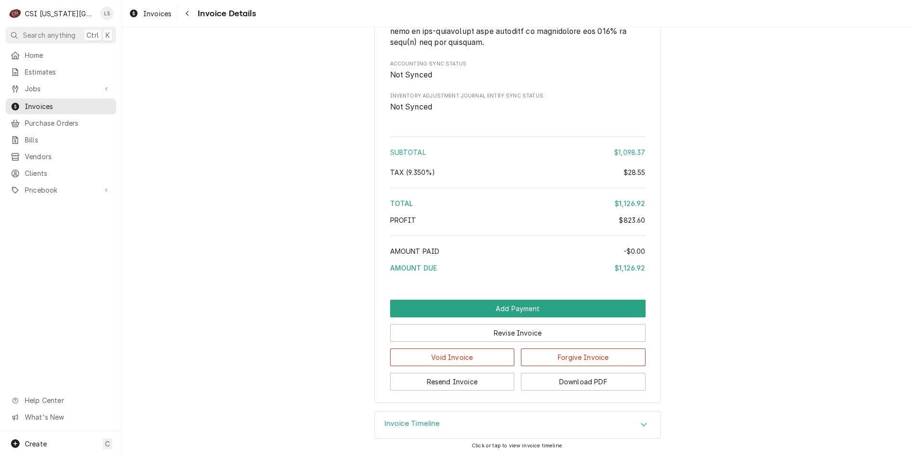
scroll to position [1755, 0]
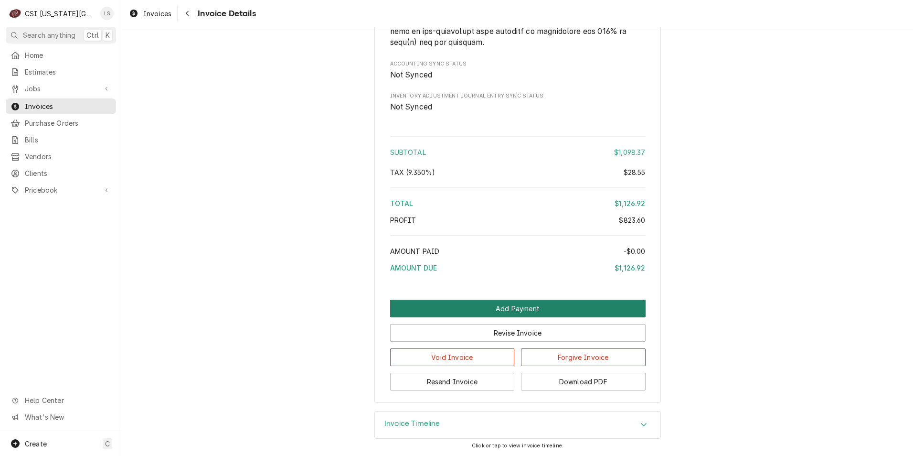
click at [477, 306] on button "Add Payment" at bounding box center [517, 308] width 255 height 18
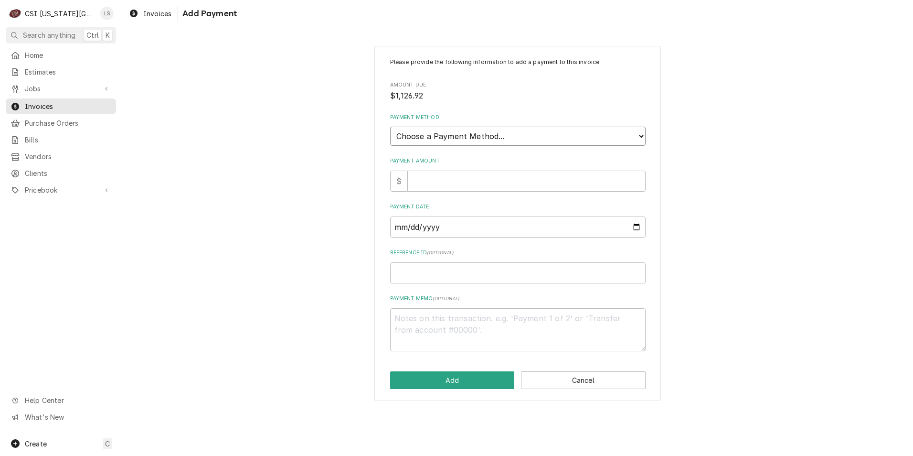
click at [549, 140] on select "Choose a Payment Method... Cash Check Credit/Debit Card ACH/eCheck Other" at bounding box center [517, 136] width 255 height 19
select select "3"
click at [390, 127] on select "Choose a Payment Method... Cash Check Credit/Debit Card ACH/eCheck Other" at bounding box center [517, 136] width 255 height 19
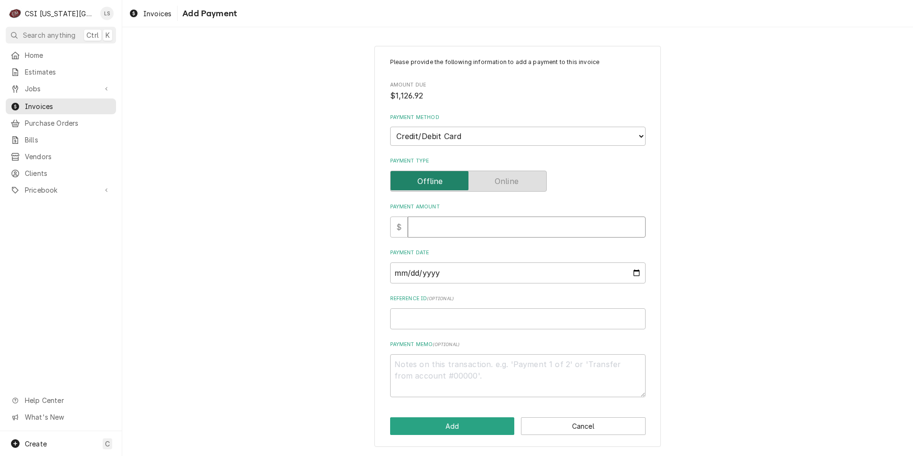
click at [486, 231] on input "Payment Amount" at bounding box center [527, 226] width 238 height 21
type textarea "x"
type input "1"
type textarea "x"
type input "11"
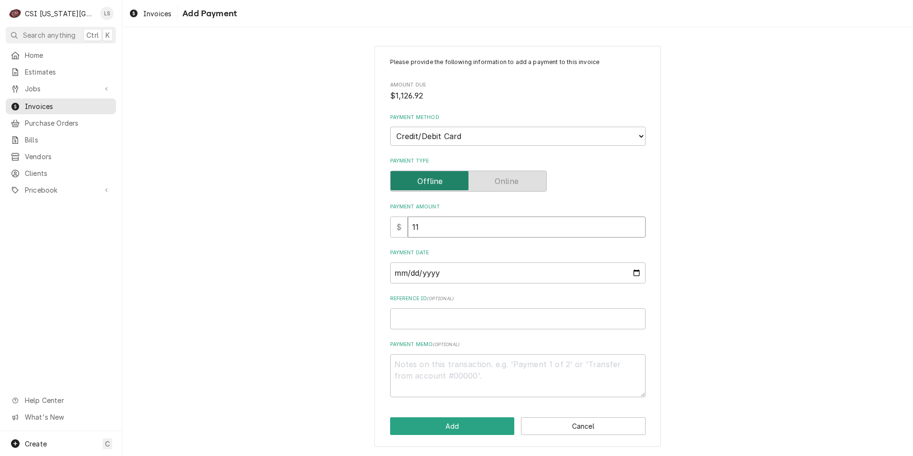
type textarea "x"
type input "112"
type textarea "x"
type input "1126"
type textarea "x"
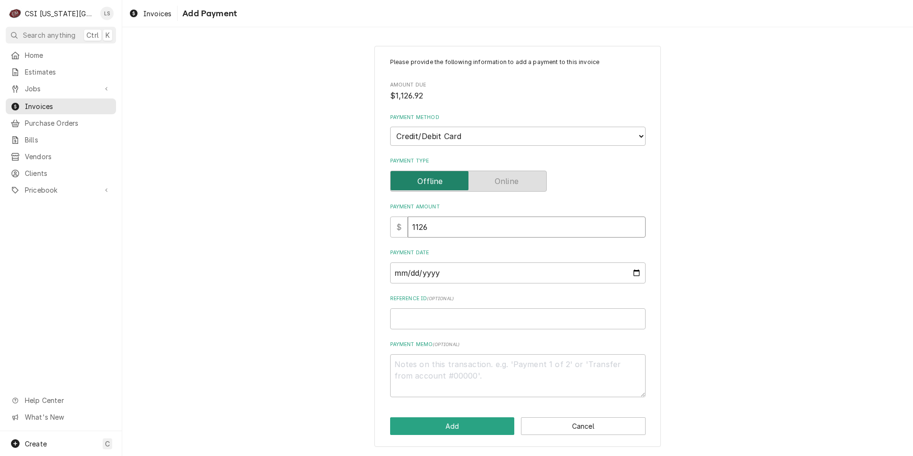
type input "1126.9"
type textarea "x"
type input "1126.92"
click at [465, 269] on input "Payment Date" at bounding box center [517, 272] width 255 height 21
click at [635, 273] on input "Payment Date" at bounding box center [517, 272] width 255 height 21
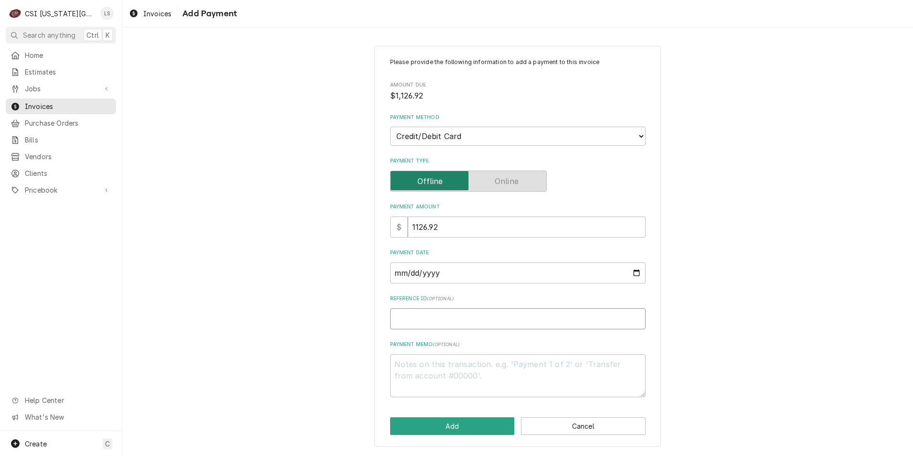
click at [460, 320] on input "Reference ID ( optional )" at bounding box center [517, 318] width 255 height 21
paste input "04261J"
type textarea "x"
type input "04261J"
click at [637, 273] on input "Payment Date" at bounding box center [517, 272] width 255 height 21
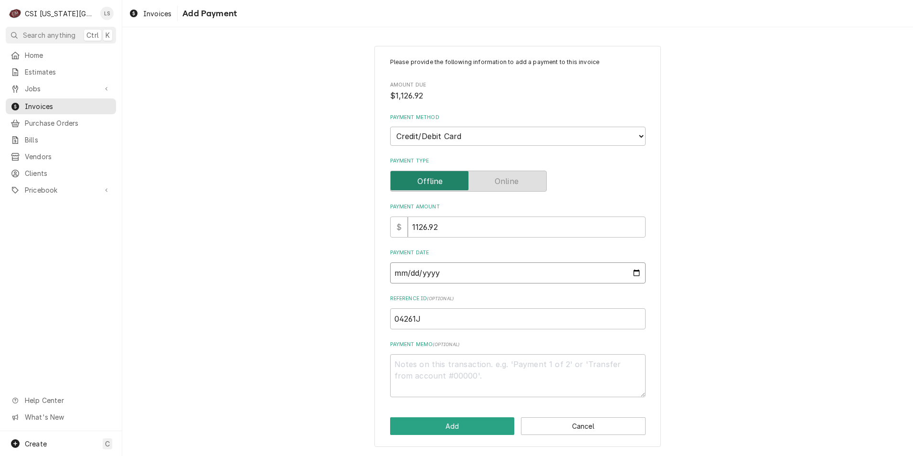
type textarea "x"
type input "[DATE]"
click at [448, 426] on button "Add" at bounding box center [452, 426] width 125 height 18
type textarea "x"
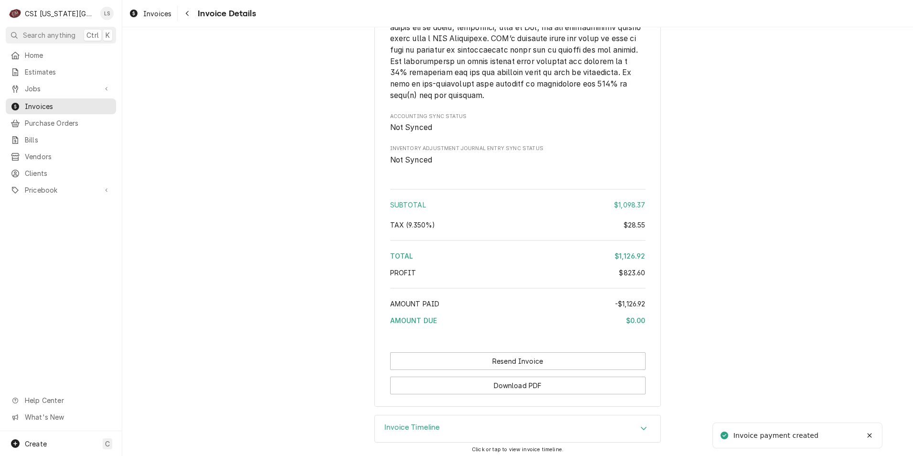
scroll to position [1836, 0]
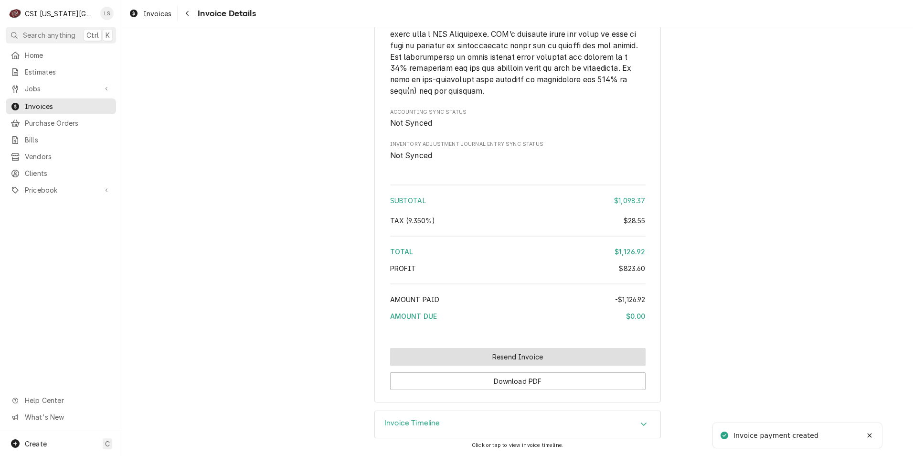
click at [484, 353] on button "Resend Invoice" at bounding box center [517, 357] width 255 height 18
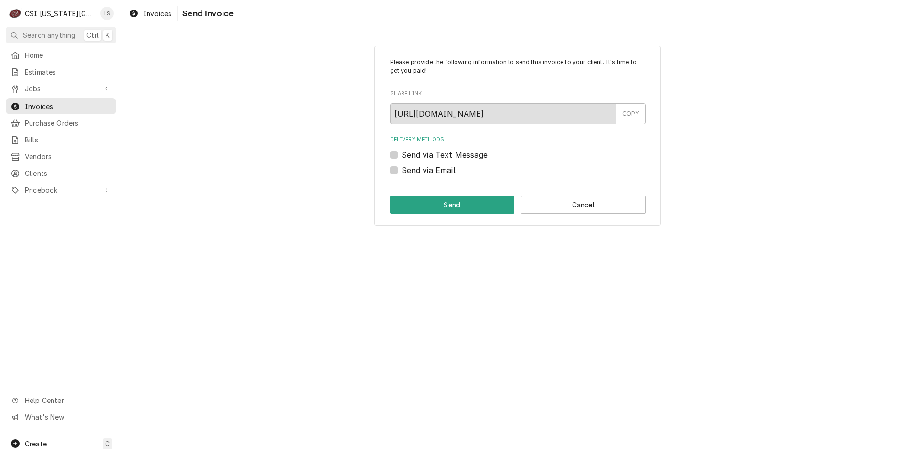
click at [439, 169] on label "Send via Email" at bounding box center [429, 169] width 54 height 11
click at [439, 169] on input "Send via Email" at bounding box center [529, 174] width 255 height 21
checkbox input "true"
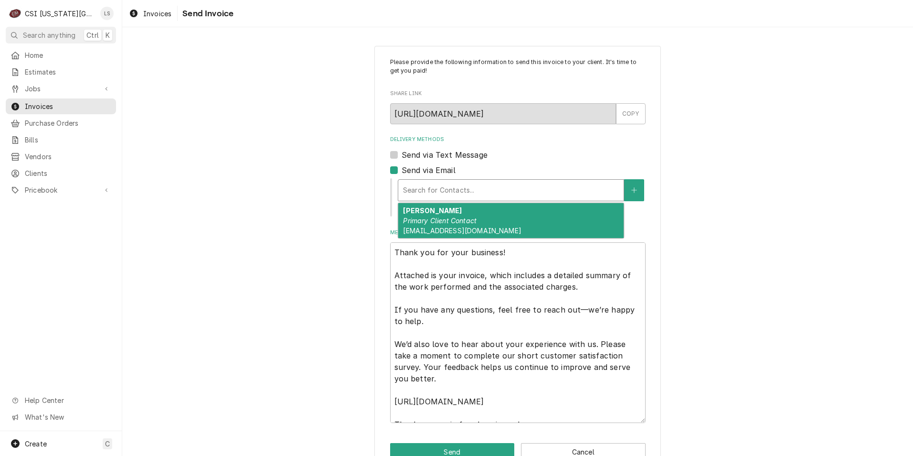
click at [506, 187] on div "Delivery Methods" at bounding box center [511, 189] width 216 height 17
click at [488, 223] on div "[PERSON_NAME] Primary Client Contact [EMAIL_ADDRESS][DOMAIN_NAME]" at bounding box center [510, 220] width 225 height 35
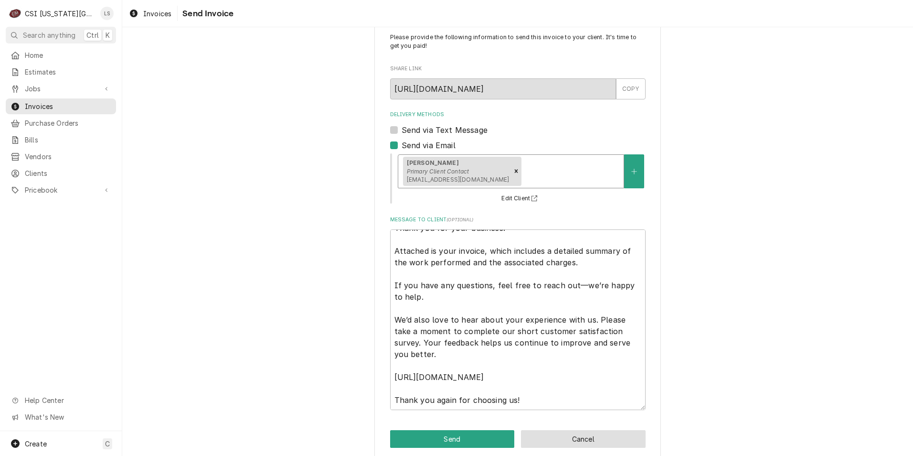
scroll to position [37, 0]
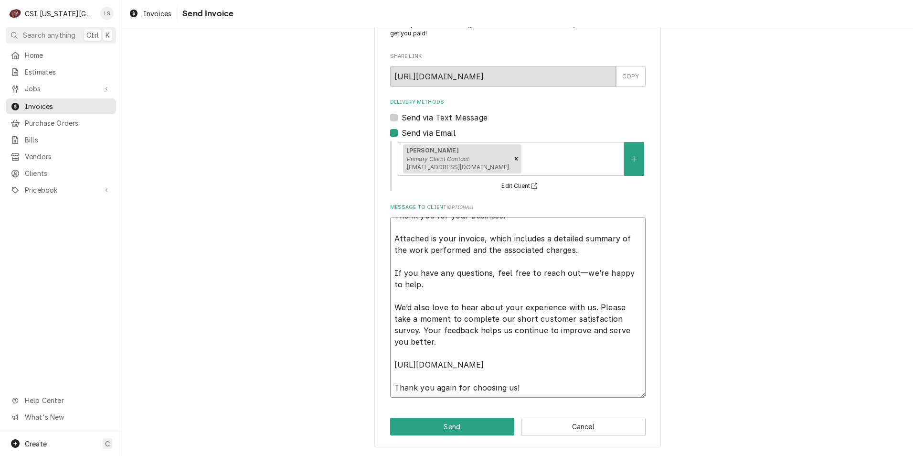
click at [584, 384] on textarea "Thank you for your business! Attached is your invoice, which includes a detaile…" at bounding box center [517, 307] width 255 height 181
type textarea "x"
type textarea "Thank you for your business! Attached is your invoice, which includes a detaile…"
type textarea "x"
type textarea "Thank you for your business! Attached is your invoice, which includes a detaile…"
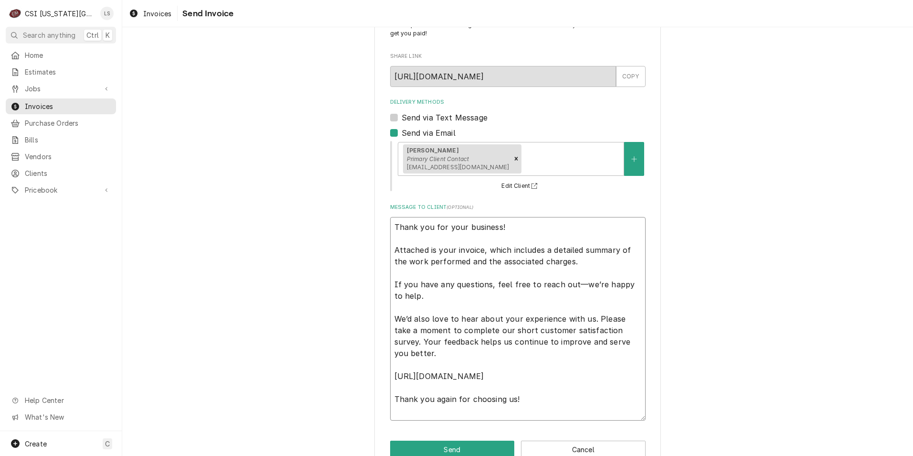
type textarea "x"
type textarea "Thank you for your business! Attached is your invoice, which includes a detaile…"
type textarea "x"
type textarea "Thank you for your business! Attached is your invoice, which includes a detaile…"
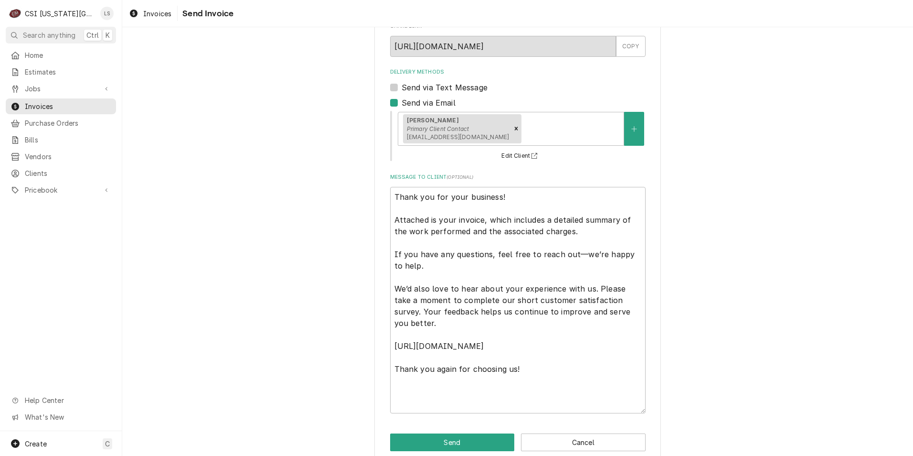
scroll to position [83, 0]
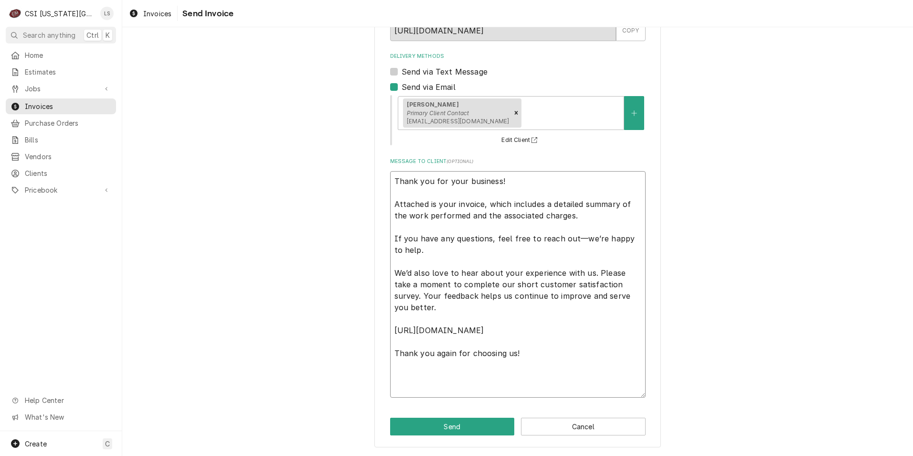
click at [511, 377] on textarea "Thank you for your business! Attached is your invoice, which includes a detaile…" at bounding box center [517, 284] width 255 height 226
paste textarea "Commercial Services Inc [US_STATE][GEOGRAPHIC_DATA] [STREET_ADDRESS] 6365197000…"
type textarea "x"
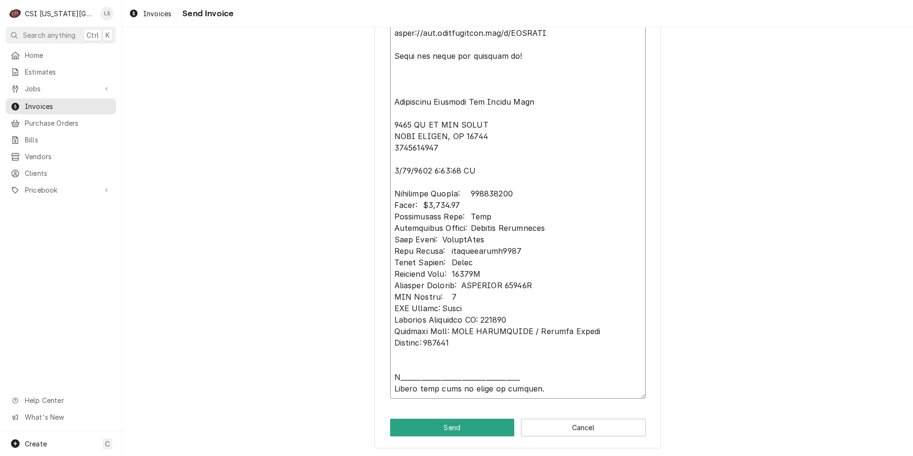
scroll to position [370, 0]
type textarea "Lorem ips dol sita consecte! Adipisci el sedd eiusmod, tempo incididu u laboree…"
click at [437, 426] on button "Send" at bounding box center [452, 426] width 125 height 18
type textarea "x"
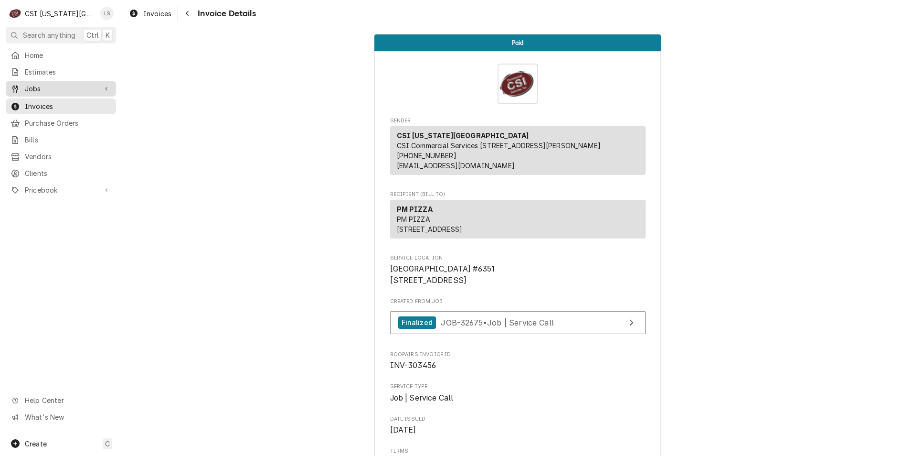
click at [40, 91] on div "Jobs" at bounding box center [61, 89] width 106 height 12
click at [45, 106] on span "Jobs" at bounding box center [68, 105] width 86 height 10
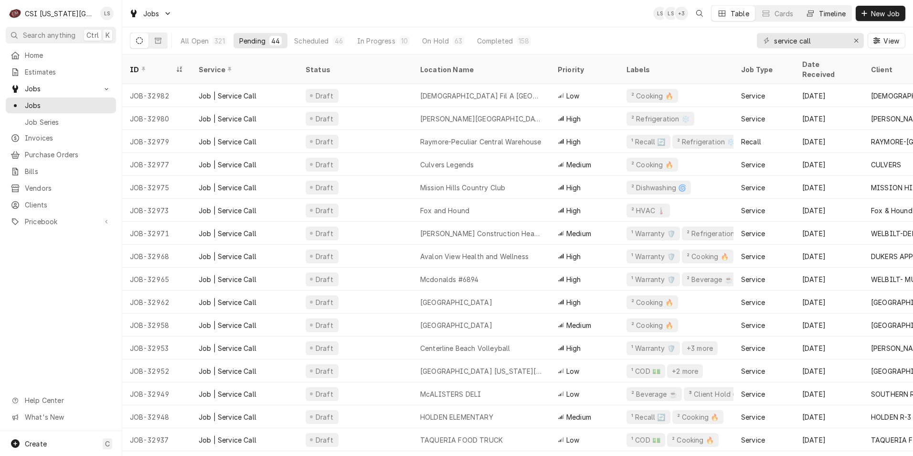
click at [812, 14] on div "Dynamic Content Wrapper" at bounding box center [811, 14] width 10 height 10
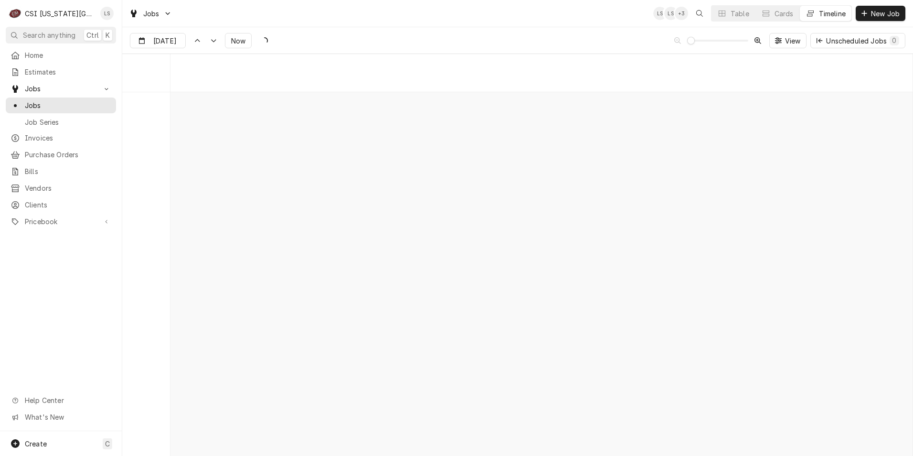
scroll to position [7562, 0]
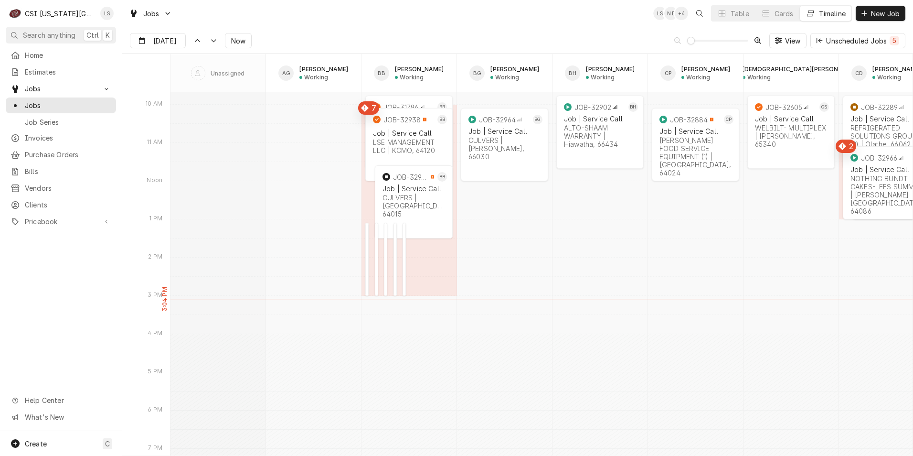
click at [421, 19] on div "Jobs LS NI + 4 Table Cards Timeline New Job" at bounding box center [517, 13] width 791 height 27
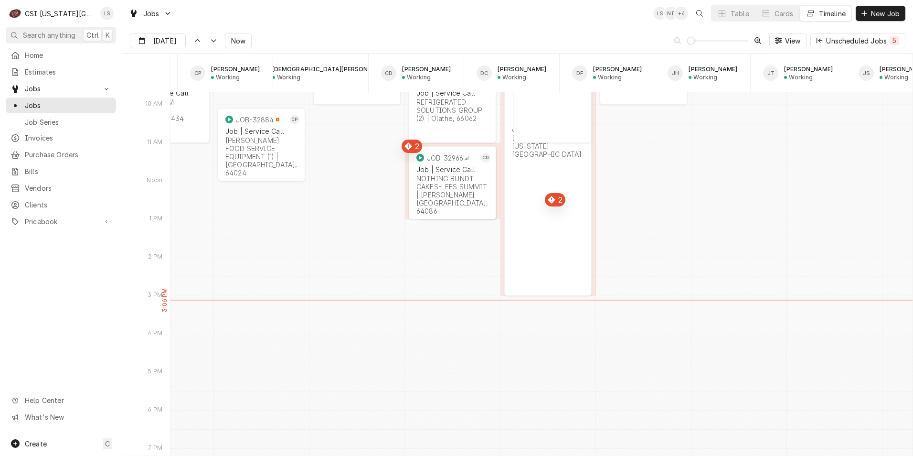
scroll to position [0, 0]
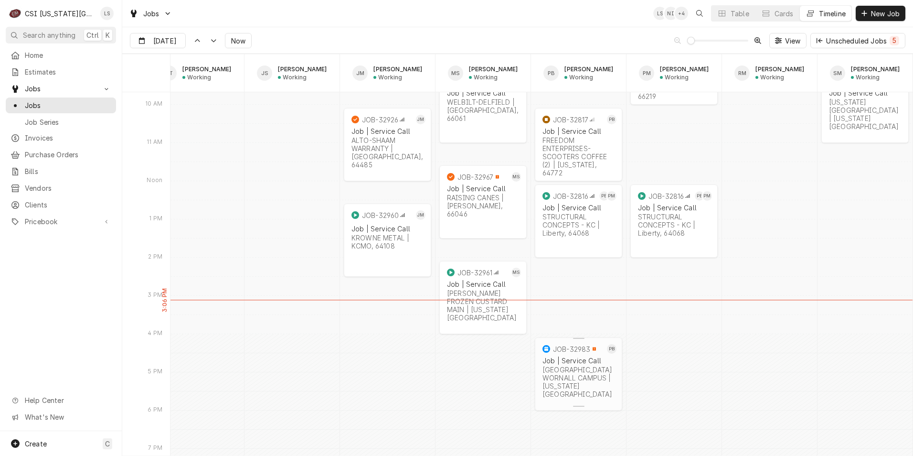
click at [572, 382] on div "[GEOGRAPHIC_DATA] WORNALL CAMPUS | [US_STATE][GEOGRAPHIC_DATA]" at bounding box center [579, 381] width 72 height 32
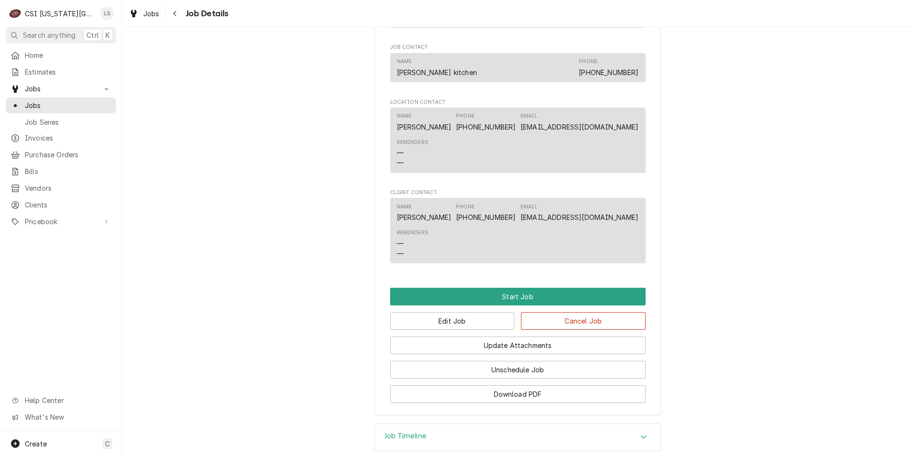
scroll to position [781, 0]
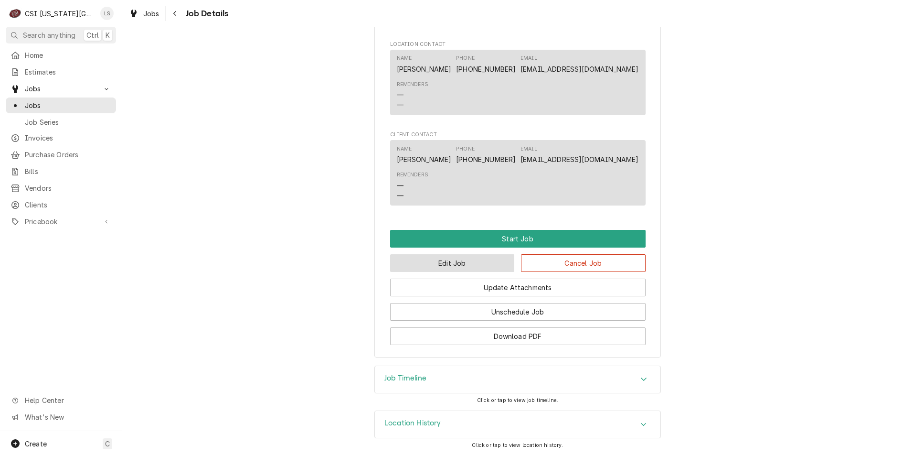
click at [480, 267] on button "Edit Job" at bounding box center [452, 263] width 125 height 18
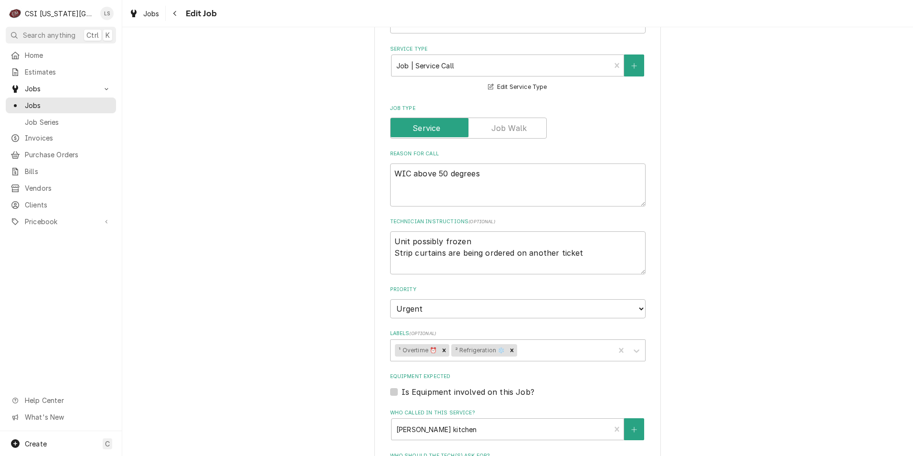
scroll to position [382, 0]
click at [390, 238] on textarea "Unit possibly frozen Strip curtains are being ordered on another ticket" at bounding box center [517, 252] width 255 height 43
type textarea "x"
type textarea "Unit possibly frozen Strip curtains are being ordered on another ticket"
type textarea "x"
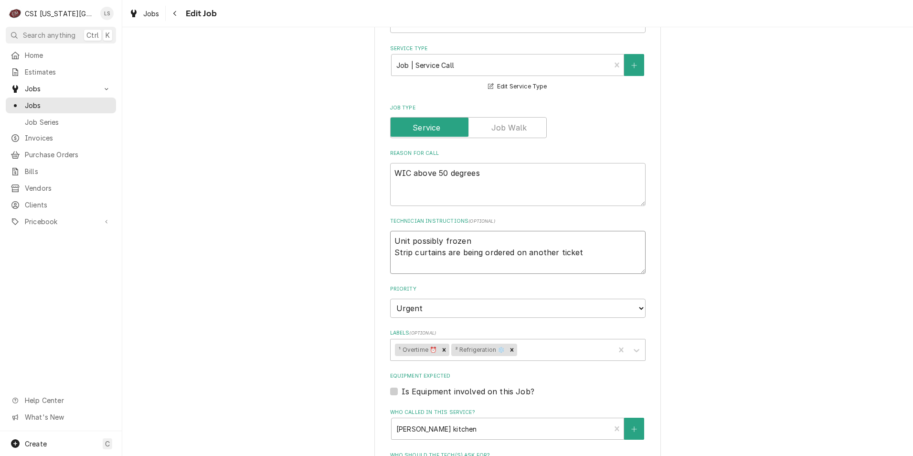
type textarea "S Unit possibly frozen Strip curtains are being ordered on another ticket"
type textarea "x"
type textarea "Se Unit possibly frozen Strip curtains are being ordered on another ticket"
type textarea "x"
type textarea "See Unit possibly frozen Strip curtains are being ordered on another ticket"
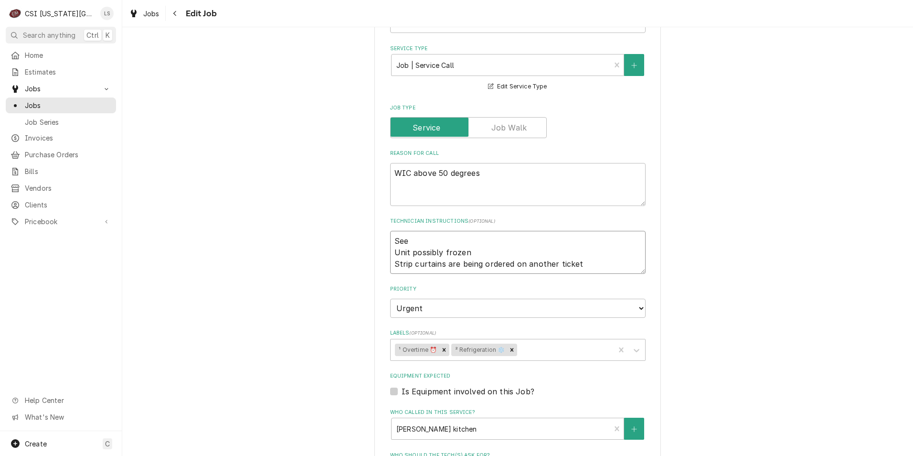
type textarea "x"
type textarea "Se Unit possibly frozen Strip curtains are being ordered on another ticket"
type textarea "x"
type textarea "S Unit possibly frozen Strip curtains are being ordered on another ticket"
type textarea "x"
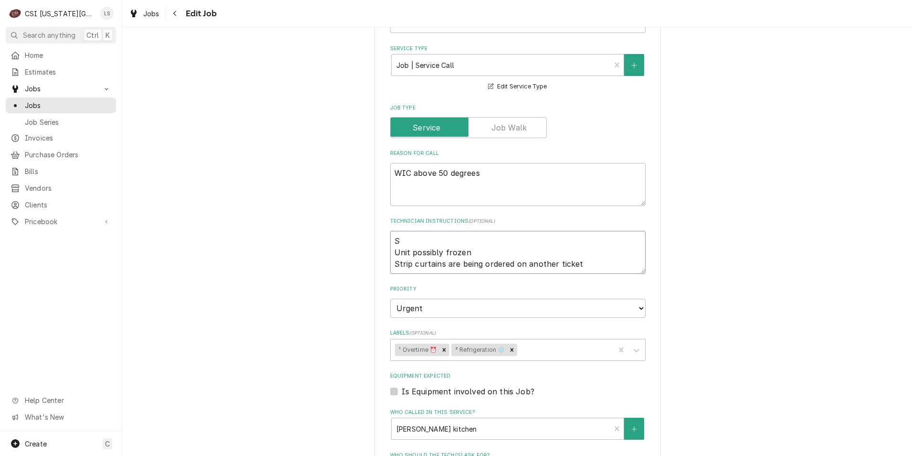
type textarea "Unit possibly frozen Strip curtains are being ordered on another ticket"
type textarea "x"
type textarea "C Unit possibly frozen Strip curtains are being ordered on another ticket"
type textarea "x"
type textarea "Ca Unit possibly frozen Strip curtains are being ordered on another ticket"
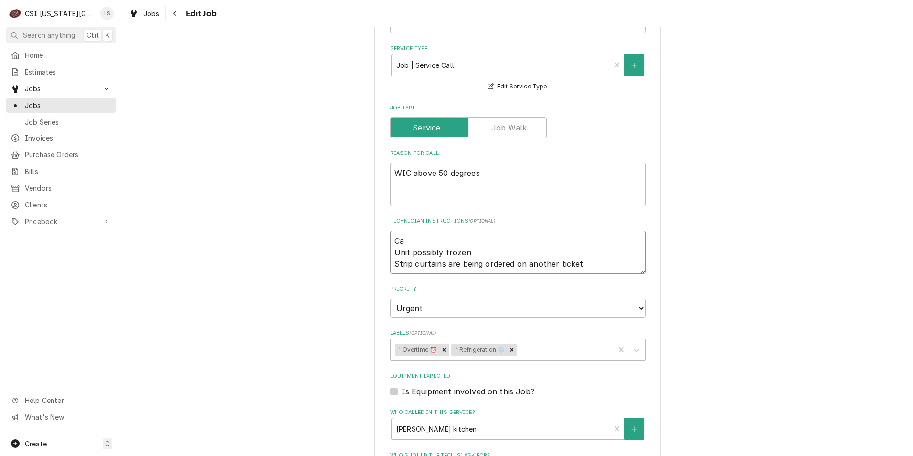
type textarea "x"
type textarea "Cal Unit possibly frozen Strip curtains are being ordered on another ticket"
type textarea "x"
type textarea "Call Unit possibly frozen Strip curtains are being ordered on another ticket"
type textarea "x"
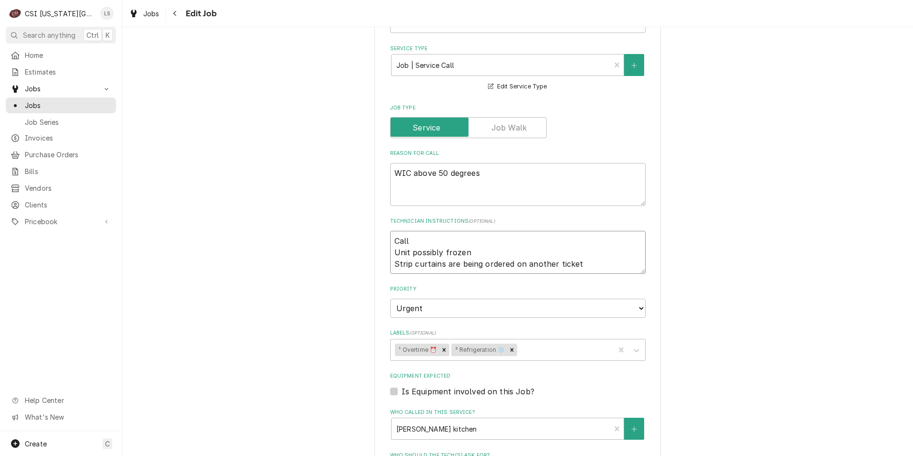
type textarea "Call Unit possibly frozen Strip curtains are being ordered on another ticket"
type textarea "x"
type textarea "Call D Unit possibly frozen Strip curtains are being ordered on another ticket"
type textarea "x"
type textarea "Call Da Unit possibly frozen Strip curtains are being ordered on another ticket"
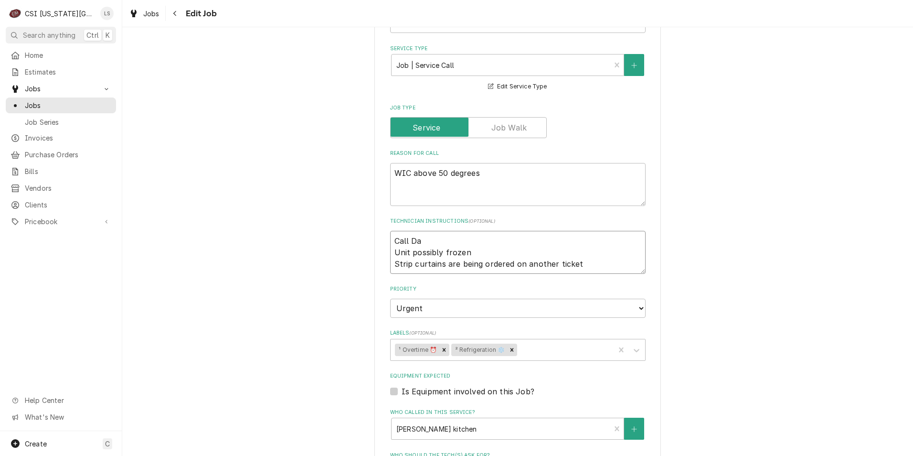
type textarea "x"
type textarea "Call Dav Unit possibly frozen Strip curtains are being ordered on another ticket"
type textarea "x"
type textarea "Call Davi Unit possibly frozen Strip curtains are being ordered on another tick…"
type textarea "x"
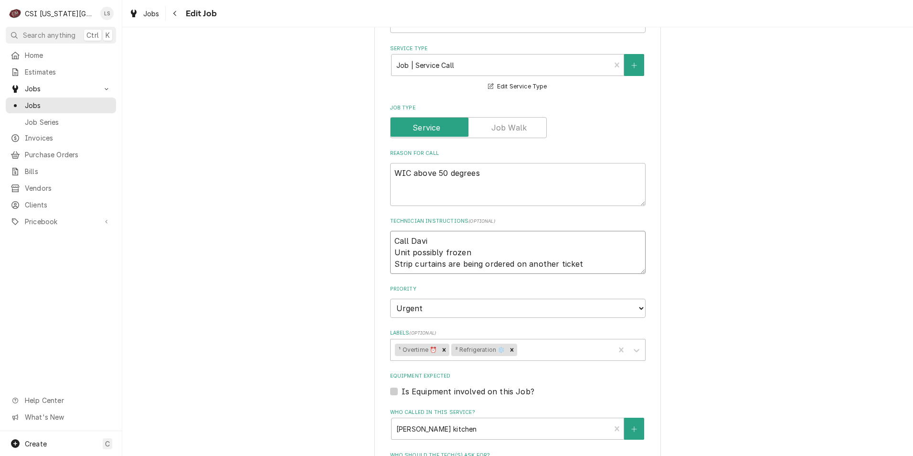
type textarea "Call David Unit possibly frozen Strip curtains are being ordered on another tic…"
type textarea "x"
type textarea "Call David Unit possibly frozen Strip curtains are being ordered on another tic…"
type textarea "x"
type textarea "Call David F Unit possibly frozen Strip curtains are being ordered on another t…"
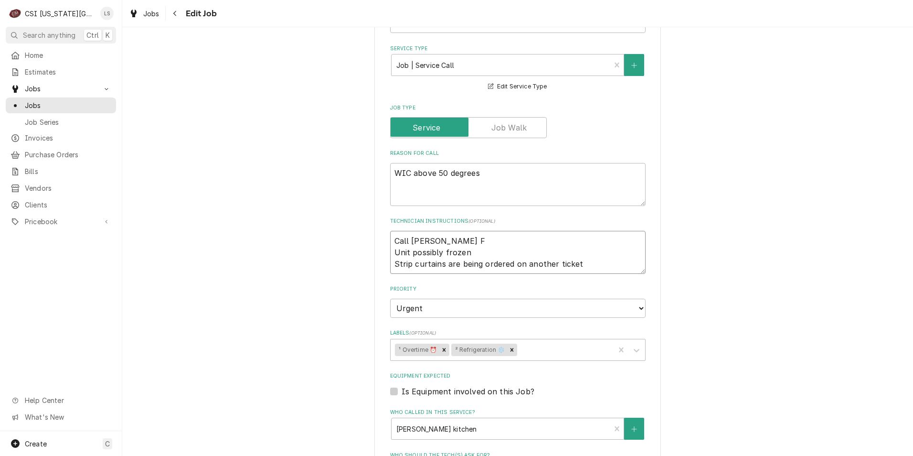
type textarea "x"
type textarea "Call David F Unit possibly frozen Strip curtains are being ordered on another t…"
type textarea "x"
type textarea "Call David F f Unit possibly frozen Strip curtains are being ordered on another…"
type textarea "x"
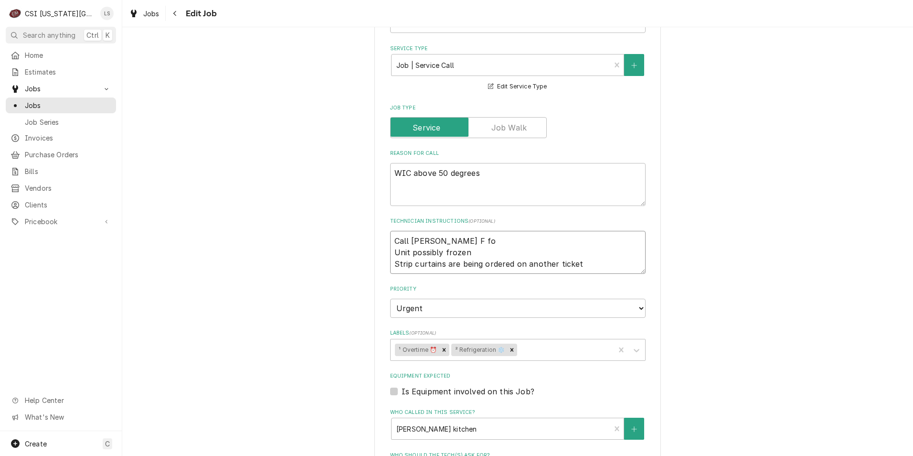
type textarea "Call David F for Unit possibly frozen Strip curtains are being ordered on anoth…"
type textarea "x"
type textarea "Call David F for Unit possibly frozen Strip curtains are being ordered on anoth…"
type textarea "x"
type textarea "Call David F for d Unit possibly frozen Strip curtains are being ordered on ano…"
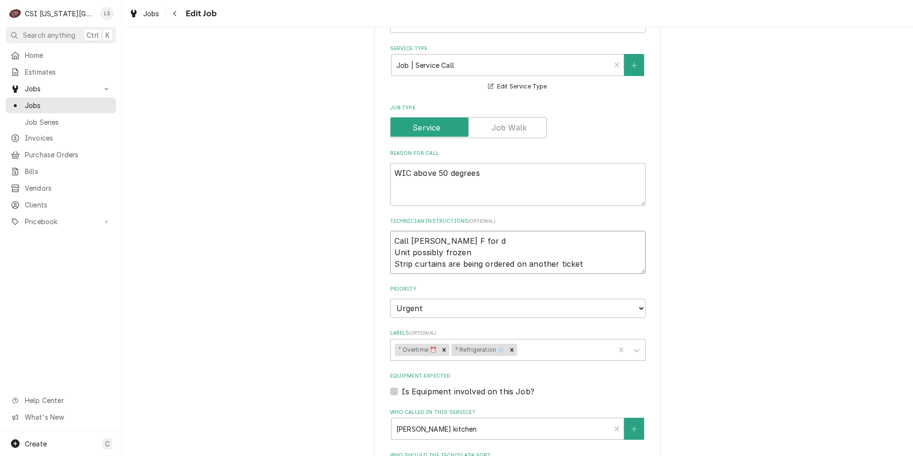
type textarea "x"
type textarea "Call David F for de Unit possibly frozen Strip curtains are being ordered on an…"
type textarea "x"
type textarea "Call David F for det Unit possibly frozen Strip curtains are being ordered on a…"
type textarea "x"
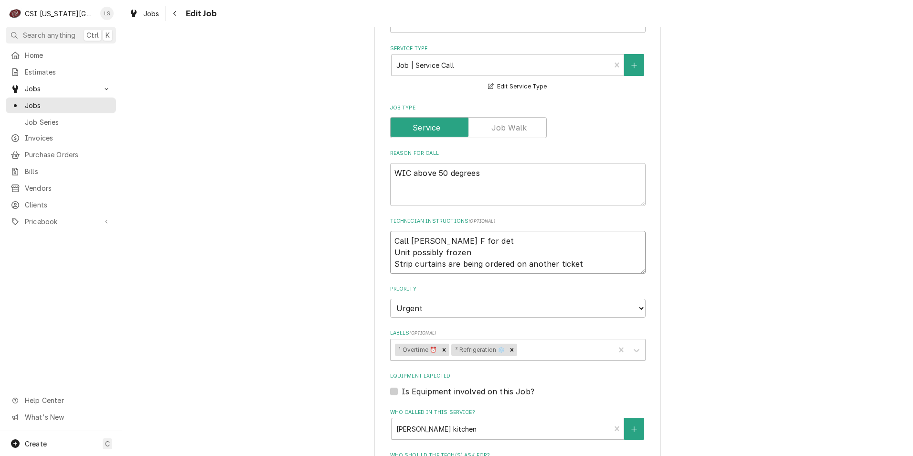
type textarea "Call David F for deta Unit possibly frozen Strip curtains are being ordered on …"
type textarea "x"
type textarea "Call David F for detai Unit possibly frozen Strip curtains are being ordered on…"
type textarea "x"
type textarea "Call David F for detail Unit possibly frozen Strip curtains are being ordered o…"
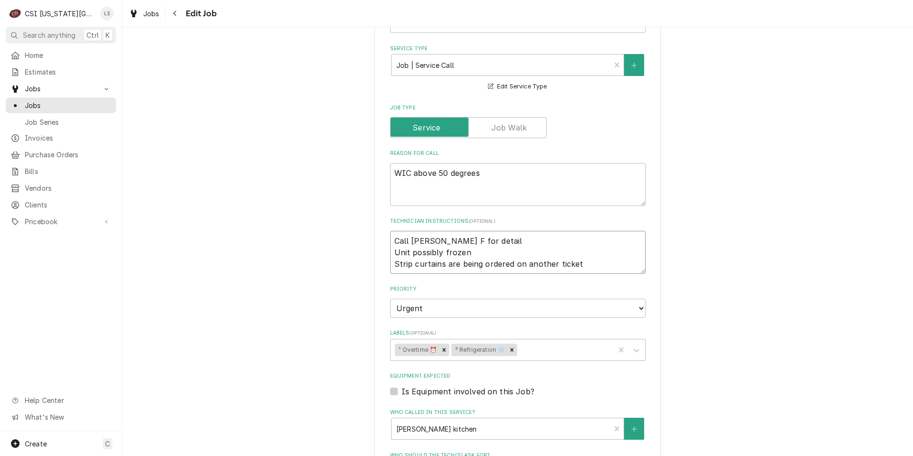
type textarea "x"
type textarea "Call David F for details Unit possibly frozen Strip curtains are being ordered …"
type textarea "x"
type textarea "Call David F for details Unit possibly frozen Strip curtains are being ordered …"
click at [485, 171] on textarea "WIC above 50 degrees" at bounding box center [517, 184] width 255 height 43
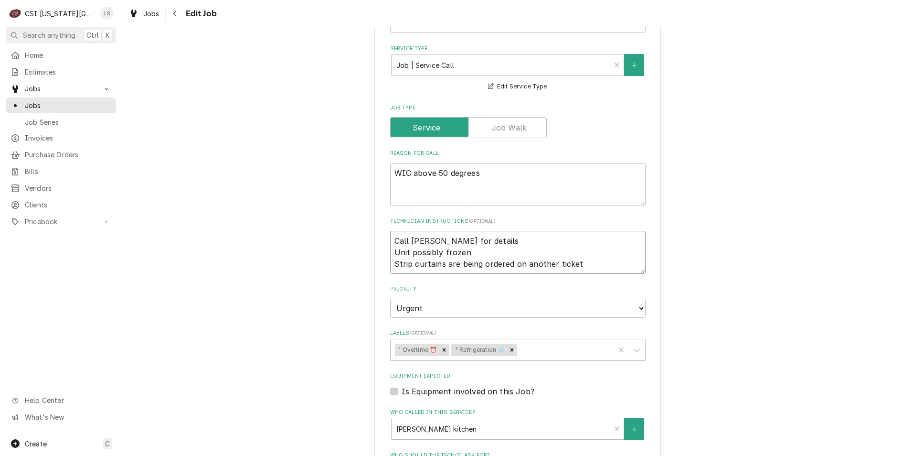
click at [391, 241] on textarea "Call David F for details Unit possibly frozen Strip curtains are being ordered …" at bounding box center [517, 252] width 255 height 43
type textarea "x"
type textarea "Call David F for details Unit possibly frozen Strip curtains are being ordered …"
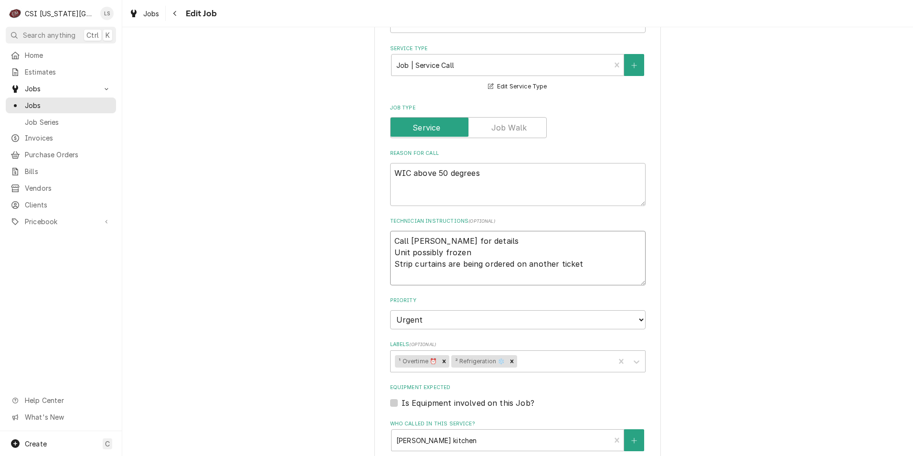
type textarea "x"
type textarea "Ca Call David F for details Unit possibly frozen Strip curtains are being order…"
type textarea "x"
type textarea "Cal Call David F for details Unit possibly frozen Strip curtains are being orde…"
type textarea "x"
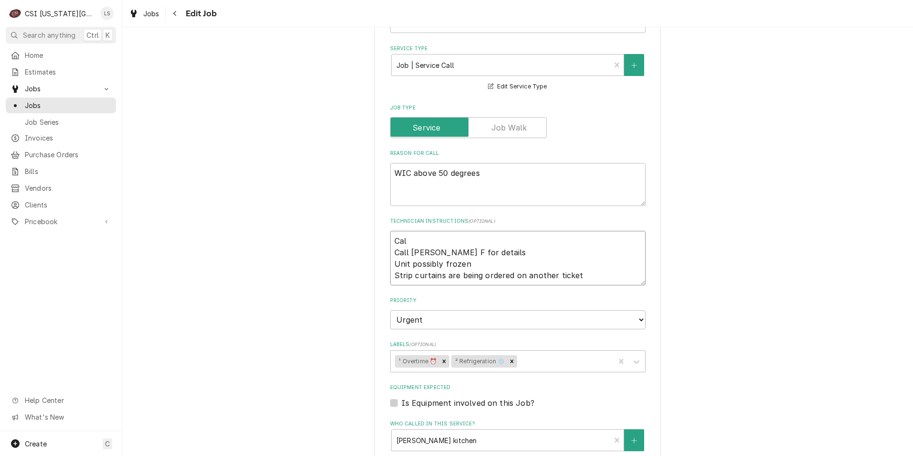
type textarea "Call Call David F for details Unit possibly frozen Strip curtains are being ord…"
type textarea "x"
type textarea "Call Call David F for details Unit possibly frozen Strip curtains are being ord…"
type textarea "x"
type textarea "Call P Call David F for details Unit possibly frozen Strip curtains are being o…"
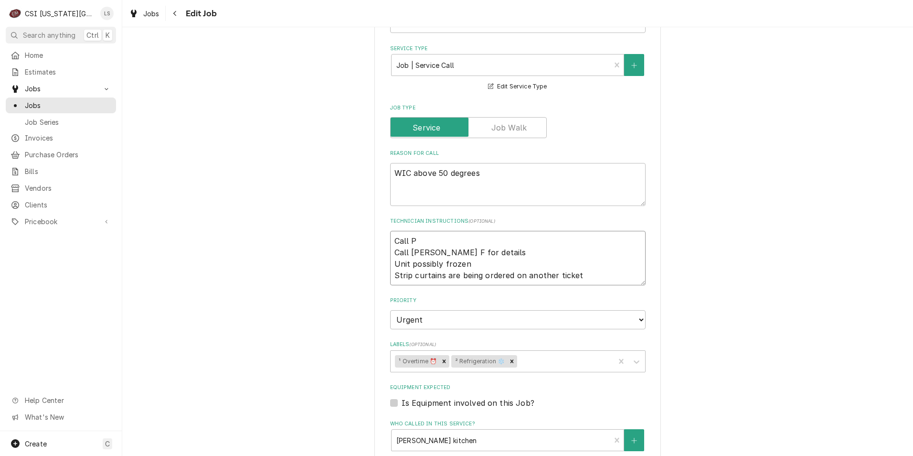
type textarea "x"
type textarea "Call Pu Call David F for details Unit possibly frozen Strip curtains are being …"
type textarea "x"
type textarea "Call P Call David F for details Unit possibly frozen Strip curtains are being o…"
type textarea "x"
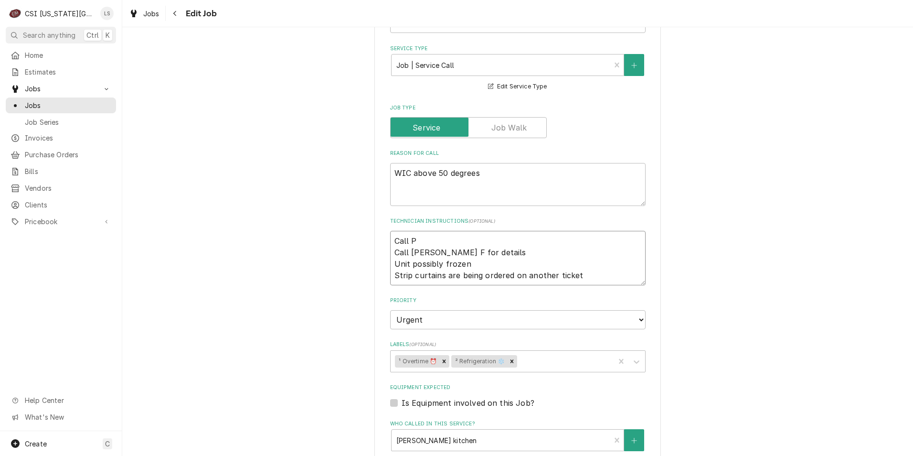
type textarea "Call Pa Call David F for details Unit possibly frozen Strip curtains are being …"
type textarea "x"
type textarea "Call Pau Call David F for details Unit possibly frozen Strip curtains are being…"
type textarea "x"
type textarea "Call Paul Call David F for details Unit possibly frozen Strip curtains are bein…"
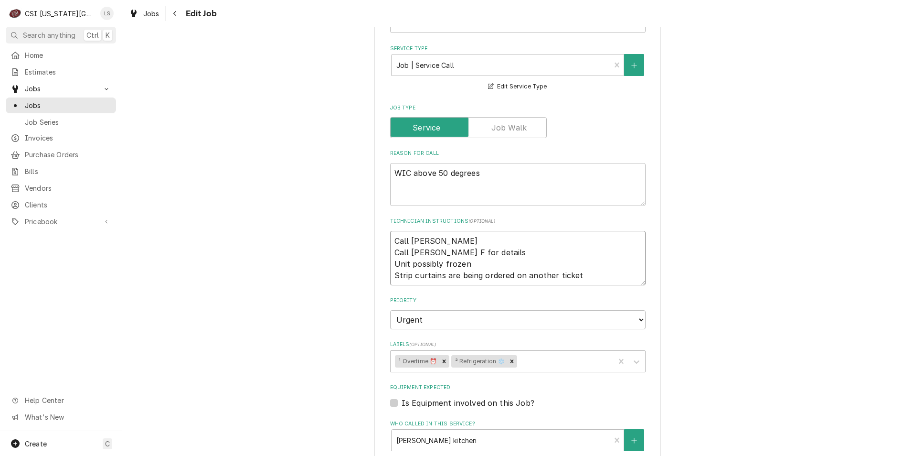
type textarea "x"
type textarea "Call Paul Call David F for details Unit possibly frozen Strip curtains are bein…"
type textarea "x"
type textarea "Call Paul u Call David F for details Unit possibly frozen Strip curtains are be…"
type textarea "x"
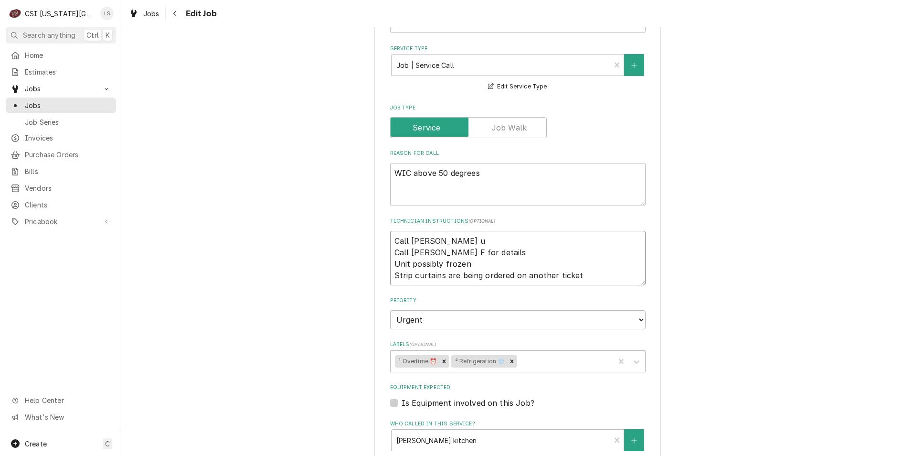
type textarea "Call Paul up Call David F for details Unit possibly frozen Strip curtains are b…"
type textarea "x"
type textarea "Call Paul upo Call David F for details Unit possibly frozen Strip curtains are …"
type textarea "x"
type textarea "Call Paul upon Call David F for details Unit possibly frozen Strip curtains are…"
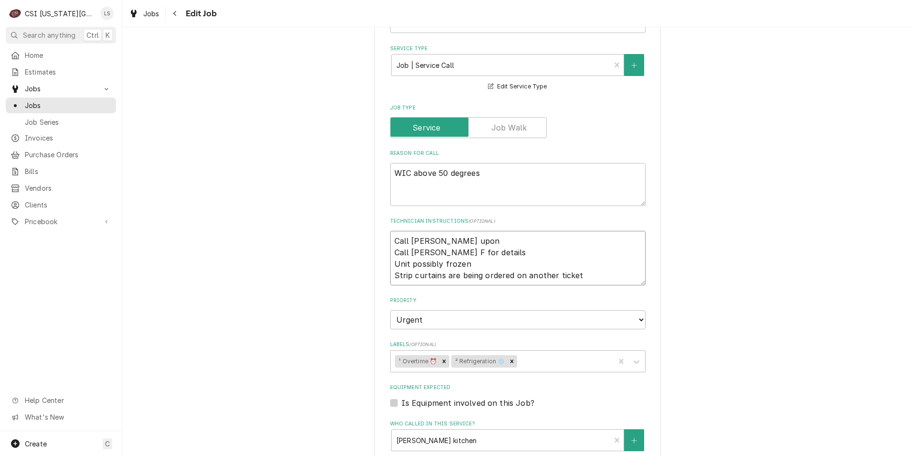
type textarea "x"
type textarea "Call Paul upon Call David F for details Unit possibly frozen Strip curtains are…"
type textarea "x"
type textarea "Call Paul upon a Call David F for details Unit possibly frozen Strip curtains a…"
type textarea "x"
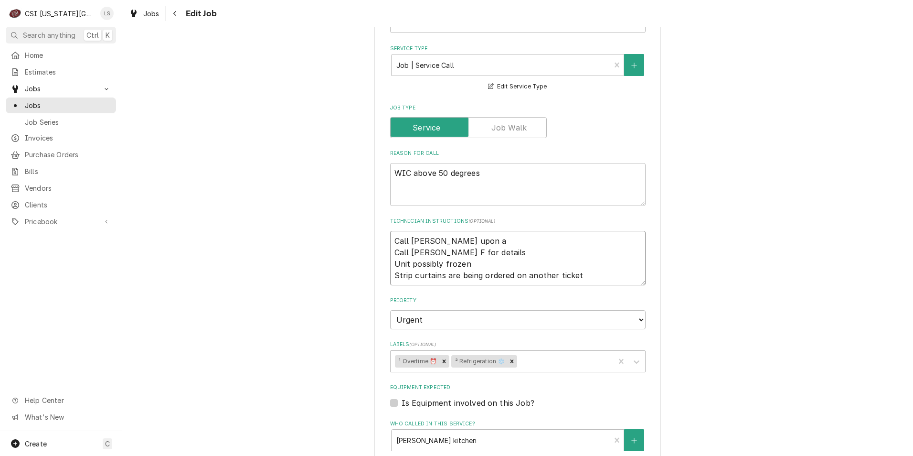
type textarea "Call Paul upon ar Call David F for details Unit possibly frozen Strip curtains …"
type textarea "x"
type textarea "Call Paul upon arri Call David F for details Unit possibly frozen Strip curtain…"
type textarea "x"
type textarea "Call Paul upon arriv Call David F for details Unit possibly frozen Strip curtai…"
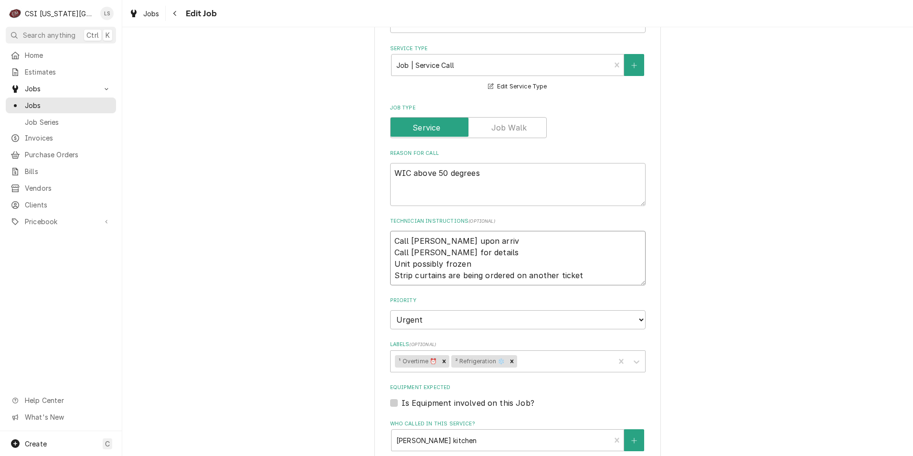
type textarea "x"
type textarea "Call Paul upon arriva Call David F for details Unit possibly frozen Strip curta…"
type textarea "x"
type textarea "Call Paul upon arrival Call David F for details Unit possibly frozen Strip curt…"
type textarea "x"
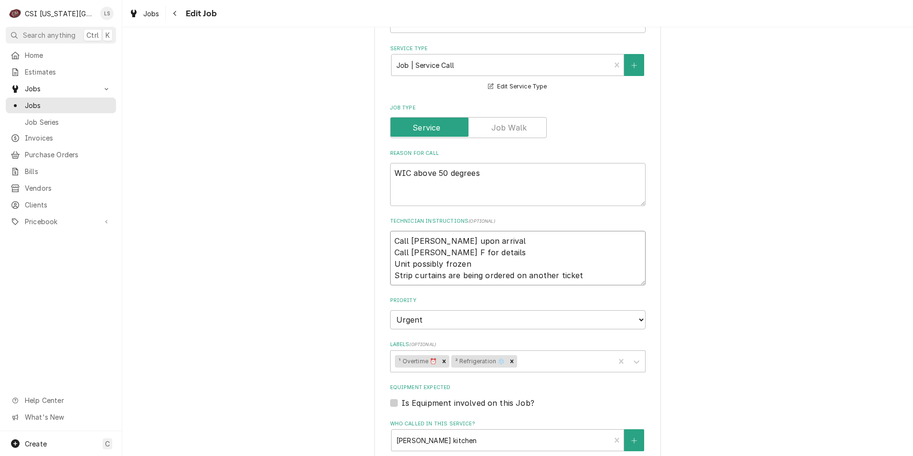
type textarea "Call Paul upon arrival Call David F for details Unit possibly frozen Strip curt…"
type textarea "x"
type textarea "Call Paul upon arrival f Call David F for details Unit possibly frozen Strip cu…"
type textarea "x"
type textarea "Call Paul upon arrival fo Call David F for details Unit possibly frozen Strip c…"
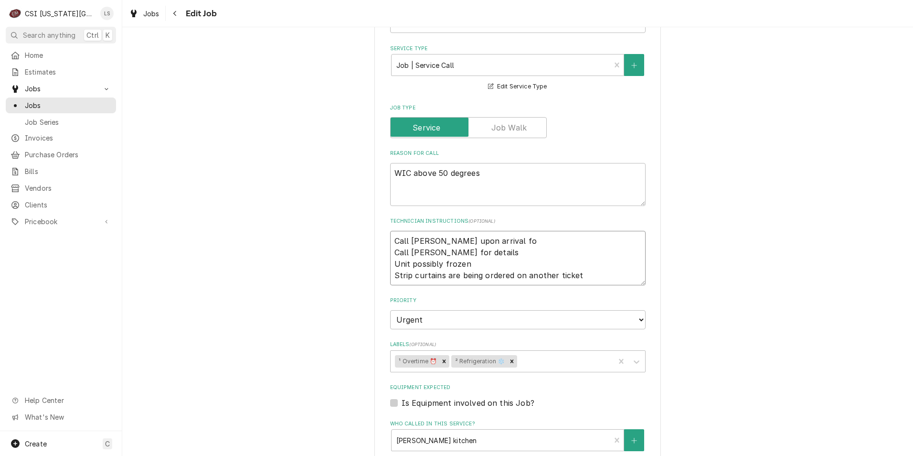
type textarea "x"
type textarea "Call Paul upon arrival for Call David F for details Unit possibly frozen Strip …"
type textarea "x"
type textarea "Call Paul upon arrival for Call David F for details Unit possibly frozen Strip …"
type textarea "x"
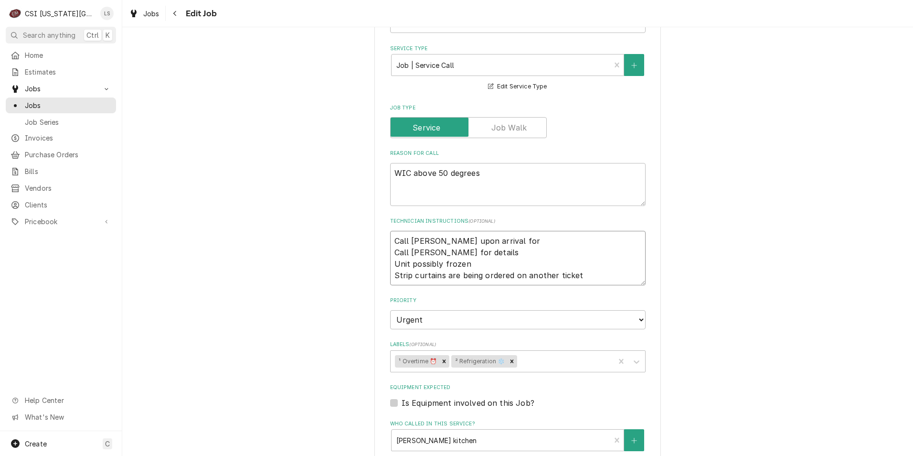
type textarea "Call Paul upon arrival for e Call David F for details Unit possibly frozen Stri…"
type textarea "x"
type textarea "Call Paul upon arrival for en Call David F for details Unit possibly frozen Str…"
type textarea "x"
type textarea "Call Paul upon arrival for ent Call David F for details Unit possibly frozen St…"
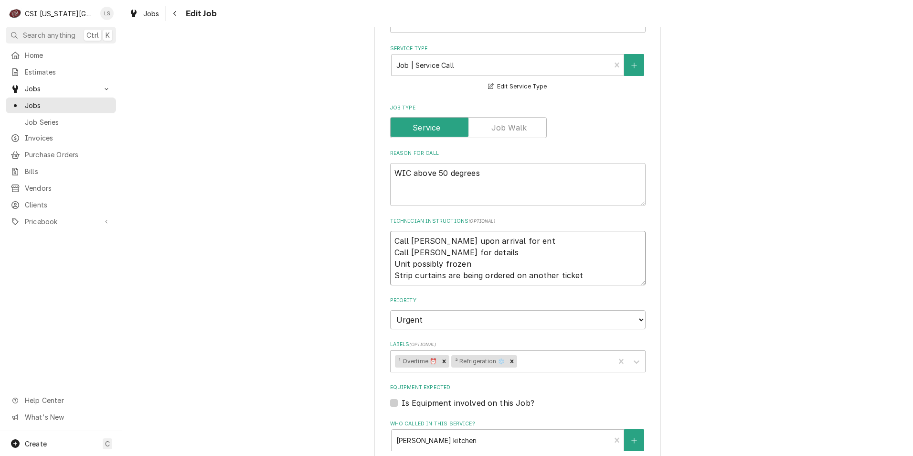
type textarea "x"
type textarea "Call Paul upon arrival for entr Call David F for details Unit possibly frozen S…"
type textarea "x"
type textarea "Call Paul upon arrival for entry Call David F for details Unit possibly frozen …"
type textarea "x"
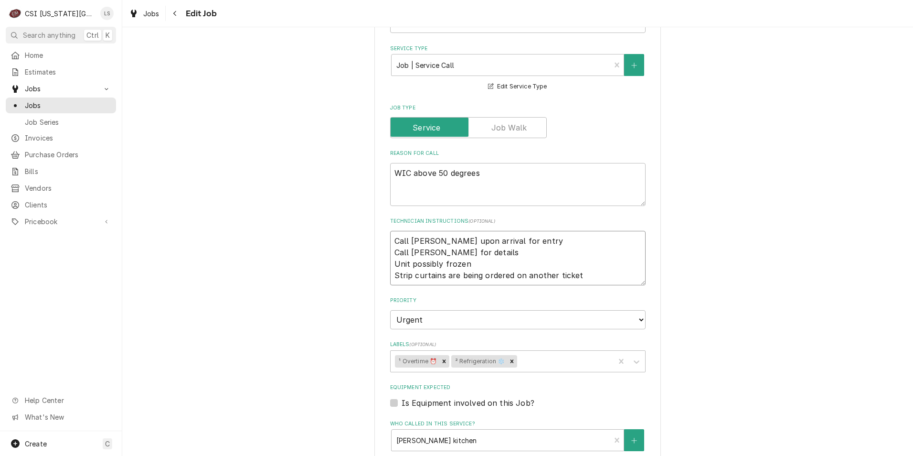
type textarea "Call Paul upon arrival for entry- Call David F for details Unit possibly frozen…"
type textarea "x"
type textarea "Call Paul upon arrival for entry- Call David F for details Unit possibly frozen…"
type textarea "x"
type textarea "Call Paul upon arrival for entry- 9 Call David F for details Unit possibly froz…"
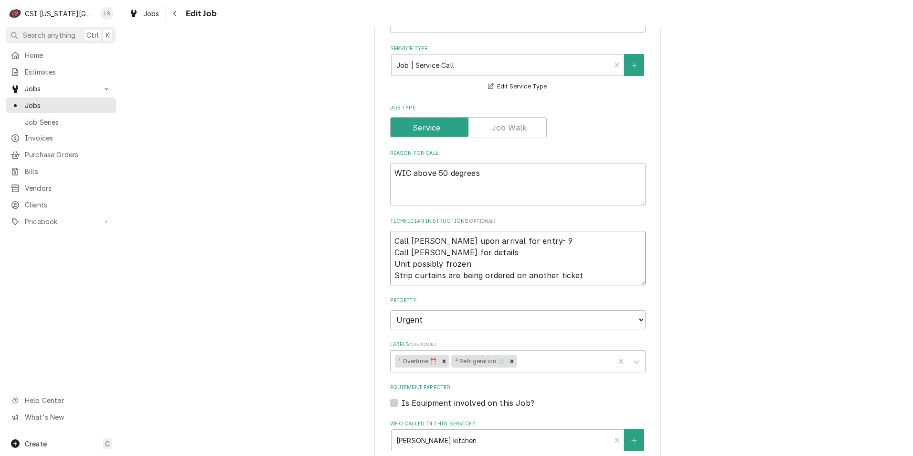
type textarea "x"
type textarea "Call Paul upon arrival for entry- Call David F for details Unit possibly frozen…"
type textarea "x"
type textarea "Call Paul upon arrival for entry- 8 Call David F for details Unit possibly froz…"
type textarea "x"
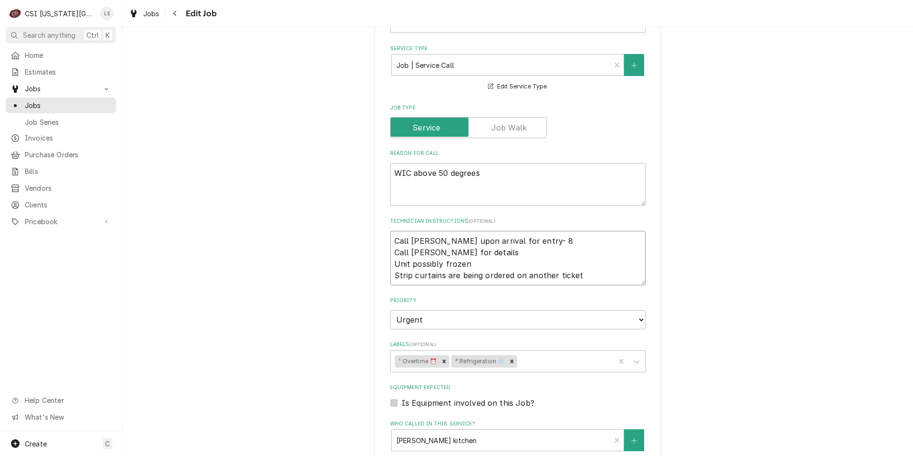
type textarea "Call Paul upon arrival for entry- 81 Call David F for details Unit possibly fro…"
type textarea "x"
type textarea "Call Paul upon arrival for entry- 816 Call David F for details Unit possibly fr…"
type textarea "x"
type textarea "Call Paul upon arrival for entry- 816- Call David F for details Unit possibly f…"
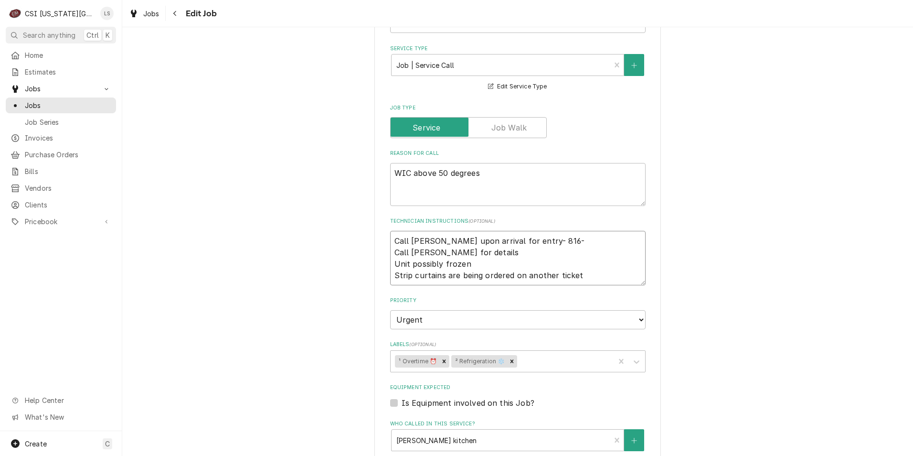
type textarea "x"
type textarea "Call Paul upon arrival for entry- 816-9 Call David F for details Unit possibly …"
type textarea "x"
type textarea "Call Paul upon arrival for entry- 816-91 Call David F for details Unit possibly…"
type textarea "x"
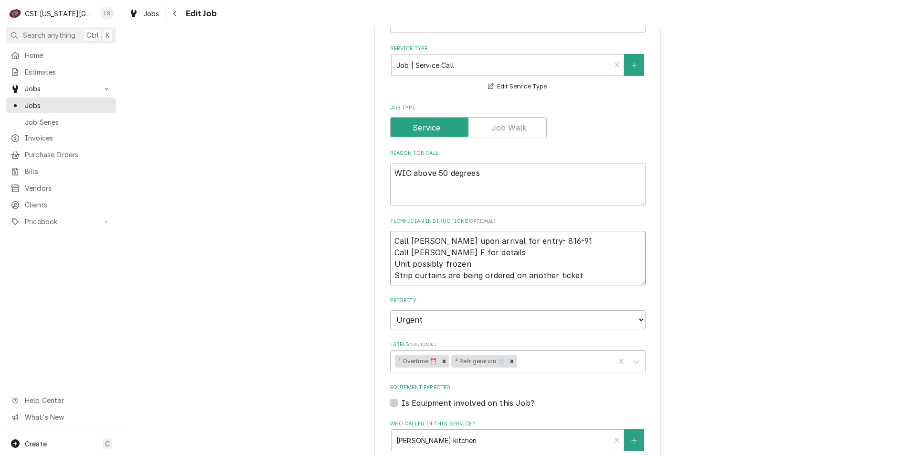
type textarea "Call Paul upon arrival for entry- 816-914 Call David F for details Unit possibl…"
type textarea "x"
type textarea "Call Paul upon arrival for entry- 816-914- Call David F for details Unit possib…"
type textarea "x"
type textarea "Call Paul upon arrival for entry- 816-914-1 Call David F for details Unit possi…"
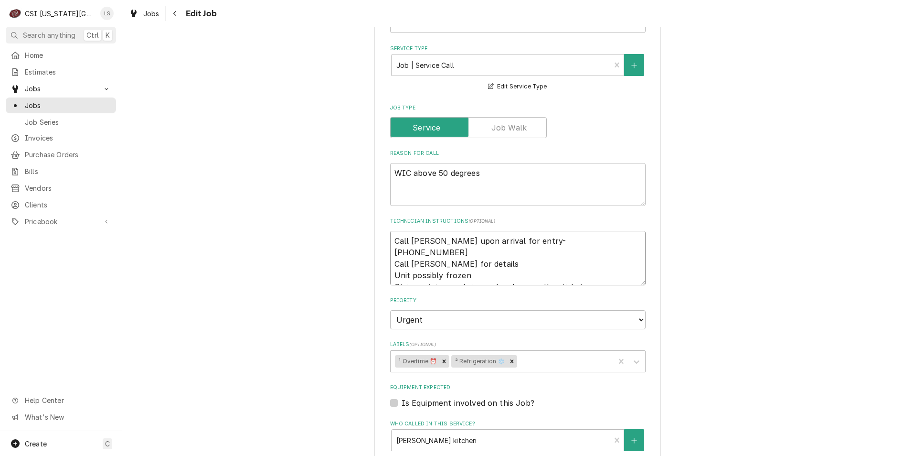
type textarea "x"
type textarea "Call Paul upon arrival for entry- 816-914-17 Call David F for details Unit poss…"
type textarea "x"
type textarea "Call Paul upon arrival for entry- 816-914-179 Call David F for details Unit pos…"
type textarea "x"
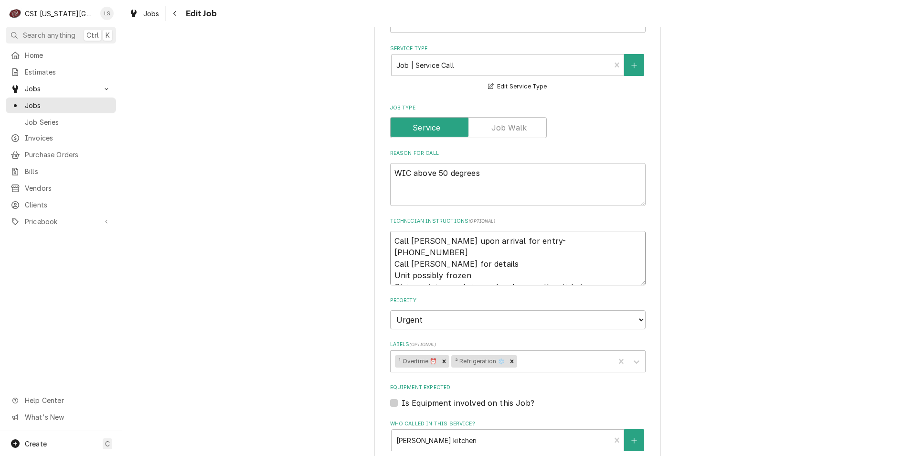
type textarea "Call Paul upon arrival for entry- 816-914-1791 Call David F for details Unit po…"
type textarea "x"
type textarea "Call Paul upon arrival for entry- 816-914-1791 Call David F for details Unit po…"
click at [739, 281] on div "Use the fields below to edit this job: Client Details Client PEMBROKE HILL WORN…" at bounding box center [517, 207] width 791 height 1104
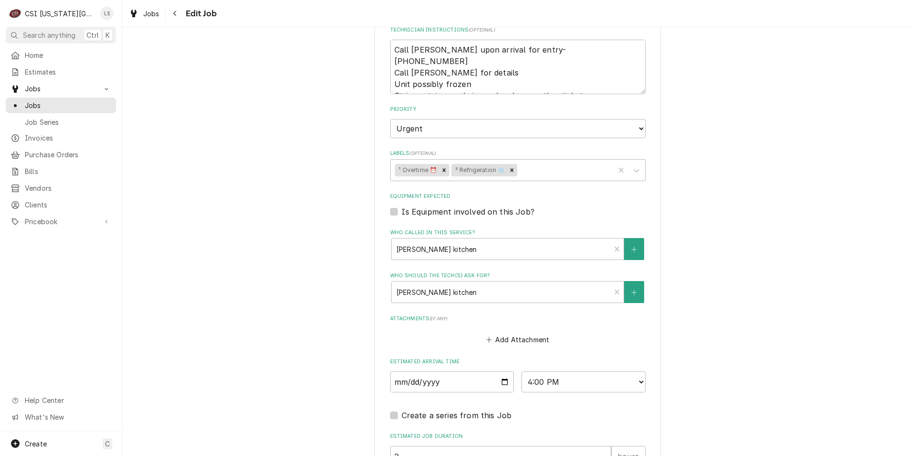
scroll to position [685, 0]
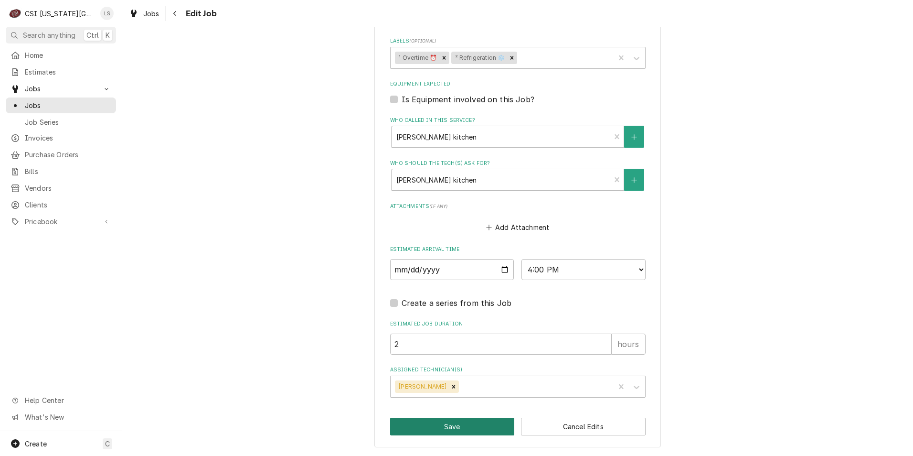
click at [473, 424] on button "Save" at bounding box center [452, 426] width 125 height 18
type textarea "x"
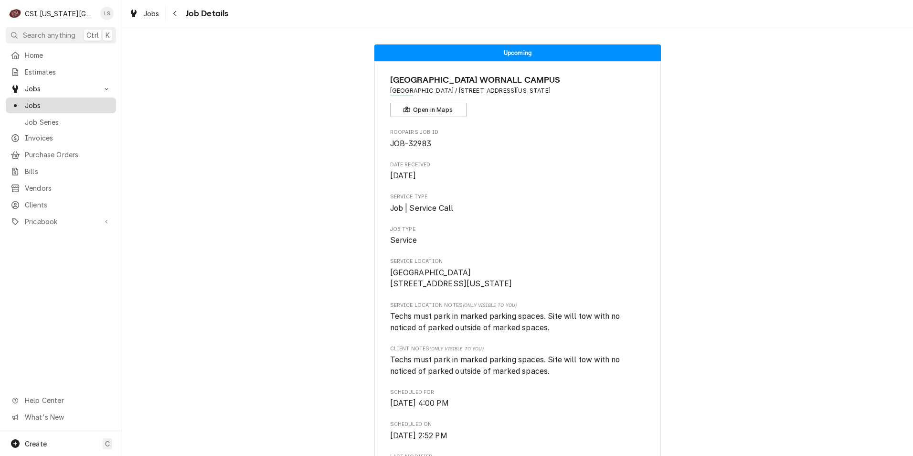
click at [86, 100] on span "Jobs" at bounding box center [68, 105] width 86 height 10
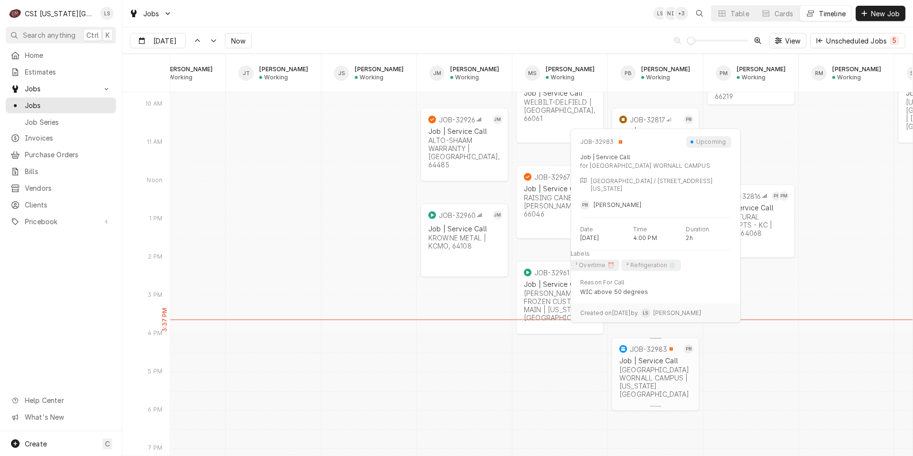
click at [634, 384] on div "[GEOGRAPHIC_DATA] WORNALL CAMPUS | [US_STATE][GEOGRAPHIC_DATA]" at bounding box center [655, 381] width 72 height 32
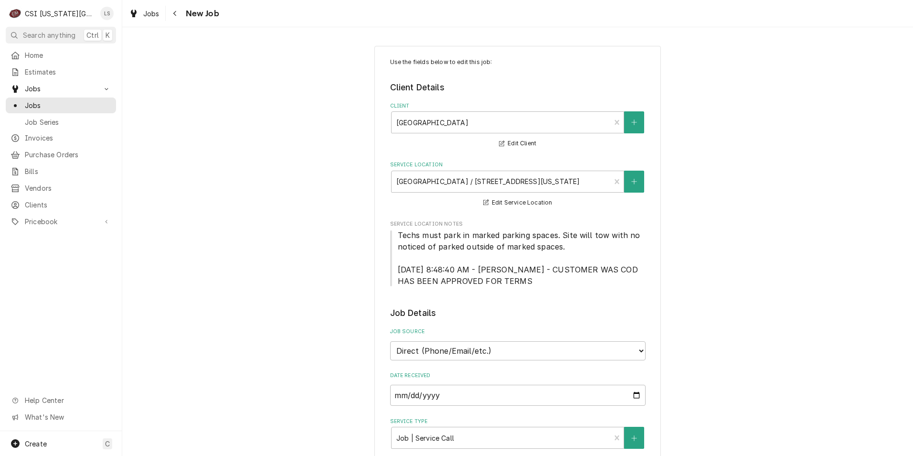
type textarea "x"
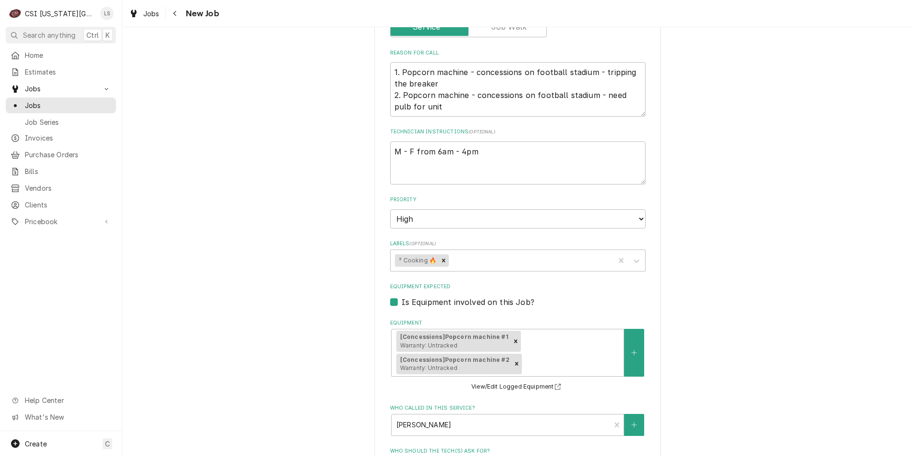
scroll to position [351, 0]
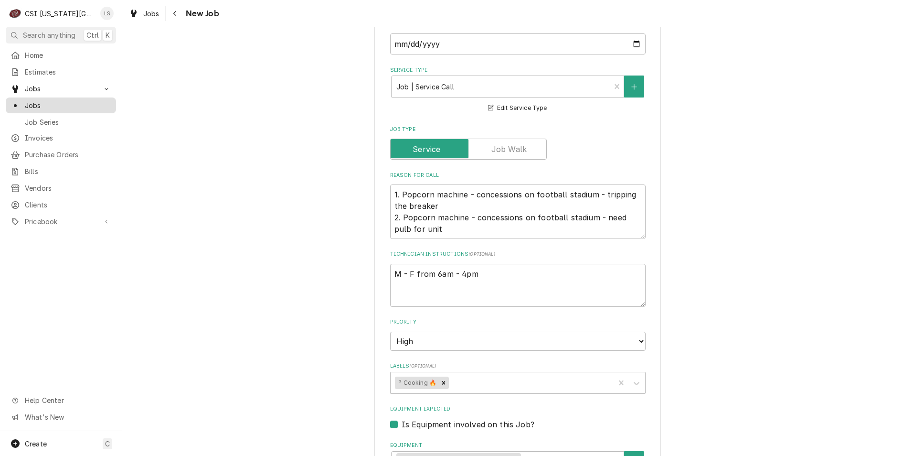
click at [52, 104] on span "Jobs" at bounding box center [68, 105] width 86 height 10
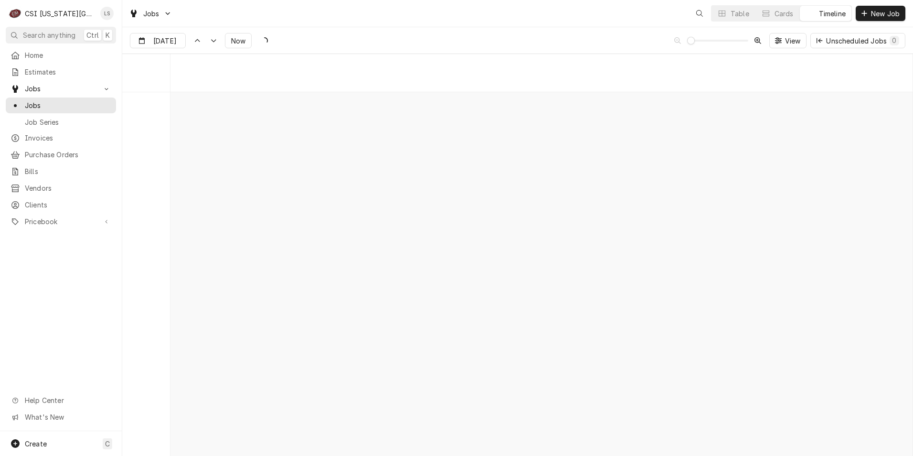
scroll to position [7562, 0]
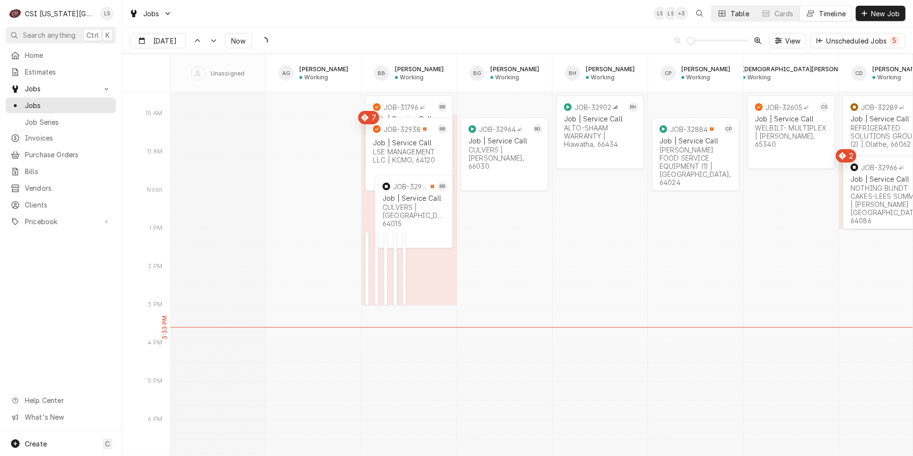
click at [721, 15] on icon "Dynamic Content Wrapper" at bounding box center [722, 14] width 7 height 6
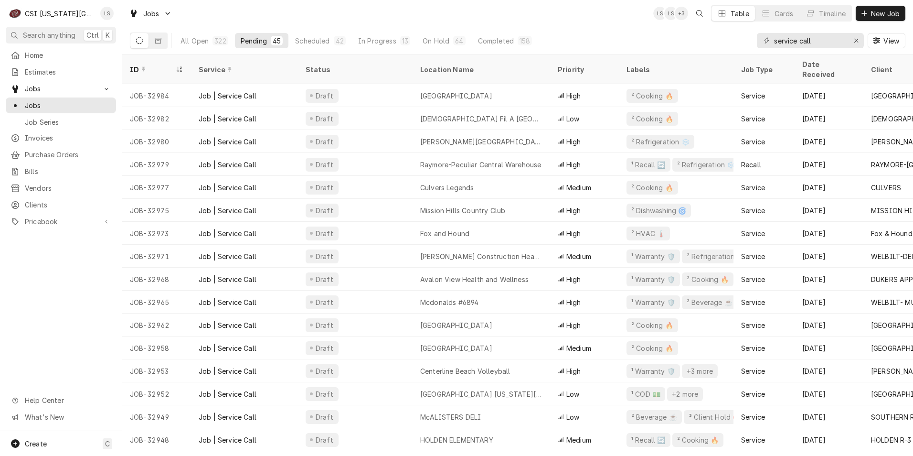
click at [450, 16] on div "Jobs LS LS + 3 Table Cards Timeline New Job" at bounding box center [517, 13] width 791 height 27
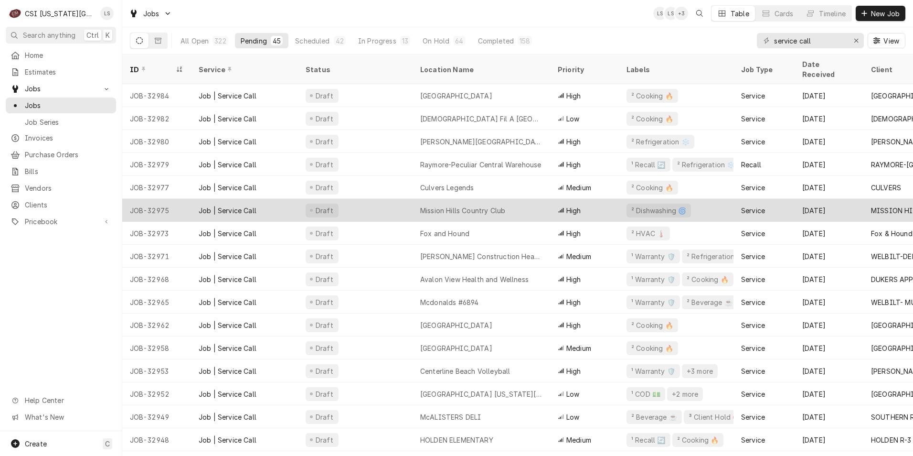
drag, startPoint x: 50, startPoint y: 195, endPoint x: 133, endPoint y: 190, distance: 83.7
click at [50, 200] on span "Clients" at bounding box center [68, 205] width 86 height 10
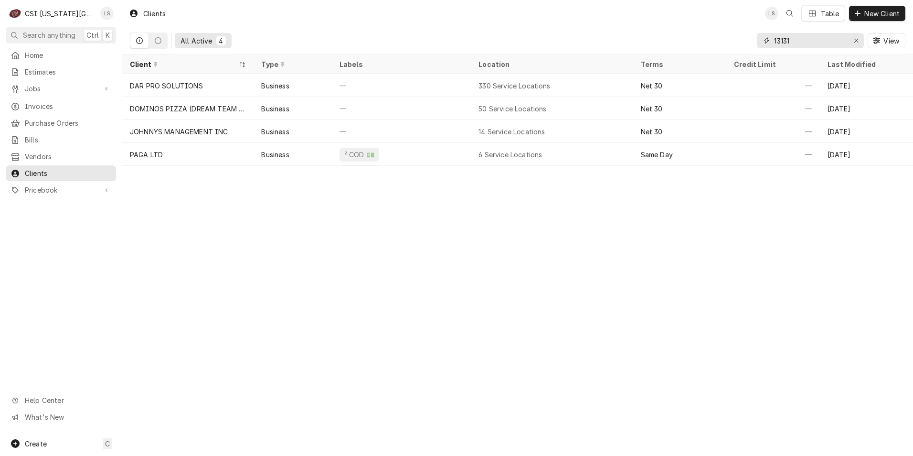
click at [810, 45] on input "13131" at bounding box center [810, 40] width 72 height 15
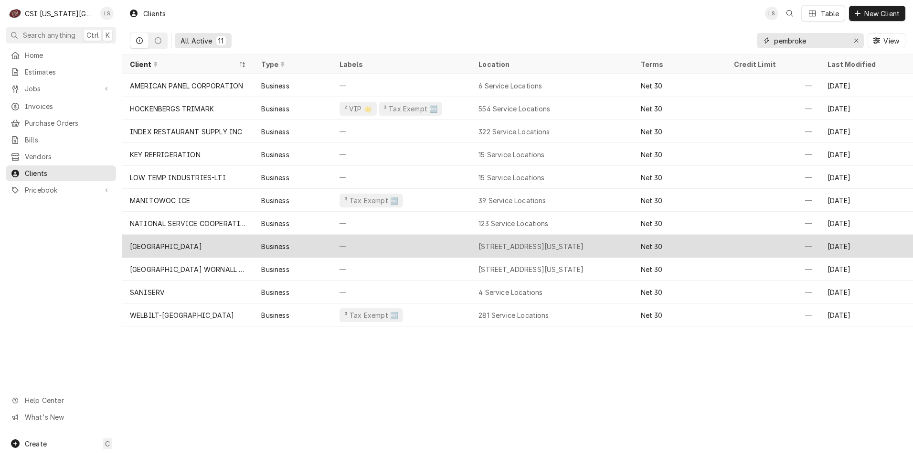
type input "pembroke"
click at [305, 238] on div "Business" at bounding box center [293, 245] width 78 height 23
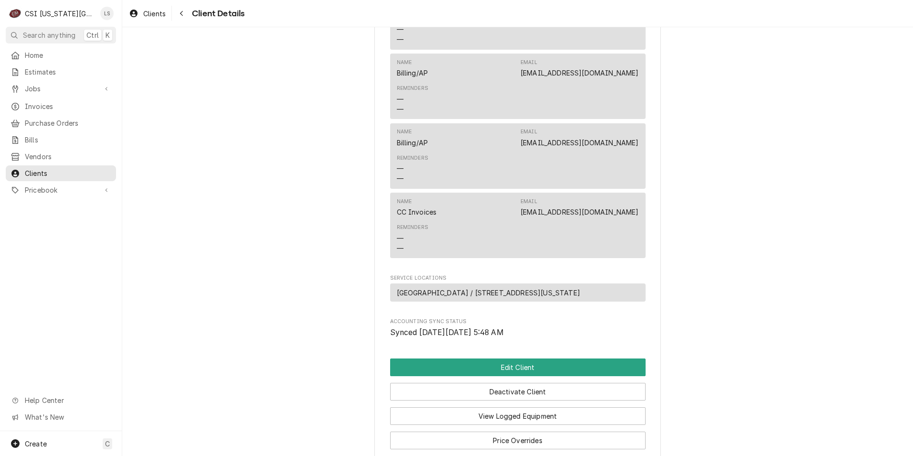
scroll to position [382, 0]
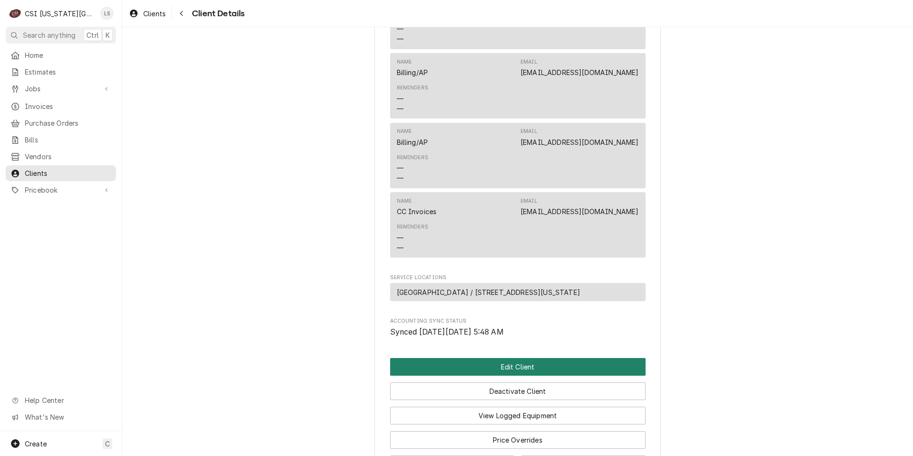
click at [514, 372] on button "Edit Client" at bounding box center [517, 367] width 255 height 18
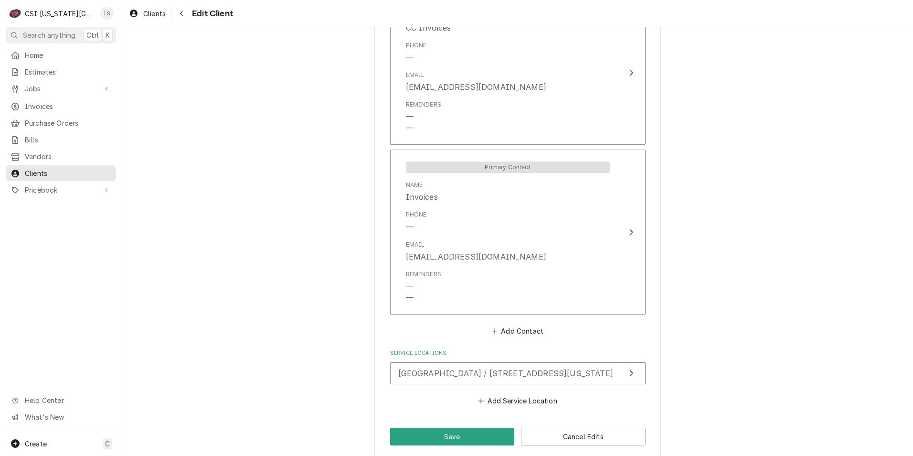
scroll to position [1061, 0]
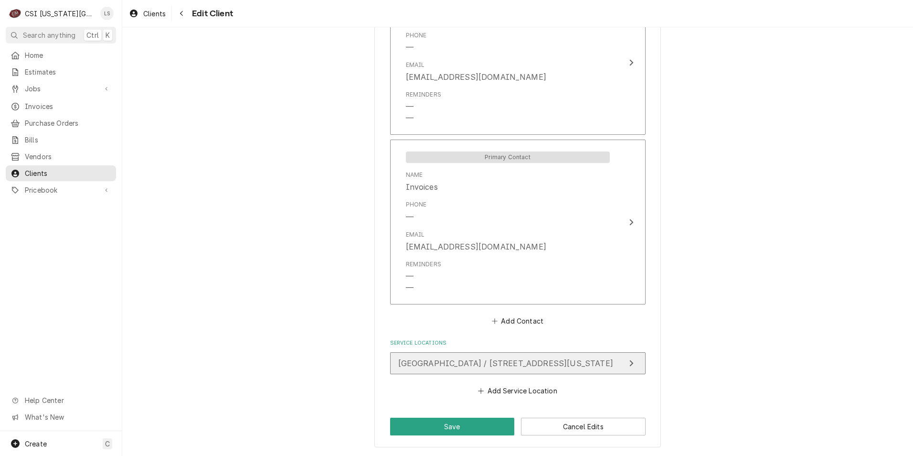
click at [546, 370] on button "Pembroke Hill High School / 5121 State Line Road Upper School, Kansas City, MO …" at bounding box center [517, 363] width 255 height 22
type textarea "x"
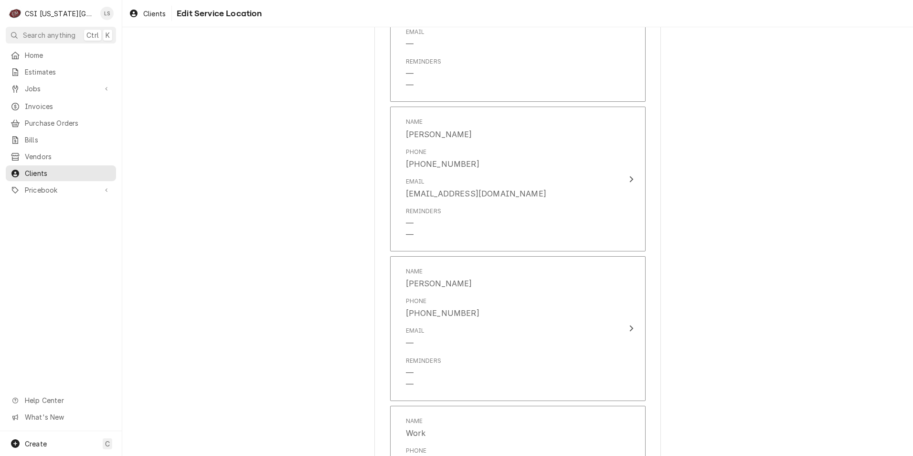
scroll to position [1385, 0]
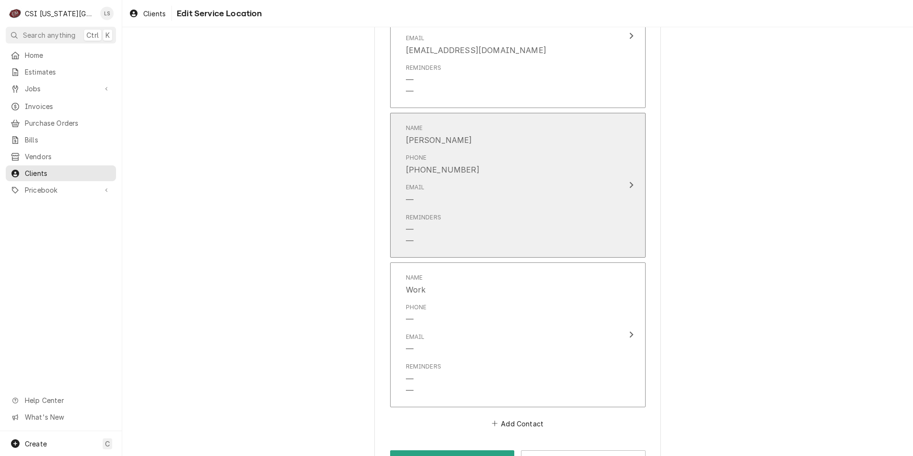
click at [545, 209] on div "Reminders — —" at bounding box center [508, 229] width 204 height 41
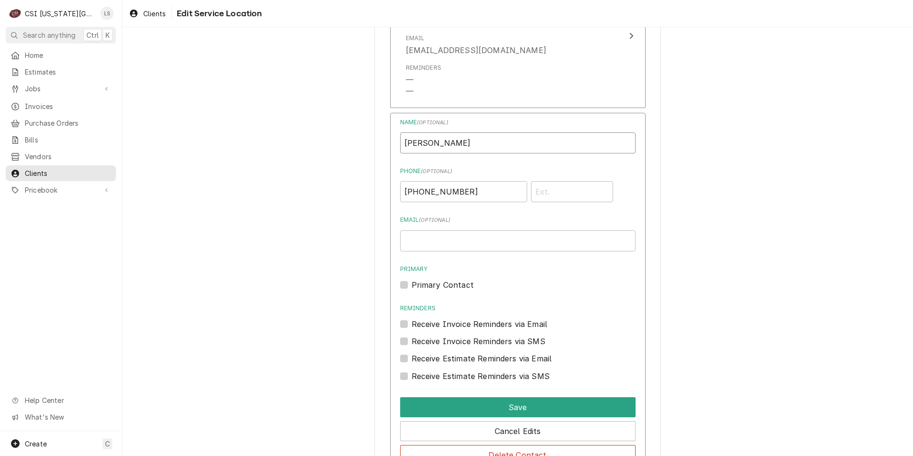
drag, startPoint x: 465, startPoint y: 132, endPoint x: 394, endPoint y: 133, distance: 70.7
click at [394, 133] on div "Name ( optional ) Kerry Ware Phone ( optional ) (816) 936-1442 Email ( optional…" at bounding box center [517, 291] width 255 height 357
type input "Carey Weir"
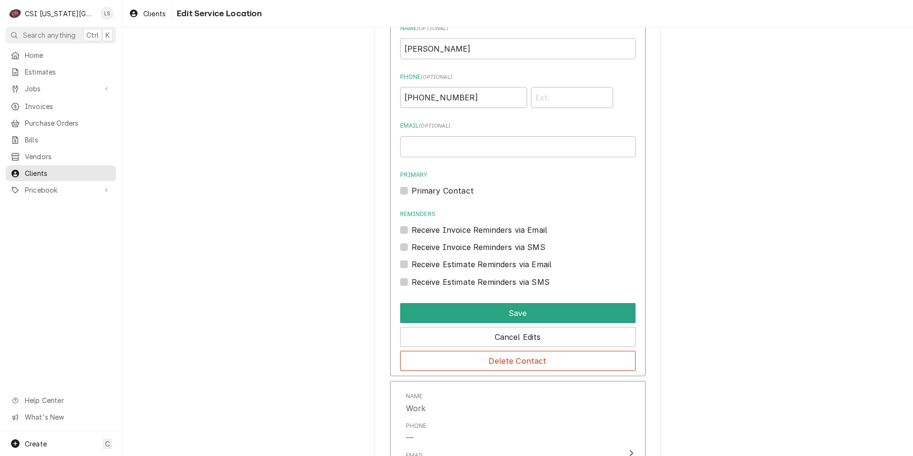
scroll to position [1618, 0]
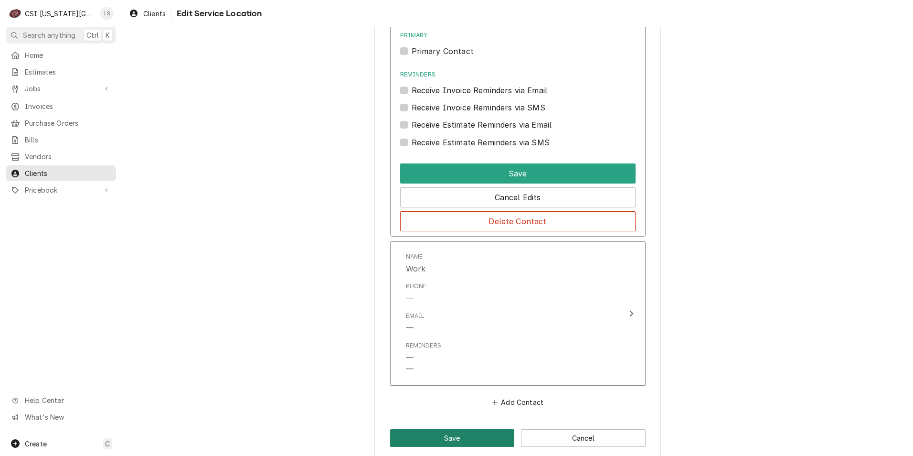
click at [454, 430] on button "Save" at bounding box center [452, 438] width 125 height 18
type textarea "x"
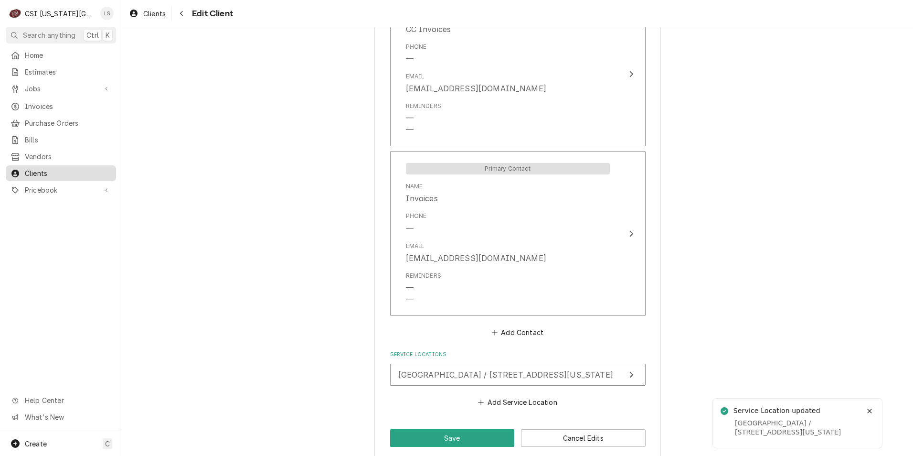
click at [77, 174] on link "Clients" at bounding box center [61, 173] width 110 height 16
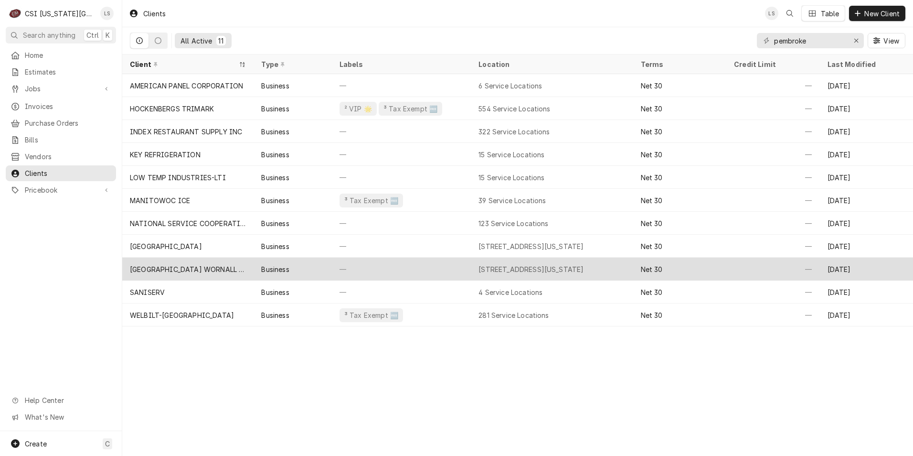
click at [218, 264] on div "[GEOGRAPHIC_DATA] WORNALL CAMPUS" at bounding box center [188, 269] width 116 height 10
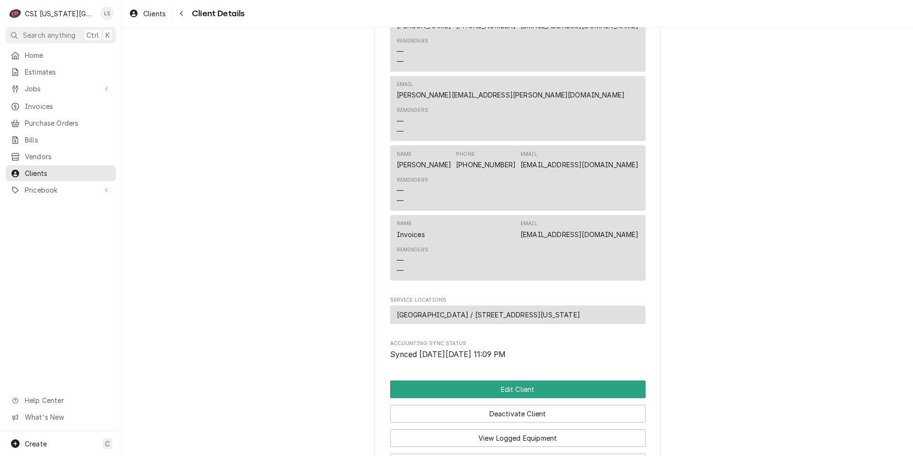
scroll to position [478, 0]
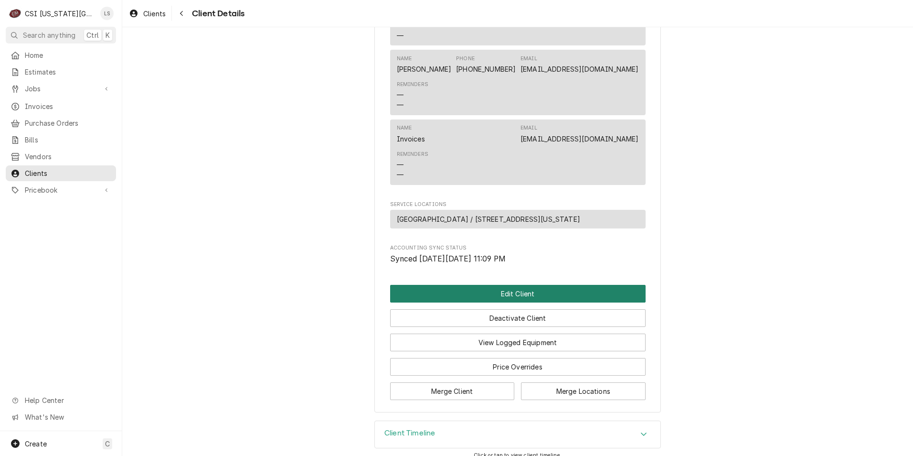
click at [495, 302] on button "Edit Client" at bounding box center [517, 294] width 255 height 18
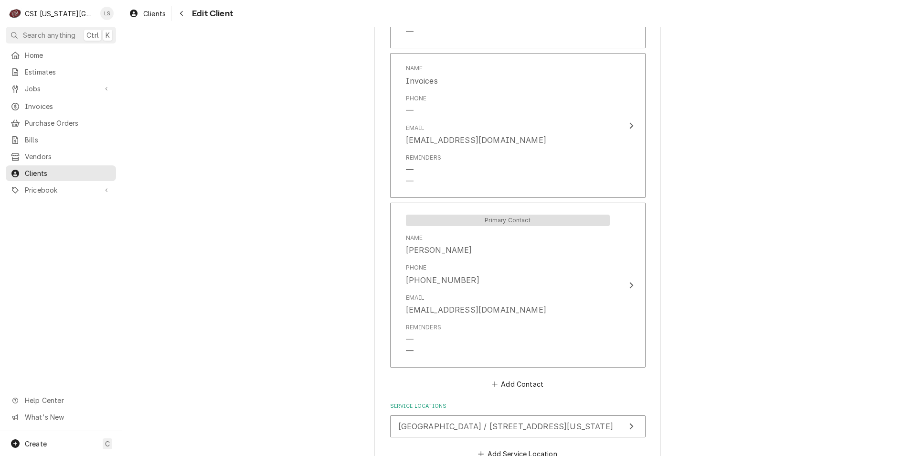
scroll to position [1061, 0]
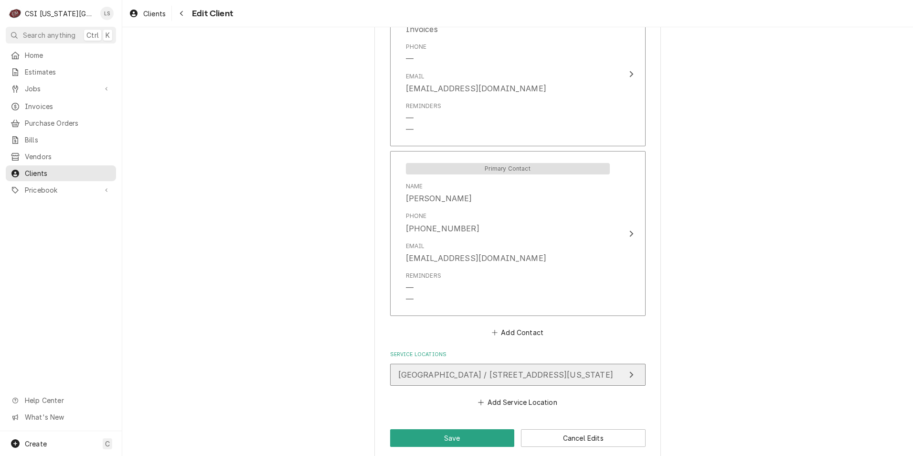
click at [568, 369] on div "[GEOGRAPHIC_DATA] / [STREET_ADDRESS][US_STATE]" at bounding box center [505, 374] width 215 height 11
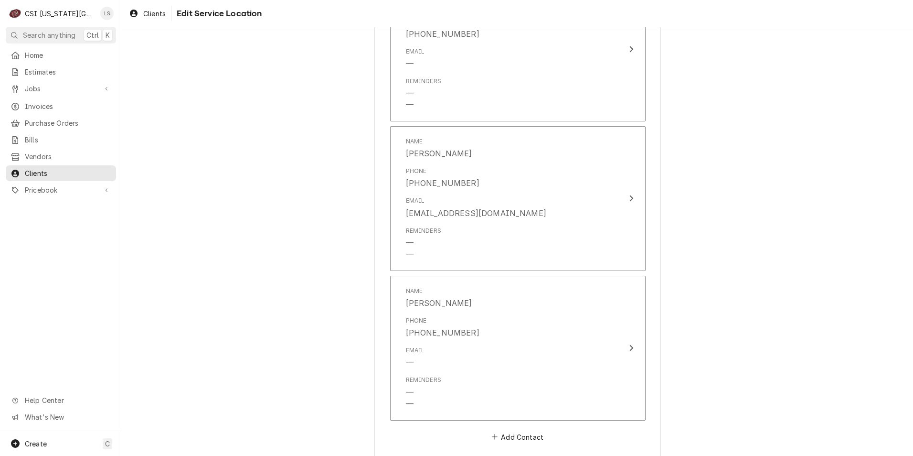
scroll to position [1383, 0]
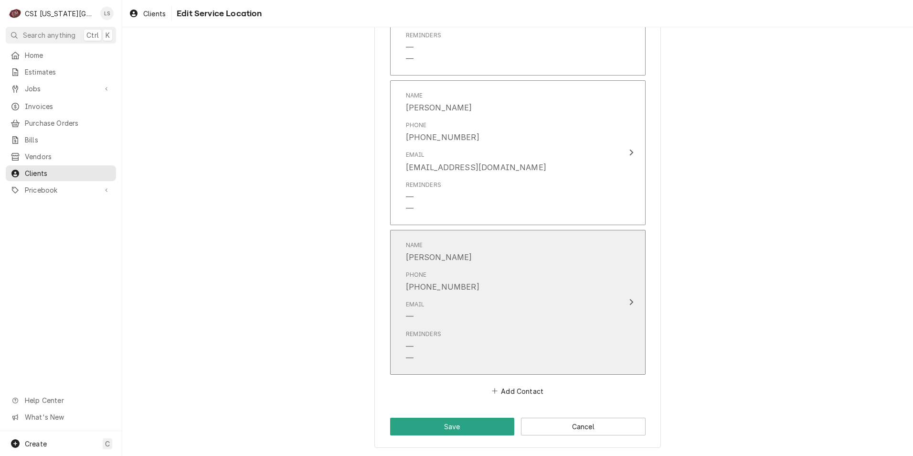
click at [547, 275] on div "Phone [PHONE_NUMBER]" at bounding box center [508, 281] width 204 height 30
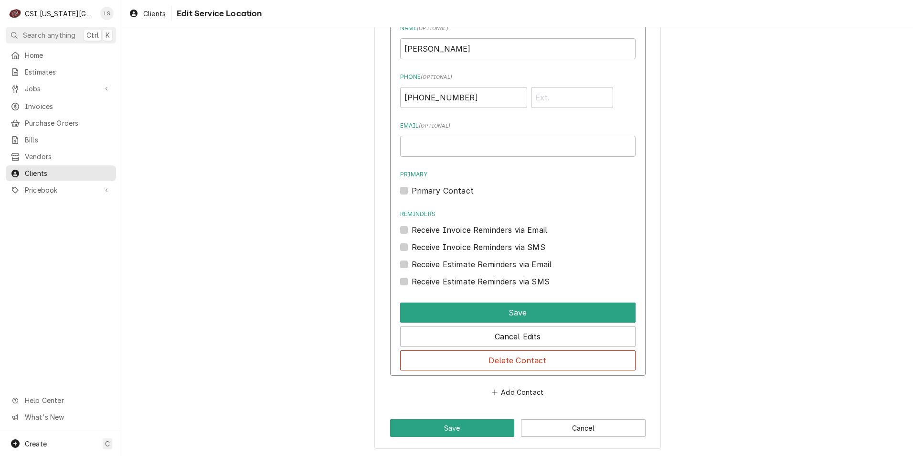
scroll to position [1596, 0]
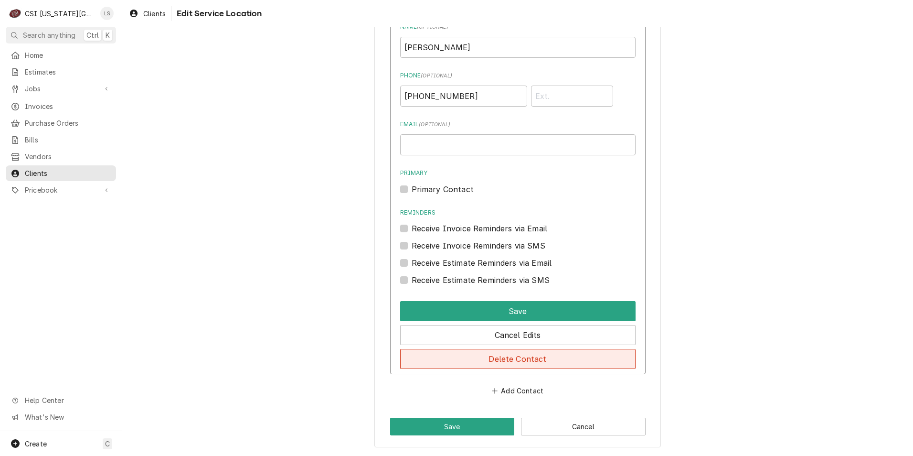
click at [494, 355] on button "Delete Contact" at bounding box center [517, 359] width 235 height 20
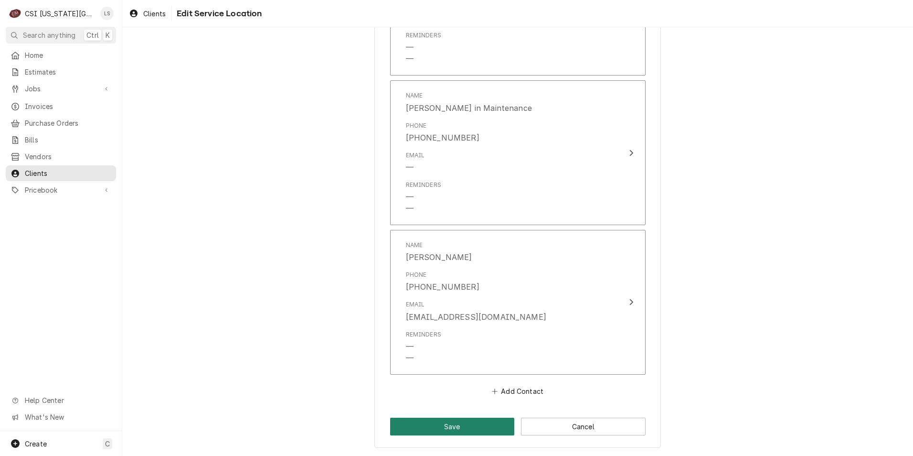
click at [447, 425] on button "Save" at bounding box center [452, 426] width 125 height 18
type textarea "x"
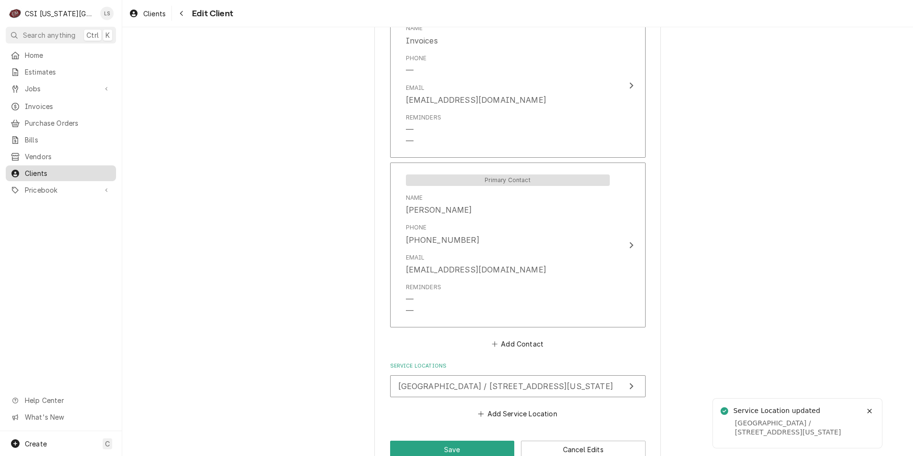
click at [69, 169] on span "Clients" at bounding box center [68, 173] width 86 height 10
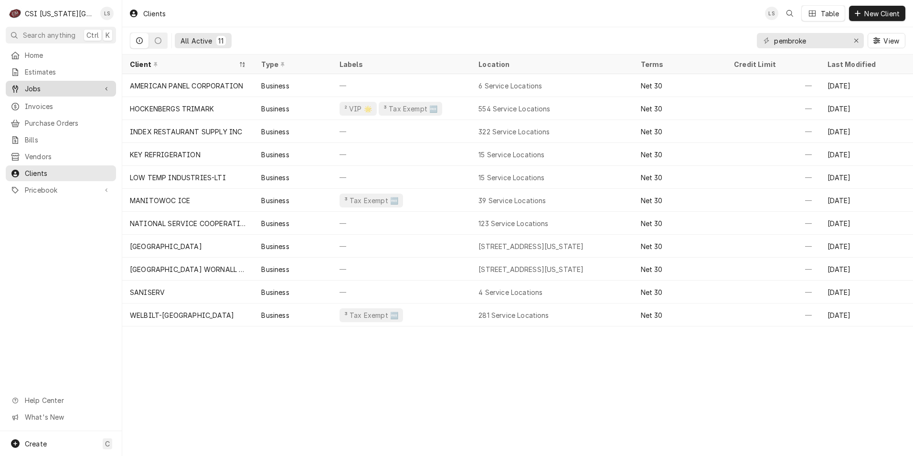
click at [64, 83] on div "Jobs" at bounding box center [61, 89] width 106 height 12
click at [59, 102] on span "Jobs" at bounding box center [68, 105] width 86 height 10
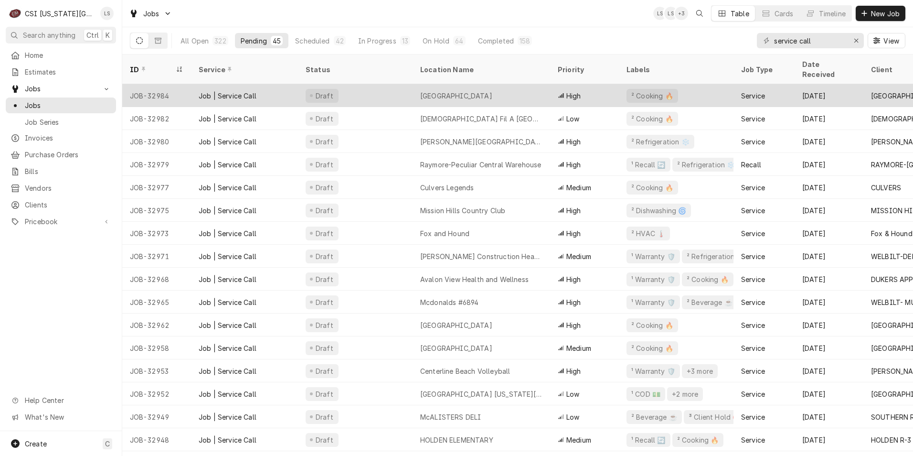
click at [435, 91] on div "Pembroke Hill High School" at bounding box center [456, 96] width 72 height 10
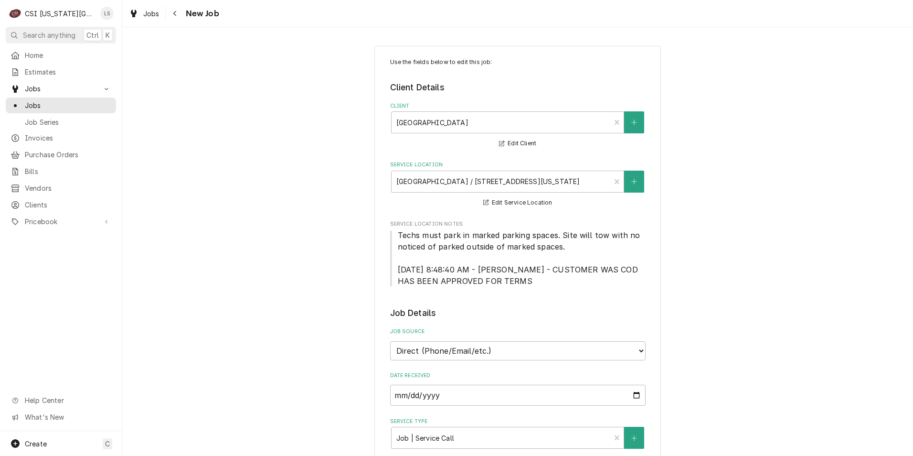
type textarea "x"
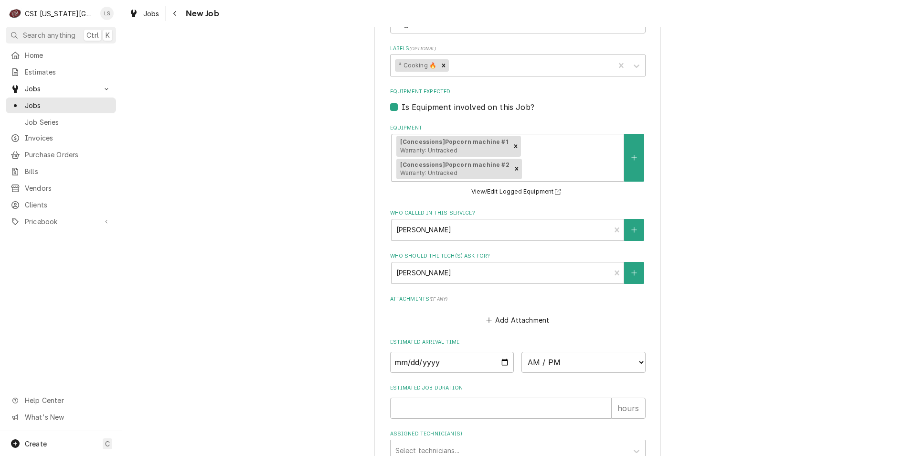
scroll to position [669, 0]
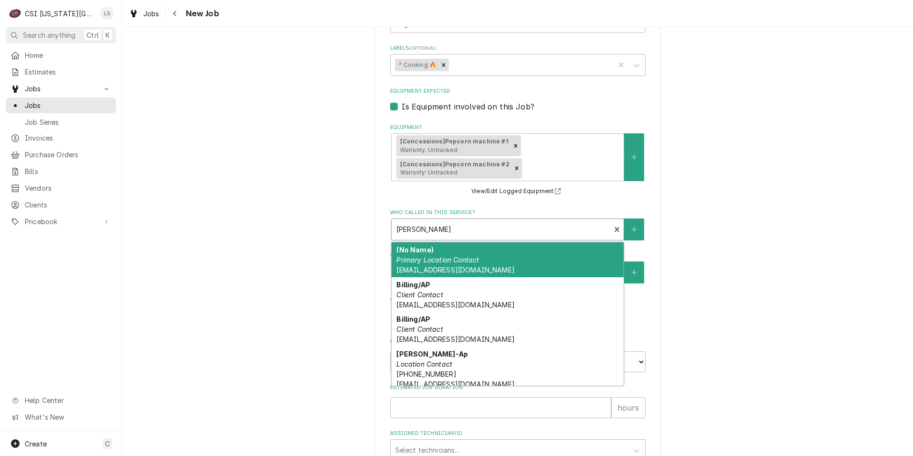
click at [541, 223] on div "Who called in this service?" at bounding box center [501, 229] width 210 height 17
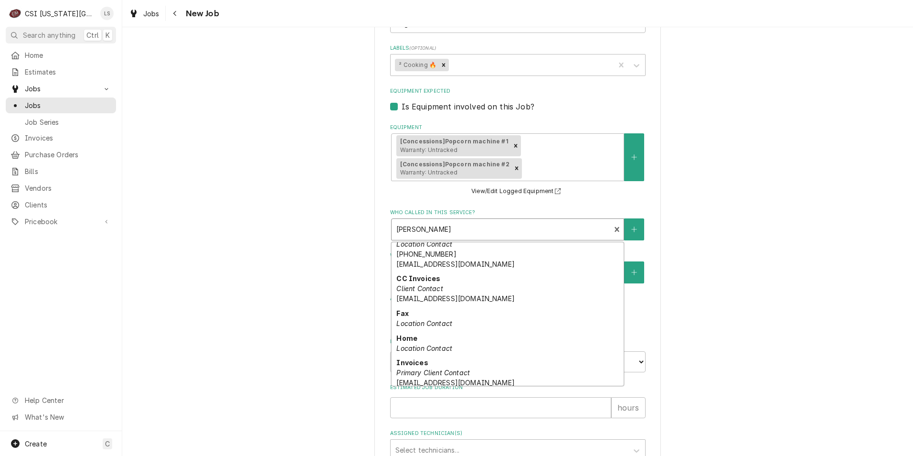
scroll to position [0, 0]
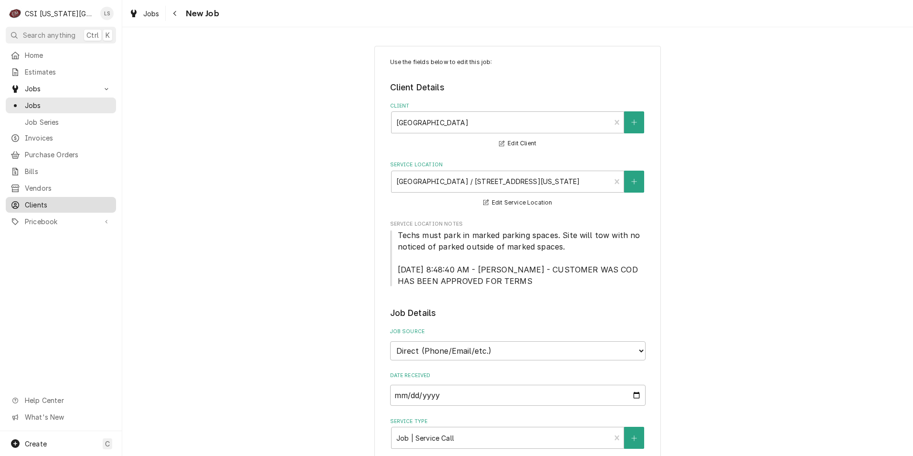
click at [28, 202] on span "Clients" at bounding box center [68, 205] width 86 height 10
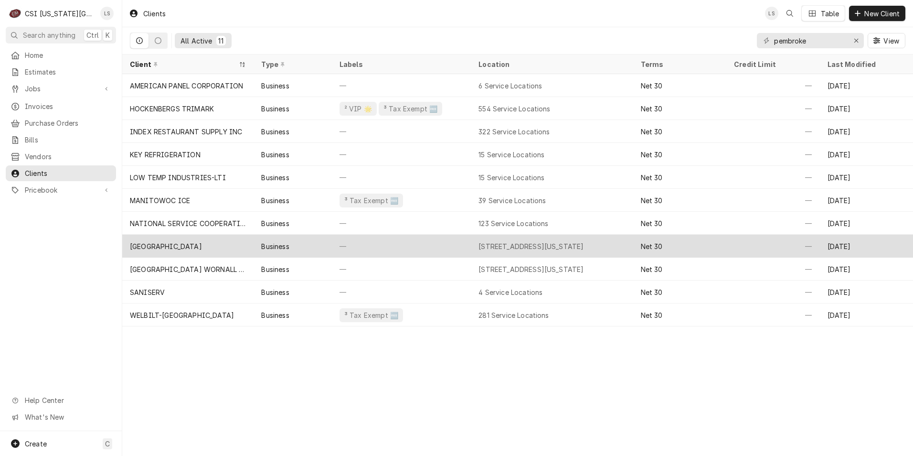
click at [506, 246] on div "[STREET_ADDRESS][US_STATE]" at bounding box center [531, 246] width 105 height 10
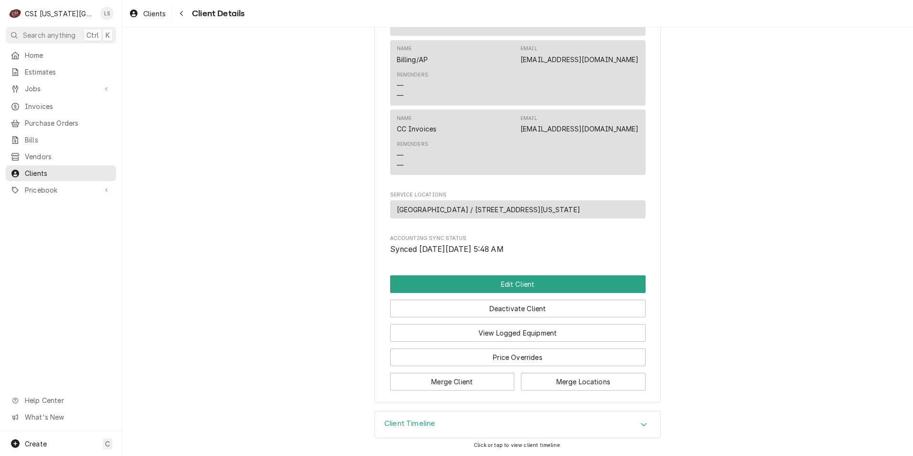
scroll to position [475, 0]
click at [508, 281] on button "Edit Client" at bounding box center [517, 284] width 255 height 18
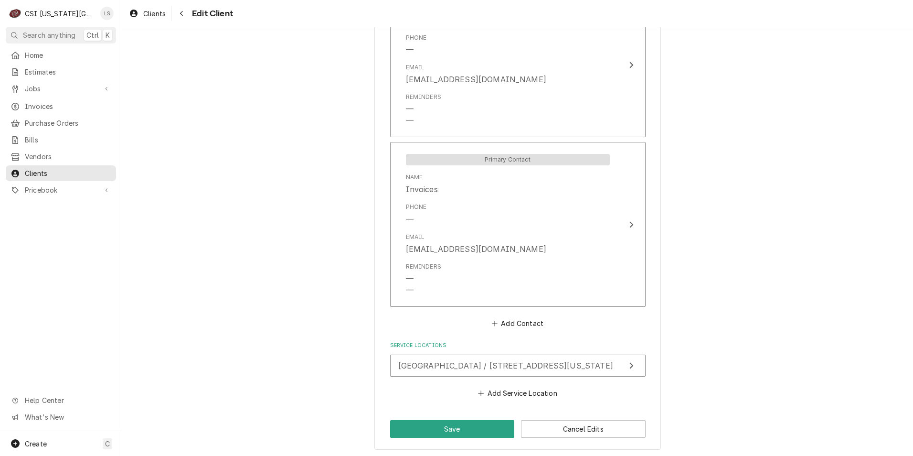
scroll to position [1061, 0]
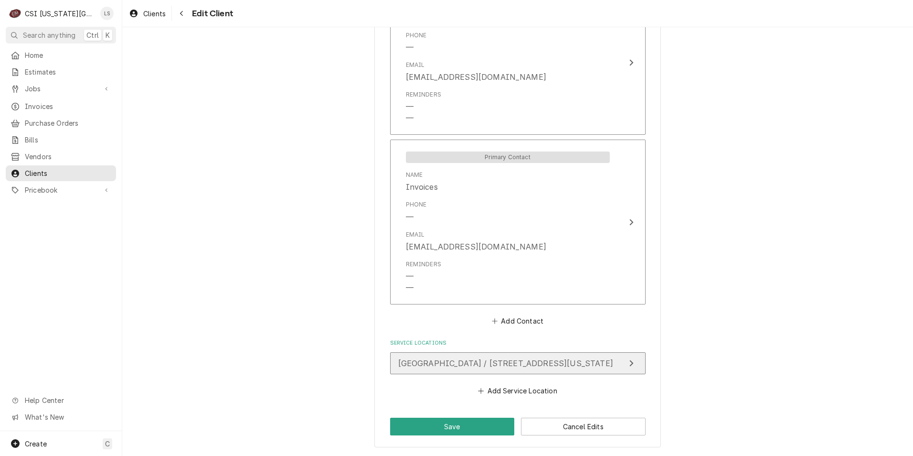
click at [479, 368] on div "Pembroke Hill High School / 5121 State Line Road Upper School, Kansas City, MO …" at bounding box center [505, 362] width 215 height 11
type textarea "x"
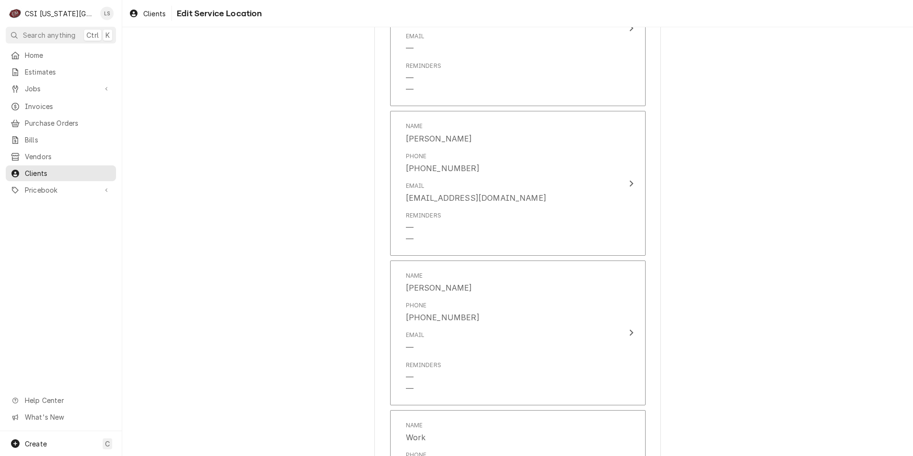
scroll to position [1289, 0]
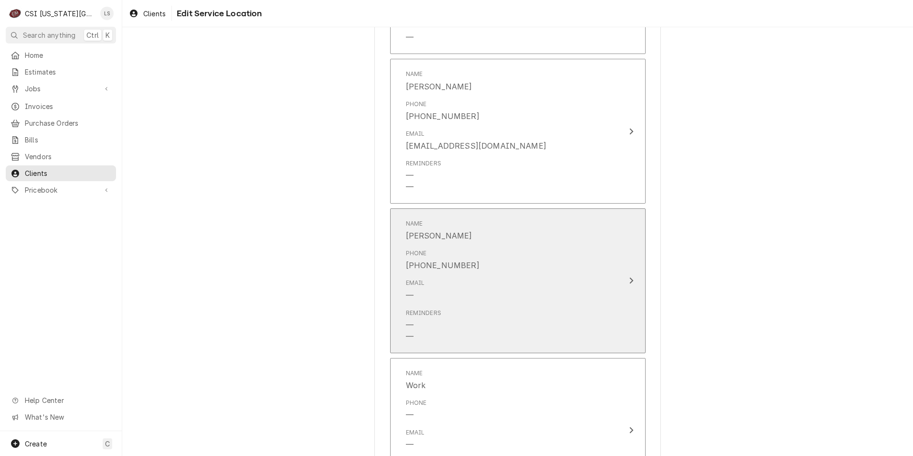
click at [562, 245] on div "Phone (816) 936-1442" at bounding box center [508, 260] width 204 height 30
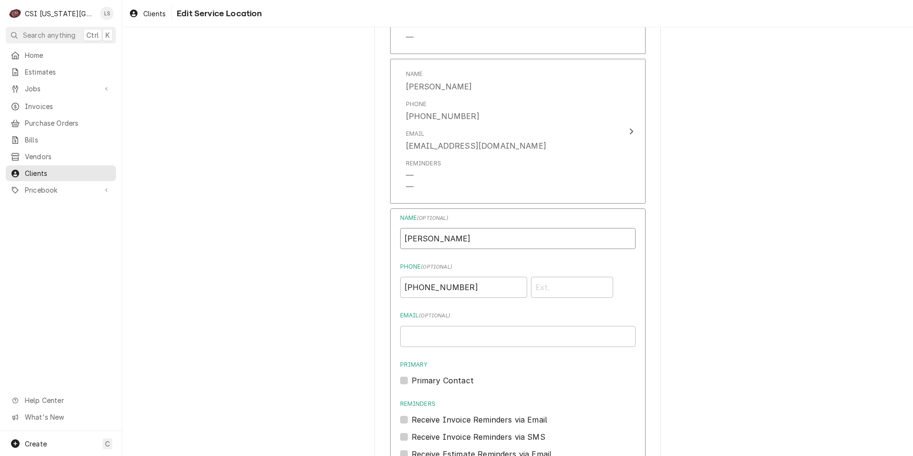
drag, startPoint x: 534, startPoint y: 233, endPoint x: 378, endPoint y: 224, distance: 156.4
type input "Carey Weir"
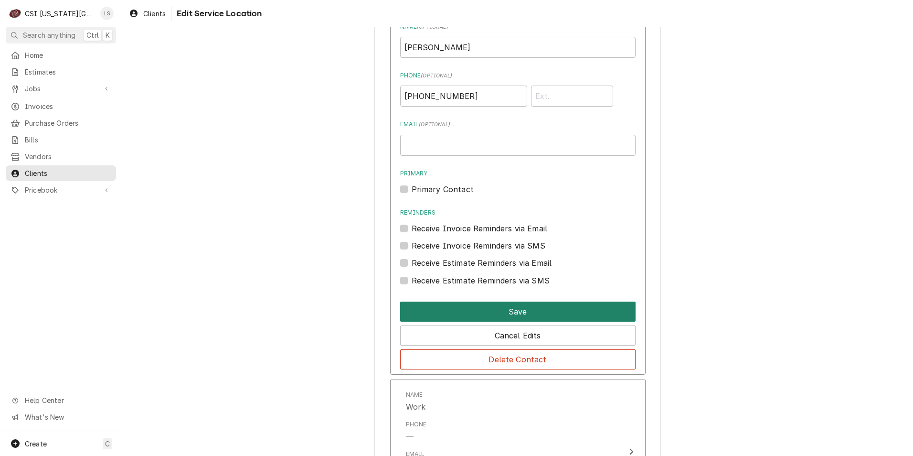
click at [518, 301] on button "Save" at bounding box center [517, 311] width 235 height 20
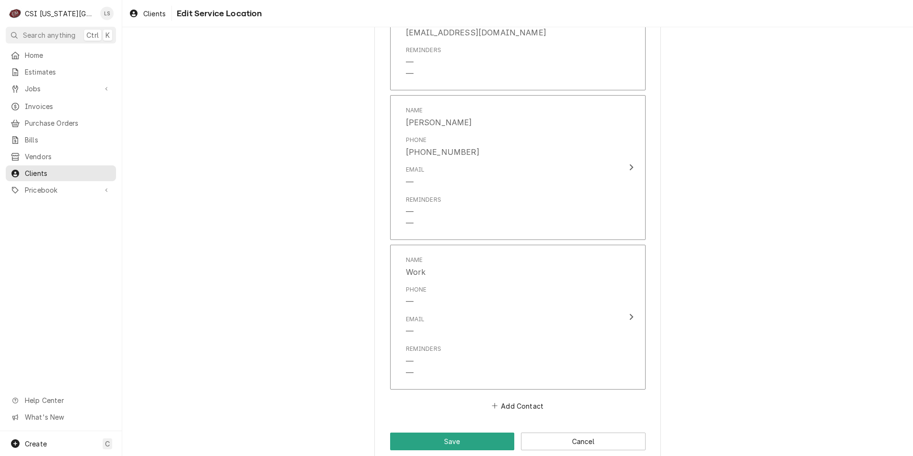
scroll to position [1406, 0]
click at [444, 429] on button "Save" at bounding box center [452, 438] width 125 height 18
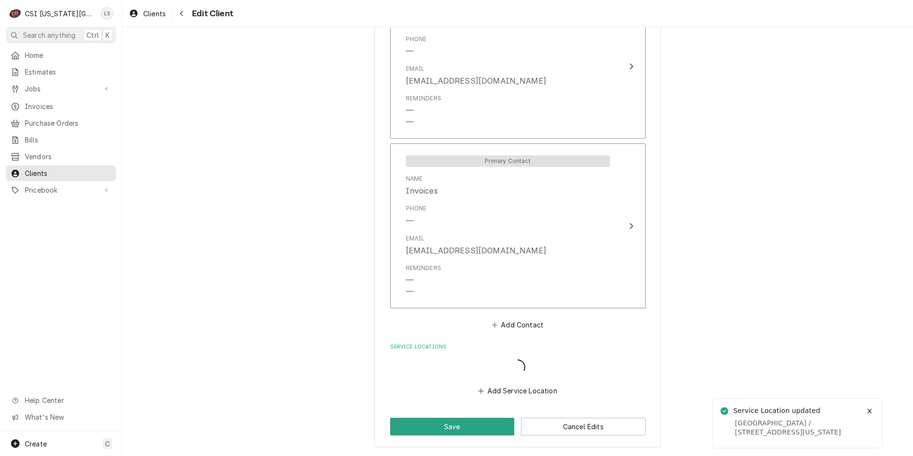
type textarea "x"
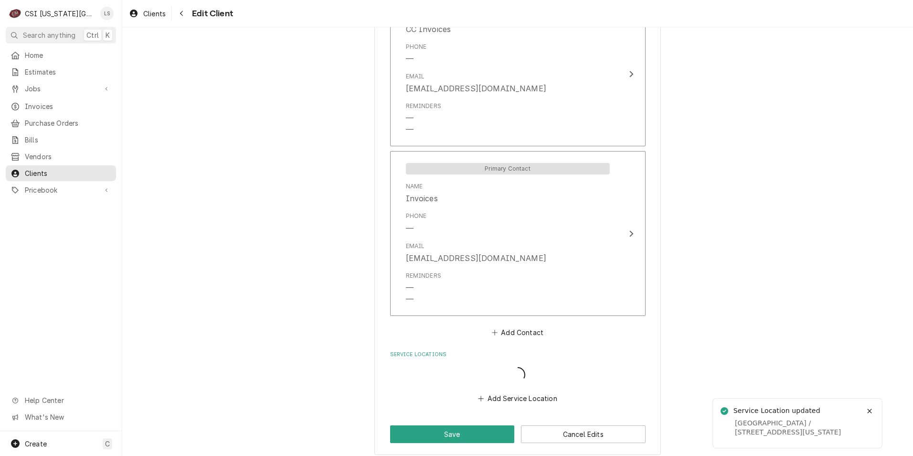
scroll to position [1049, 0]
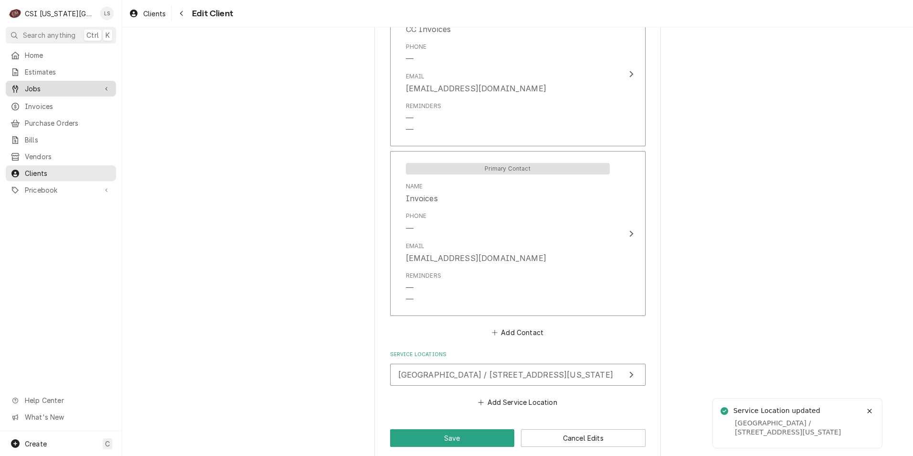
click at [60, 90] on span "Jobs" at bounding box center [61, 89] width 72 height 10
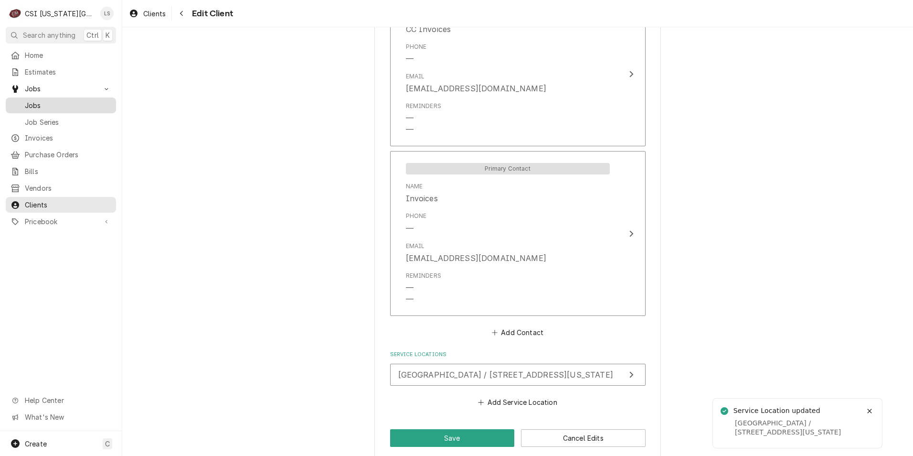
click at [57, 105] on span "Jobs" at bounding box center [68, 105] width 86 height 10
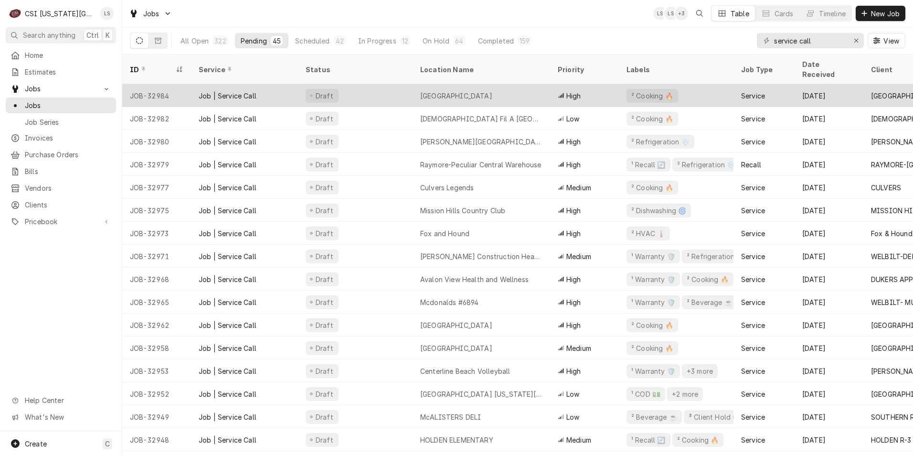
click at [379, 90] on div "Draft" at bounding box center [355, 95] width 115 height 23
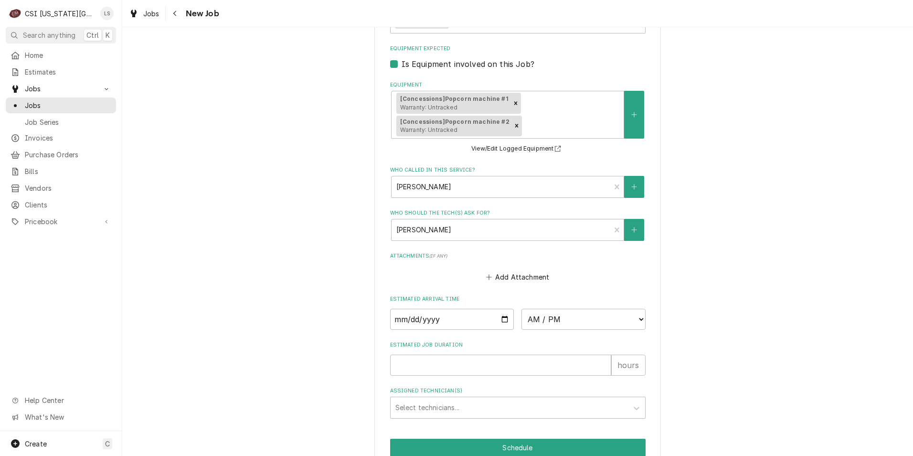
scroll to position [781, 0]
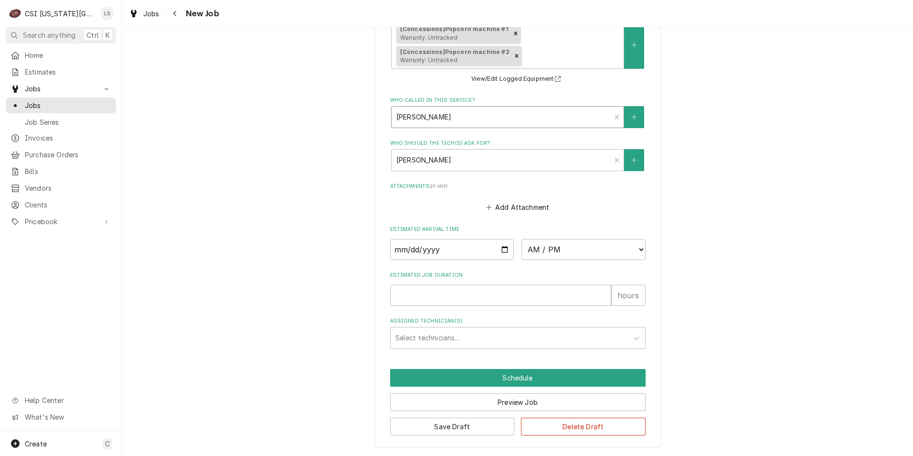
click at [543, 121] on div "Who called in this service?" at bounding box center [501, 116] width 210 height 17
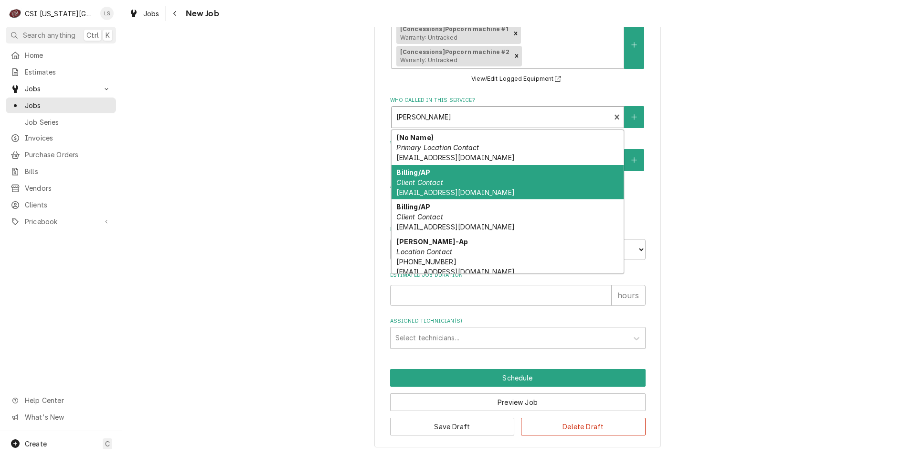
scroll to position [96, 0]
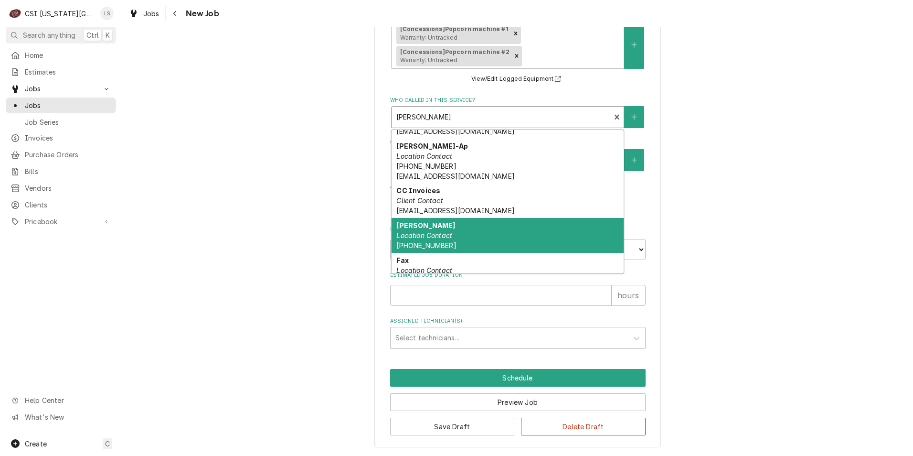
click at [483, 227] on div "[PERSON_NAME] Location Contact [PHONE_NUMBER]" at bounding box center [508, 235] width 232 height 35
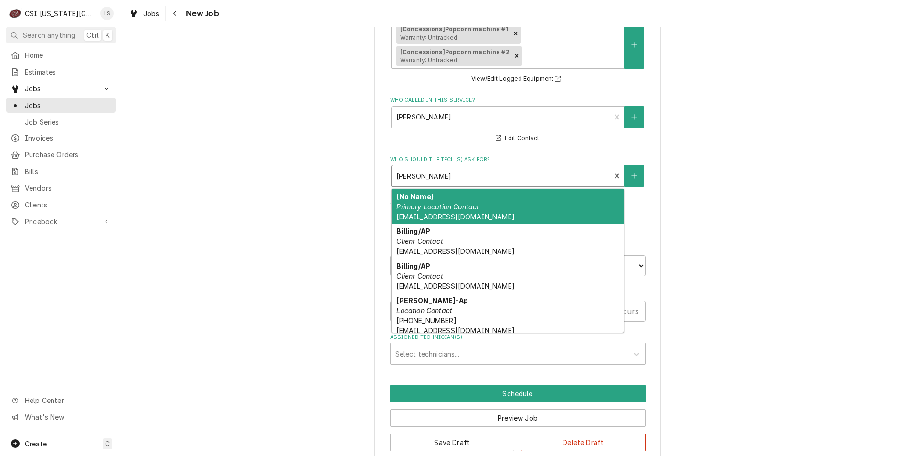
click at [520, 181] on div "Who should the tech(s) ask for?" at bounding box center [501, 175] width 210 height 17
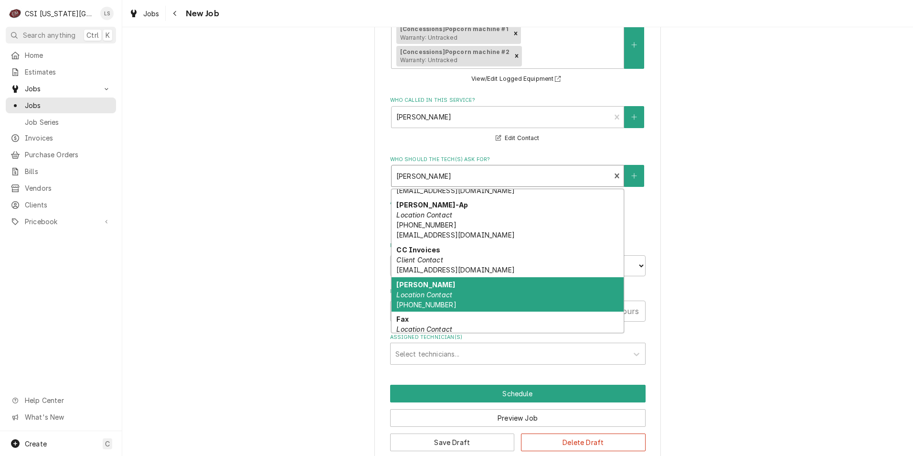
click at [488, 285] on div "[PERSON_NAME] Location Contact [PHONE_NUMBER]" at bounding box center [508, 294] width 232 height 35
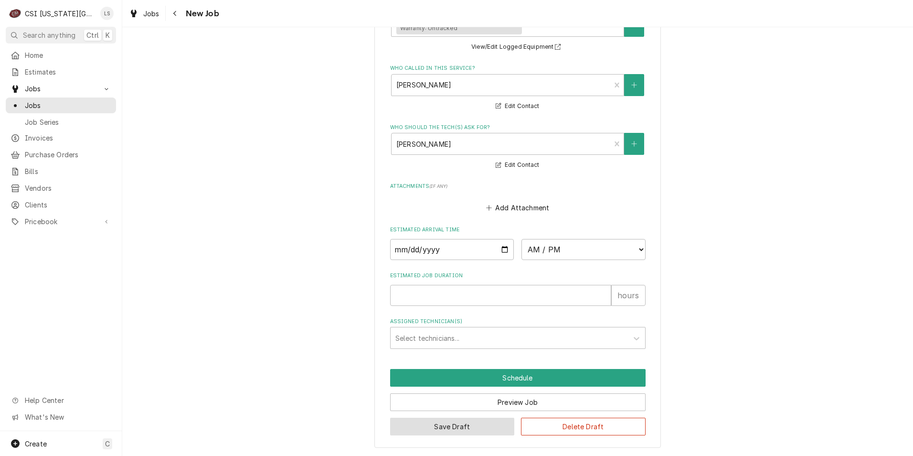
click at [431, 422] on button "Save Draft" at bounding box center [452, 426] width 125 height 18
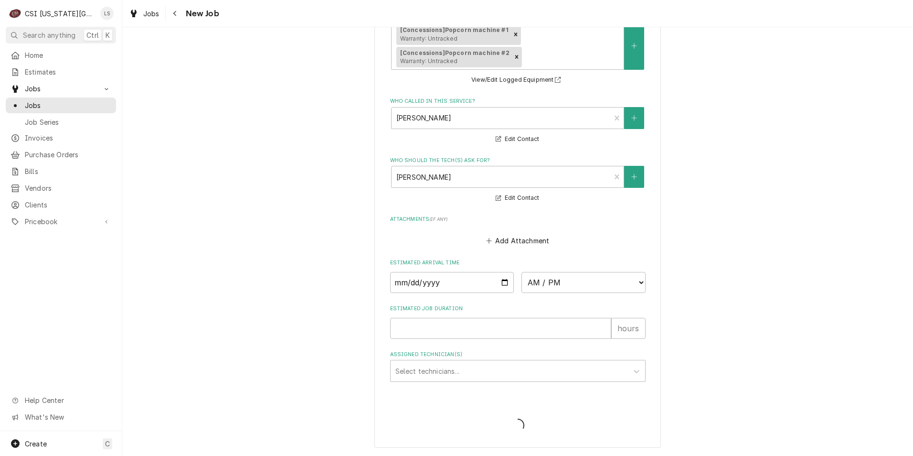
type textarea "x"
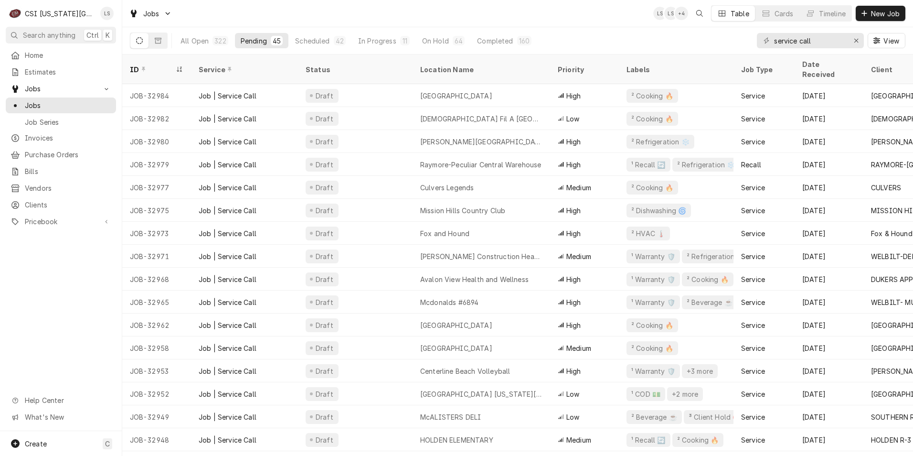
click at [467, 12] on div "Jobs LS LS + 4 Table Cards Timeline New Job" at bounding box center [517, 13] width 791 height 27
drag, startPoint x: 33, startPoint y: 195, endPoint x: 66, endPoint y: 192, distance: 32.6
click at [33, 200] on span "Clients" at bounding box center [68, 205] width 86 height 10
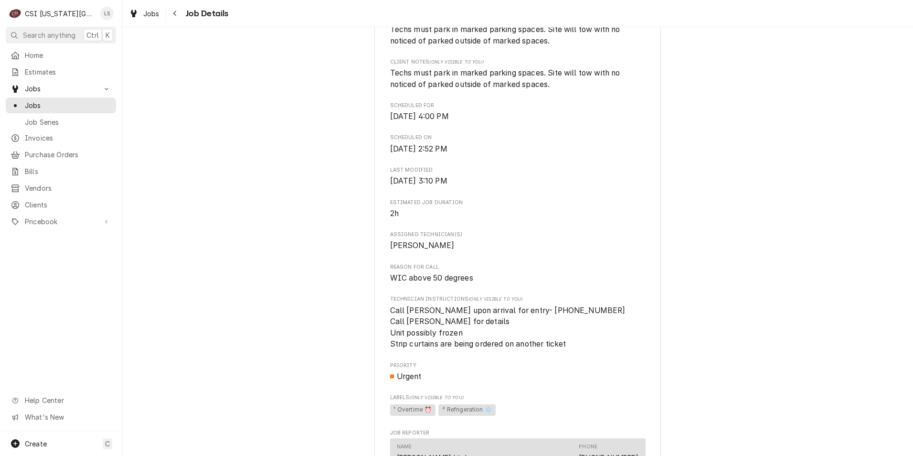
scroll to position [573, 0]
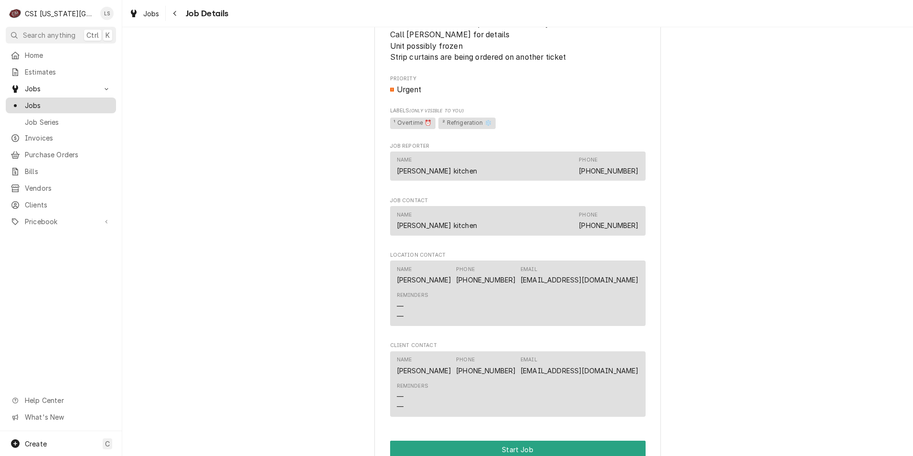
click at [82, 108] on link "Jobs" at bounding box center [61, 105] width 110 height 16
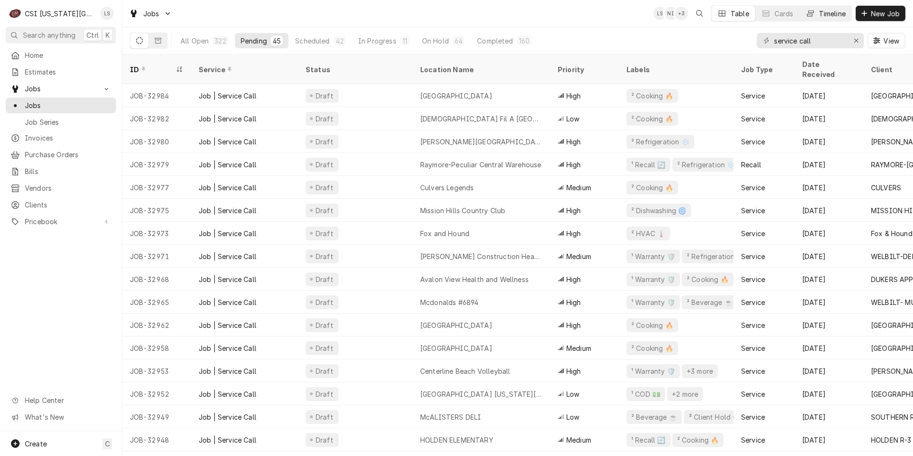
click at [820, 18] on div "Timeline" at bounding box center [832, 14] width 27 height 10
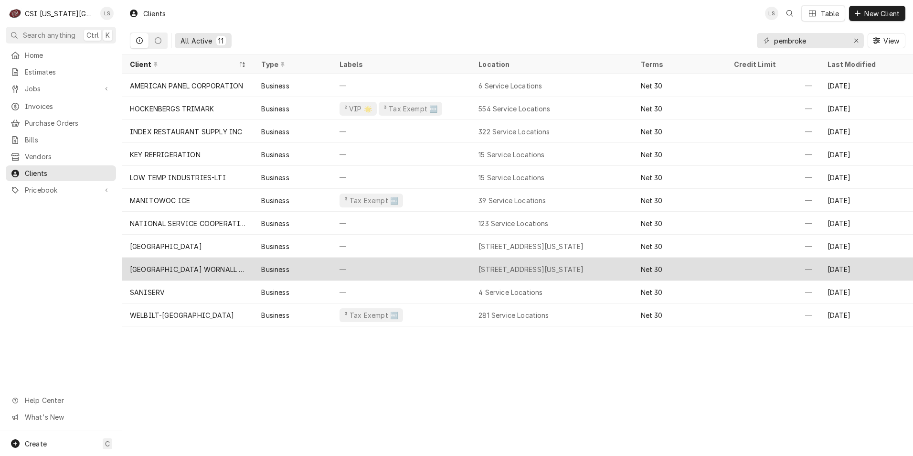
click at [485, 264] on div "[STREET_ADDRESS][US_STATE]" at bounding box center [531, 269] width 105 height 10
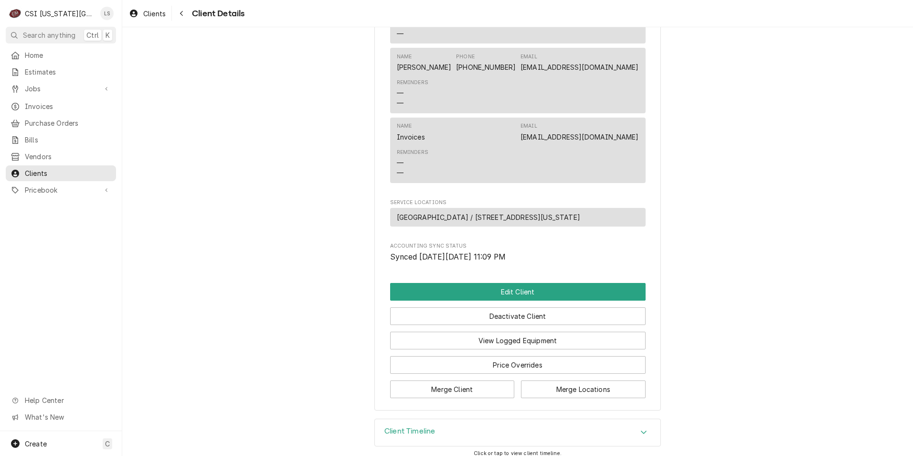
scroll to position [509, 0]
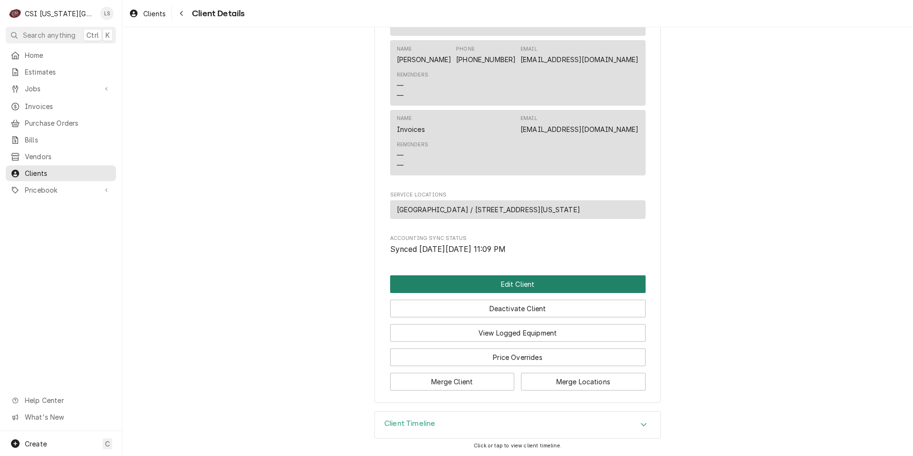
click at [531, 278] on button "Edit Client" at bounding box center [517, 284] width 255 height 18
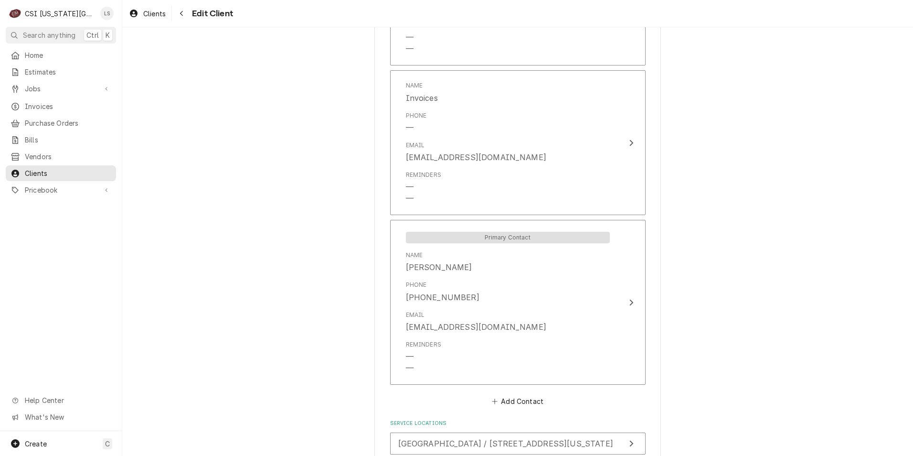
scroll to position [1061, 0]
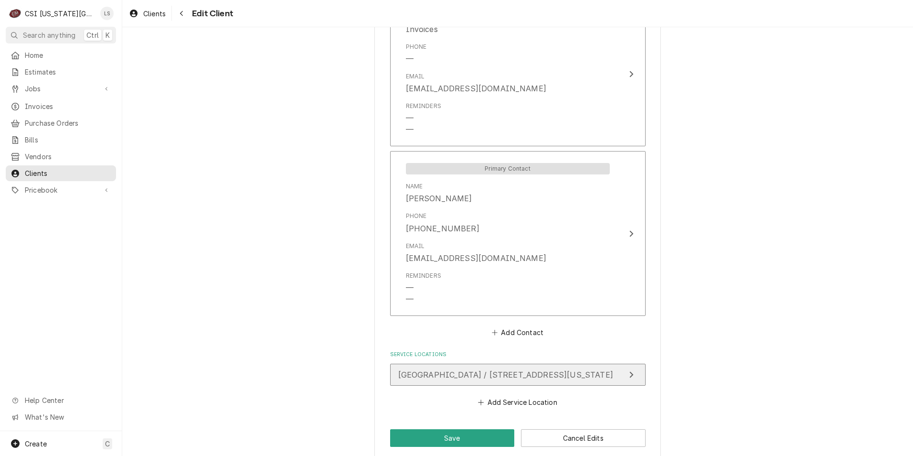
click at [502, 373] on button "[GEOGRAPHIC_DATA] / [STREET_ADDRESS][US_STATE]" at bounding box center [517, 374] width 255 height 22
type textarea "x"
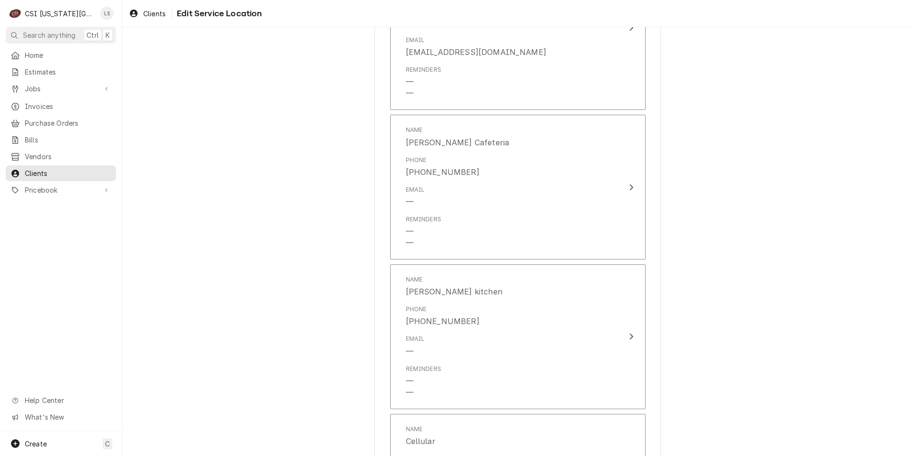
scroll to position [621, 0]
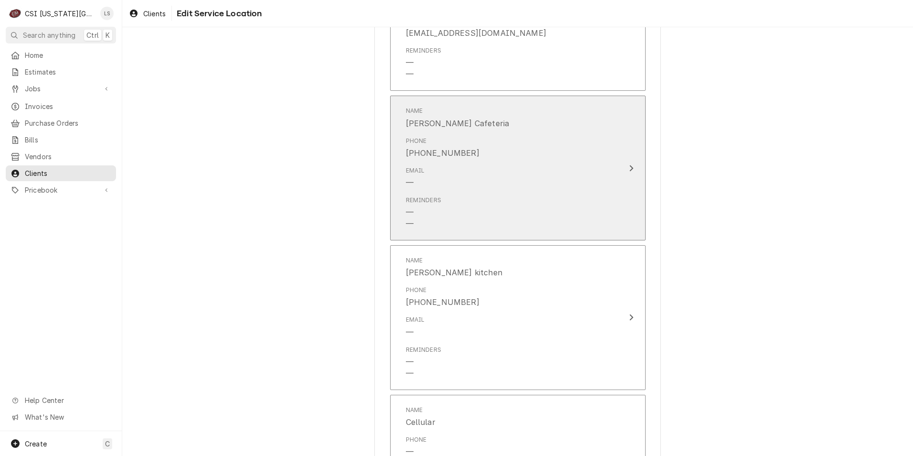
click at [542, 179] on div "Email —" at bounding box center [508, 177] width 204 height 30
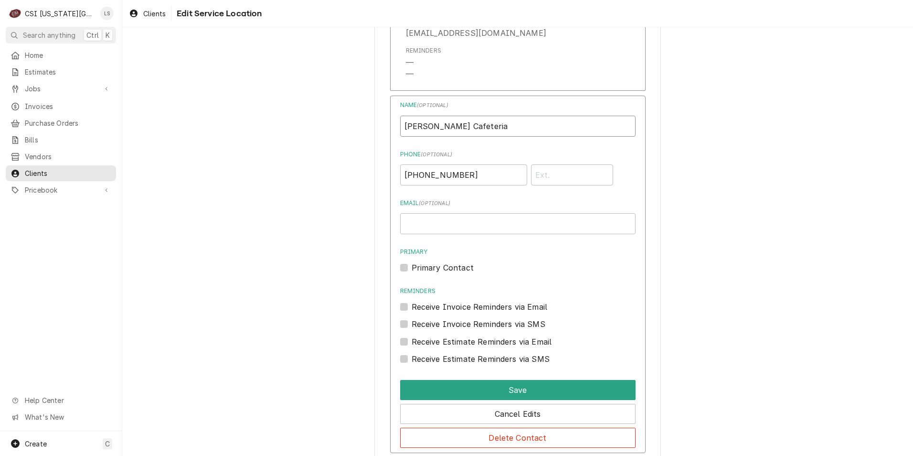
click at [494, 129] on input "[PERSON_NAME] Cafeteria" at bounding box center [517, 126] width 235 height 21
type input "[PERSON_NAME] Kitchen"
click at [774, 172] on div "Use the fields below to edit this service location: Location Name ( optional ) …" at bounding box center [517, 348] width 791 height 1864
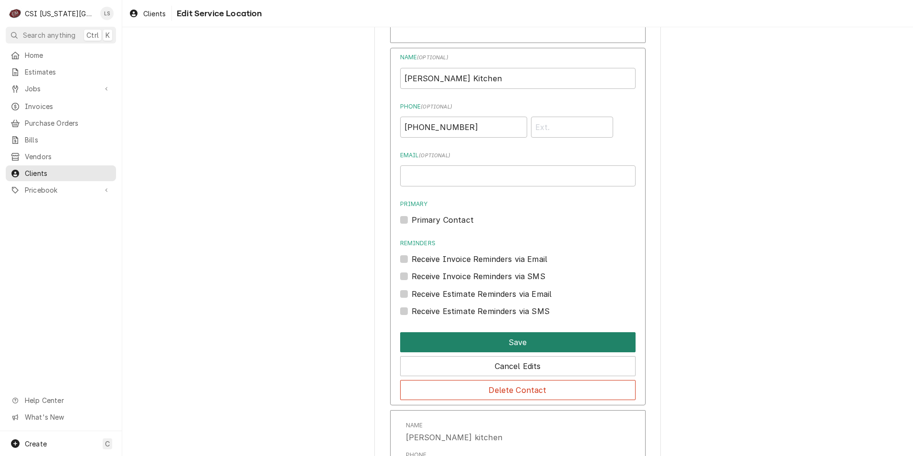
click at [524, 336] on button "Save" at bounding box center [517, 342] width 235 height 20
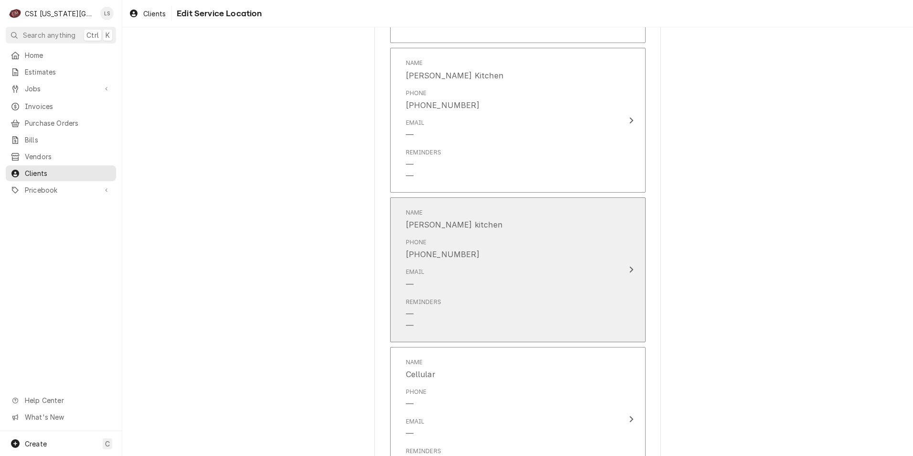
click at [524, 252] on div "Phone [PHONE_NUMBER]" at bounding box center [508, 249] width 204 height 30
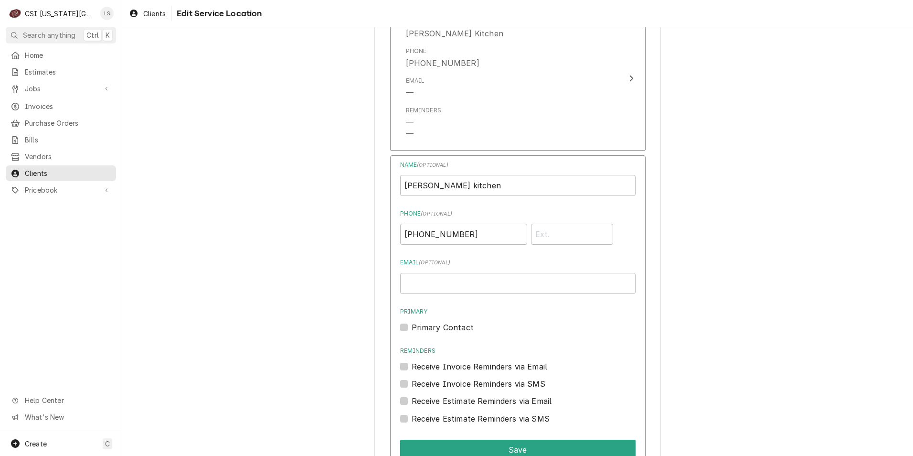
scroll to position [764, 0]
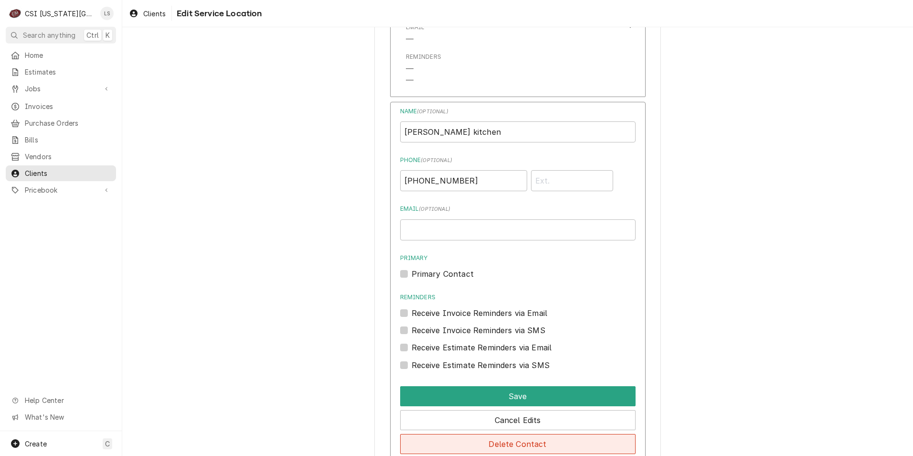
click at [504, 448] on button "Delete Contact" at bounding box center [517, 444] width 235 height 20
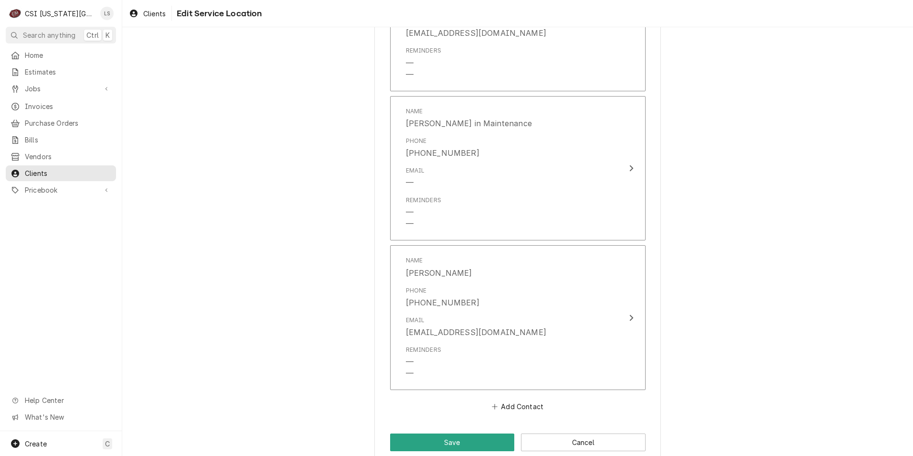
scroll to position [1085, 0]
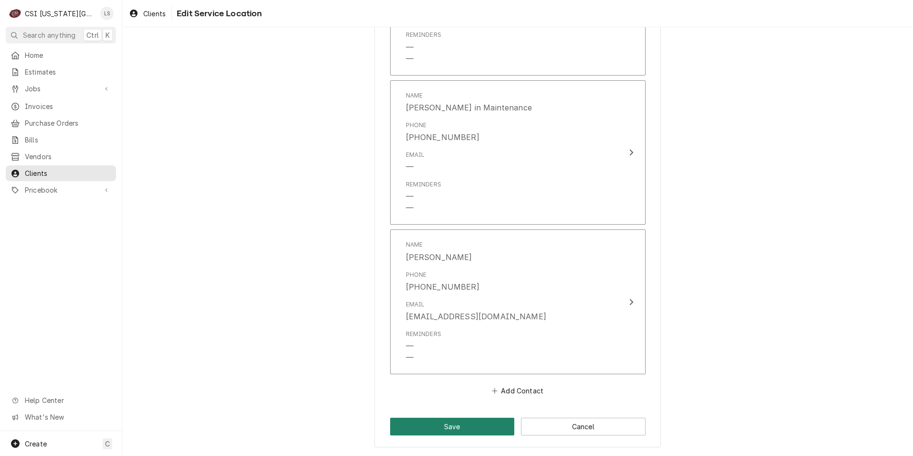
click at [445, 423] on button "Save" at bounding box center [452, 426] width 125 height 18
type textarea "x"
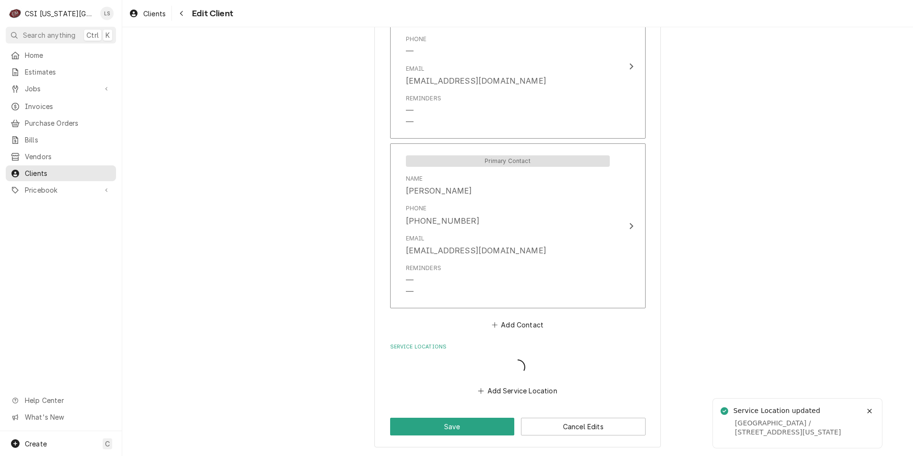
scroll to position [1049, 0]
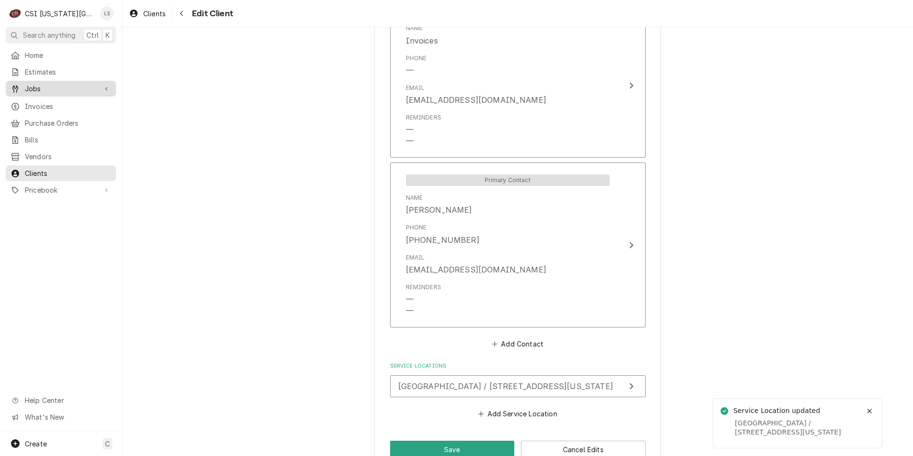
click at [55, 84] on span "Jobs" at bounding box center [61, 89] width 72 height 10
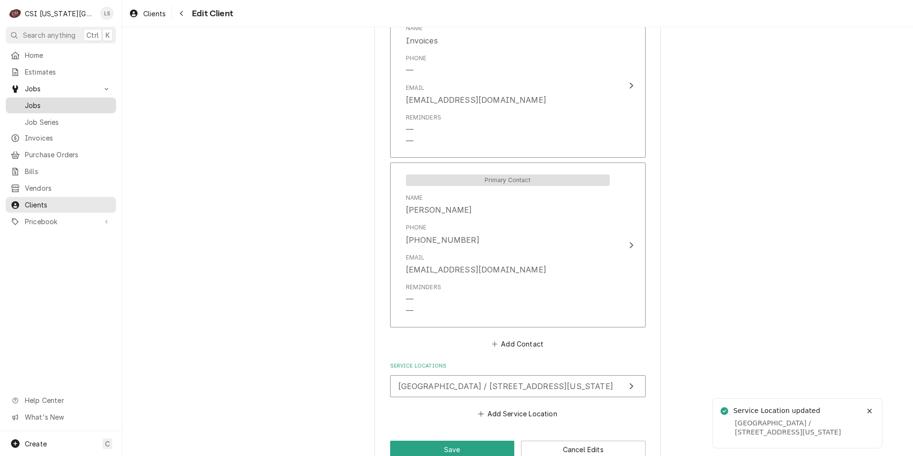
click at [52, 99] on div "Jobs" at bounding box center [61, 105] width 106 height 12
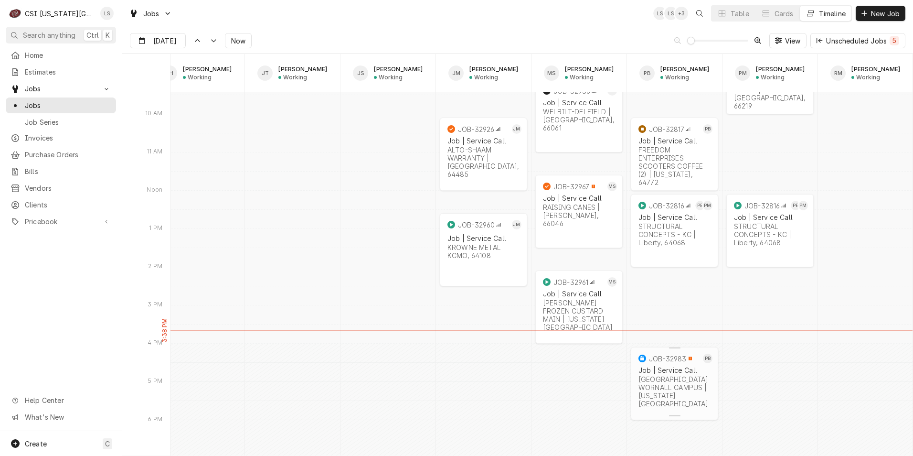
click at [653, 387] on div "[GEOGRAPHIC_DATA] WORNALL CAMPUS | [US_STATE][GEOGRAPHIC_DATA]" at bounding box center [674, 391] width 72 height 32
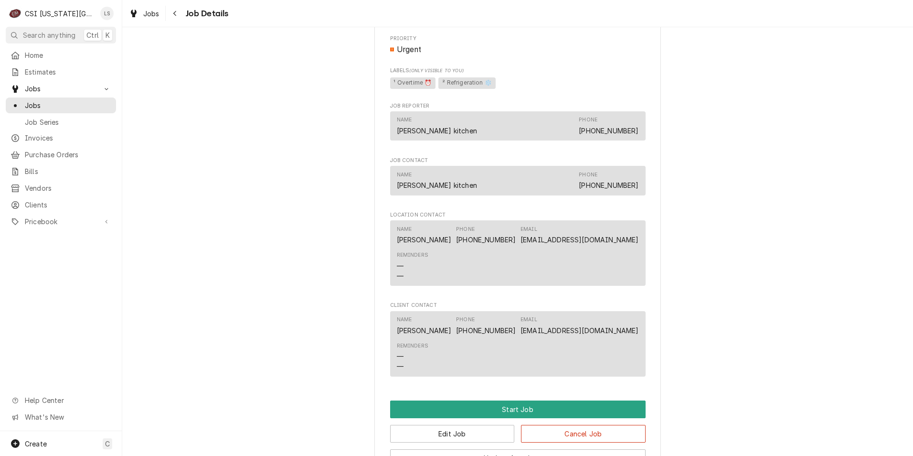
scroll to position [716, 0]
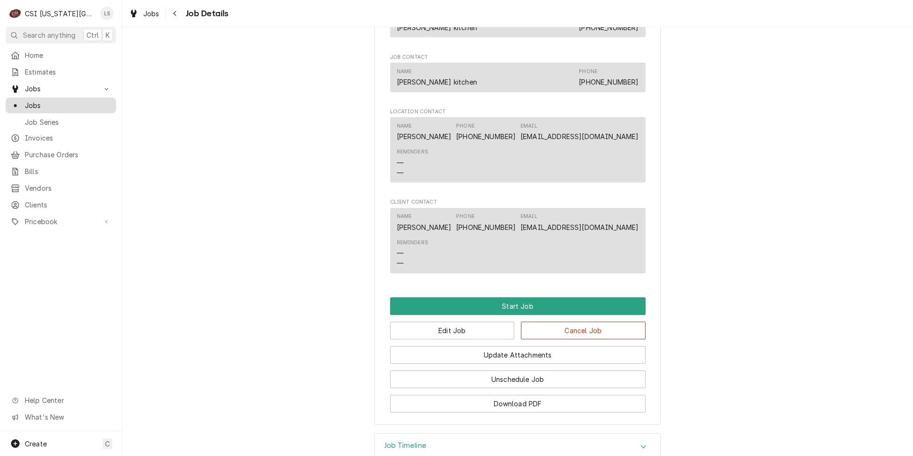
click at [85, 106] on span "Jobs" at bounding box center [68, 105] width 86 height 10
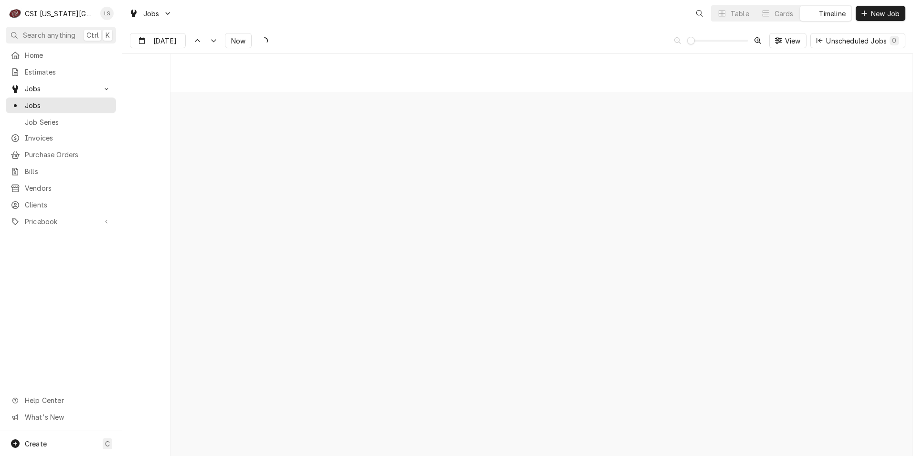
scroll to position [7562, 0]
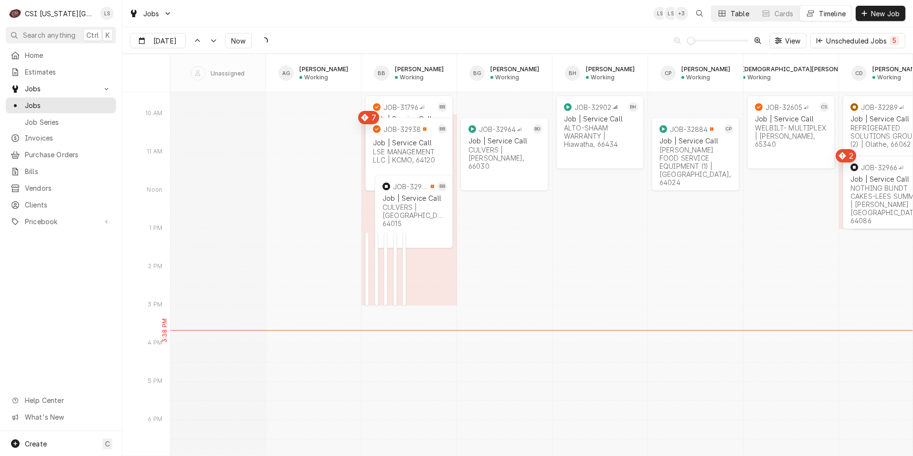
click at [725, 18] on div "Dynamic Content Wrapper" at bounding box center [722, 14] width 10 height 10
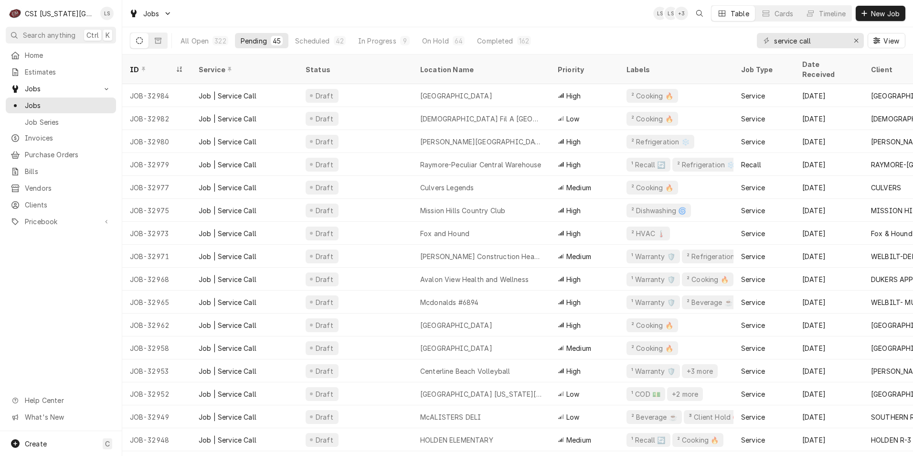
click at [372, 17] on div "Jobs LS LS + 3 Table Cards Timeline New Job" at bounding box center [517, 13] width 791 height 27
drag, startPoint x: 816, startPoint y: 40, endPoint x: 754, endPoint y: 34, distance: 62.3
click at [754, 34] on div "All Open 322 Pending 45 Scheduled 42 In Progress 8 On Hold 64 Completed 163 ser…" at bounding box center [518, 40] width 776 height 27
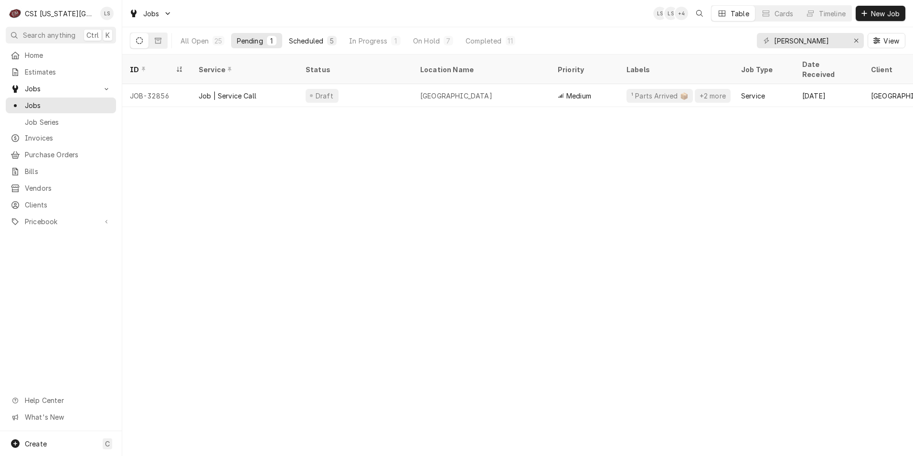
click at [333, 36] on div "5" at bounding box center [332, 41] width 10 height 10
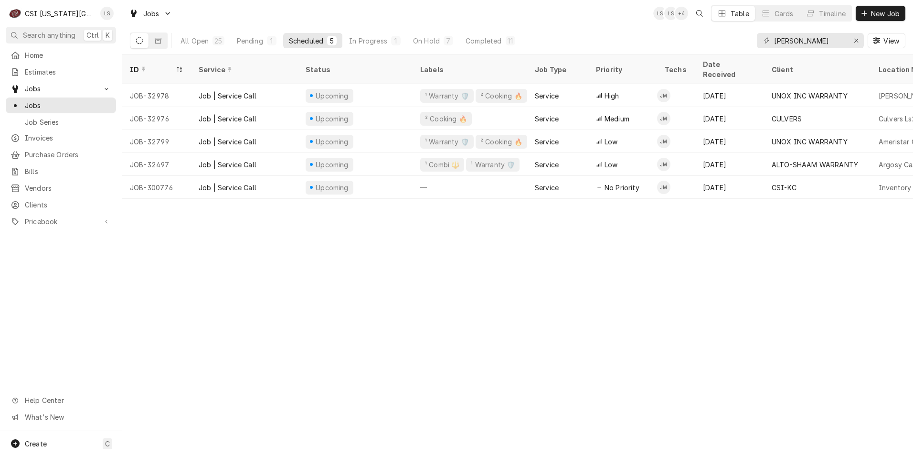
drag, startPoint x: 521, startPoint y: 194, endPoint x: 589, endPoint y: 192, distance: 68.3
click at [589, 192] on div "ID Service Status Labels Job Type Priority Techs Date Received Client Location …" at bounding box center [517, 254] width 791 height 401
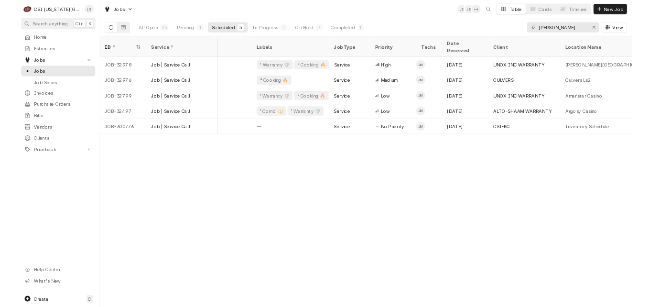
scroll to position [0, 0]
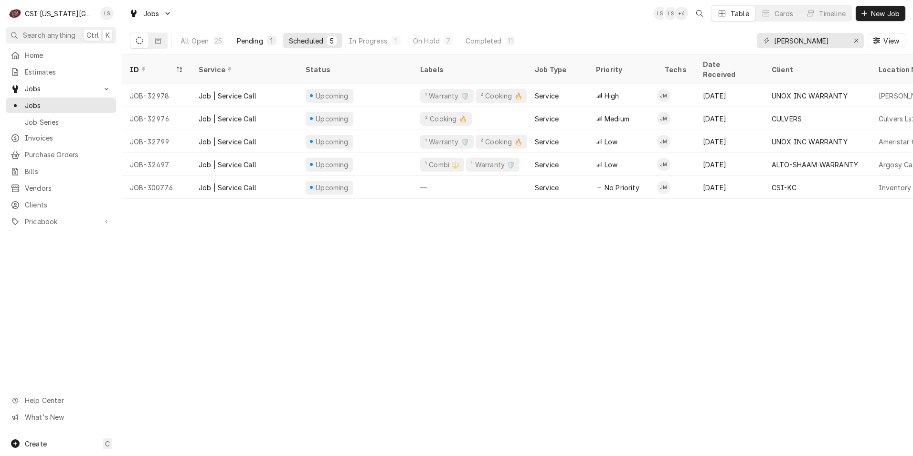
click at [257, 39] on div "Pending" at bounding box center [250, 41] width 26 height 10
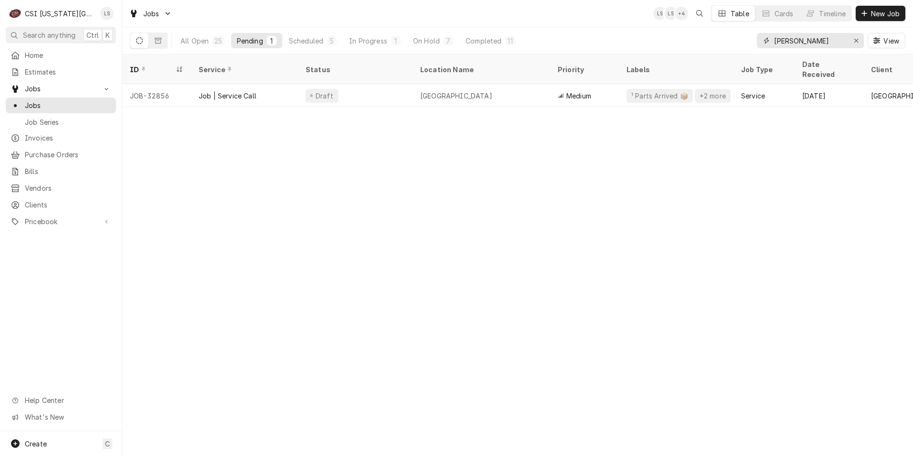
click at [801, 41] on input "[PERSON_NAME]" at bounding box center [810, 40] width 72 height 15
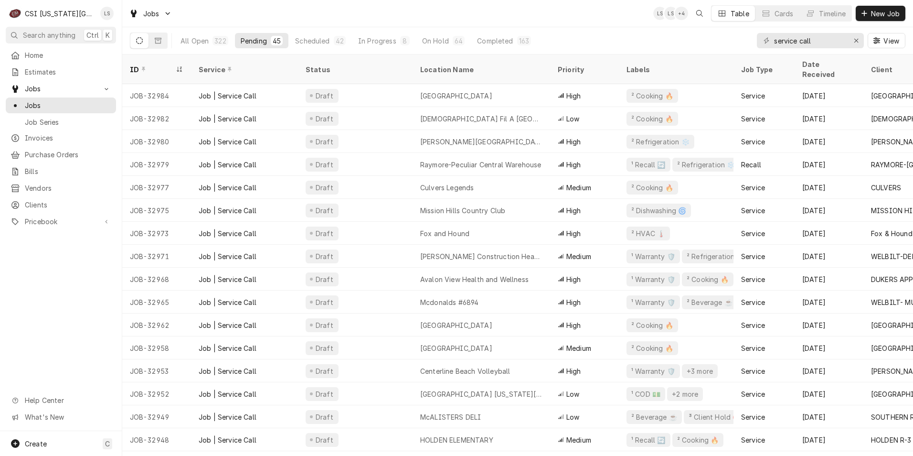
click at [607, 19] on div "Jobs LS LS + 4 Table Cards Timeline New Job" at bounding box center [517, 13] width 791 height 27
drag, startPoint x: 822, startPoint y: 42, endPoint x: 772, endPoint y: 42, distance: 50.1
click at [772, 42] on div "service call" at bounding box center [810, 40] width 107 height 15
click at [770, 42] on div "Dynamic Content Wrapper" at bounding box center [767, 41] width 10 height 10
drag, startPoint x: 826, startPoint y: 41, endPoint x: 772, endPoint y: 37, distance: 54.6
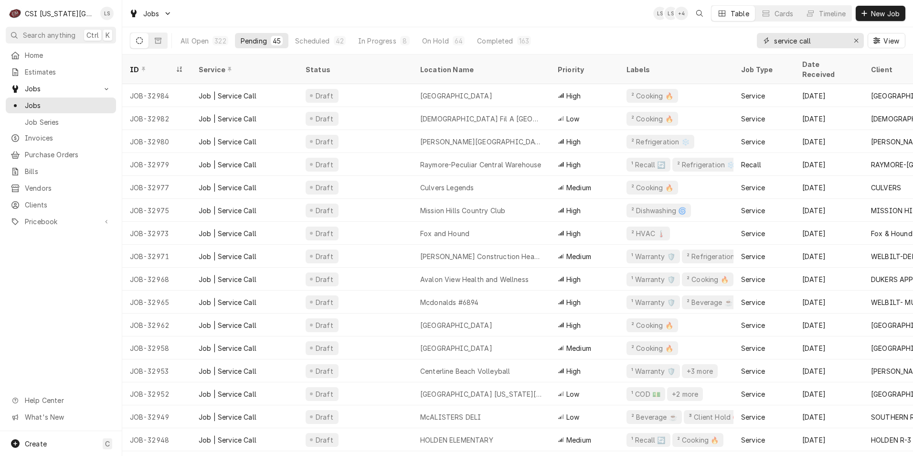
click at [772, 37] on div "service call" at bounding box center [810, 40] width 107 height 15
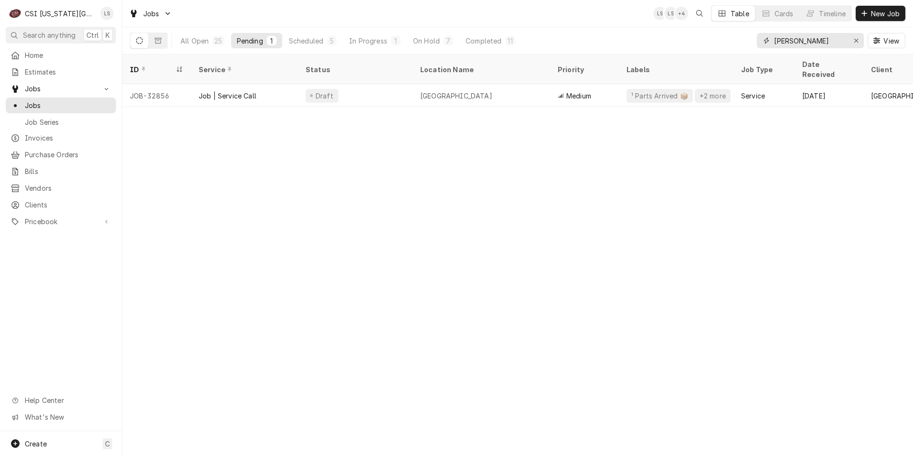
click at [798, 42] on input "josh" at bounding box center [810, 40] width 72 height 15
type input "service call"
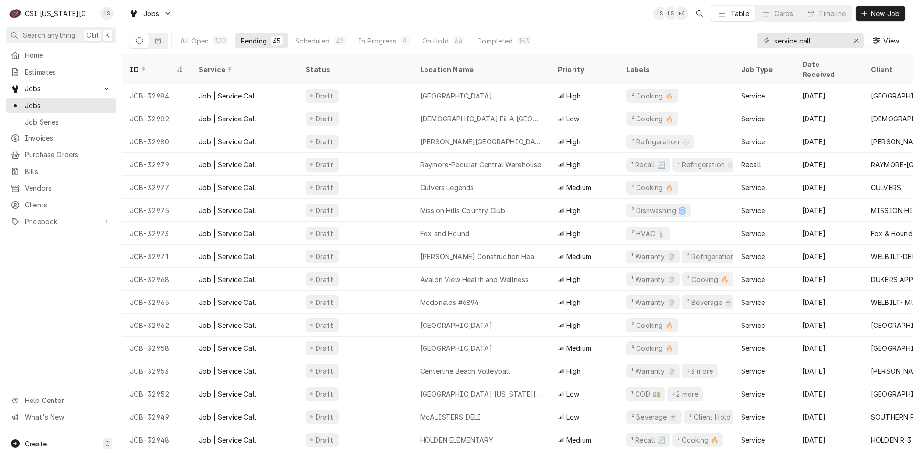
click at [456, 21] on div "Jobs LS LS + 4 Table Cards Timeline New Job" at bounding box center [517, 13] width 791 height 27
click at [345, 10] on div "Jobs LS LS + 4 Table Cards Timeline New Job" at bounding box center [517, 13] width 791 height 27
click at [355, 12] on div "Jobs LS LS + 4 Table Cards Timeline New Job" at bounding box center [517, 13] width 791 height 27
click at [824, 19] on button "Timeline" at bounding box center [826, 13] width 52 height 15
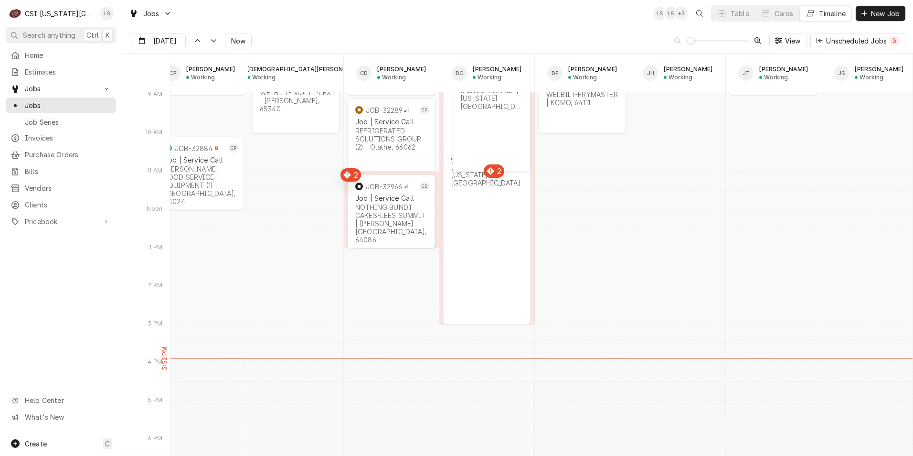
scroll to position [0, 544]
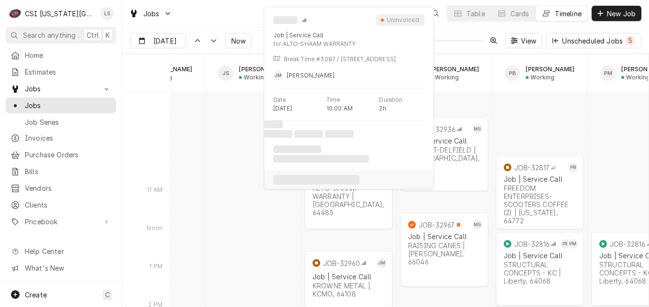
scroll to position [7657, 0]
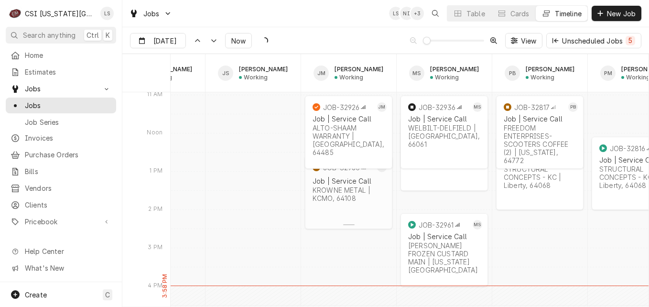
click at [358, 181] on div "Job | Service Call" at bounding box center [348, 181] width 72 height 8
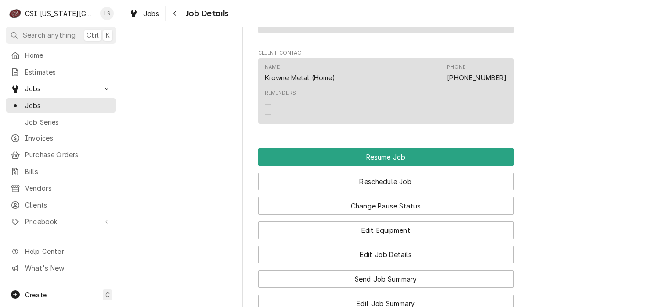
scroll to position [1194, 0]
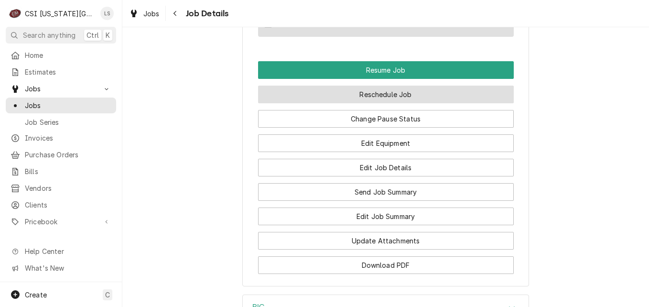
click at [382, 85] on button "Reschedule Job" at bounding box center [385, 94] width 255 height 18
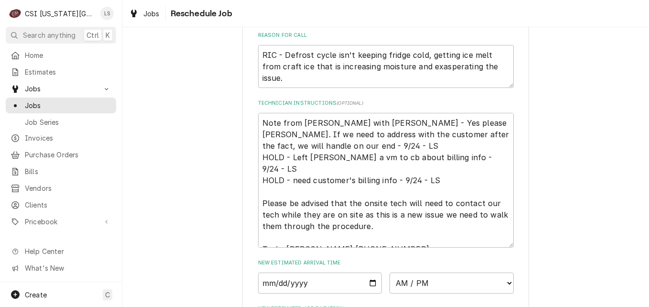
scroll to position [499, 0]
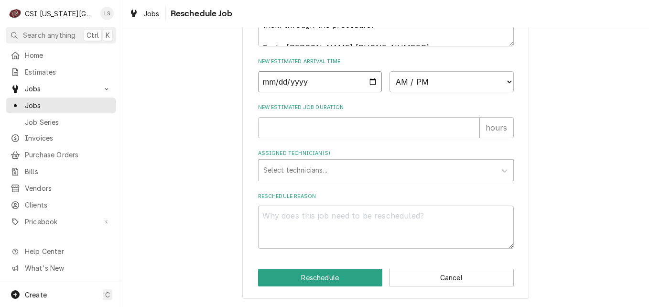
click at [372, 81] on input "Date" at bounding box center [320, 81] width 124 height 21
type textarea "x"
type input "[DATE]"
click at [373, 80] on input "[DATE]" at bounding box center [320, 81] width 124 height 21
click at [402, 89] on select "AM / PM 6:00 AM 6:15 AM 6:30 AM 6:45 AM 7:00 AM 7:15 AM 7:30 AM 7:45 AM 8:00 AM…" at bounding box center [451, 81] width 124 height 21
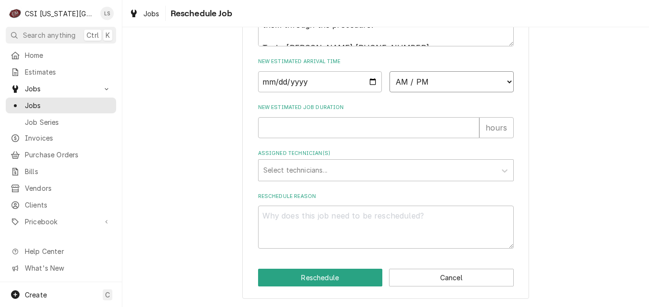
select select "07:00:00"
click at [389, 71] on select "AM / PM 6:00 AM 6:15 AM 6:30 AM 6:45 AM 7:00 AM 7:15 AM 7:30 AM 7:45 AM 8:00 AM…" at bounding box center [451, 81] width 124 height 21
click at [361, 124] on input "New Estimated Job Duration" at bounding box center [368, 127] width 221 height 21
type textarea "x"
type input "2"
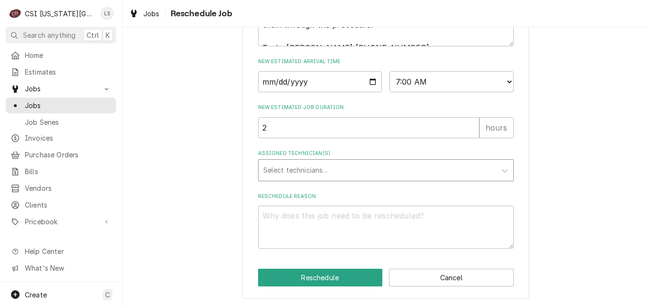
click at [373, 169] on div "Assigned Technician(s)" at bounding box center [377, 169] width 228 height 17
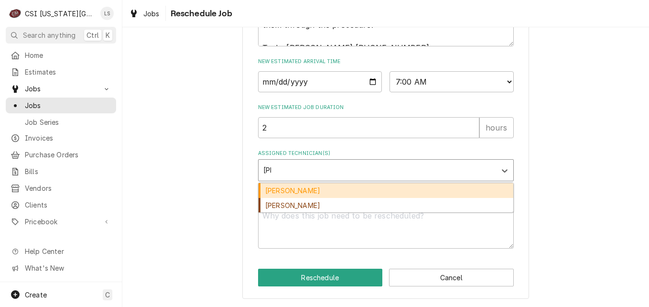
type input "[PERSON_NAME]"
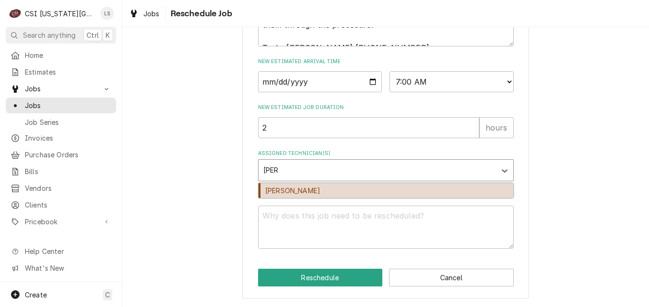
click at [370, 187] on div "[PERSON_NAME]" at bounding box center [385, 190] width 255 height 15
type textarea "x"
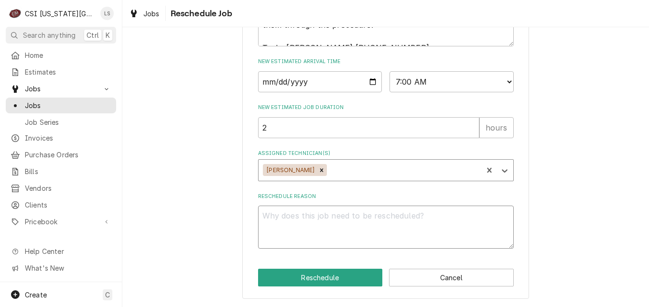
click at [365, 223] on textarea "Reschedule Reason" at bounding box center [385, 226] width 255 height 43
type textarea "x"
type textarea "R"
type textarea "x"
type textarea "Re"
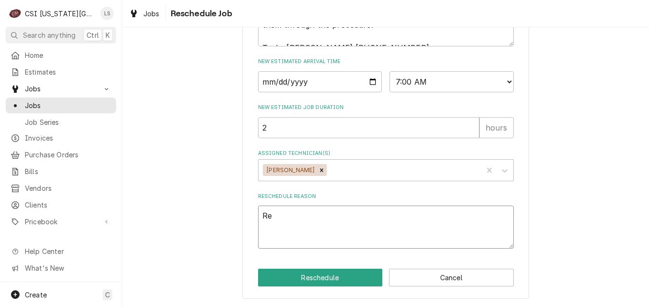
type textarea "x"
type textarea "Res"
type textarea "x"
type textarea "Resc"
type textarea "x"
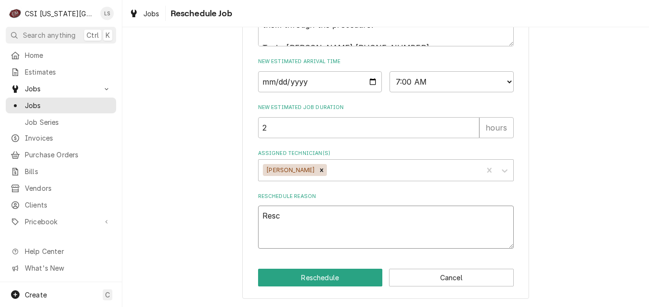
type textarea "Resch"
type textarea "x"
type textarea "Resche"
type textarea "x"
type textarea "Resched"
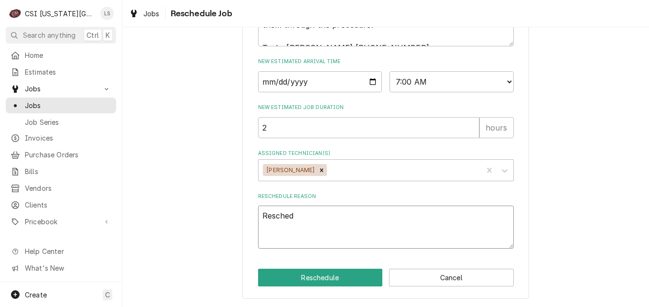
type textarea "x"
type textarea "Reschedul"
type textarea "x"
type textarea "Reschedule"
click at [323, 276] on button "Reschedule" at bounding box center [320, 277] width 125 height 18
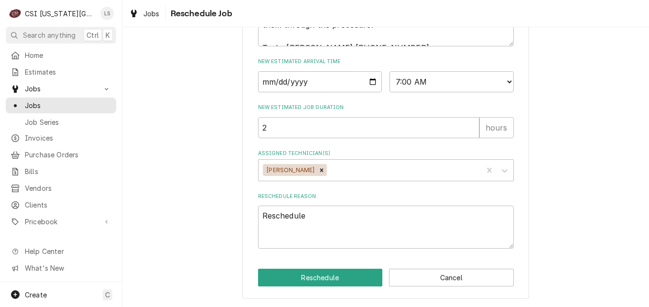
type textarea "x"
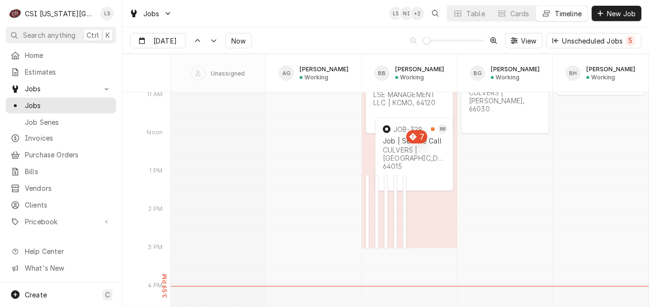
scroll to position [4668, 0]
